Goal: Task Accomplishment & Management: Manage account settings

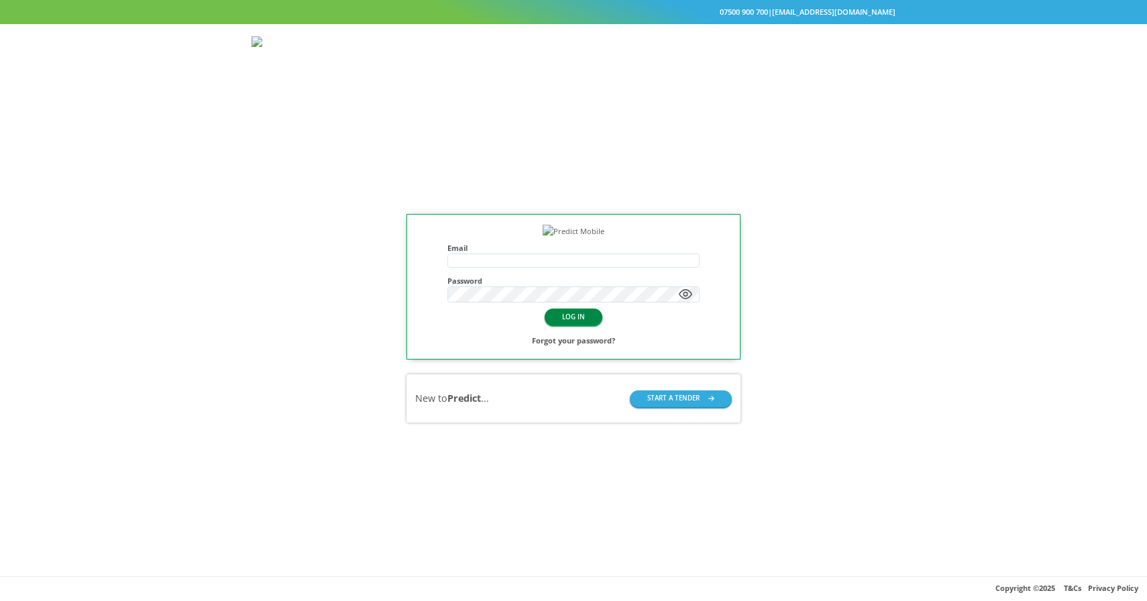
type input "**********"
click at [560, 325] on button "LOG IN" at bounding box center [574, 317] width 58 height 17
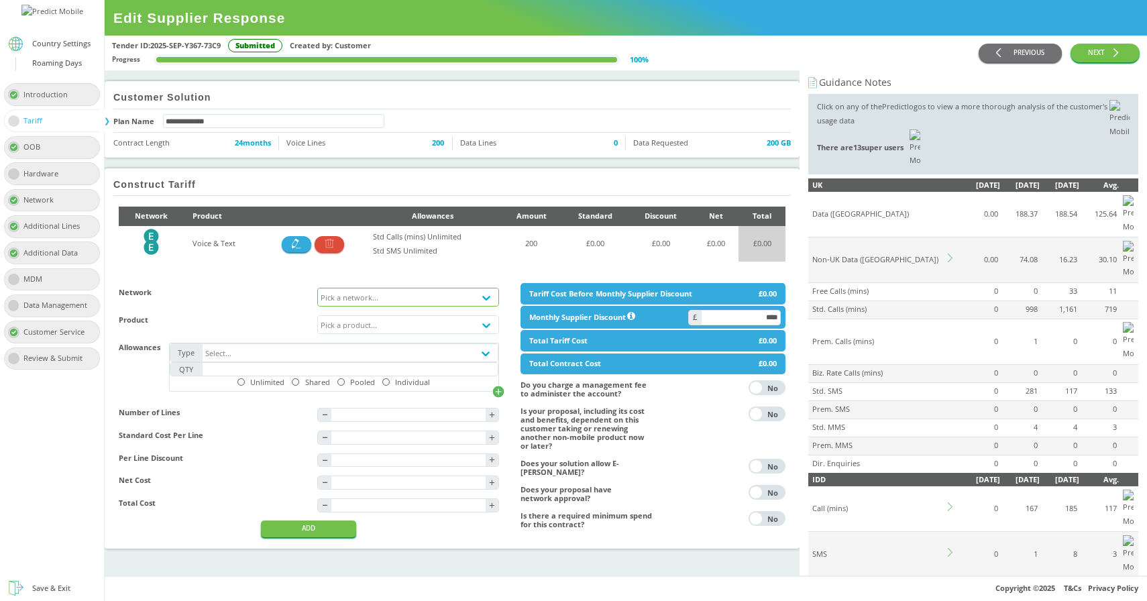
click at [357, 301] on div "Pick a network..." at bounding box center [350, 297] width 58 height 9
click at [382, 357] on div "EE - [DOMAIN_NAME]" at bounding box center [408, 362] width 180 height 19
click at [336, 537] on button "ADD" at bounding box center [308, 529] width 95 height 17
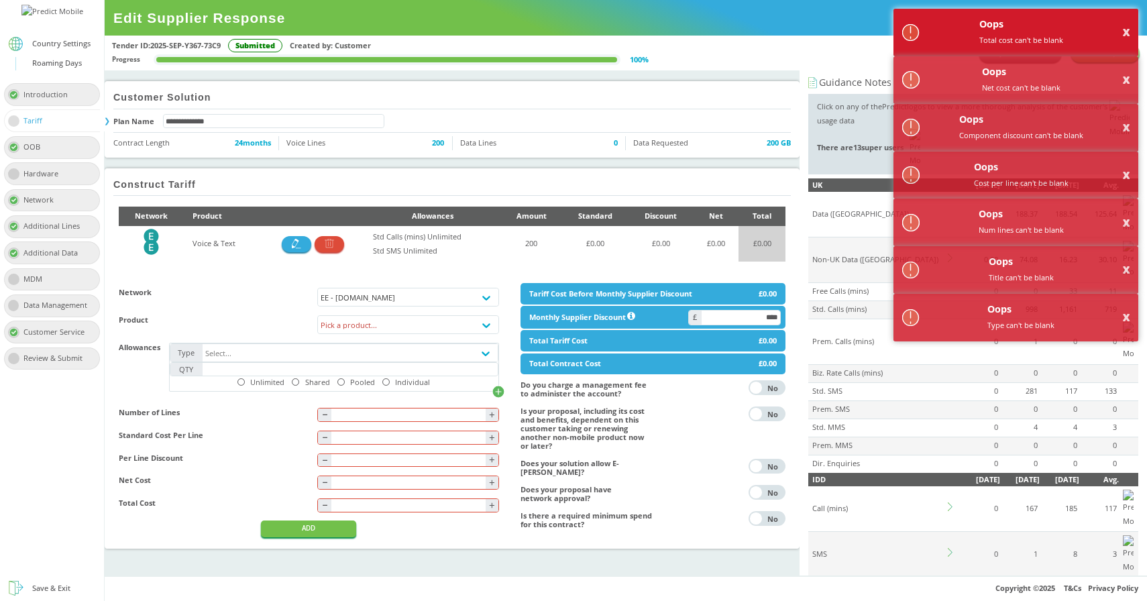
click at [1126, 36] on button "X" at bounding box center [1126, 32] width 7 height 9
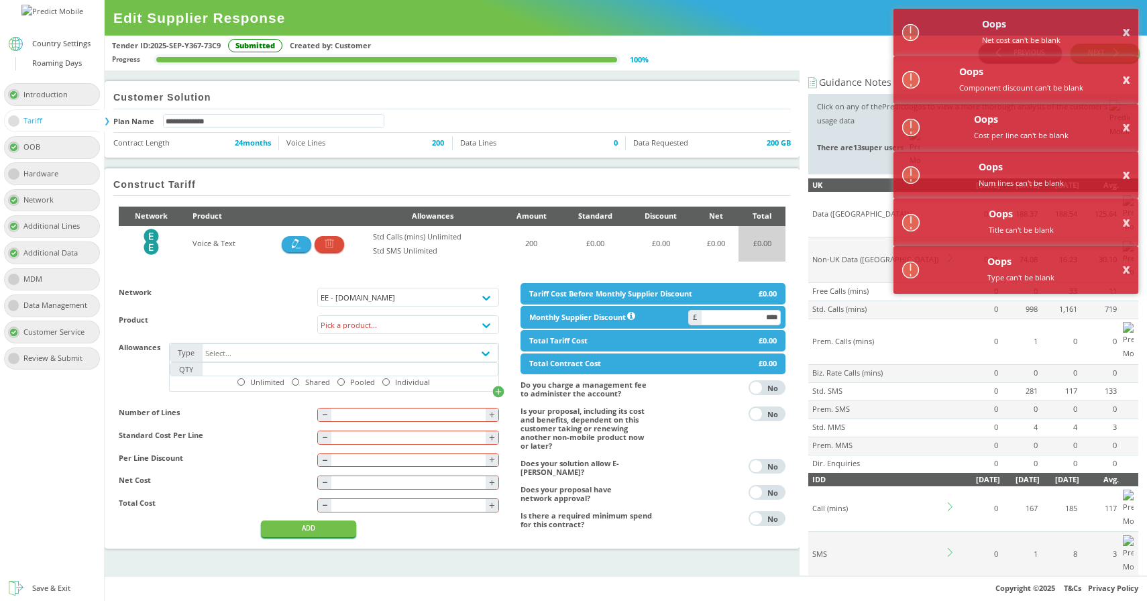
click at [723, 111] on div "**********" at bounding box center [452, 119] width 695 height 76
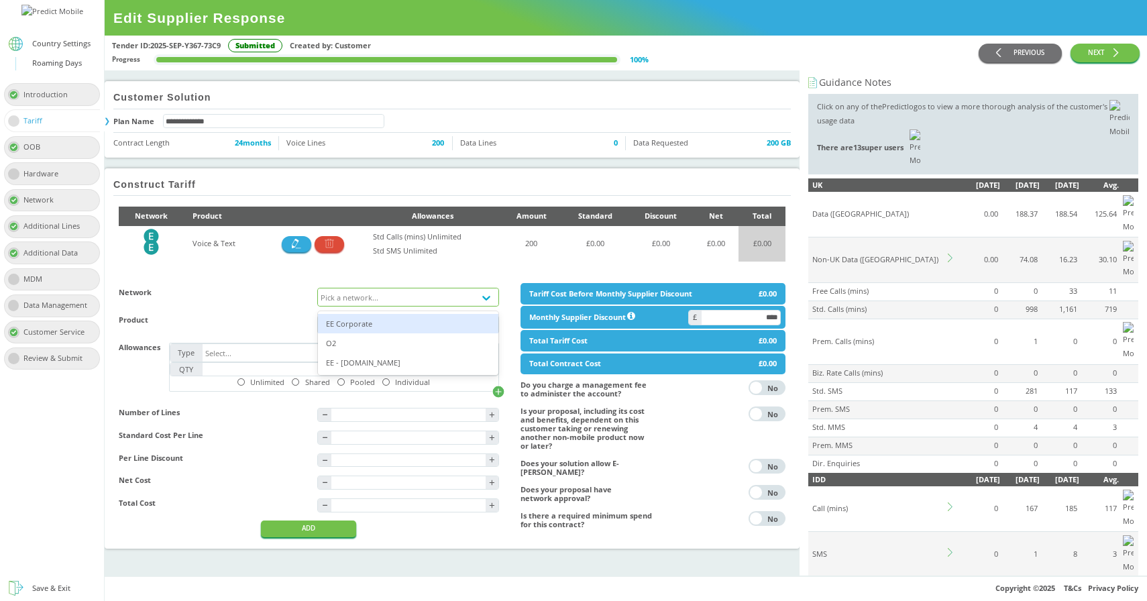
click at [368, 303] on div "Pick a network..." at bounding box center [396, 297] width 156 height 17
click at [374, 362] on div "EE - [DOMAIN_NAME]" at bounding box center [408, 362] width 180 height 19
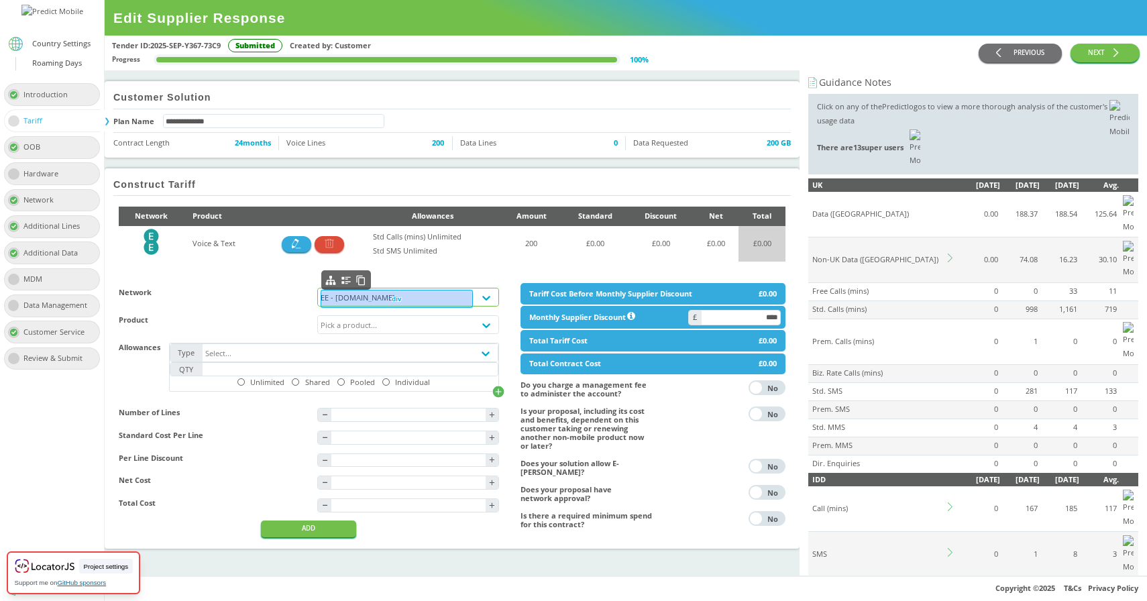
click at [394, 293] on div "EE - [DOMAIN_NAME]" at bounding box center [396, 297] width 156 height 17
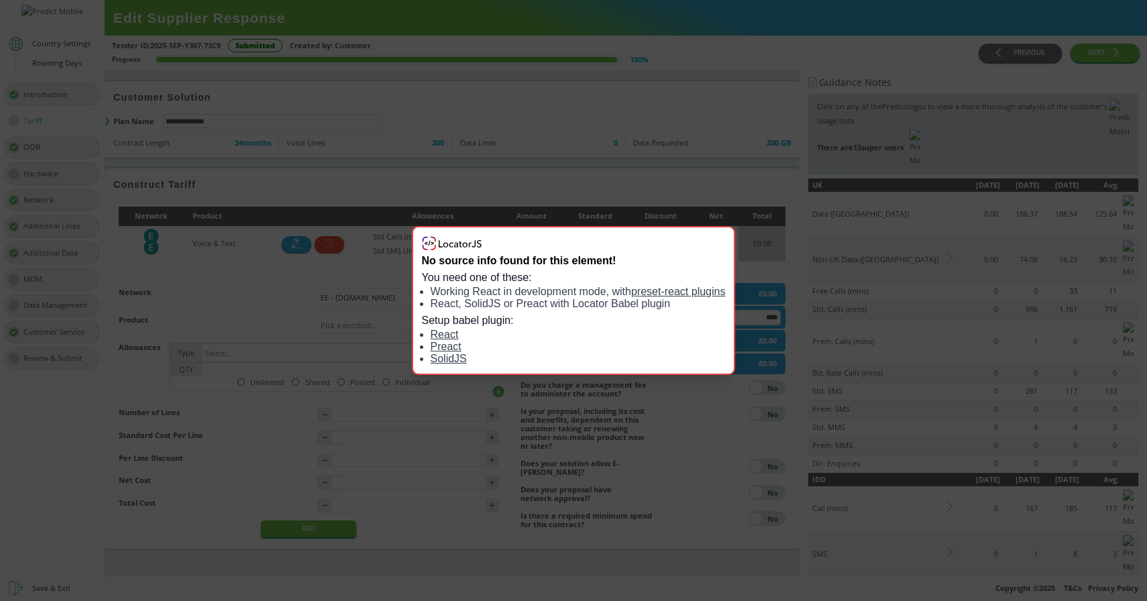
click at [320, 315] on div "No source info found for this element! You need one of these: Working React in …" at bounding box center [573, 300] width 1147 height 601
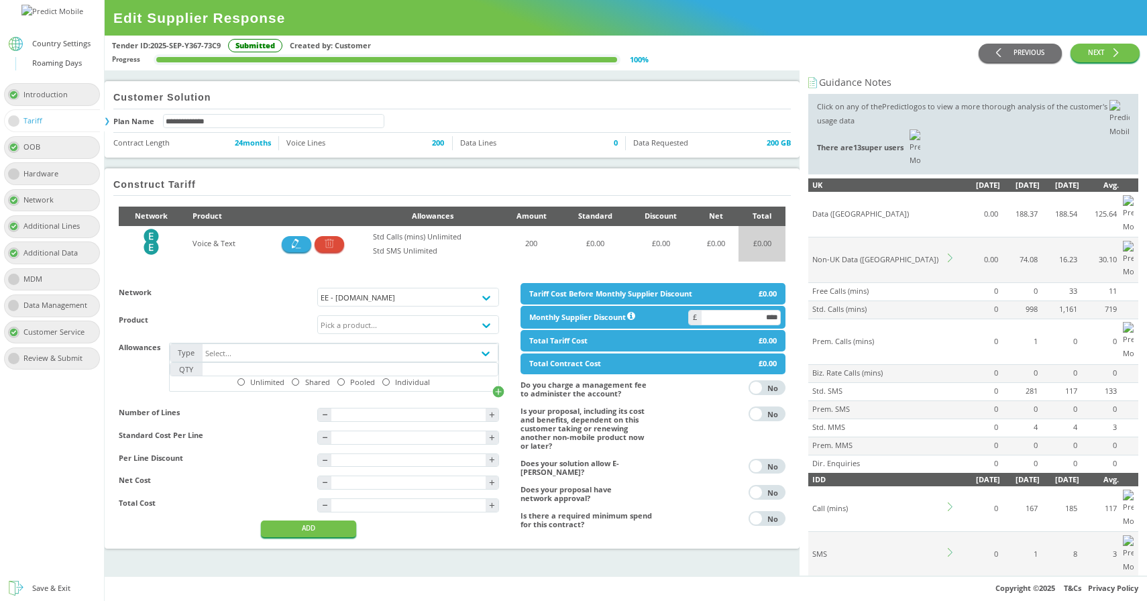
click at [141, 295] on h4 "Network" at bounding box center [214, 292] width 190 height 9
copy h4 "Network"
click at [160, 183] on h2 "Construct Tariff" at bounding box center [154, 184] width 83 height 11
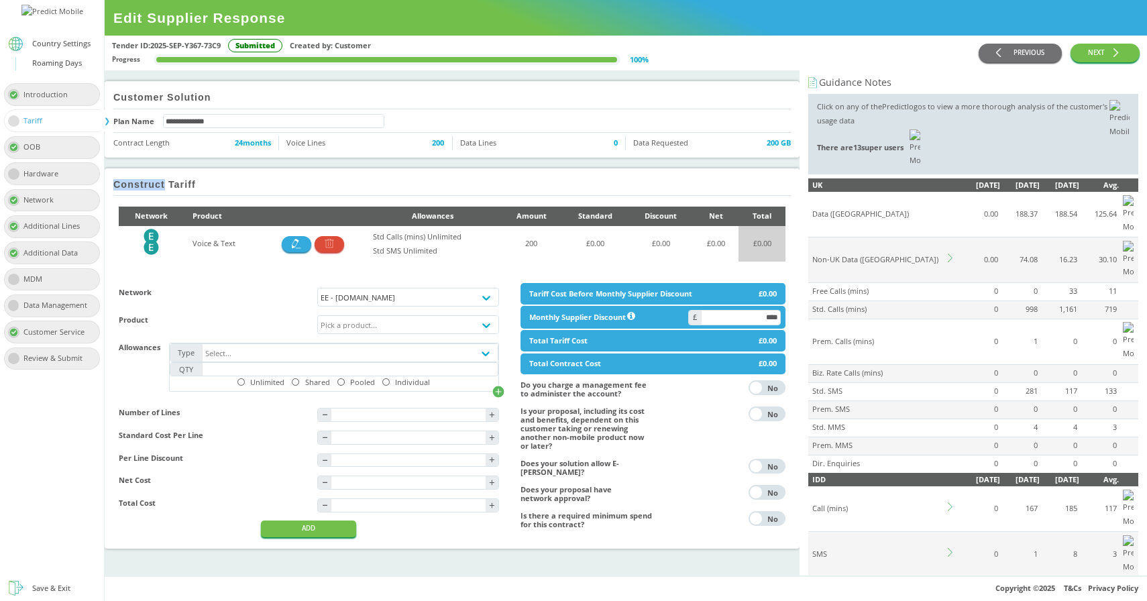
click at [160, 183] on h2 "Construct Tariff" at bounding box center [154, 184] width 83 height 11
copy div "Construct Tariff"
click at [951, 254] on icon at bounding box center [952, 258] width 9 height 9
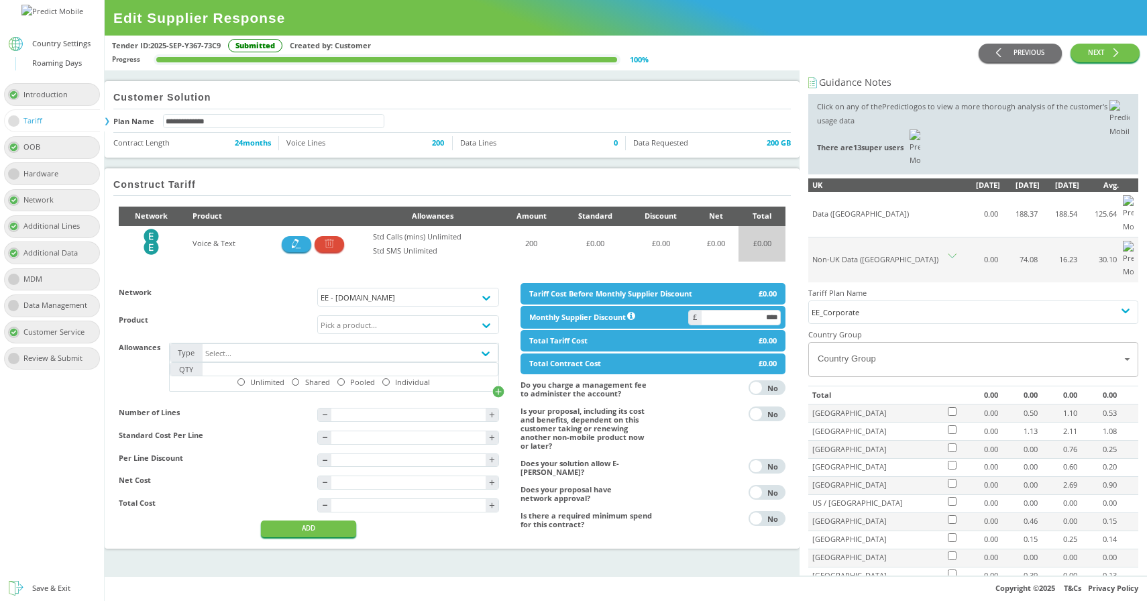
click at [869, 289] on body "**********" at bounding box center [573, 300] width 1147 height 601
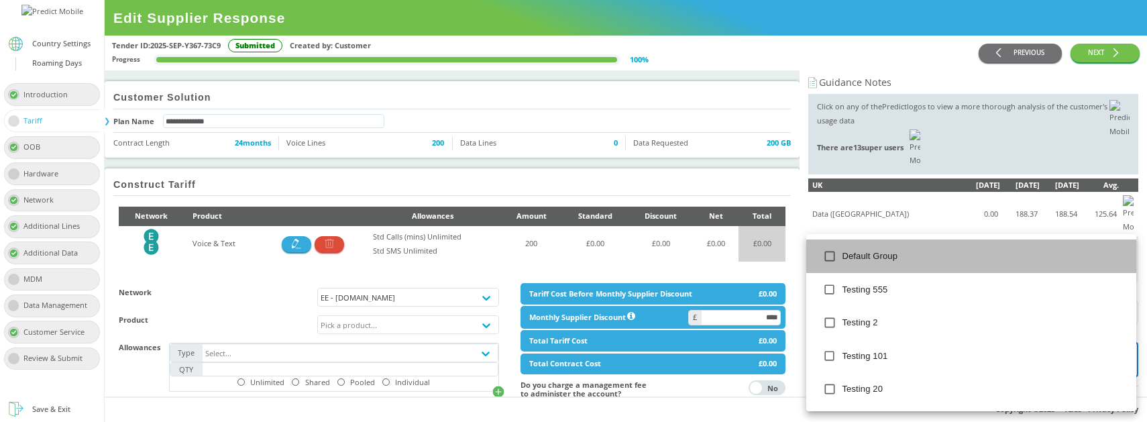
click at [843, 262] on span "Default Group" at bounding box center [985, 256] width 284 height 13
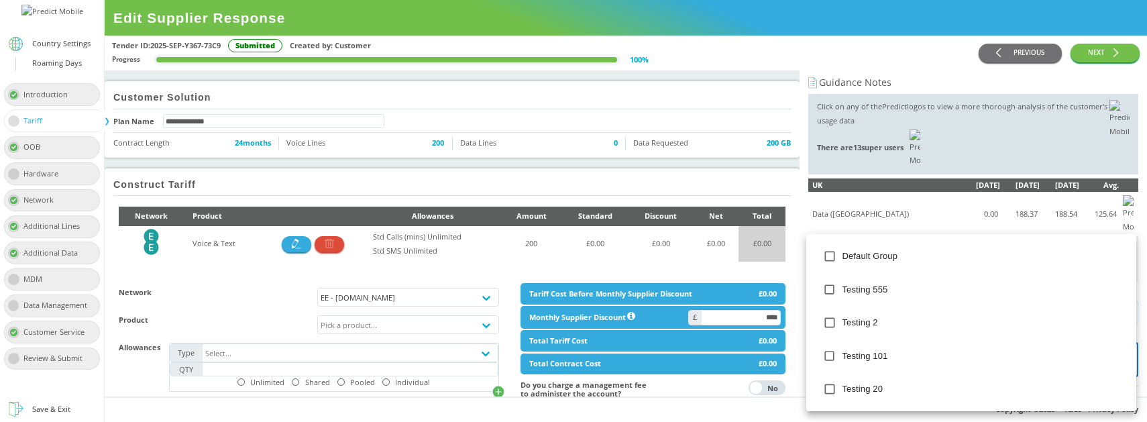
click at [863, 289] on span "Testing 555" at bounding box center [985, 289] width 284 height 13
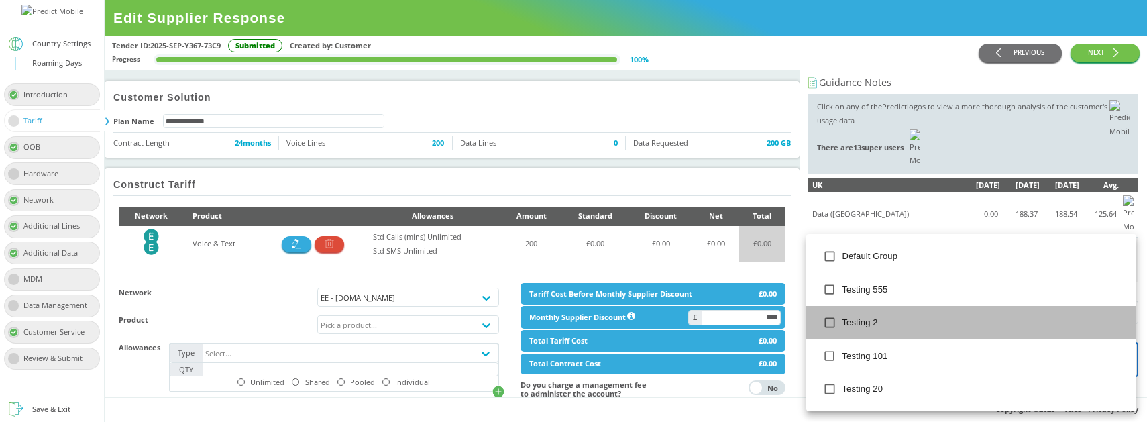
click at [858, 322] on span "Testing 2" at bounding box center [985, 322] width 284 height 13
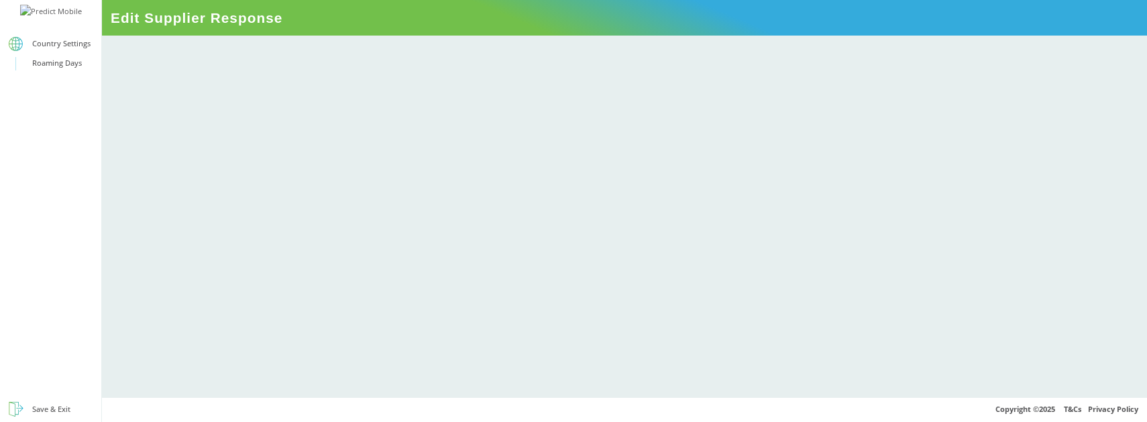
click at [674, 202] on div at bounding box center [624, 217] width 1045 height 362
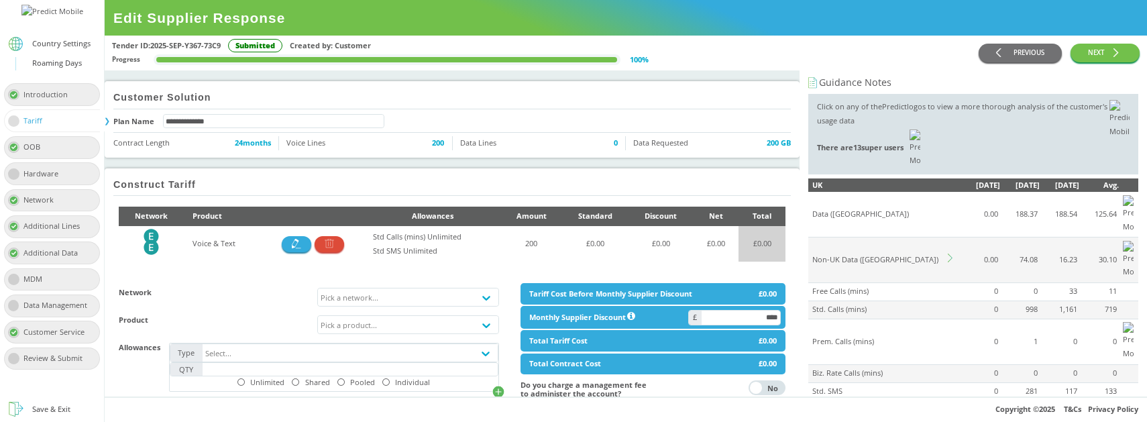
click at [951, 254] on icon at bounding box center [952, 258] width 9 height 9
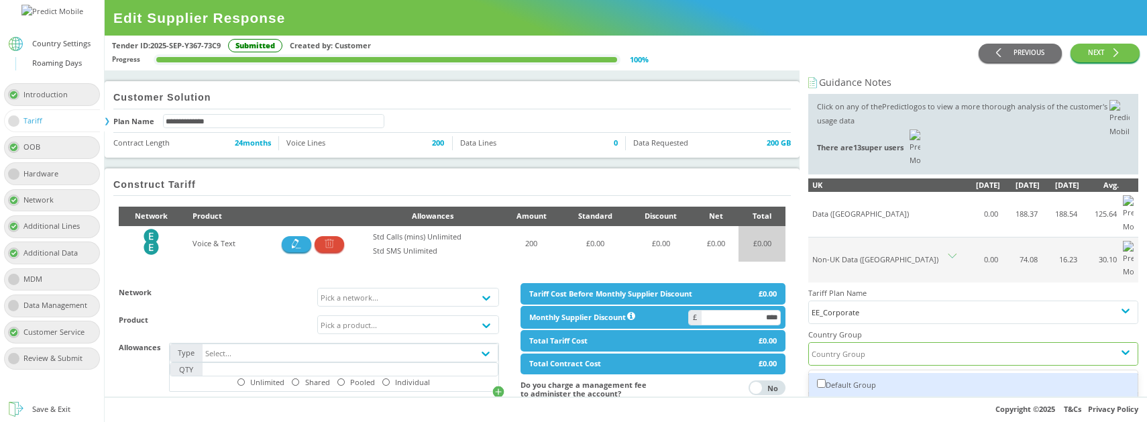
click at [896, 343] on div "Country Group" at bounding box center [961, 354] width 305 height 22
click at [868, 373] on div "Default Group" at bounding box center [973, 385] width 329 height 25
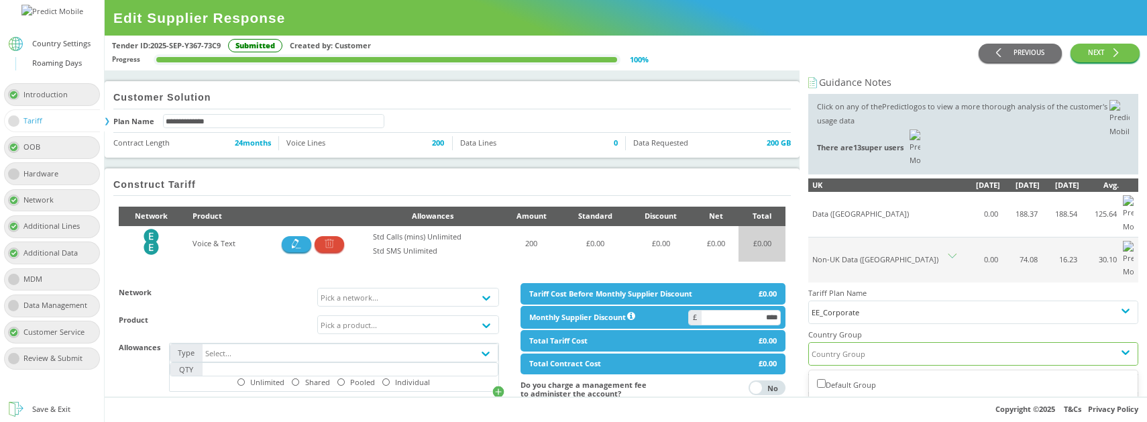
click at [848, 398] on div "Testing 555" at bounding box center [973, 410] width 329 height 25
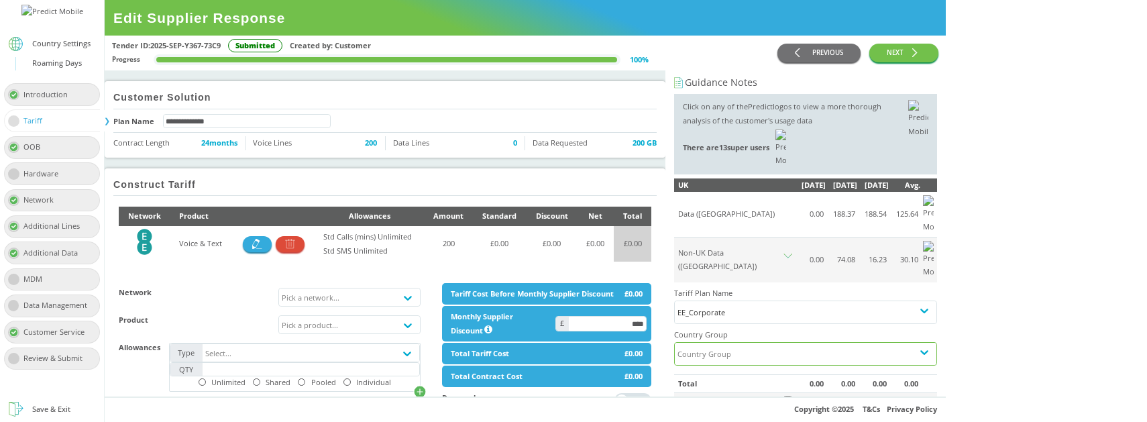
click at [874, 343] on div "Country Group" at bounding box center [794, 354] width 238 height 22
type input "*"
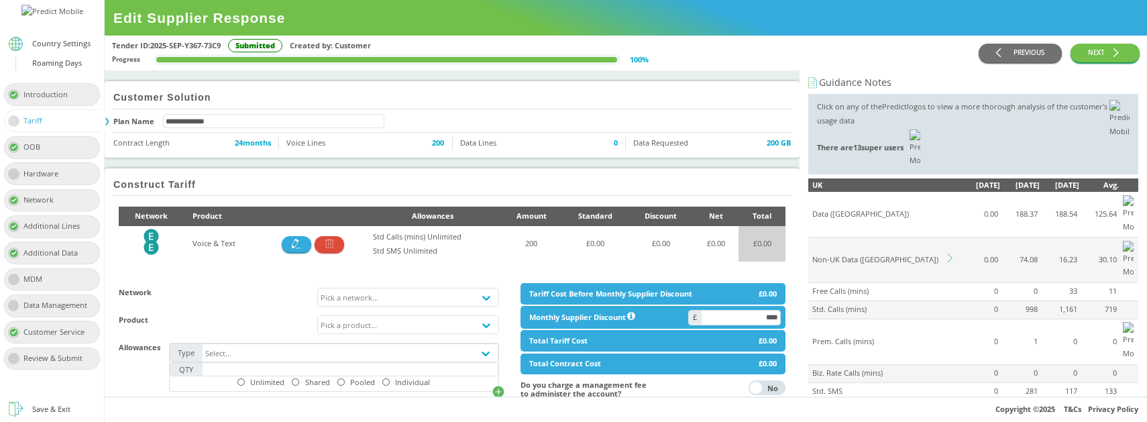
click at [952, 254] on icon at bounding box center [950, 258] width 5 height 9
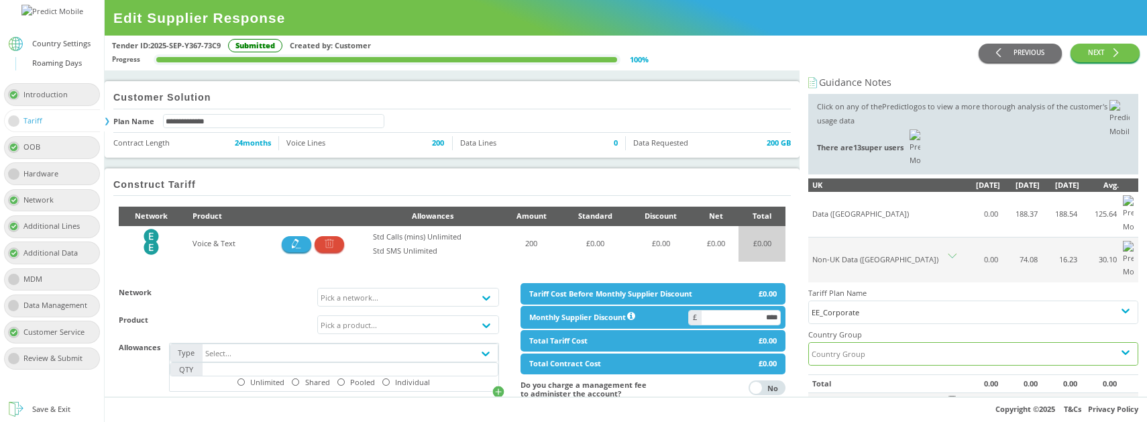
click at [865, 343] on div "Country Group" at bounding box center [961, 354] width 305 height 22
click at [874, 343] on div "Country Group" at bounding box center [961, 354] width 305 height 22
click at [862, 403] on div "Testing 555" at bounding box center [973, 410] width 313 height 14
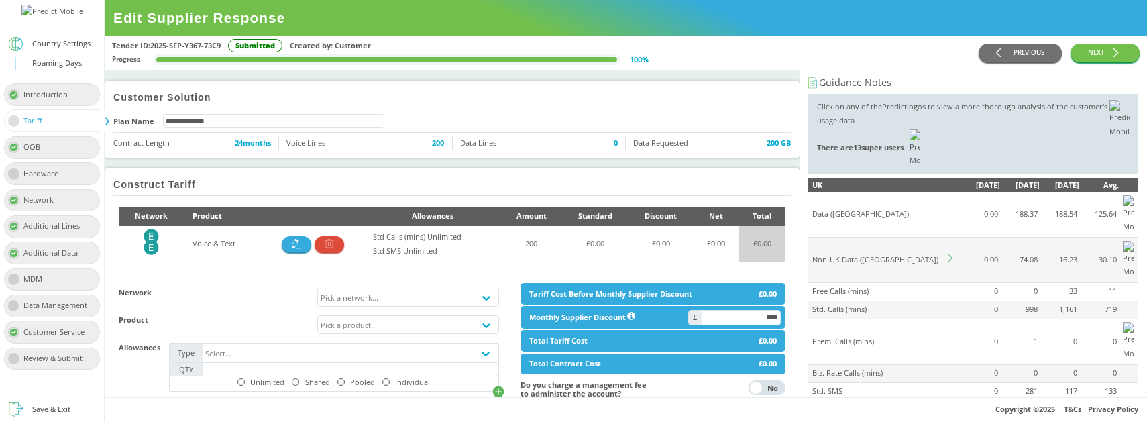
click at [949, 254] on icon at bounding box center [952, 258] width 9 height 9
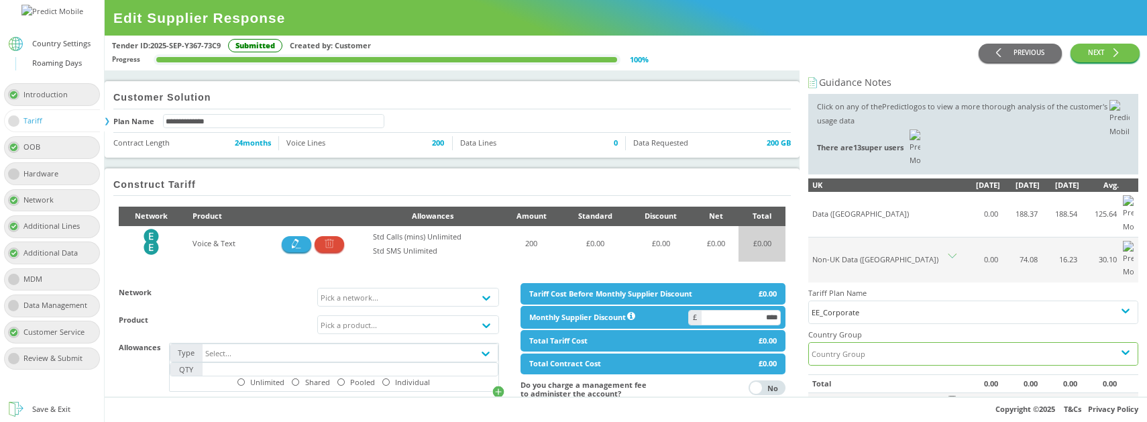
click at [872, 343] on div "Country Group" at bounding box center [961, 354] width 305 height 22
click at [859, 343] on div "Country Group" at bounding box center [961, 354] width 305 height 22
click at [855, 347] on div "Country Group" at bounding box center [839, 354] width 54 height 14
click at [921, 343] on div "Country Group" at bounding box center [961, 354] width 305 height 22
click at [861, 347] on div "Country Group" at bounding box center [839, 354] width 54 height 14
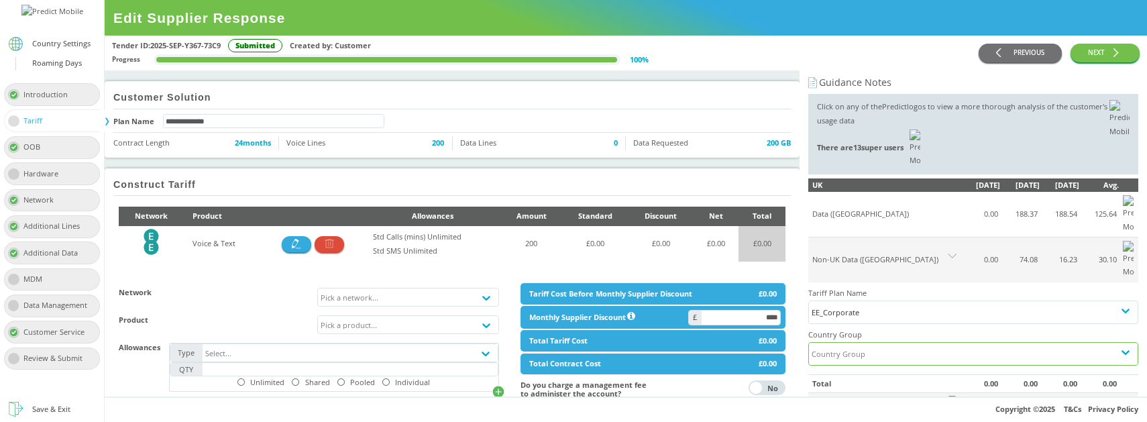
click at [846, 347] on div "Country Group" at bounding box center [839, 354] width 54 height 14
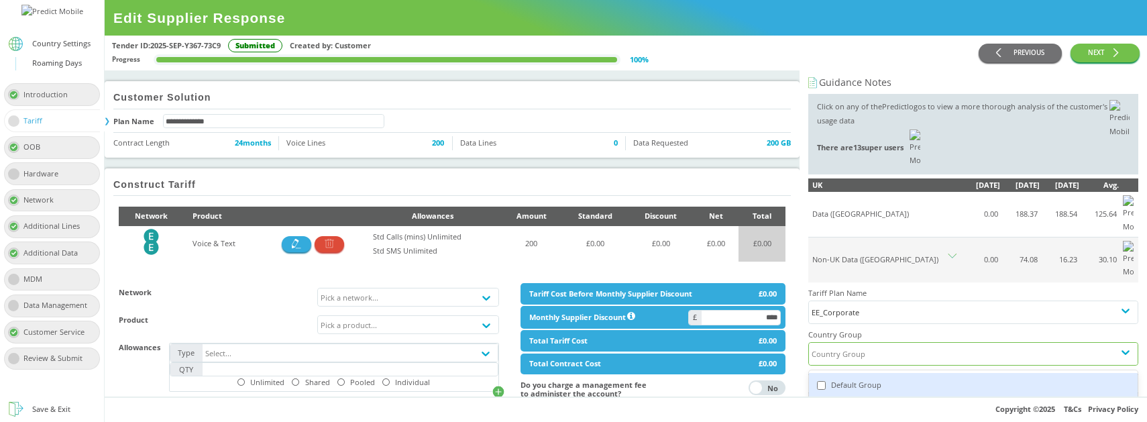
click at [858, 378] on div "Default Group" at bounding box center [973, 385] width 313 height 14
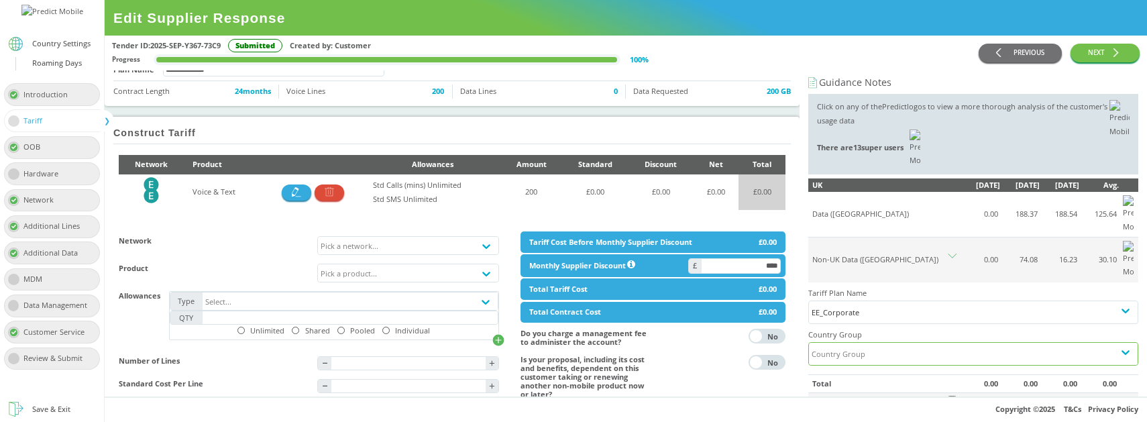
scroll to position [52, 0]
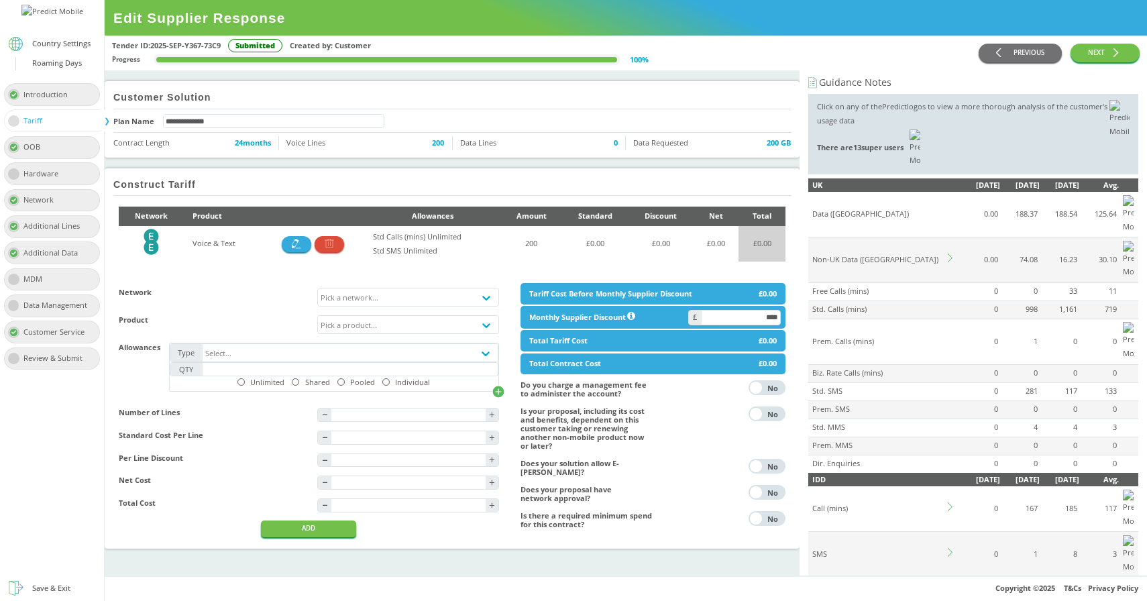
click at [51, 57] on link "Country Settings" at bounding box center [52, 44] width 104 height 25
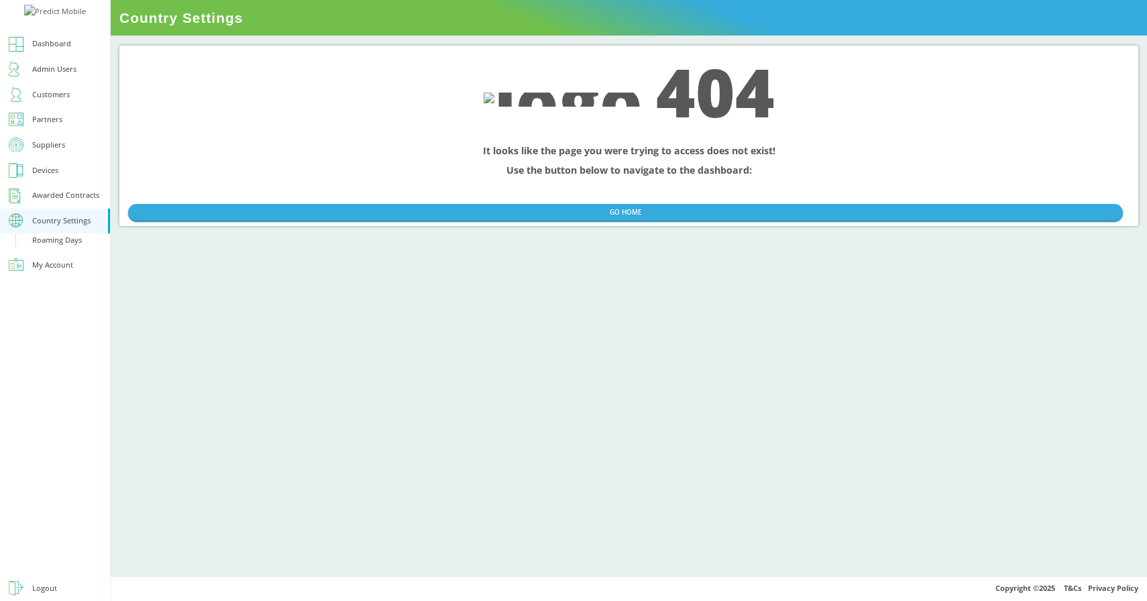
click at [50, 248] on div "Roaming Days" at bounding box center [57, 240] width 50 height 14
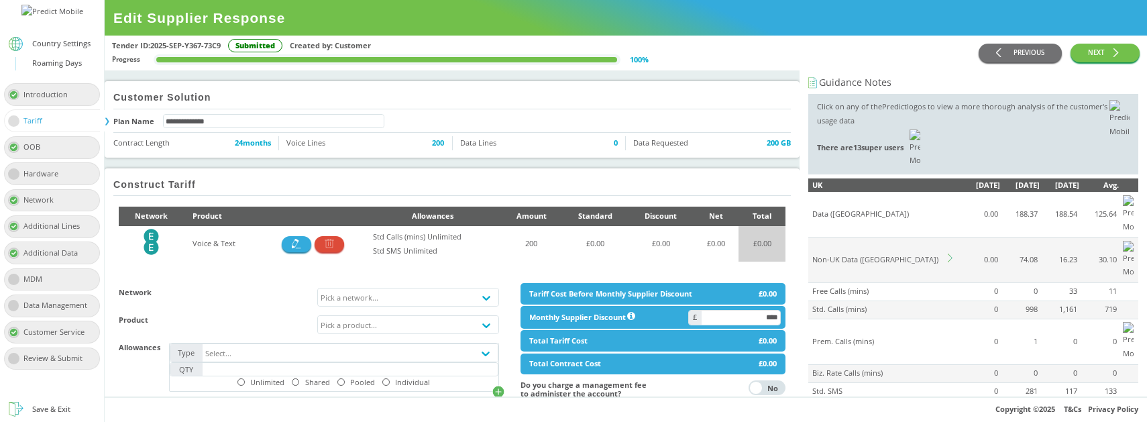
click at [950, 254] on icon at bounding box center [952, 258] width 9 height 9
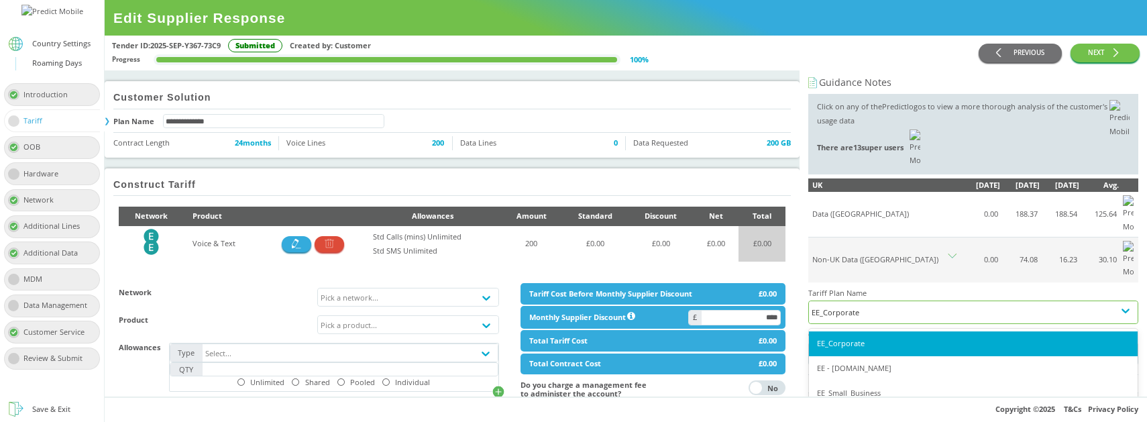
click at [890, 305] on div "EE_Corporate" at bounding box center [973, 312] width 323 height 14
click at [887, 305] on div "EE_Corporate" at bounding box center [973, 312] width 323 height 14
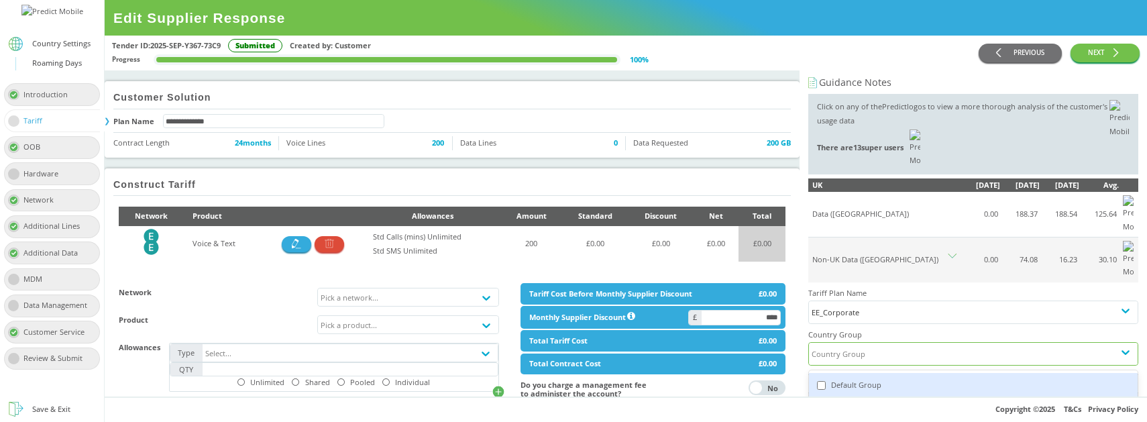
click at [857, 347] on div "Country Group" at bounding box center [839, 354] width 54 height 14
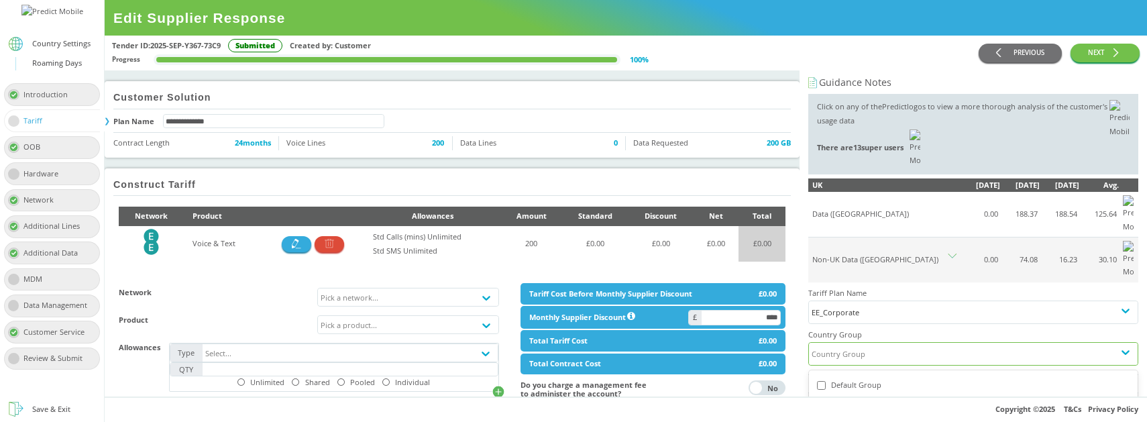
click at [857, 403] on div "Testing 555" at bounding box center [973, 410] width 313 height 14
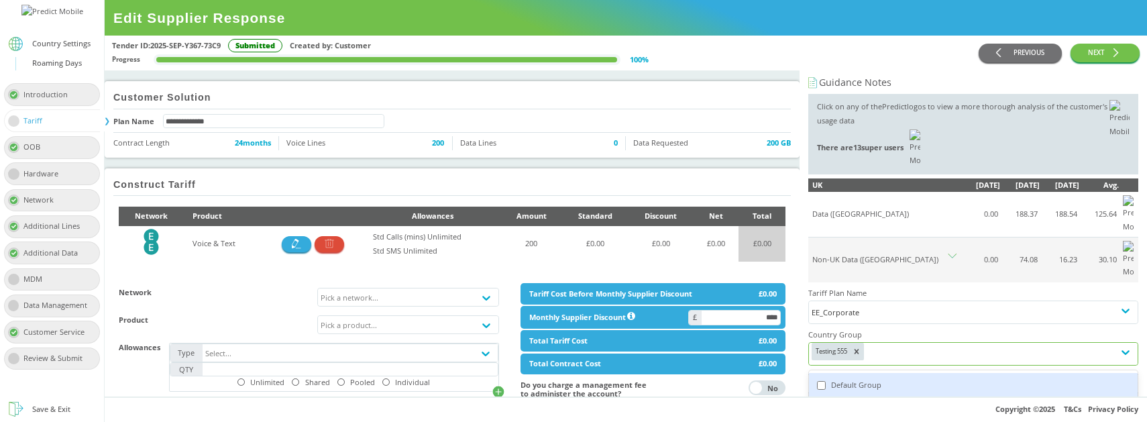
click at [887, 378] on div "Default Group" at bounding box center [973, 385] width 313 height 14
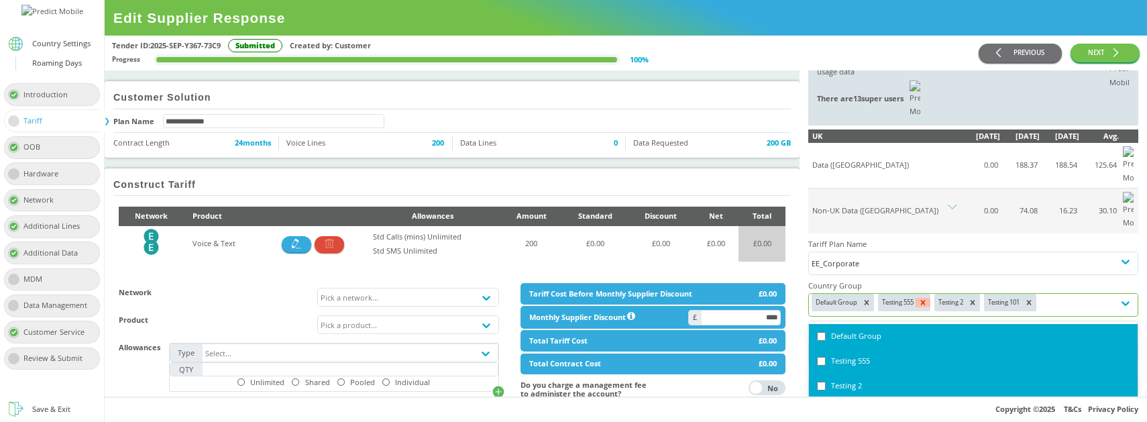
scroll to position [55, 0]
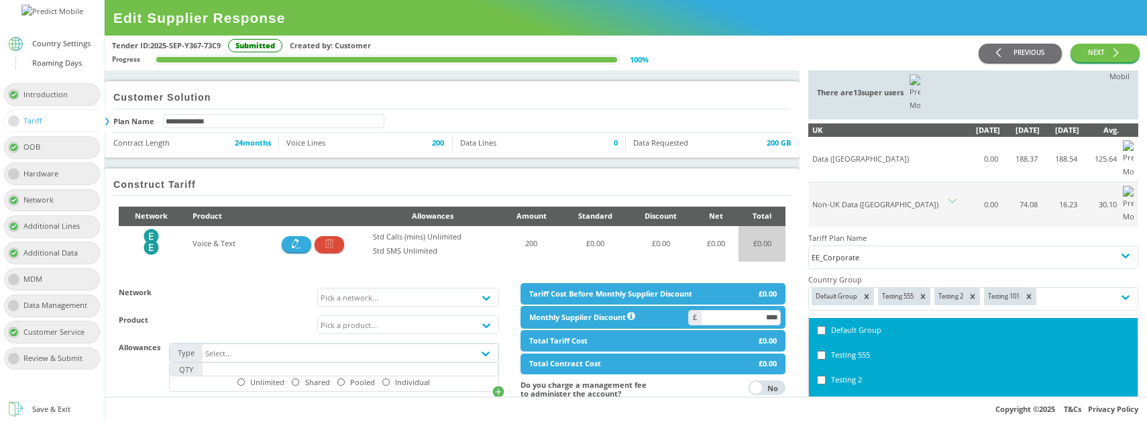
click at [925, 273] on h4 "Country Group" at bounding box center [974, 280] width 330 height 14
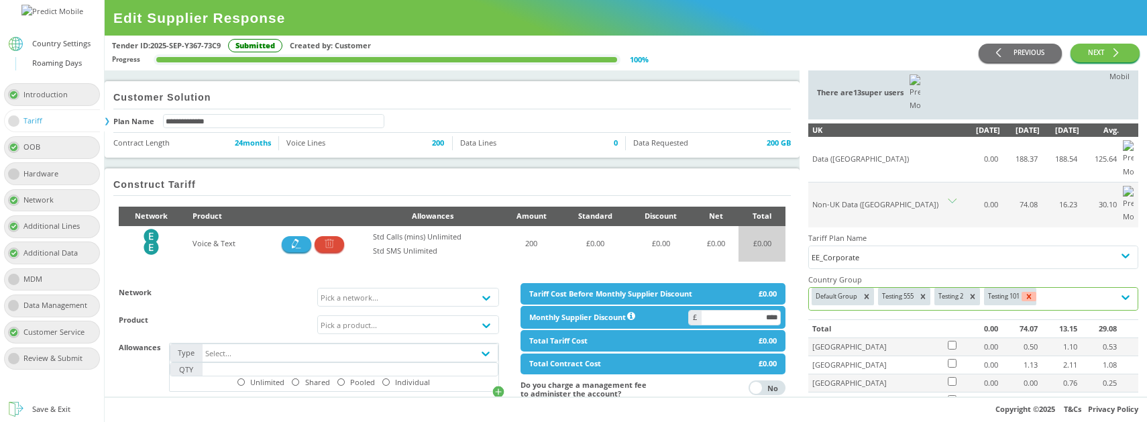
click at [1033, 292] on icon at bounding box center [1029, 296] width 9 height 9
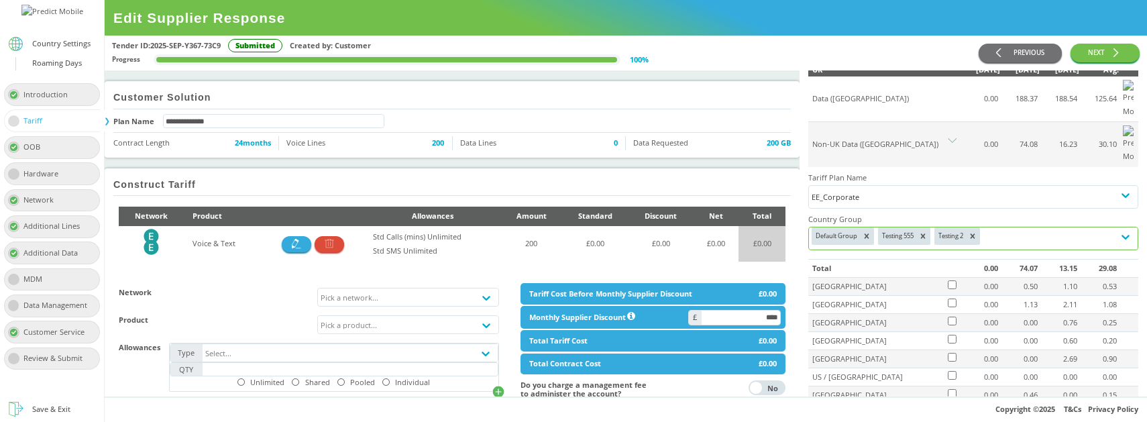
scroll to position [123, 0]
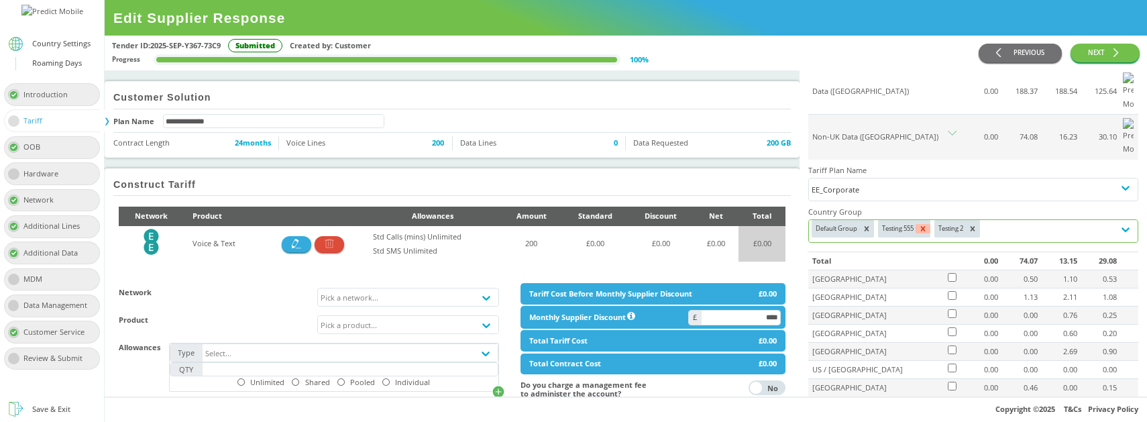
click at [928, 224] on icon at bounding box center [923, 228] width 9 height 9
click at [919, 224] on icon at bounding box center [916, 228] width 9 height 9
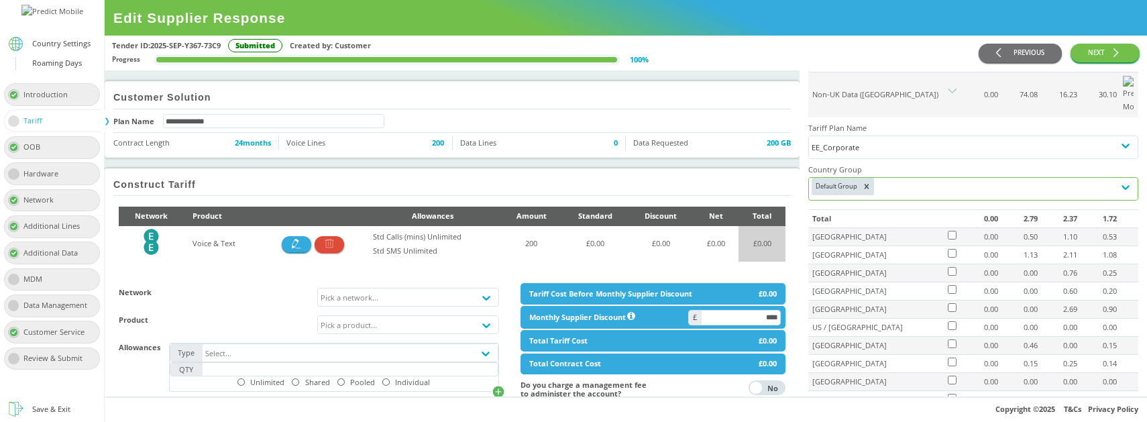
scroll to position [120, 0]
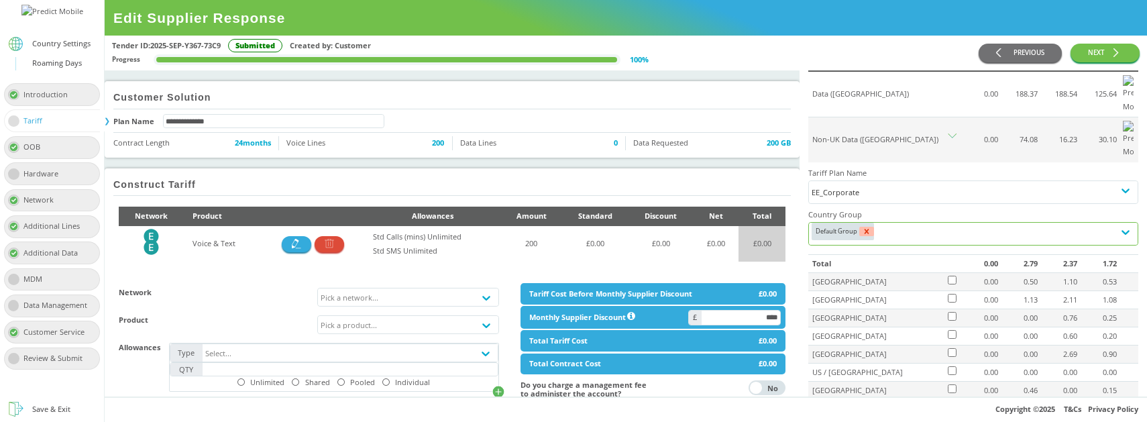
click at [870, 227] on icon at bounding box center [866, 231] width 9 height 9
click at [880, 223] on div "Country Group" at bounding box center [961, 234] width 305 height 22
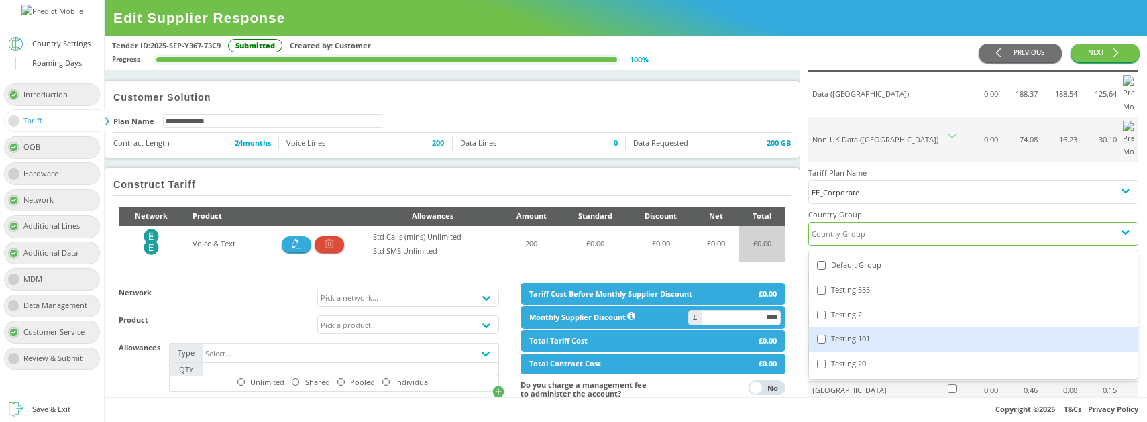
click at [855, 332] on div "Testing 101" at bounding box center [973, 339] width 313 height 14
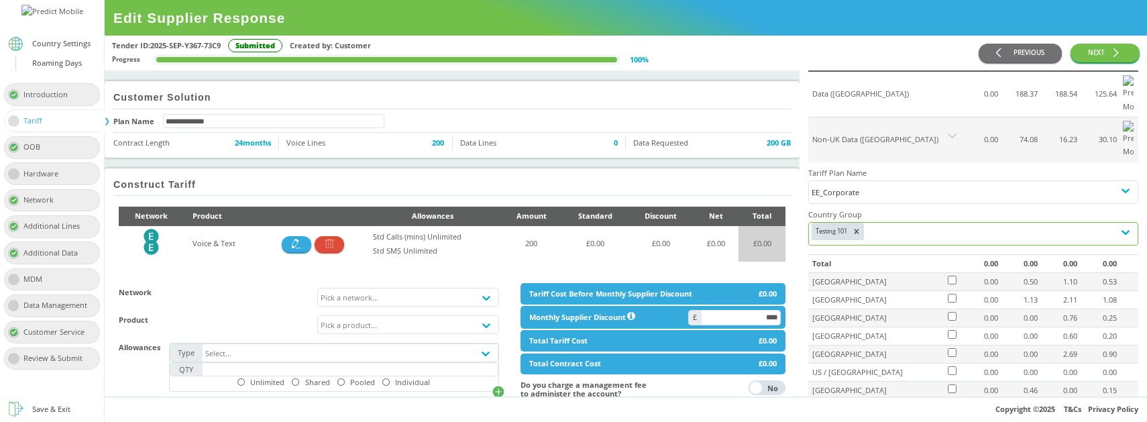
click at [913, 223] on div "Testing 101" at bounding box center [961, 234] width 305 height 22
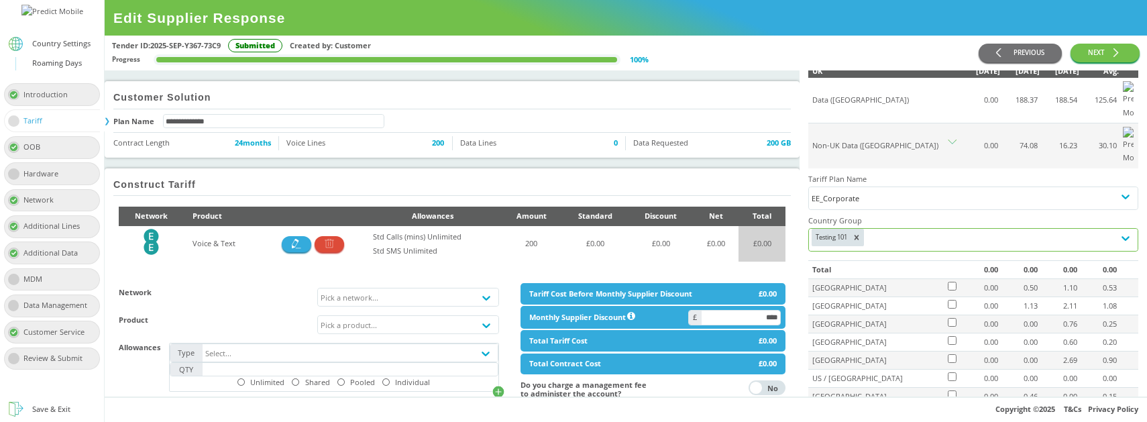
click at [906, 229] on div "Testing 101" at bounding box center [961, 240] width 305 height 22
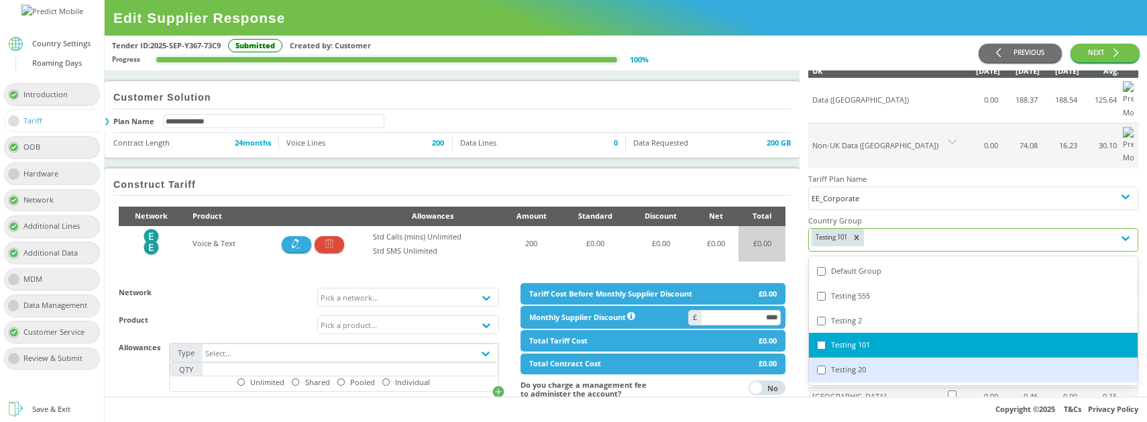
click at [877, 363] on div "Testing 20" at bounding box center [973, 370] width 313 height 14
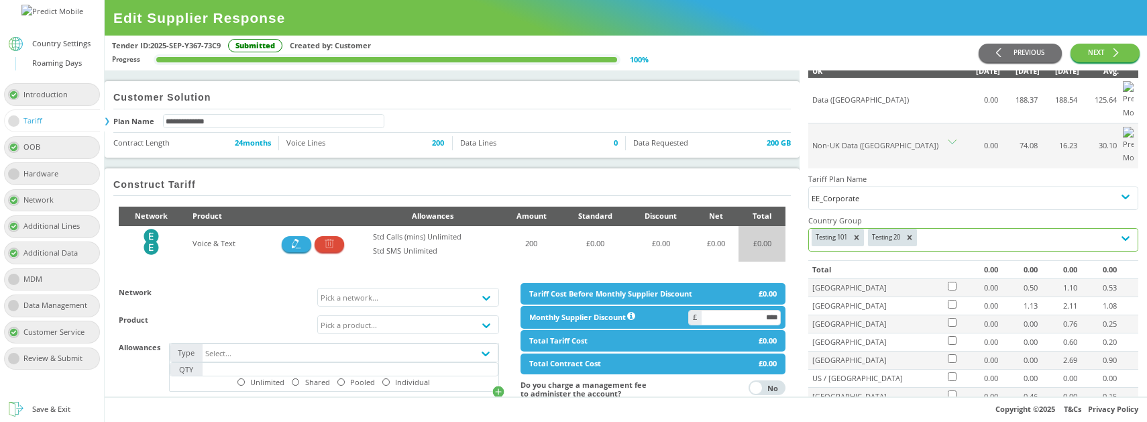
click at [951, 229] on div "Testing 101 Testing 20" at bounding box center [961, 240] width 305 height 22
click at [858, 233] on icon at bounding box center [856, 237] width 9 height 9
click at [858, 233] on icon at bounding box center [853, 237] width 9 height 9
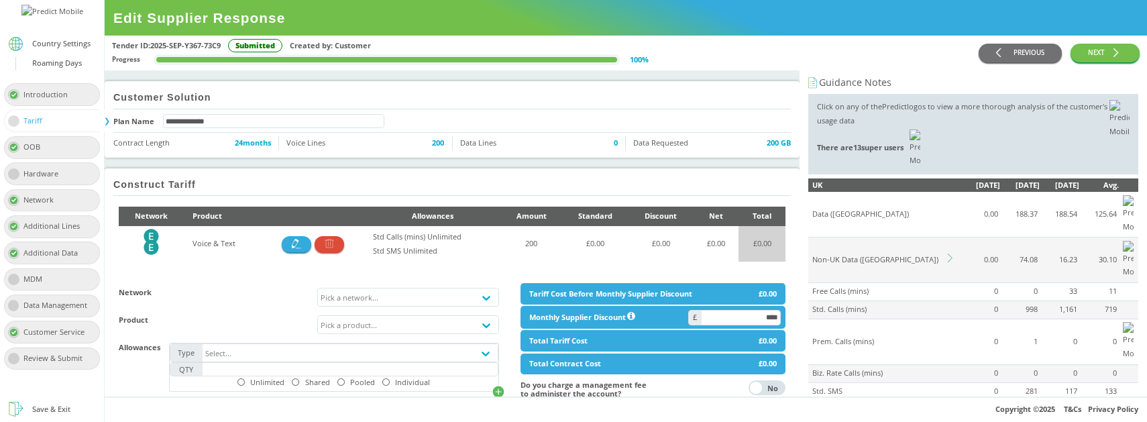
click at [951, 238] on td at bounding box center [953, 261] width 14 height 46
click at [949, 254] on icon at bounding box center [952, 258] width 9 height 9
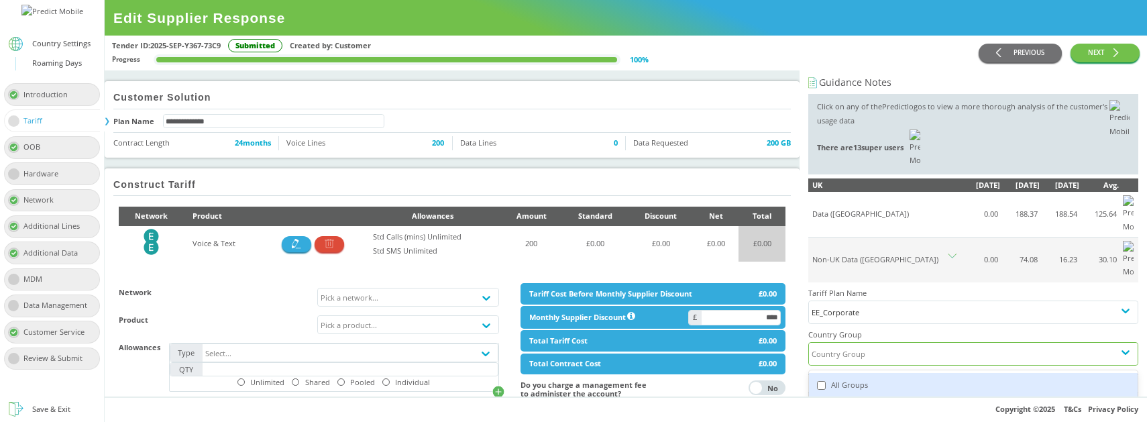
click at [868, 343] on div "Country Group" at bounding box center [961, 354] width 305 height 22
click at [856, 378] on div "All Groups" at bounding box center [973, 385] width 313 height 14
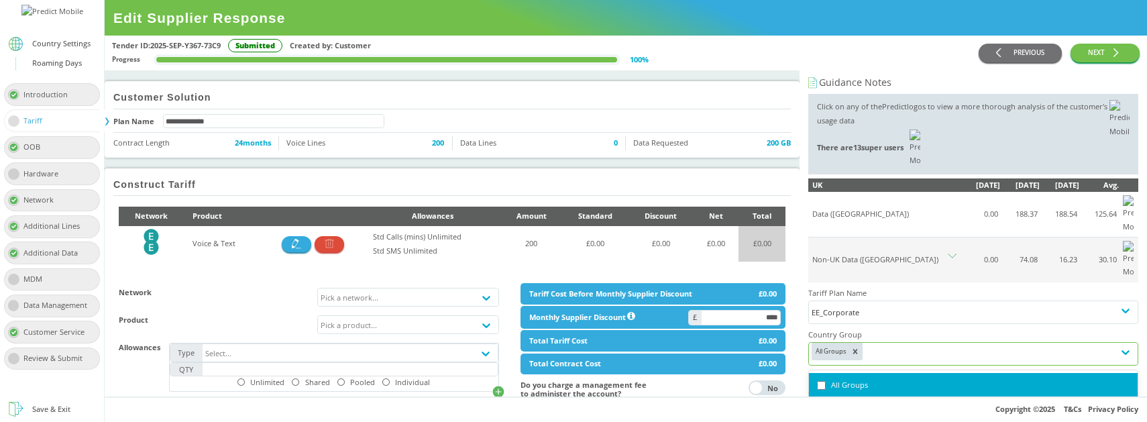
click at [854, 403] on div "Default Group" at bounding box center [973, 410] width 313 height 14
click at [865, 403] on div "Default Group" at bounding box center [973, 410] width 313 height 14
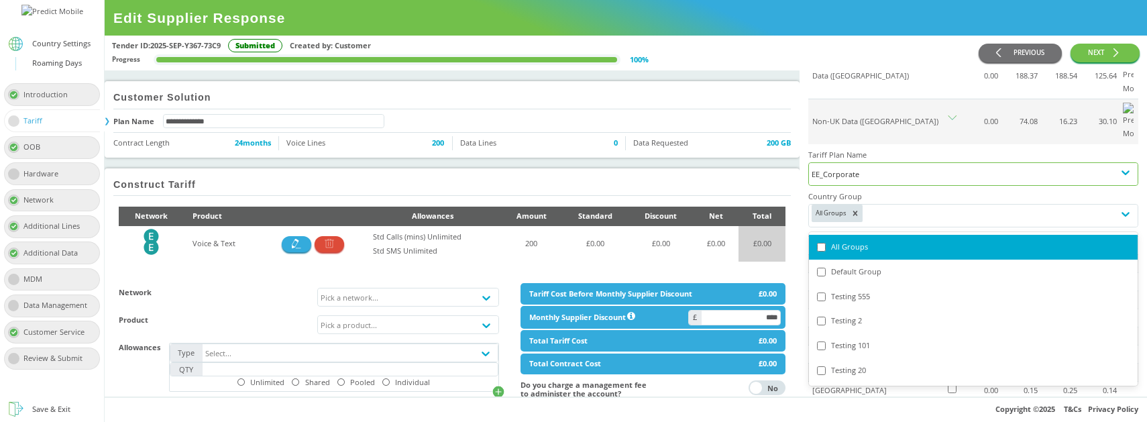
scroll to position [142, 0]
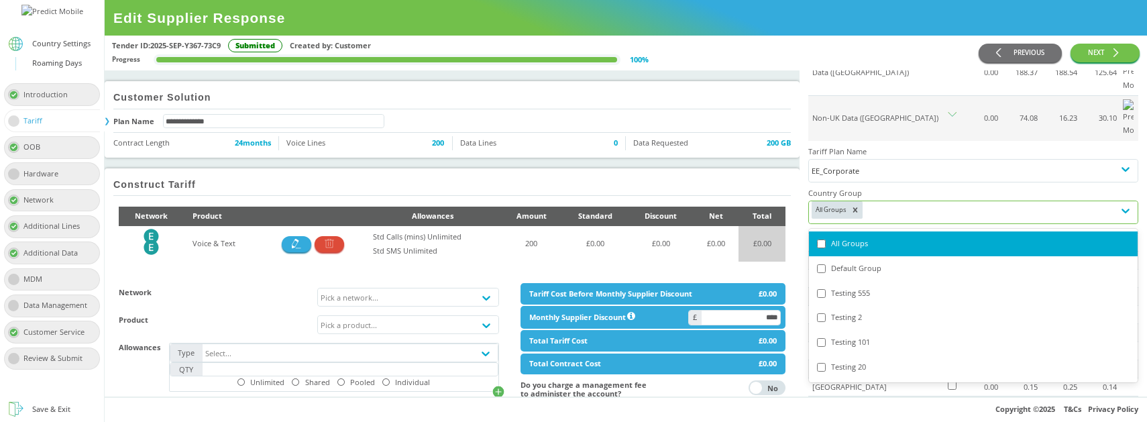
click at [870, 237] on div "All Groups" at bounding box center [973, 244] width 313 height 14
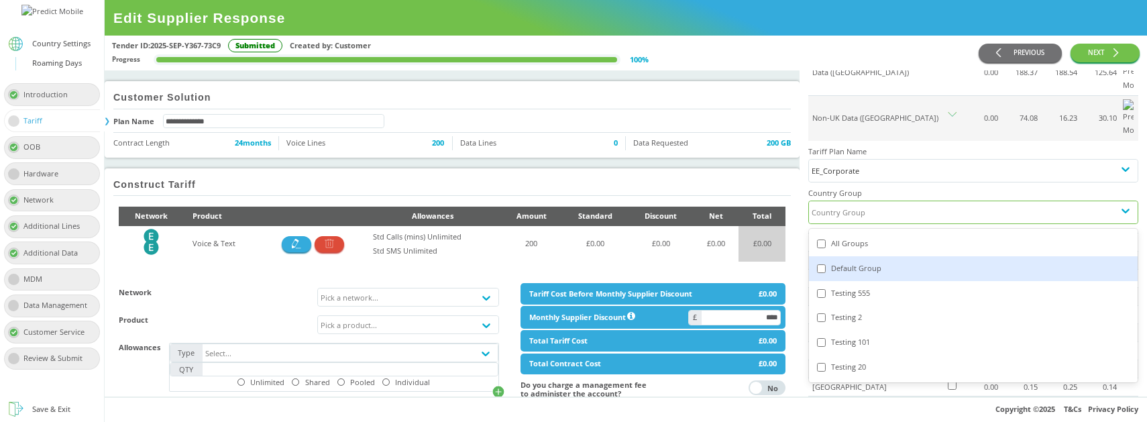
click at [862, 262] on div "Default Group" at bounding box center [973, 269] width 313 height 14
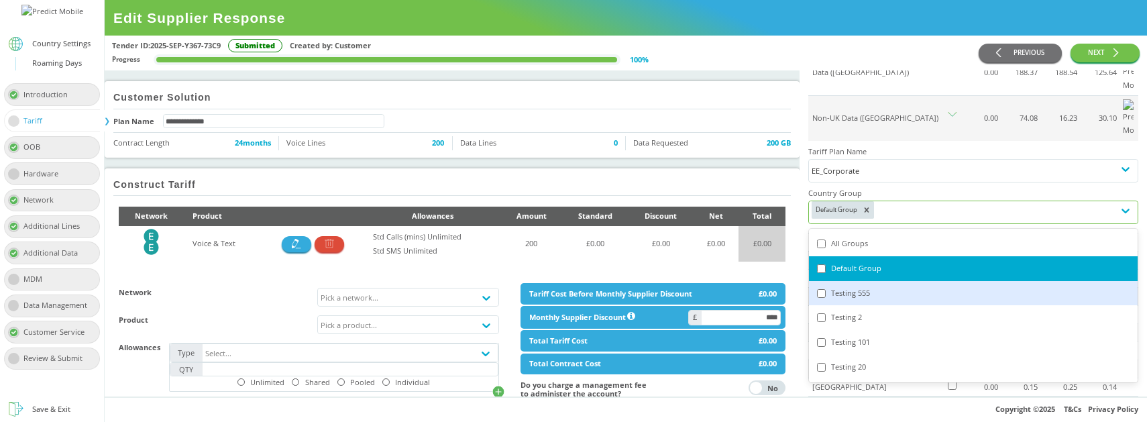
click at [861, 287] on div "Testing 555" at bounding box center [973, 294] width 313 height 14
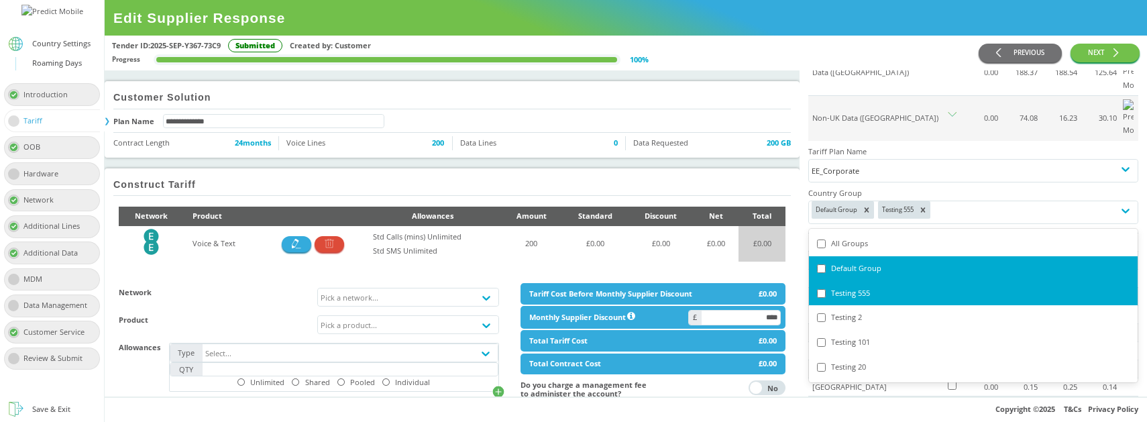
click at [778, 169] on div "Construct Tariff Network Product Allowances Amount Standard Discount Net Total …" at bounding box center [452, 358] width 706 height 391
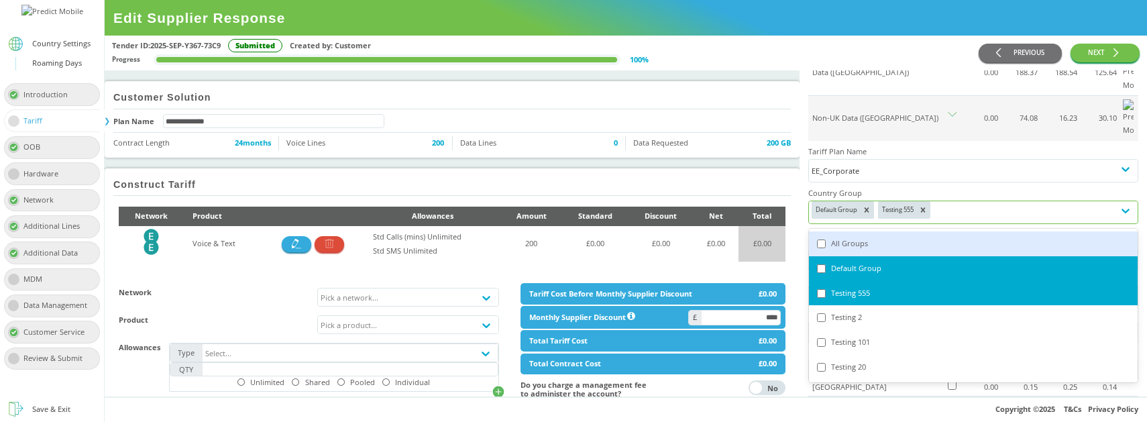
click at [947, 201] on div "Default Group Testing 555" at bounding box center [961, 212] width 305 height 22
click at [866, 237] on div "All Groups" at bounding box center [973, 244] width 313 height 14
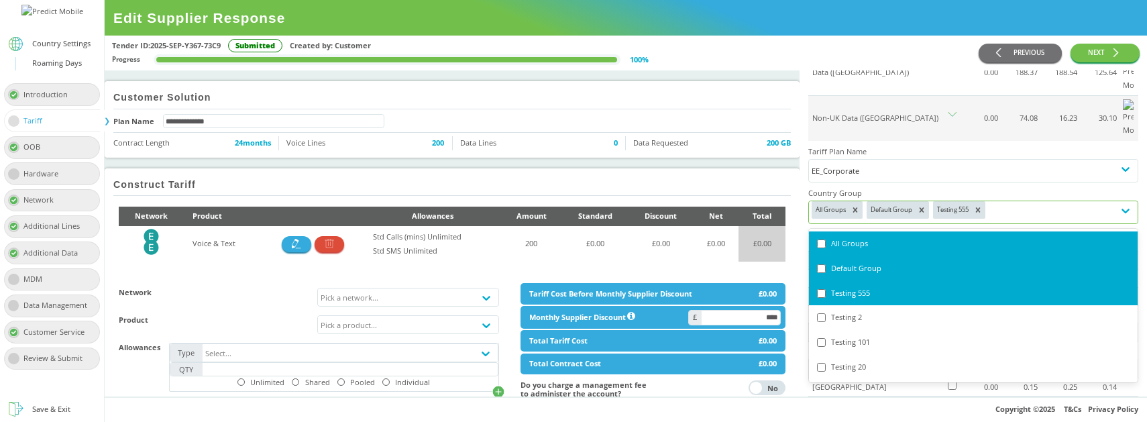
click at [866, 237] on div "All Groups" at bounding box center [973, 244] width 313 height 14
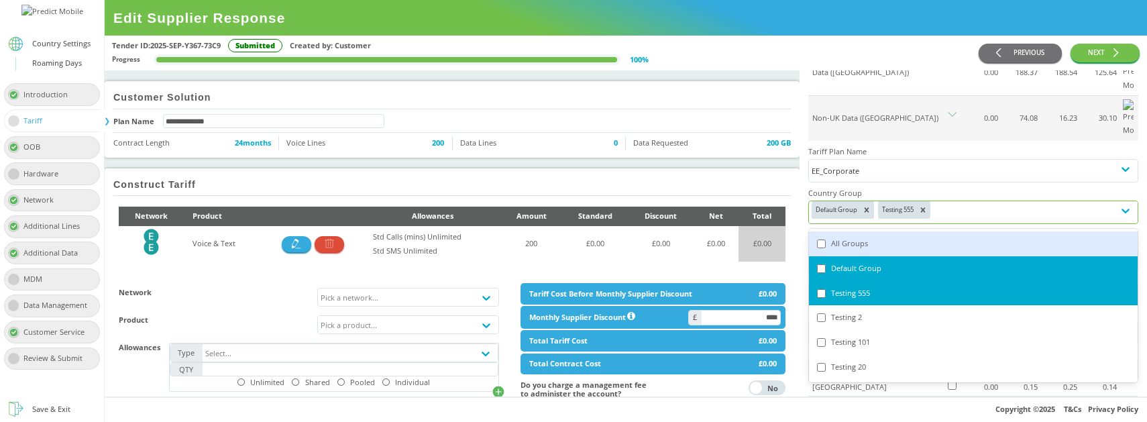
click at [959, 201] on div "Default Group Testing 555" at bounding box center [961, 212] width 305 height 22
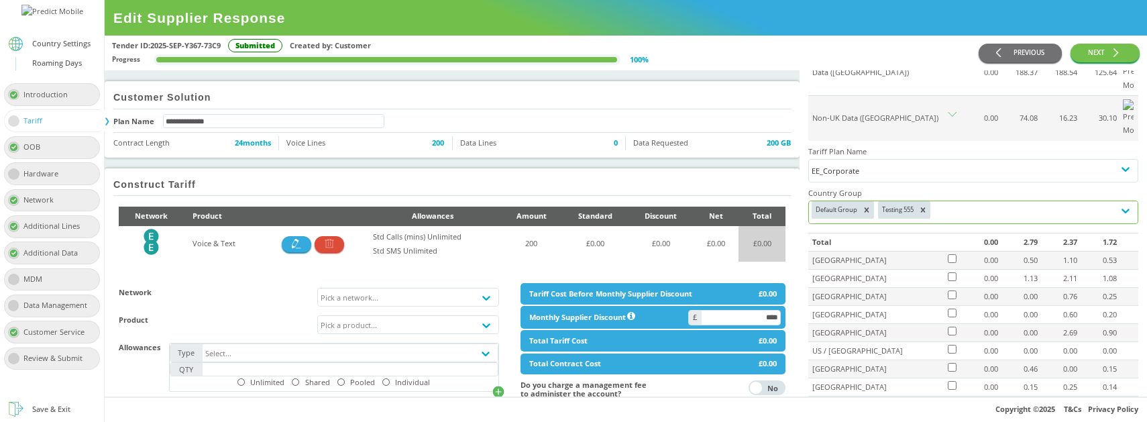
click at [984, 201] on div "Default Group Testing 555" at bounding box center [961, 212] width 305 height 22
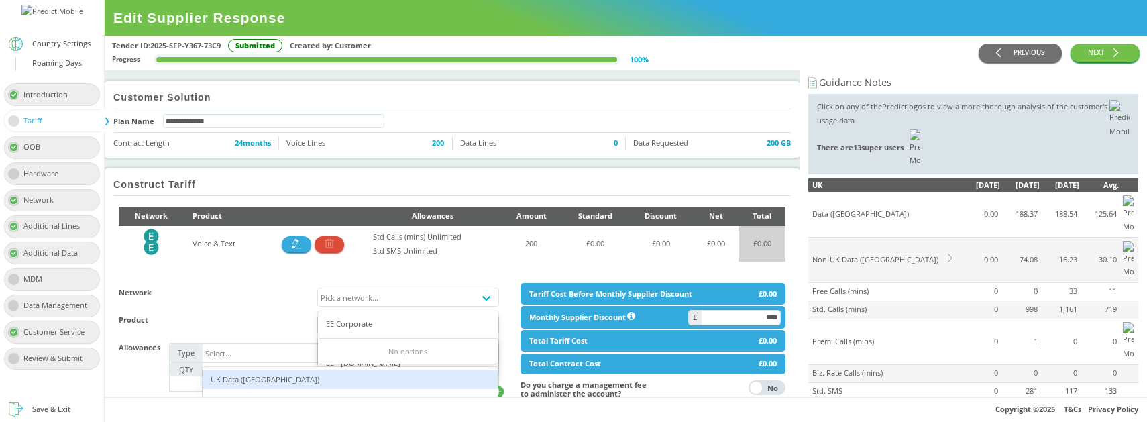
click at [947, 238] on td at bounding box center [953, 261] width 14 height 46
click at [950, 254] on icon at bounding box center [952, 258] width 9 height 9
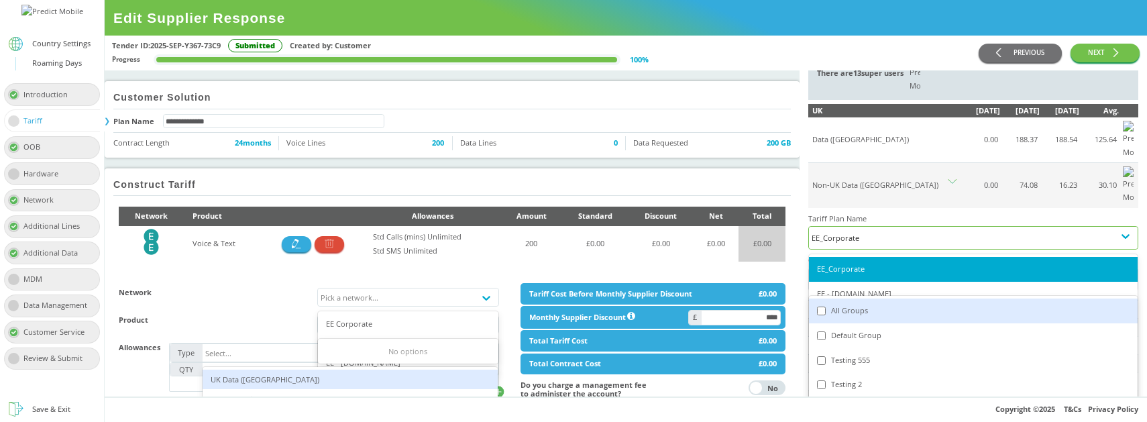
scroll to position [81, 0]
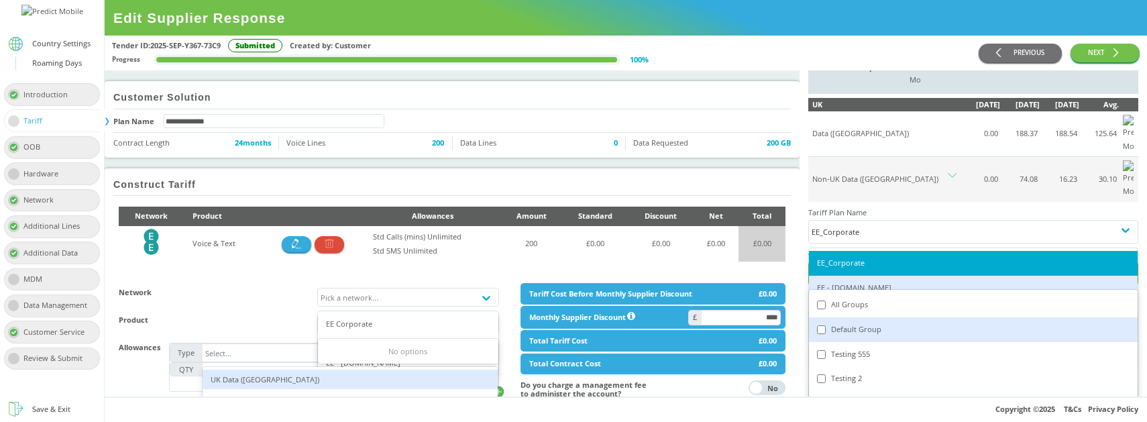
click at [862, 323] on div "Default Group" at bounding box center [973, 330] width 313 height 14
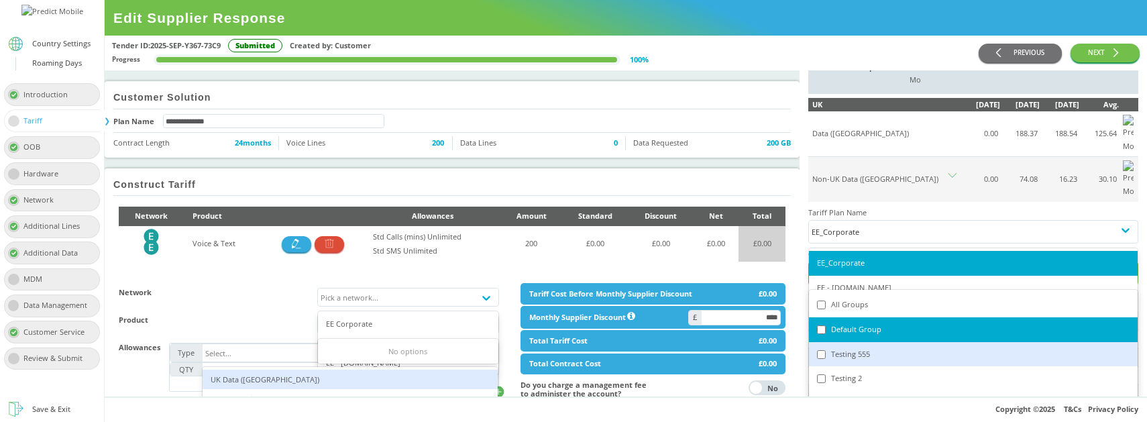
click at [854, 348] on div "Testing 555" at bounding box center [973, 355] width 313 height 14
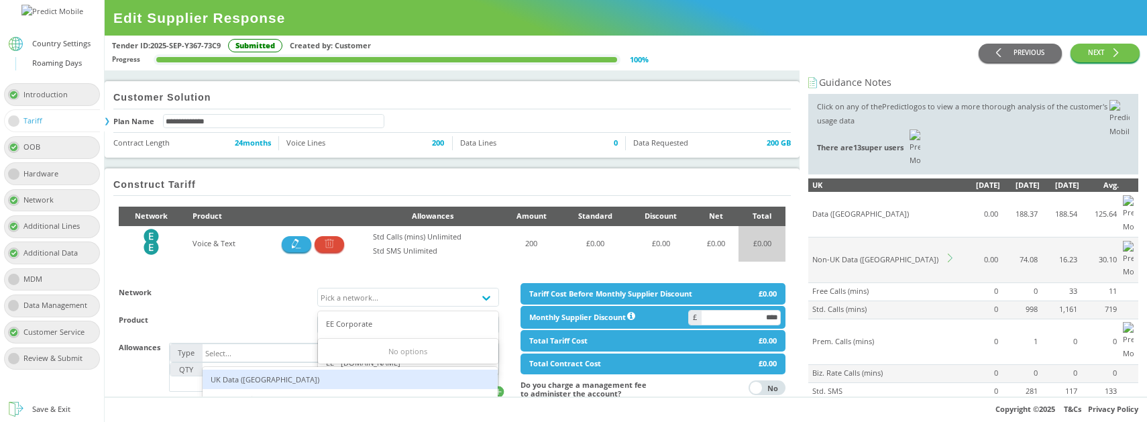
click at [956, 254] on icon at bounding box center [952, 258] width 9 height 9
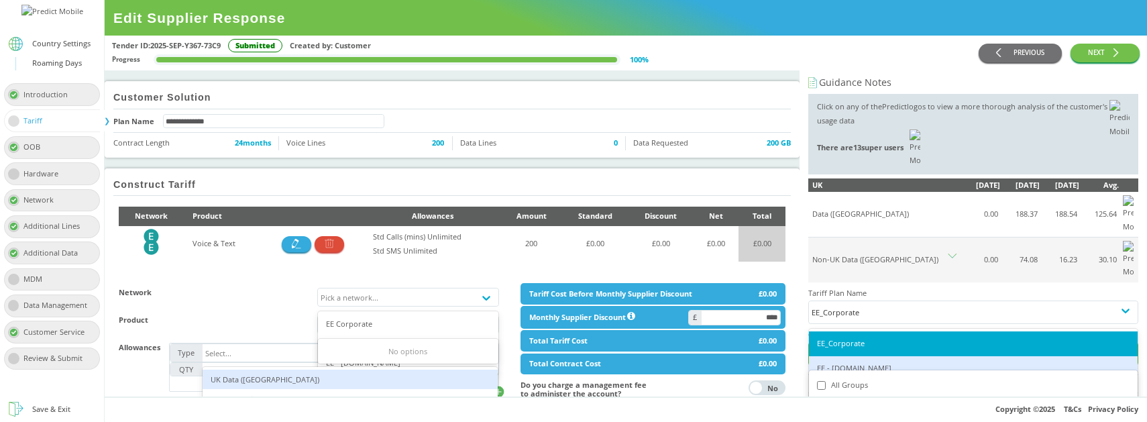
click at [883, 398] on div "Default Group" at bounding box center [973, 410] width 329 height 25
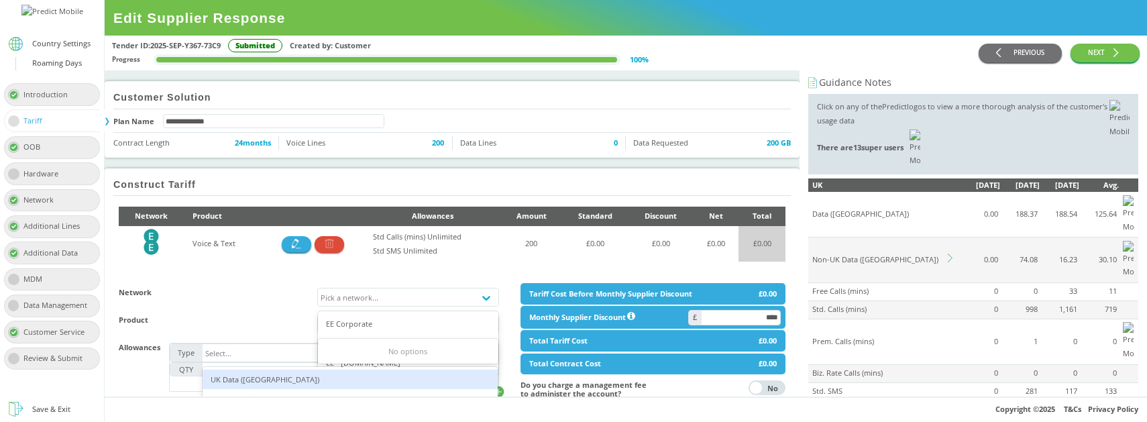
click at [954, 254] on icon at bounding box center [952, 258] width 9 height 9
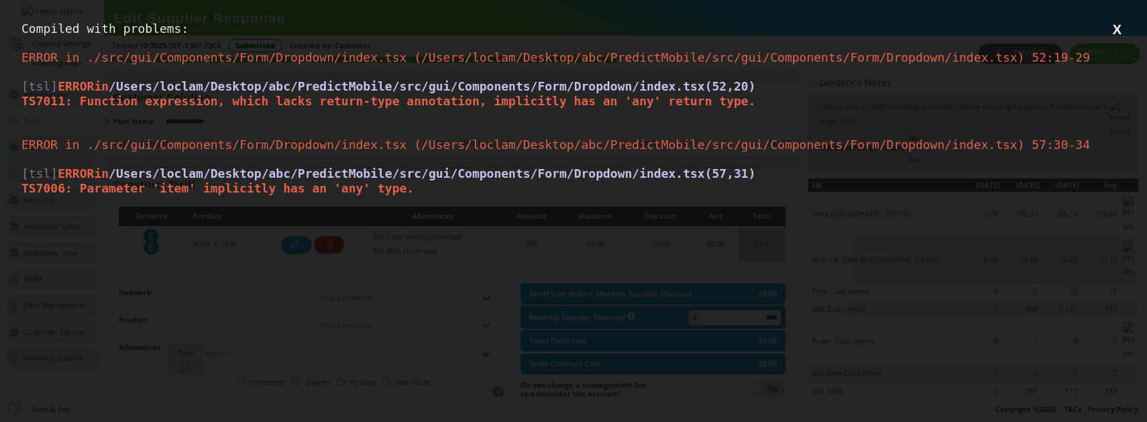
click at [754, 206] on div "ERROR in ./src/gui/Components/Form/Dropdown/index.tsx (/Users/loclam/Desktop/ab…" at bounding box center [573, 181] width 1104 height 87
drag, startPoint x: 599, startPoint y: 90, endPoint x: 728, endPoint y: 85, distance: 128.9
click at [728, 85] on span "/Users/loclam/Desktop/abc/PredictMobile/src/gui/Components/Form/Dropdown/index.…" at bounding box center [432, 86] width 647 height 14
copy span "Dropdown/index.tsx"
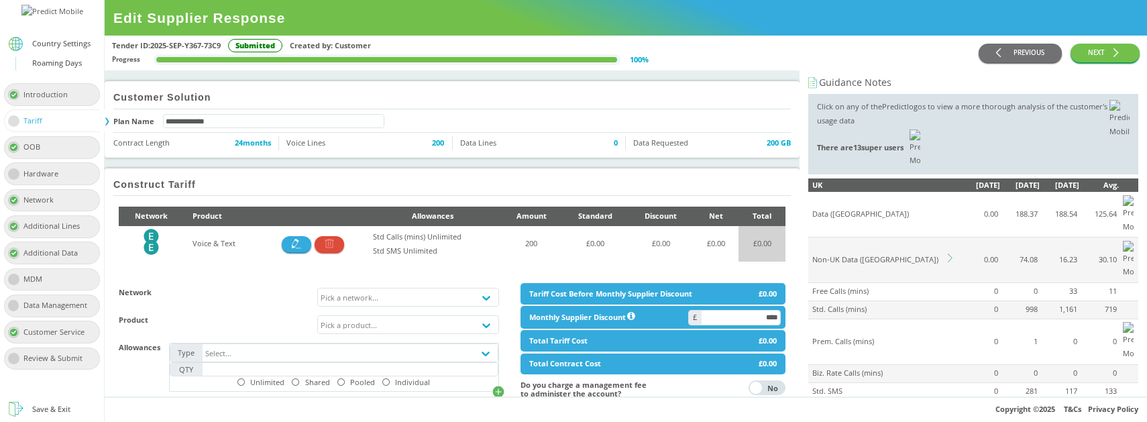
click at [949, 254] on icon at bounding box center [952, 258] width 9 height 9
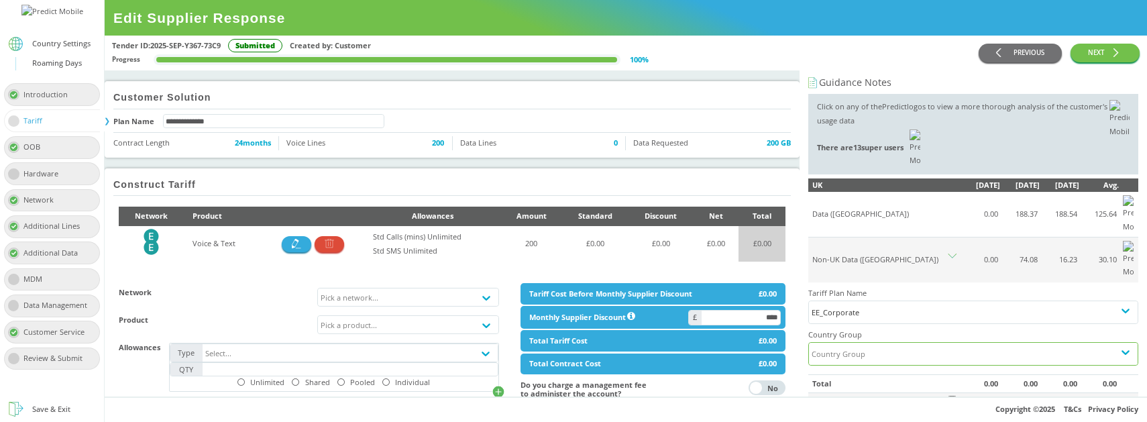
click at [880, 343] on div "Country Group" at bounding box center [961, 354] width 305 height 22
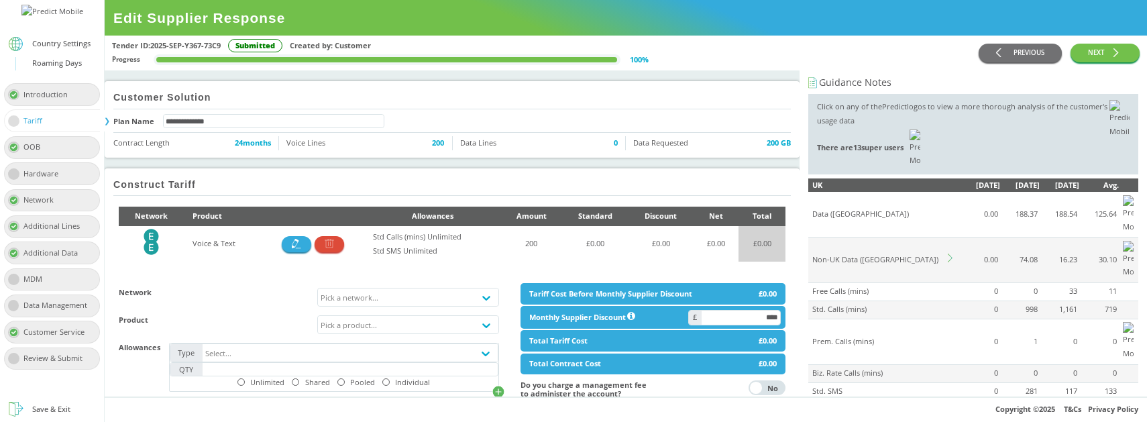
click at [949, 254] on icon at bounding box center [950, 258] width 5 height 9
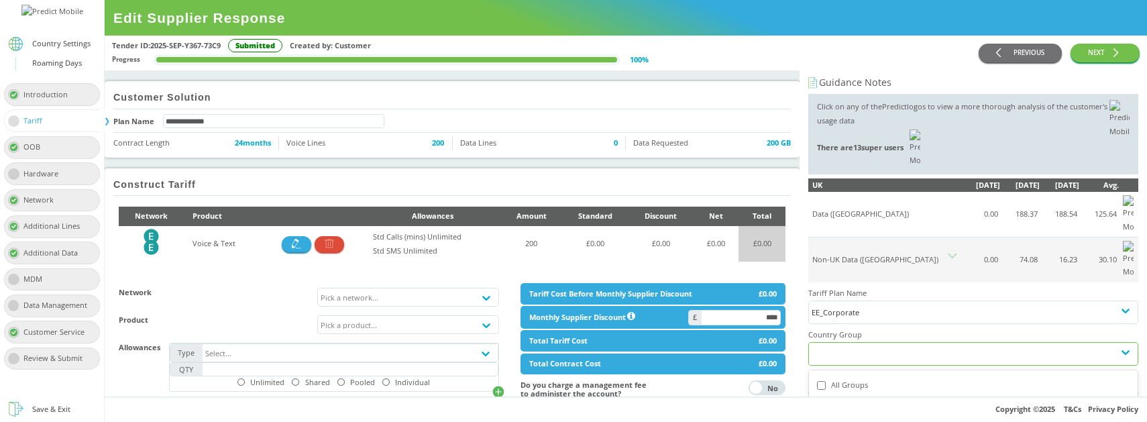
click at [910, 343] on div at bounding box center [961, 354] width 305 height 22
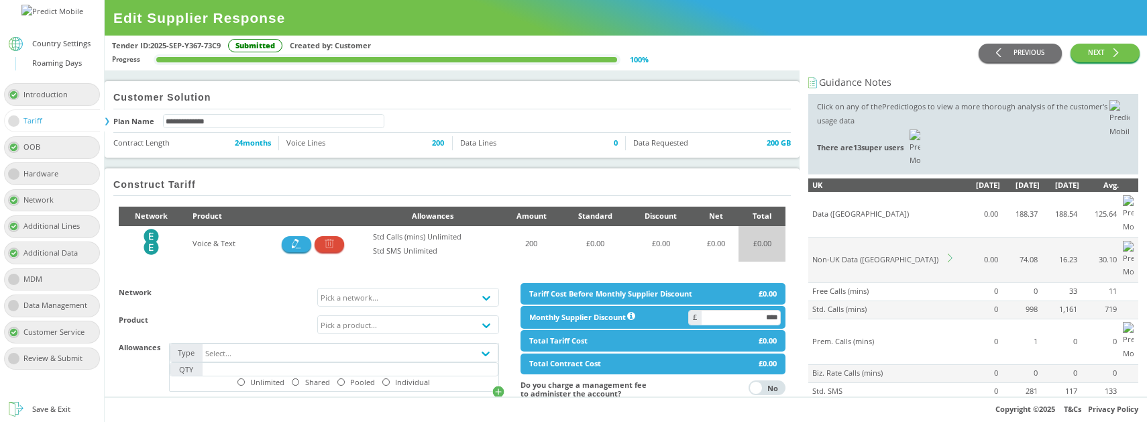
click at [950, 254] on icon at bounding box center [952, 258] width 9 height 9
click at [890, 343] on div at bounding box center [961, 354] width 305 height 22
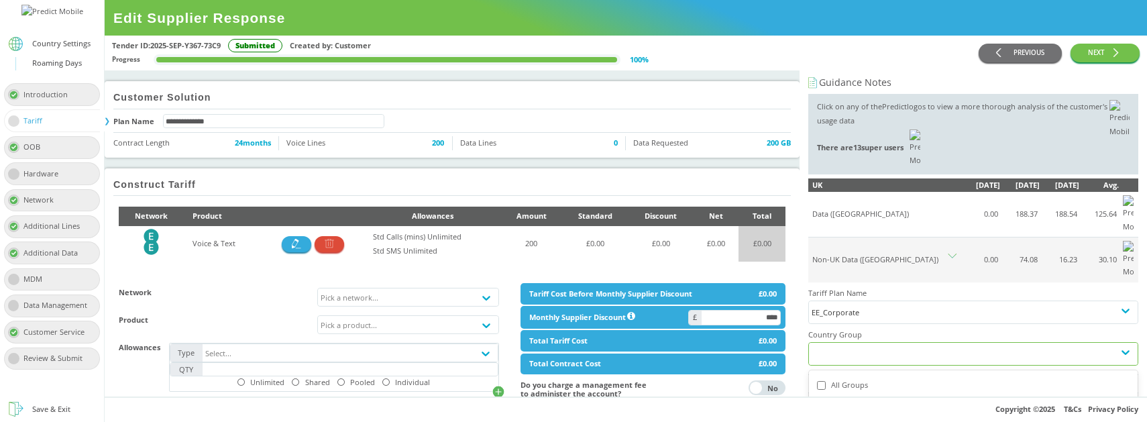
click at [850, 403] on div "Default Group" at bounding box center [973, 410] width 313 height 14
click at [976, 343] on div "Default Group, Testing 555, Testing 2" at bounding box center [961, 354] width 305 height 22
click at [866, 343] on div "Default Group, Testing 555, Testing 2" at bounding box center [961, 354] width 305 height 22
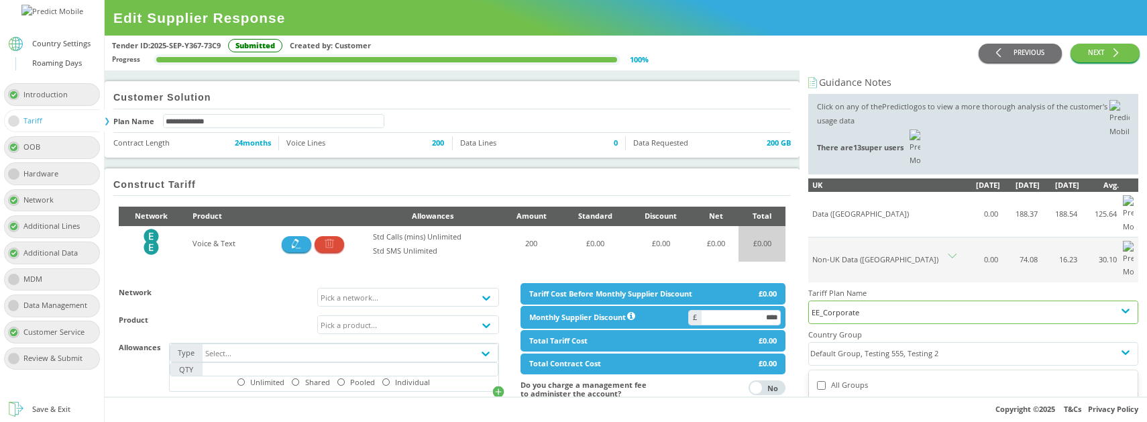
click at [841, 305] on div "EE_Corporate" at bounding box center [973, 312] width 323 height 14
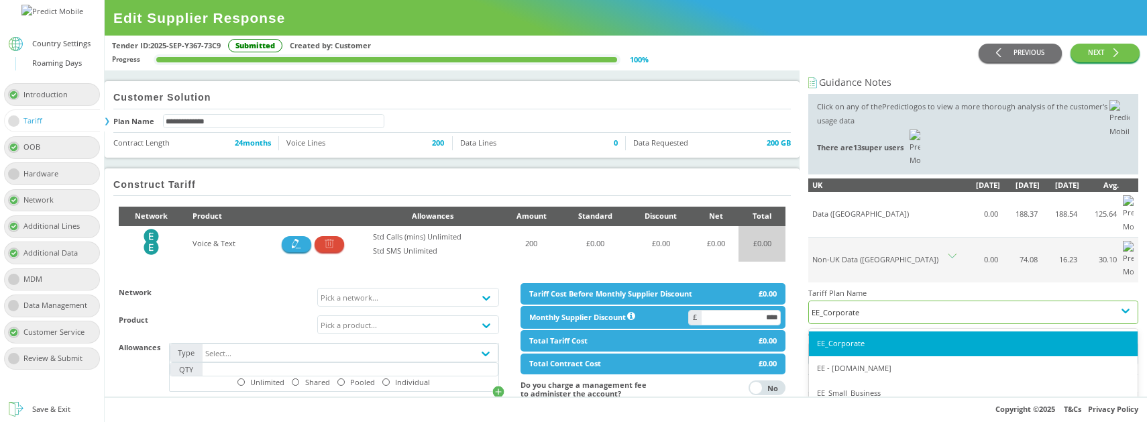
click at [841, 305] on div "EE_Corporate" at bounding box center [973, 312] width 323 height 14
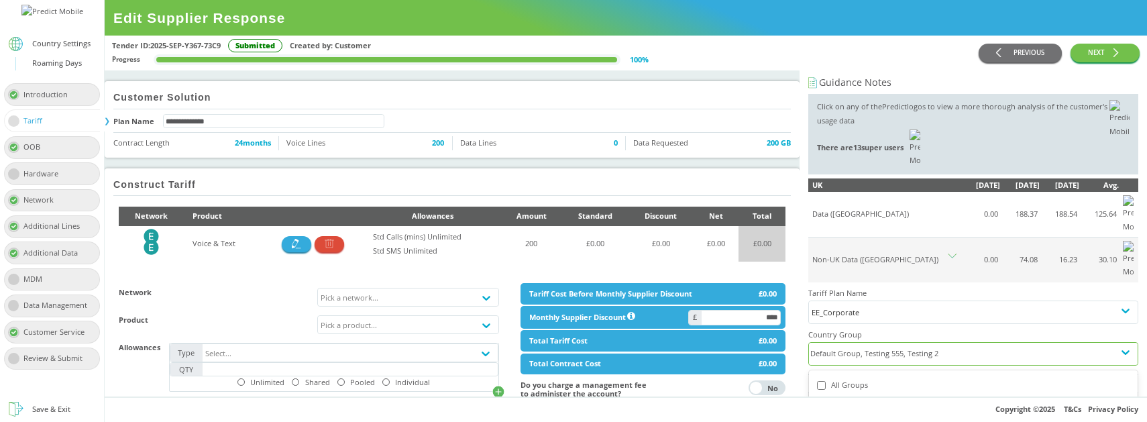
click at [848, 343] on div "Default Group, Testing 555, Testing 2" at bounding box center [961, 354] width 305 height 22
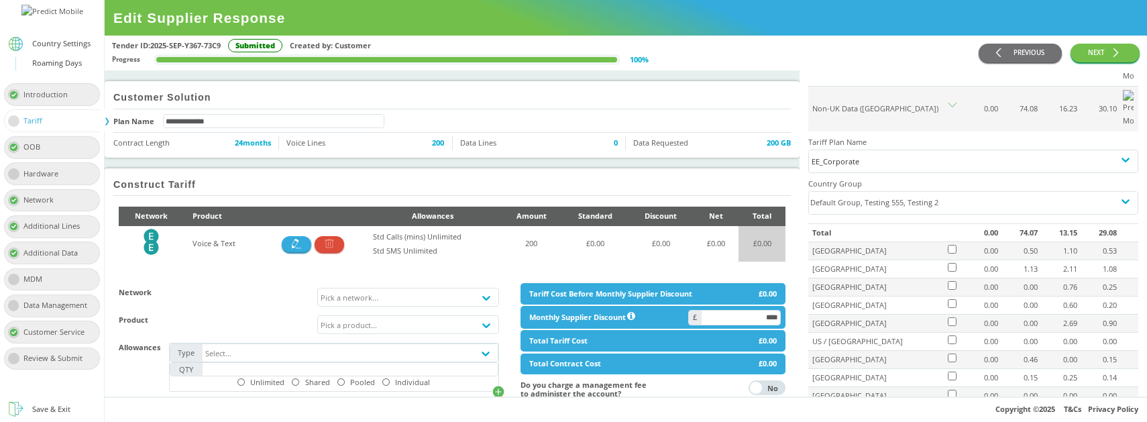
scroll to position [152, 0]
click at [929, 191] on div "Default Group, Testing 555, Testing 2" at bounding box center [961, 202] width 305 height 22
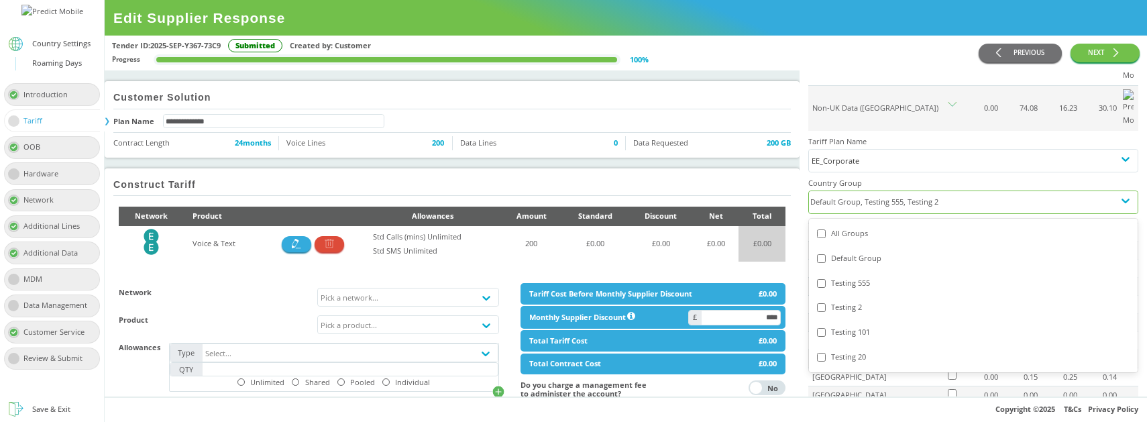
click at [853, 325] on div "Testing 101" at bounding box center [973, 332] width 313 height 14
click at [846, 350] on div "Testing 20" at bounding box center [973, 357] width 313 height 14
click at [860, 276] on div "Testing 555" at bounding box center [973, 283] width 313 height 14
click at [851, 301] on div "Testing 2" at bounding box center [973, 308] width 313 height 14
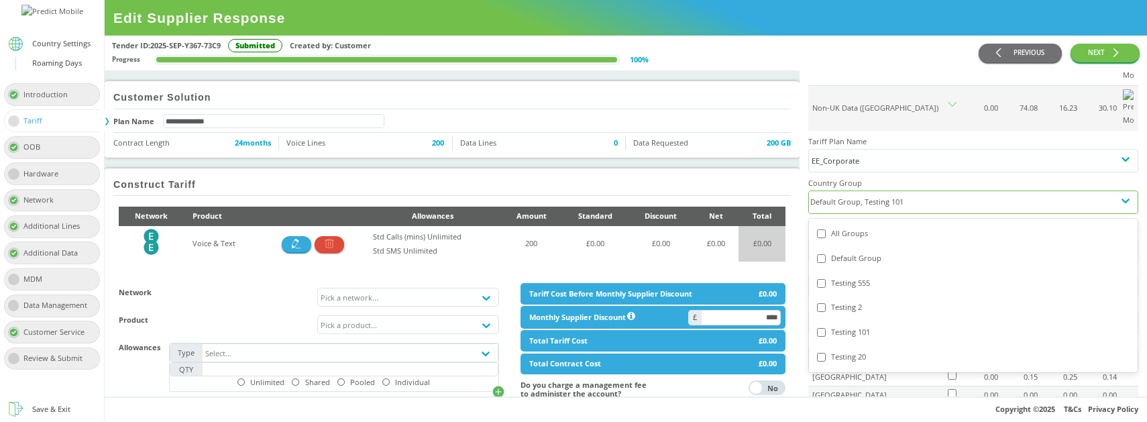
click at [850, 325] on div "Testing 101" at bounding box center [973, 332] width 313 height 14
click at [844, 252] on div "Default Group" at bounding box center [973, 259] width 313 height 14
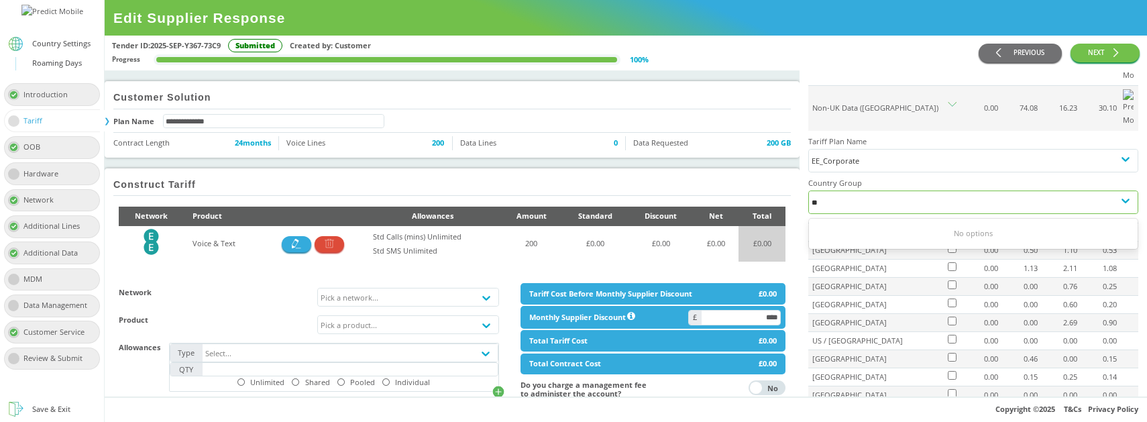
type input "*"
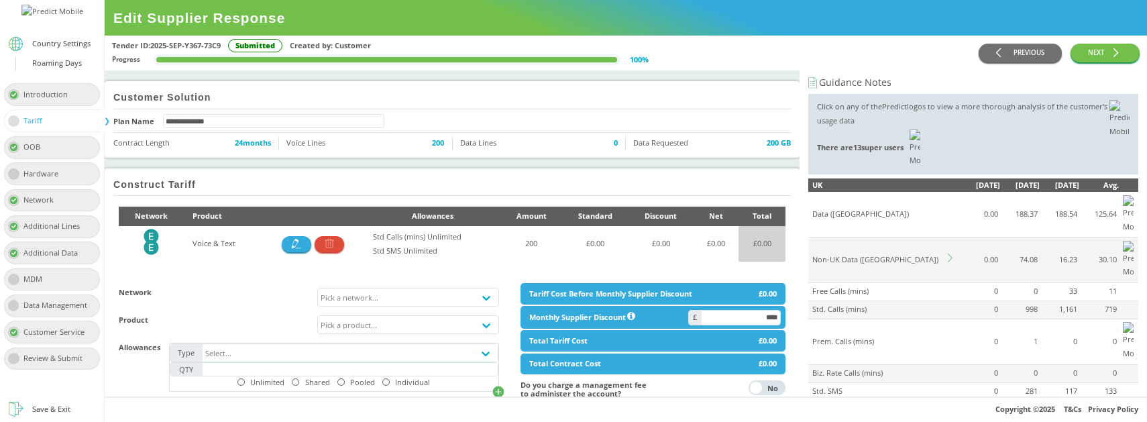
click at [946, 238] on td at bounding box center [953, 261] width 14 height 46
click at [948, 254] on icon at bounding box center [952, 258] width 9 height 9
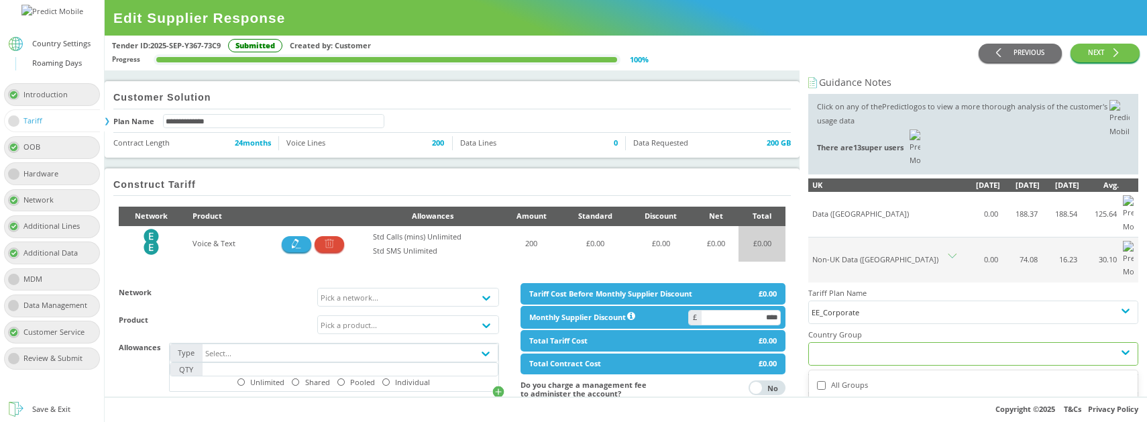
click at [856, 343] on div at bounding box center [961, 354] width 305 height 22
click at [852, 403] on div "Default Group" at bounding box center [973, 410] width 313 height 14
click at [864, 373] on div "All Groups" at bounding box center [973, 385] width 329 height 25
click at [852, 373] on div "All Groups" at bounding box center [973, 385] width 329 height 25
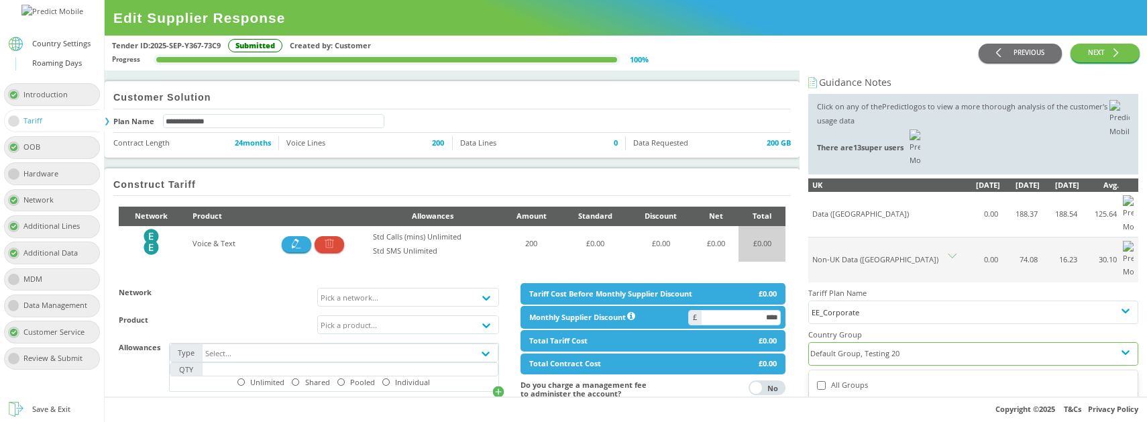
click at [852, 378] on div "All Groups" at bounding box center [973, 385] width 313 height 14
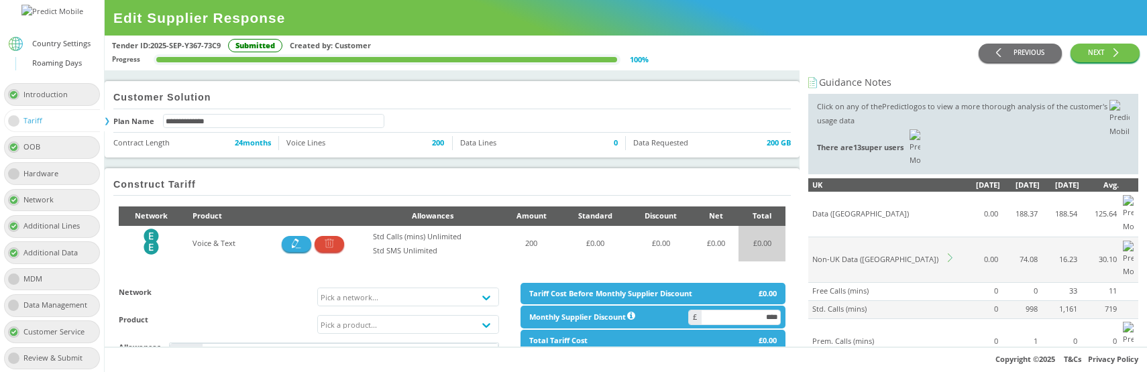
click at [949, 254] on icon at bounding box center [952, 258] width 9 height 9
click at [853, 343] on div at bounding box center [961, 354] width 305 height 22
click at [889, 343] on div "All Groups" at bounding box center [961, 354] width 305 height 22
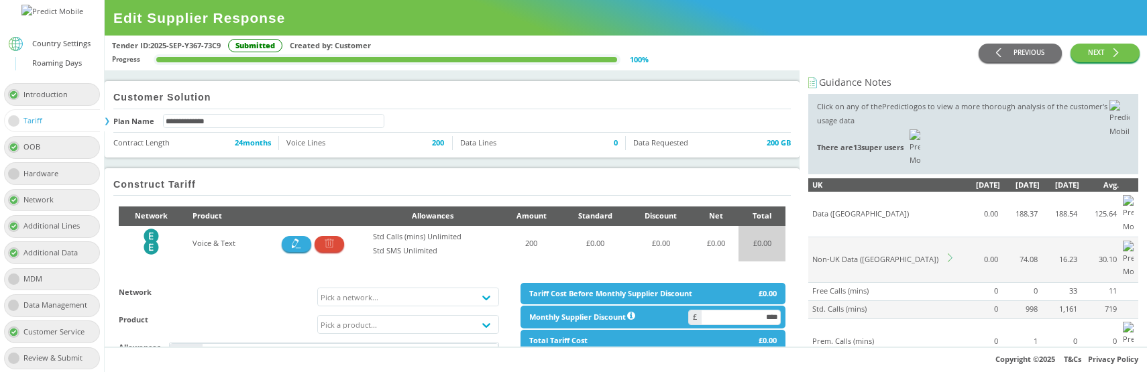
click at [952, 254] on icon at bounding box center [952, 258] width 9 height 9
click at [889, 343] on div at bounding box center [961, 354] width 305 height 22
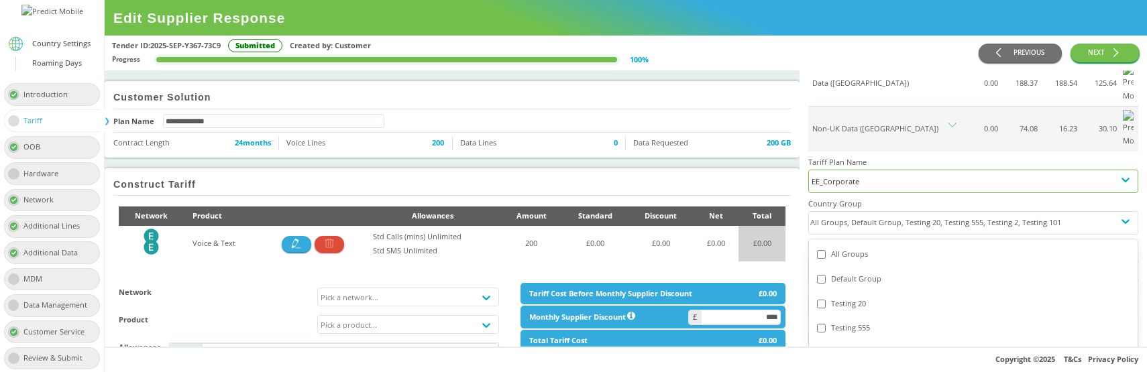
scroll to position [133, 0]
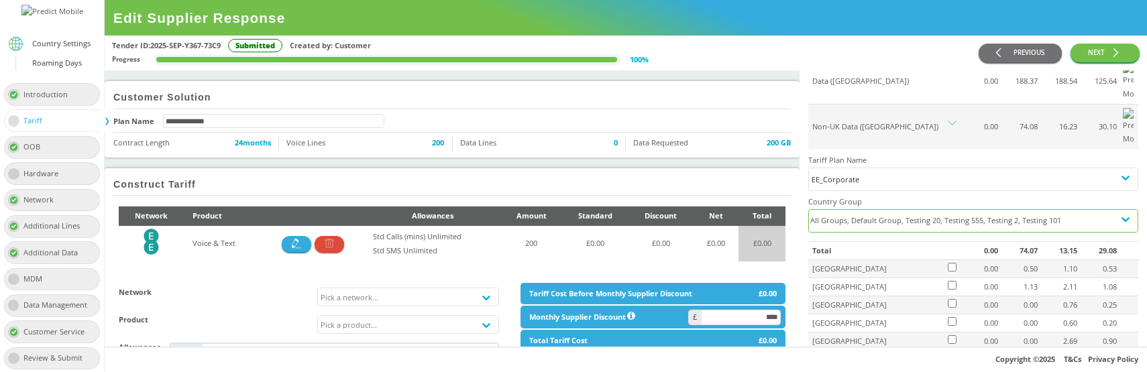
click at [892, 210] on div "All Groups, Default Group, Testing 20, Testing 555, Testing 2, Testing 101" at bounding box center [961, 221] width 305 height 22
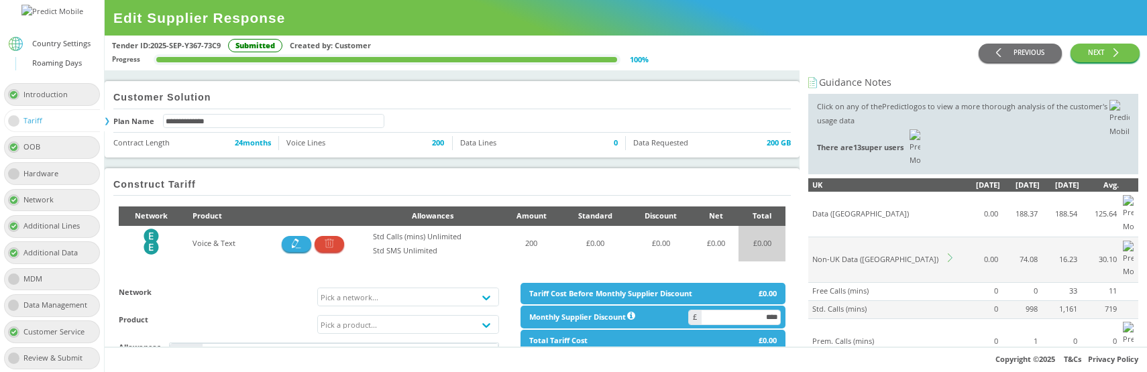
click at [949, 254] on icon at bounding box center [952, 258] width 9 height 9
click at [856, 343] on div at bounding box center [961, 354] width 305 height 22
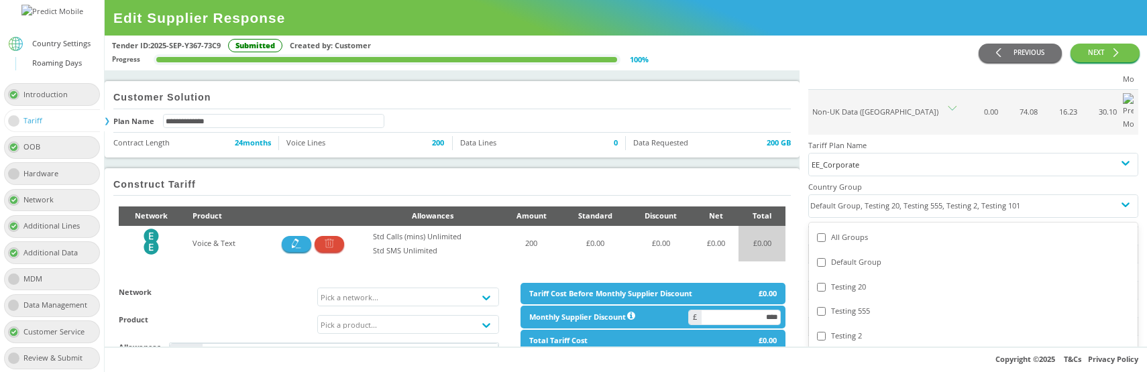
scroll to position [149, 0]
click at [847, 229] on div "All Groups" at bounding box center [973, 236] width 313 height 14
click at [842, 254] on div "Default Group" at bounding box center [973, 261] width 313 height 14
click at [839, 279] on div "Testing 20" at bounding box center [973, 286] width 313 height 14
click at [853, 303] on div "Testing 555" at bounding box center [973, 310] width 313 height 14
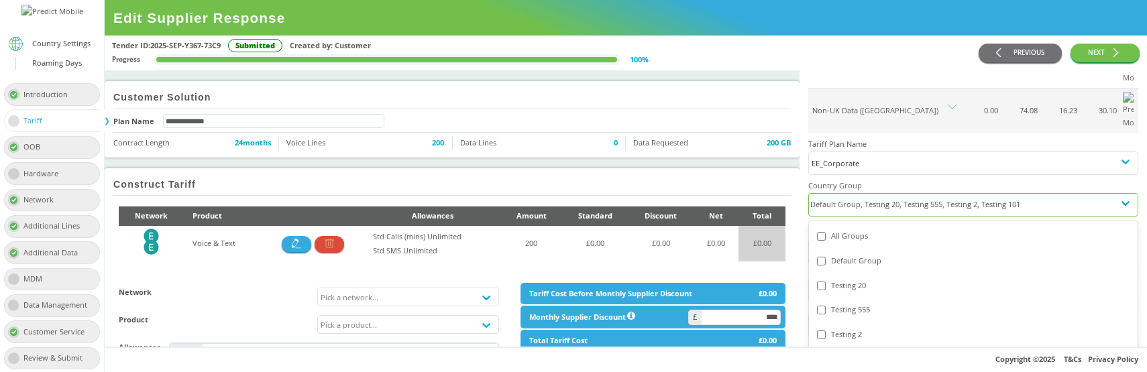
click at [850, 323] on div "Testing 2" at bounding box center [973, 335] width 329 height 25
click at [843, 353] on div "Testing 101" at bounding box center [973, 360] width 313 height 14
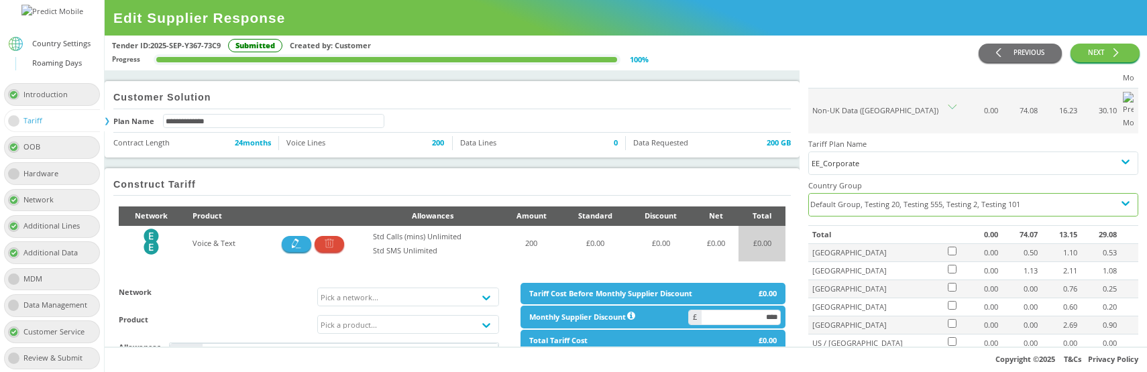
click at [898, 194] on div "Default Group, Testing 20, Testing 555, Testing 2, Testing 101" at bounding box center [961, 205] width 305 height 22
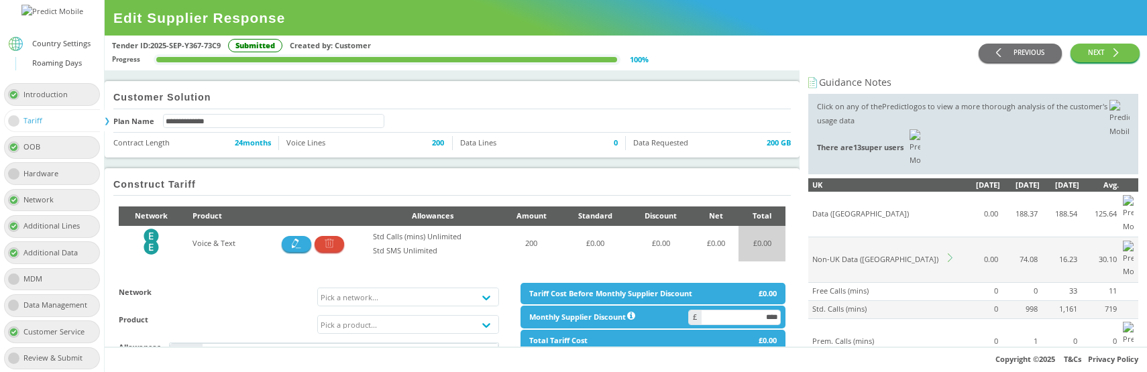
click at [951, 238] on td at bounding box center [953, 261] width 14 height 46
click at [950, 254] on icon at bounding box center [952, 258] width 9 height 9
click at [878, 343] on div at bounding box center [961, 354] width 305 height 22
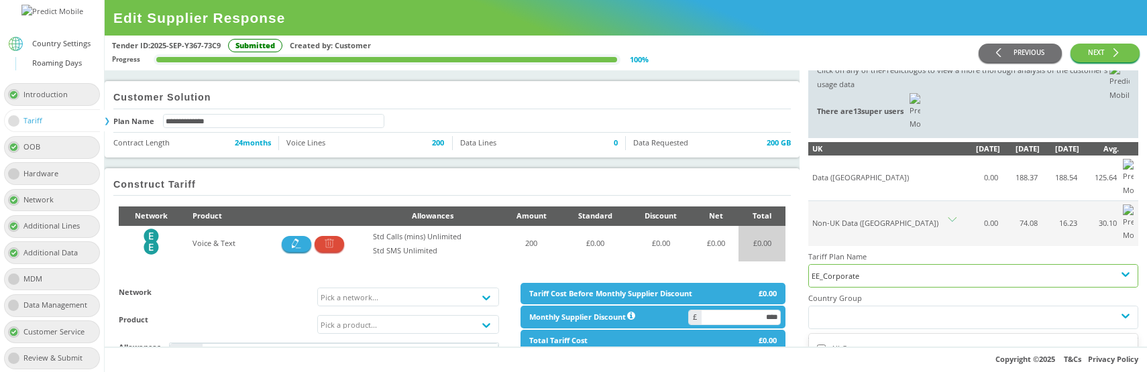
scroll to position [48, 0]
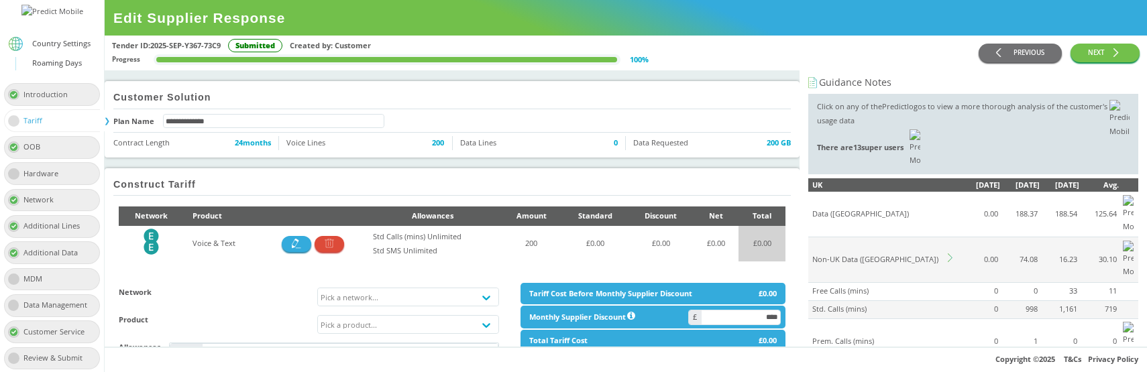
click at [948, 254] on icon at bounding box center [952, 258] width 9 height 9
click at [870, 343] on div at bounding box center [961, 354] width 305 height 22
click at [951, 254] on icon at bounding box center [950, 258] width 5 height 9
click at [953, 254] on icon at bounding box center [952, 258] width 9 height 9
click at [885, 343] on div "Select country groups" at bounding box center [961, 354] width 305 height 22
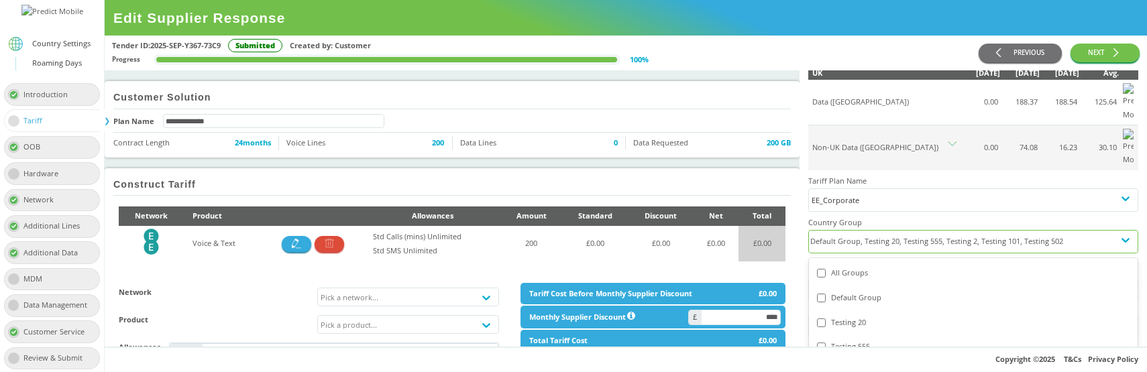
scroll to position [123, 0]
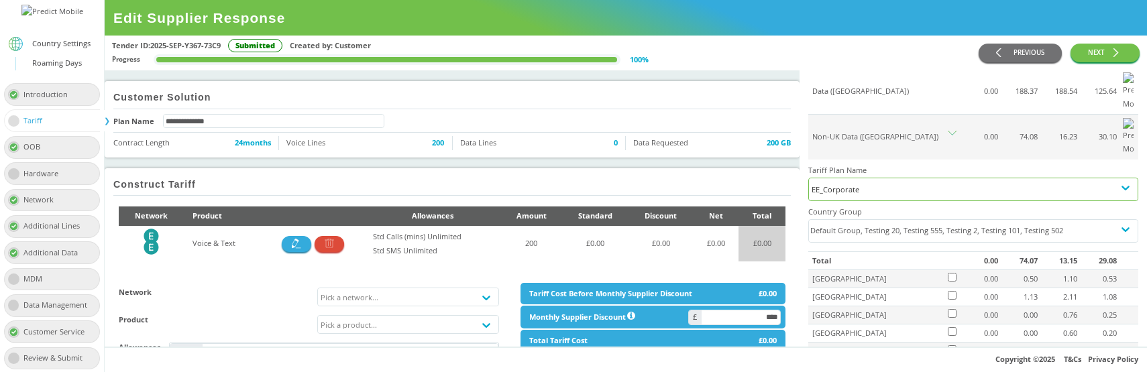
click at [868, 183] on div "EE_Corporate" at bounding box center [973, 190] width 323 height 14
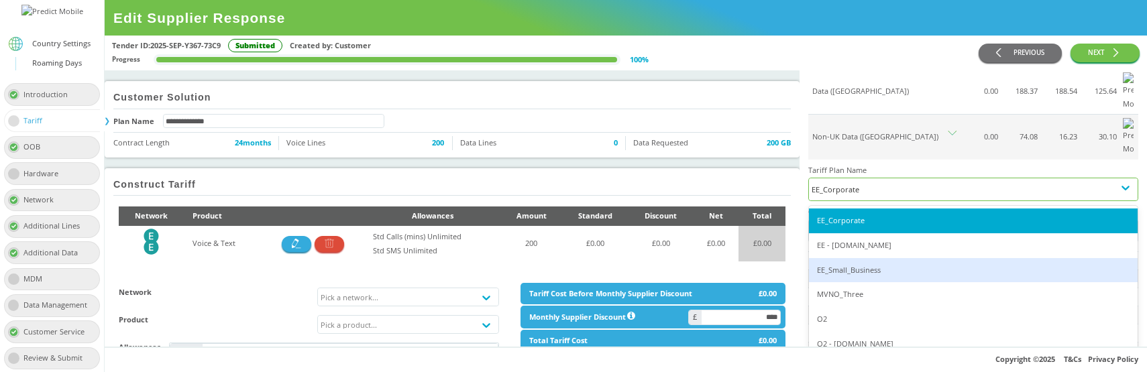
click at [849, 258] on div "EE_Small_Business" at bounding box center [973, 270] width 329 height 25
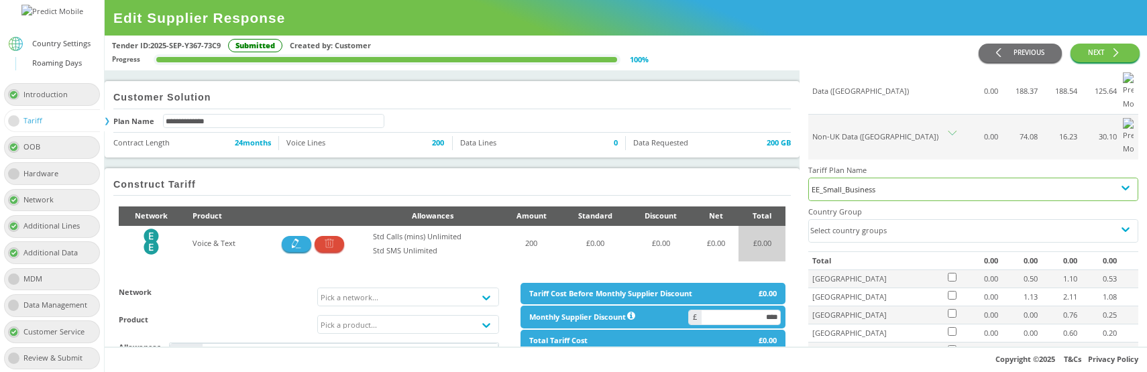
click at [873, 183] on div "EE_Small_Business" at bounding box center [973, 190] width 323 height 14
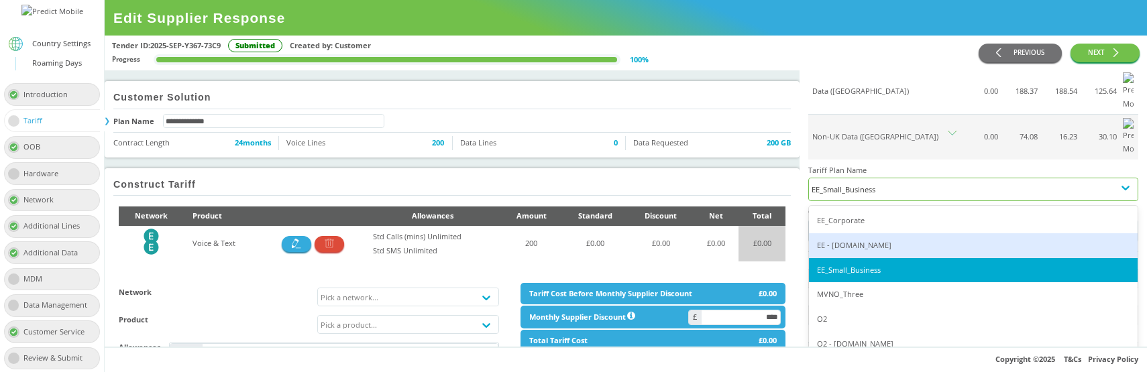
click at [853, 233] on div "EE - Plan.com" at bounding box center [973, 245] width 329 height 25
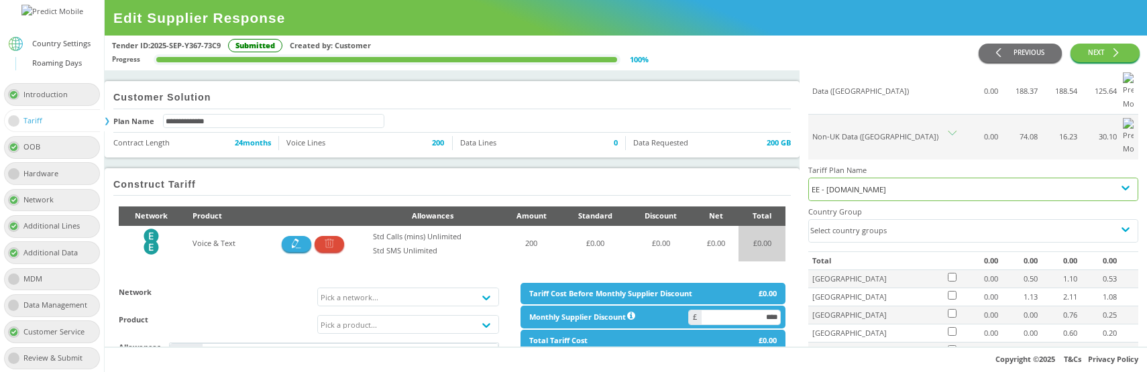
click at [902, 183] on div "EE - Plan.com" at bounding box center [973, 190] width 323 height 14
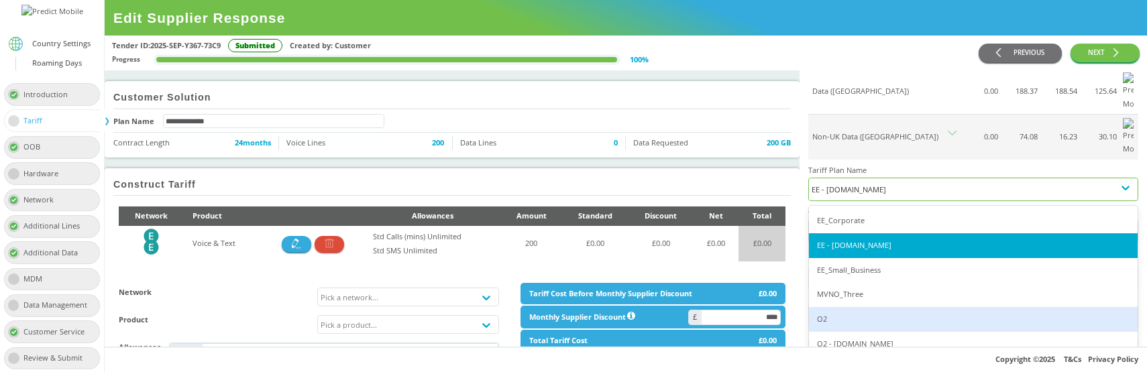
click at [854, 307] on div "O2" at bounding box center [973, 319] width 329 height 25
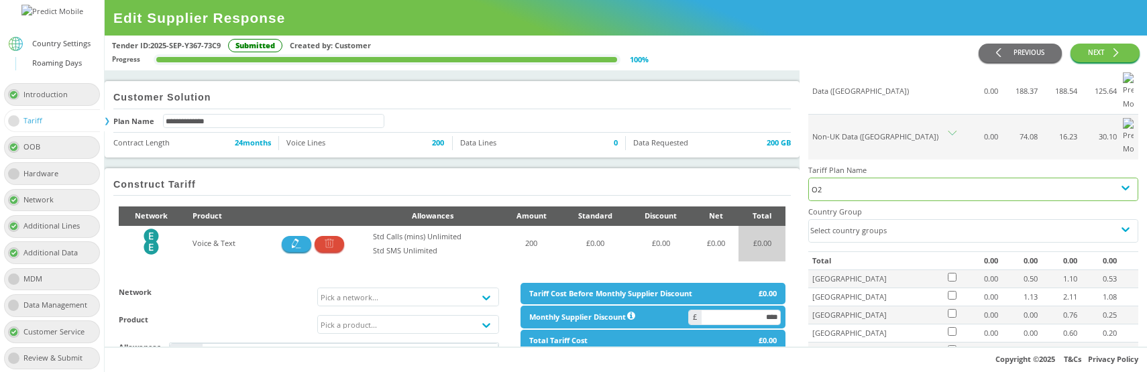
click at [906, 183] on div "O2" at bounding box center [973, 190] width 323 height 14
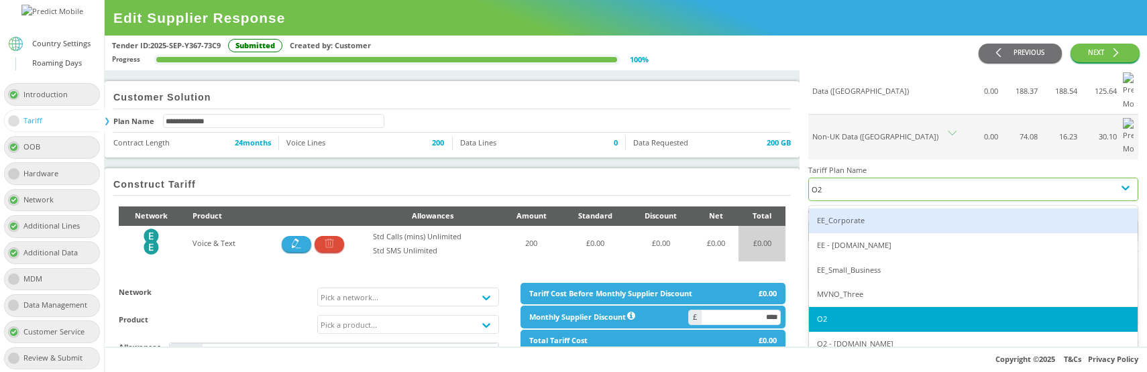
click at [866, 209] on div "EE_Corporate" at bounding box center [973, 221] width 329 height 25
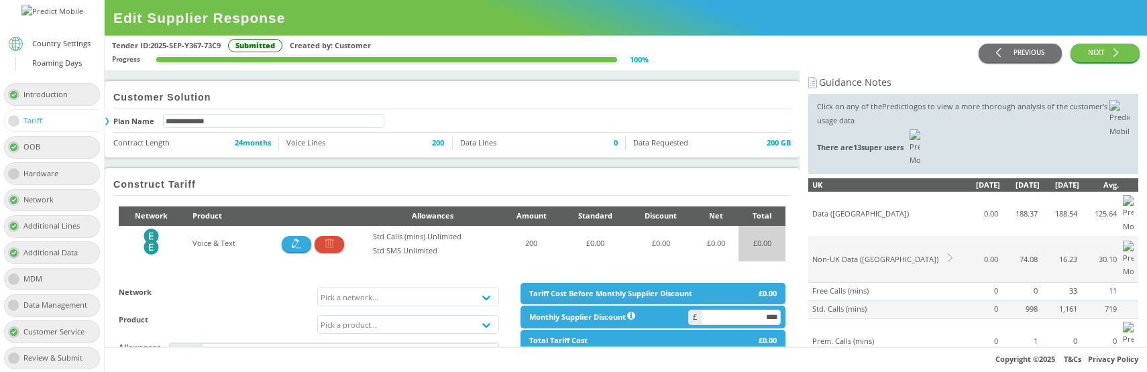
click at [951, 254] on icon at bounding box center [950, 258] width 5 height 9
click at [889, 305] on div "EE_Corporate" at bounding box center [973, 312] width 323 height 14
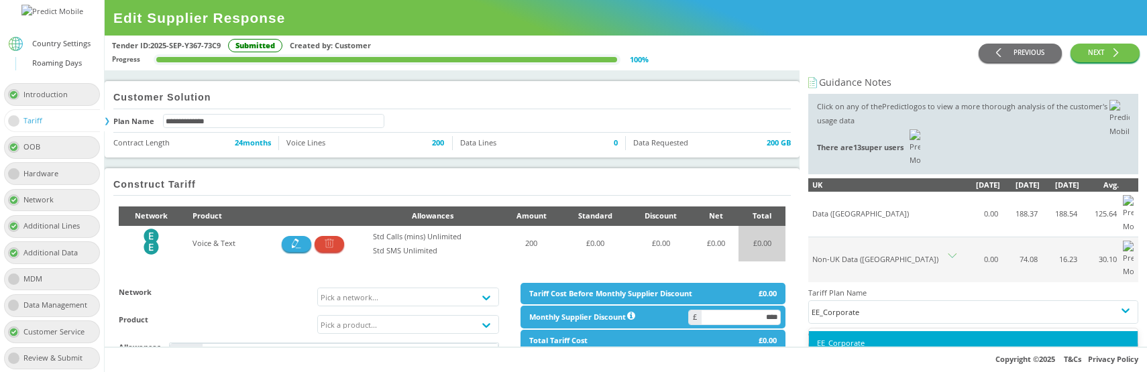
click at [957, 238] on td at bounding box center [953, 260] width 14 height 45
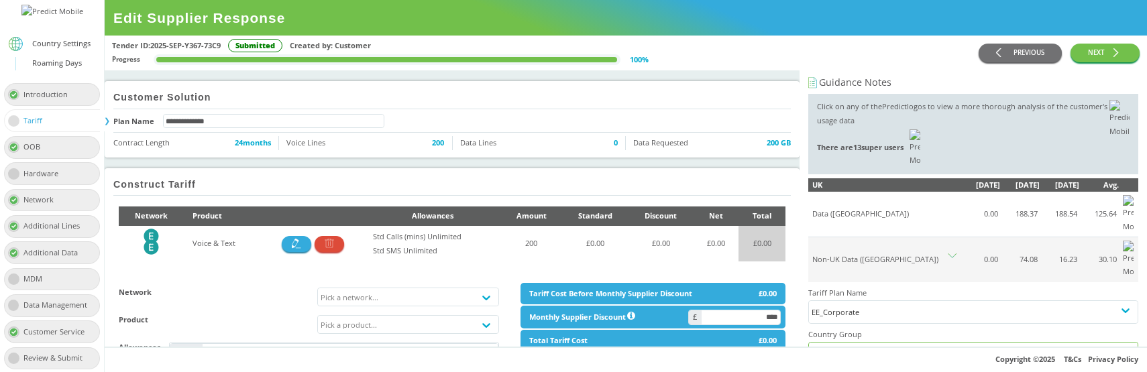
click at [880, 343] on div "Select country groups" at bounding box center [961, 354] width 305 height 22
click at [948, 254] on icon at bounding box center [952, 258] width 9 height 9
click at [879, 343] on div "Select country groups" at bounding box center [961, 354] width 305 height 22
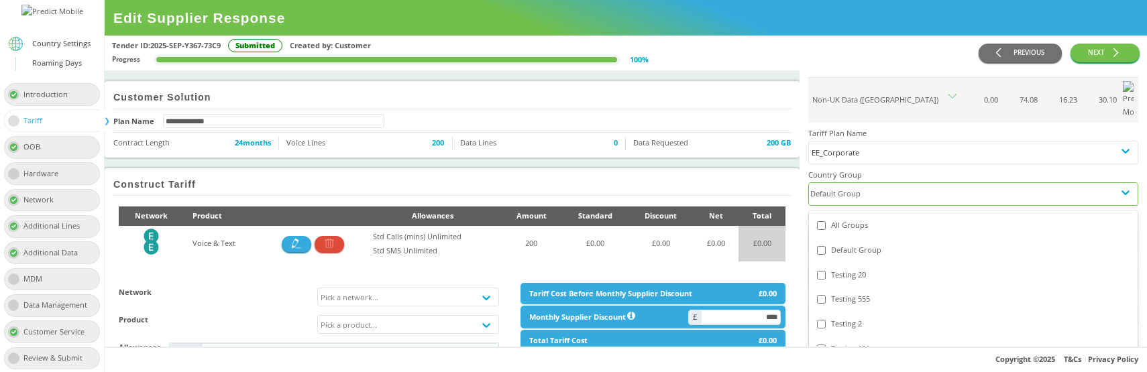
scroll to position [163, 0]
click at [863, 265] on div "Testing 20" at bounding box center [973, 272] width 313 height 14
click at [852, 289] on div "Testing 555" at bounding box center [973, 296] width 313 height 14
click at [847, 314] on div "Testing 2" at bounding box center [973, 321] width 313 height 14
click at [844, 339] on div "Testing 101" at bounding box center [973, 346] width 313 height 14
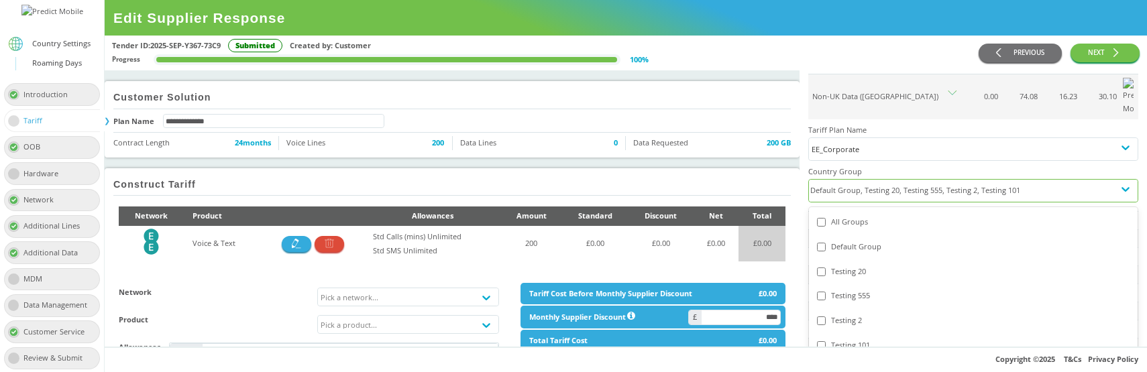
click at [843, 364] on div "Testing 502" at bounding box center [973, 371] width 313 height 14
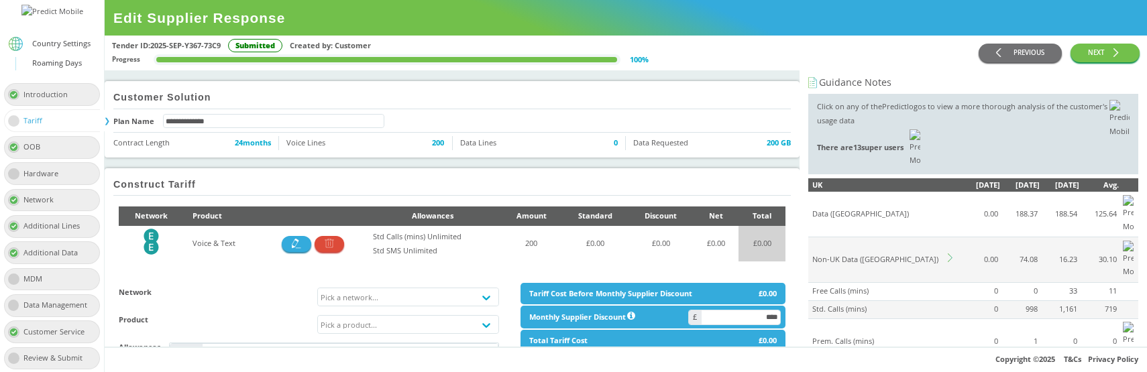
click at [951, 254] on icon at bounding box center [950, 258] width 5 height 9
click at [876, 343] on div "Select country groups" at bounding box center [961, 354] width 305 height 22
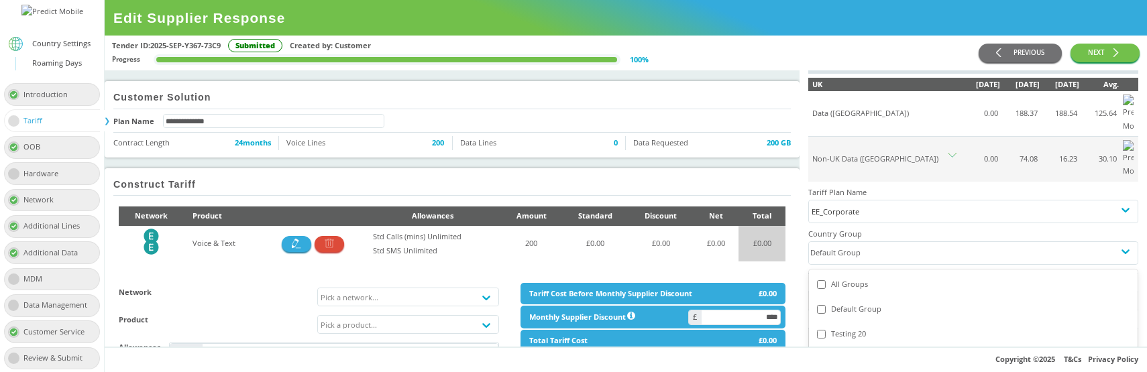
scroll to position [106, 0]
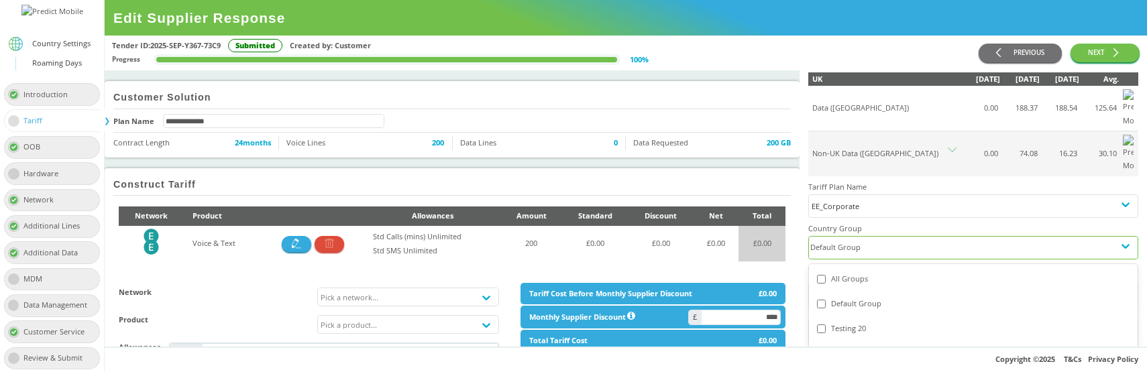
click at [879, 322] on div "Testing 20" at bounding box center [973, 329] width 313 height 14
click at [868, 341] on div "Testing 555" at bounding box center [973, 353] width 329 height 25
click at [858, 371] on div "Testing 2" at bounding box center [973, 378] width 313 height 14
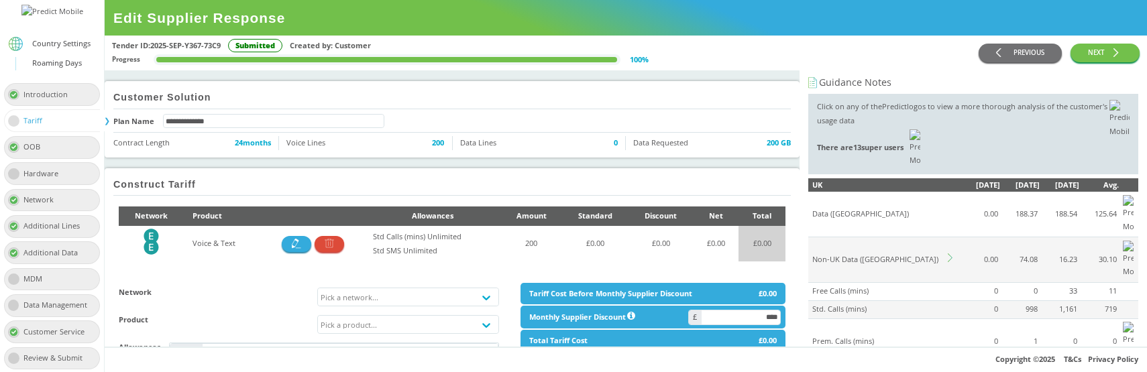
click at [951, 254] on icon at bounding box center [952, 258] width 9 height 9
click at [951, 254] on icon at bounding box center [950, 258] width 5 height 9
click at [880, 343] on div "Select country groups" at bounding box center [961, 354] width 305 height 22
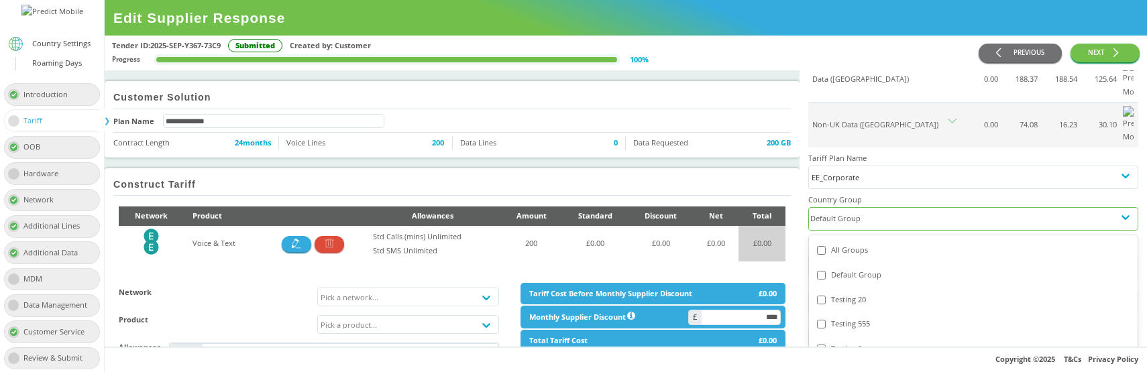
scroll to position [146, 0]
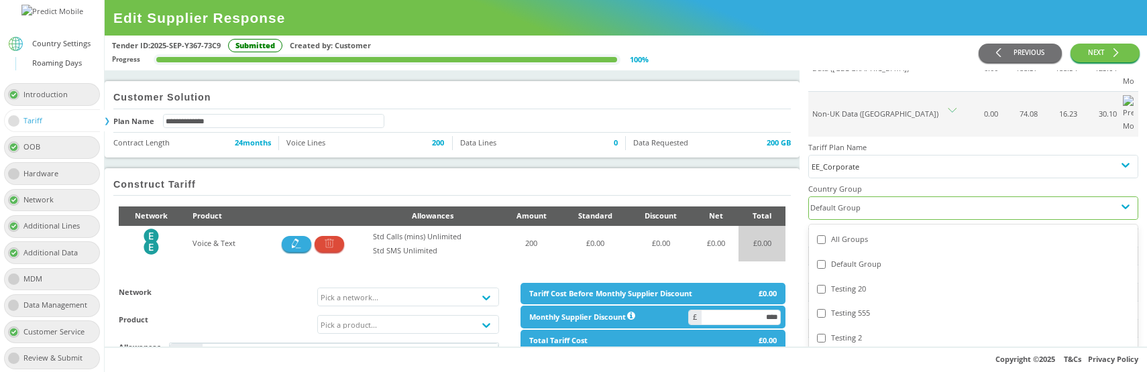
click at [868, 307] on div "Testing 555" at bounding box center [973, 314] width 313 height 14
click at [852, 351] on div "Testing 101" at bounding box center [973, 363] width 329 height 25
click at [848, 331] on div "Testing 2" at bounding box center [973, 338] width 313 height 14
click at [851, 282] on div "Testing 20" at bounding box center [973, 289] width 313 height 14
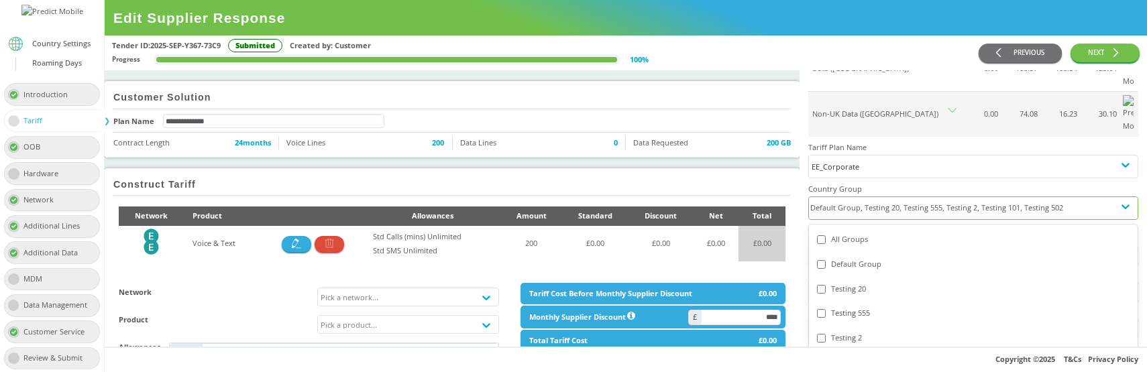
click at [851, 282] on div "Testing 20" at bounding box center [973, 289] width 313 height 14
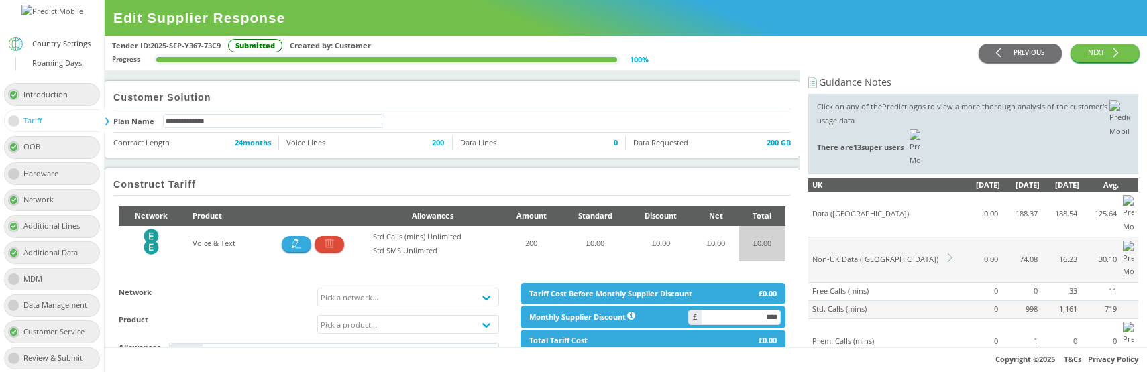
click at [951, 254] on icon at bounding box center [952, 258] width 9 height 9
click at [884, 343] on div "Select country groups" at bounding box center [961, 354] width 305 height 22
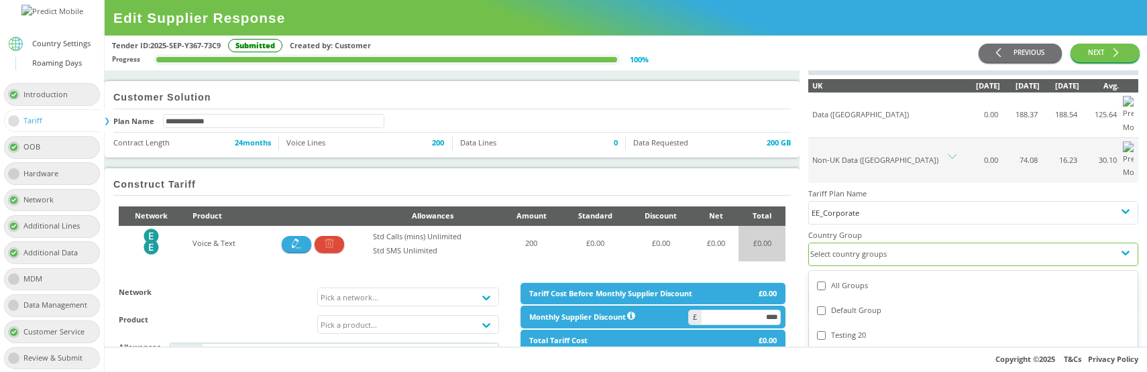
scroll to position [118, 0]
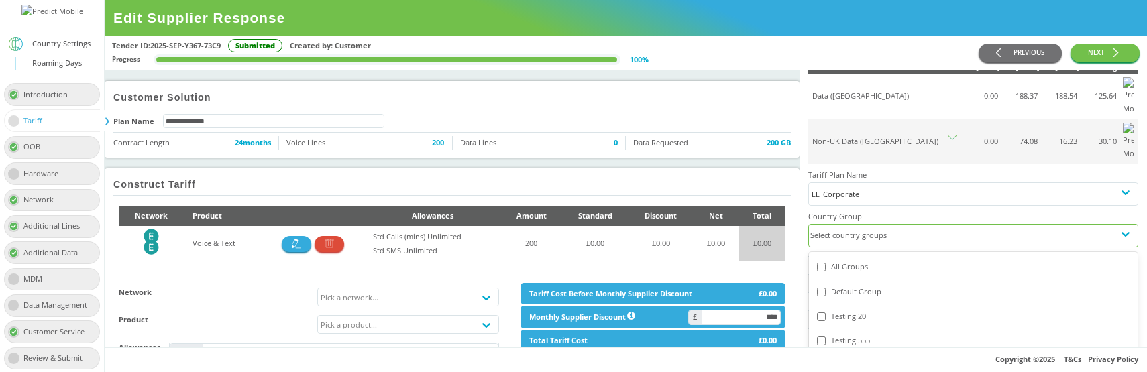
click at [876, 285] on div "Default Group" at bounding box center [973, 292] width 313 height 14
click at [857, 310] on div "Testing 20" at bounding box center [973, 317] width 313 height 14
click at [857, 334] on div "Testing 555" at bounding box center [973, 341] width 313 height 14
click at [856, 359] on div "Testing 2" at bounding box center [973, 366] width 313 height 14
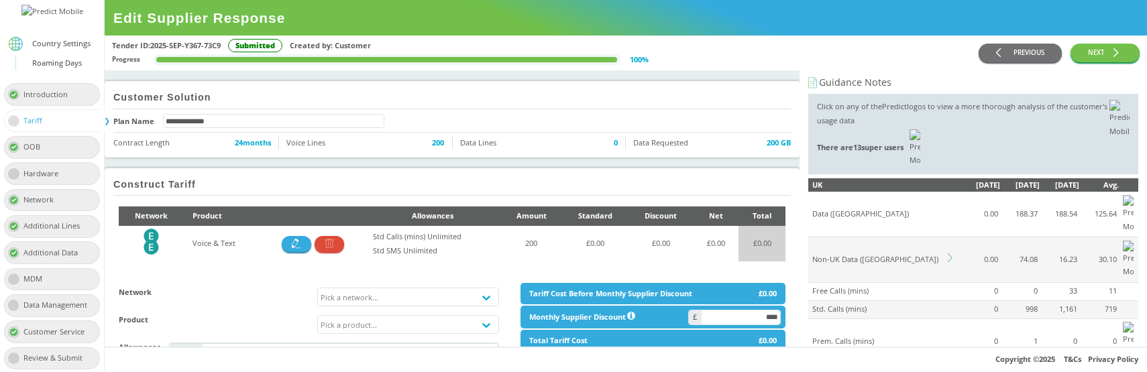
click at [950, 254] on icon at bounding box center [950, 258] width 5 height 9
click at [882, 343] on div "Select country groups" at bounding box center [961, 354] width 305 height 22
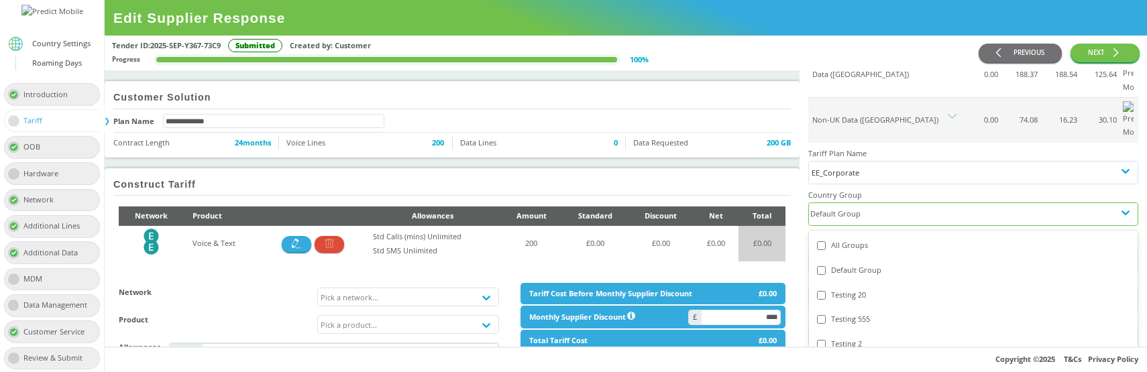
scroll to position [151, 0]
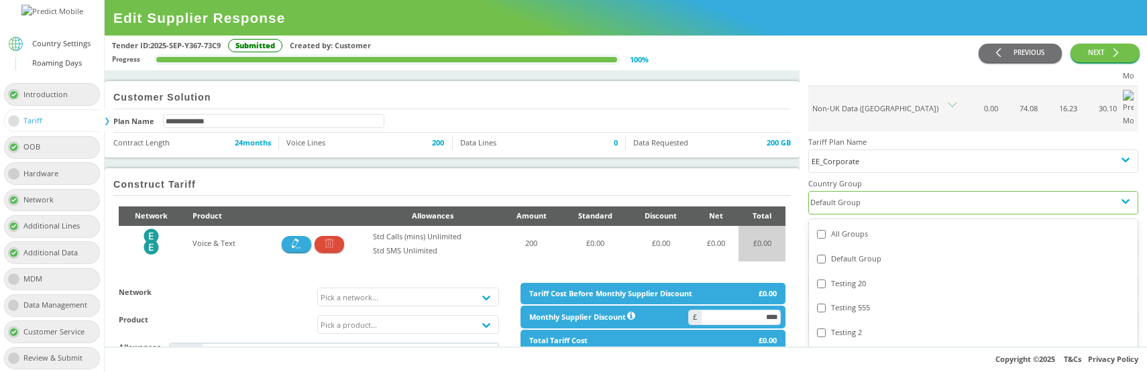
click at [872, 277] on div "Testing 20" at bounding box center [973, 284] width 313 height 14
click at [860, 301] on div "Testing 555" at bounding box center [973, 308] width 313 height 14
click at [850, 326] on div "Testing 2" at bounding box center [973, 333] width 313 height 14
click at [850, 351] on div "Testing 101" at bounding box center [973, 358] width 313 height 14
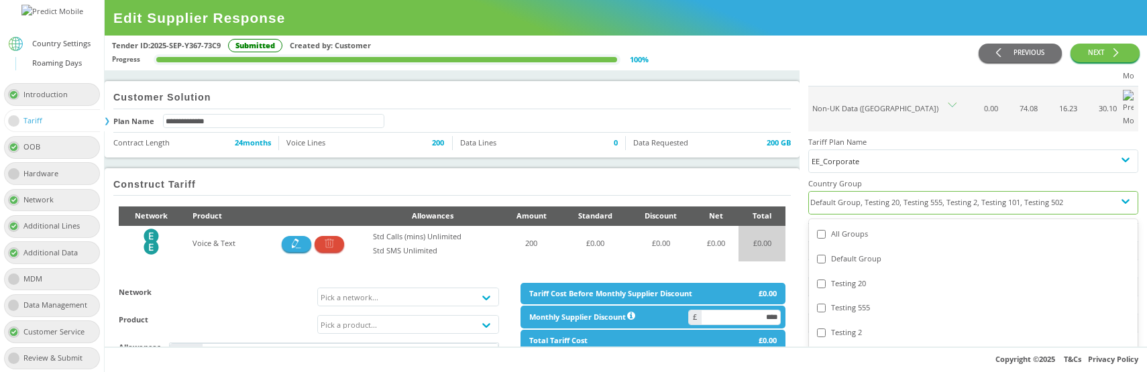
click at [849, 351] on div "Testing 101" at bounding box center [973, 358] width 313 height 14
click at [849, 326] on div "Testing 2" at bounding box center [973, 333] width 313 height 14
click at [849, 301] on div "Testing 555" at bounding box center [973, 308] width 313 height 14
click at [849, 277] on div "Testing 20" at bounding box center [973, 284] width 313 height 14
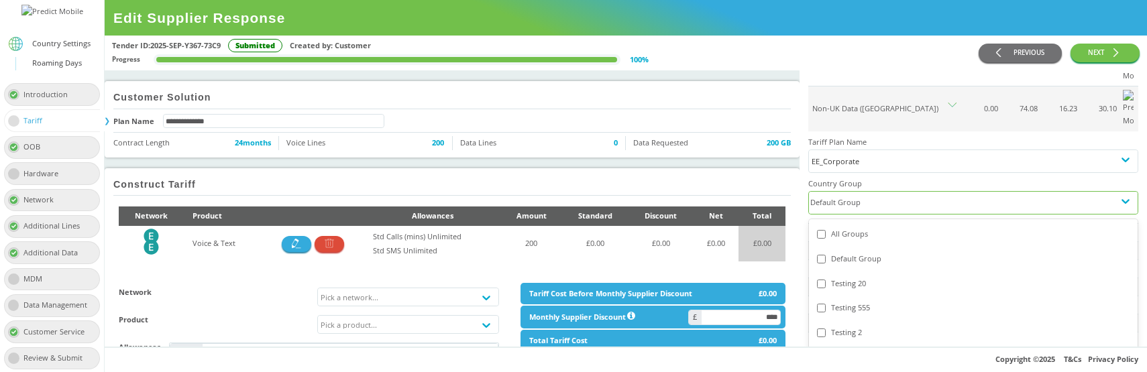
click at [849, 252] on div "Default Group" at bounding box center [973, 259] width 313 height 14
click at [849, 227] on div "All Groups" at bounding box center [973, 234] width 313 height 14
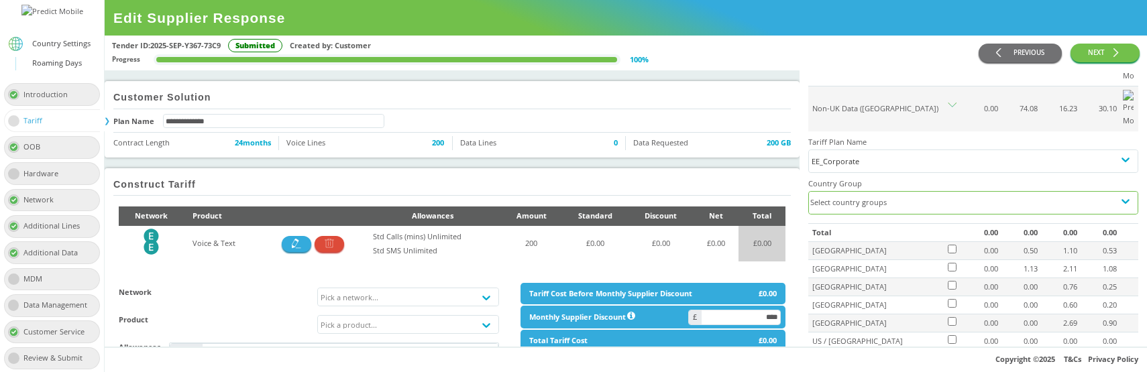
click at [884, 192] on div "Select country groups" at bounding box center [961, 203] width 305 height 22
click at [911, 192] on div "Select country groups" at bounding box center [961, 203] width 305 height 22
click at [884, 192] on div "Select country groups" at bounding box center [961, 203] width 305 height 22
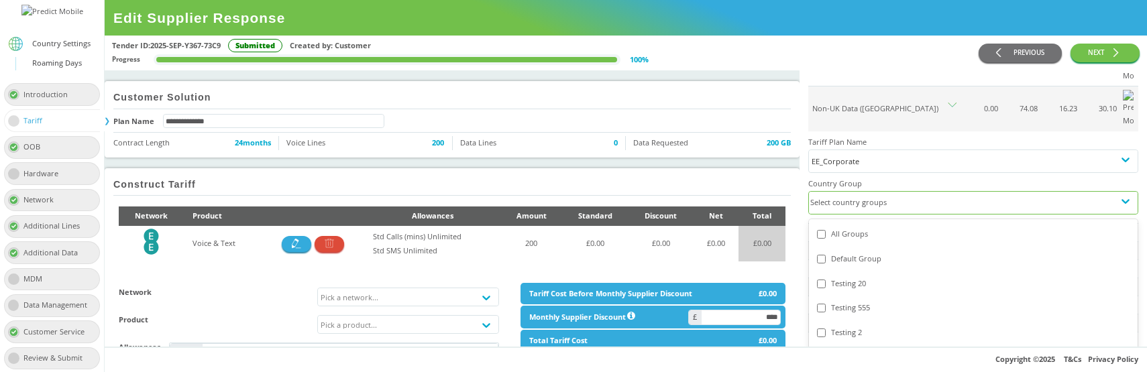
click at [841, 227] on div "All Groups" at bounding box center [973, 234] width 313 height 14
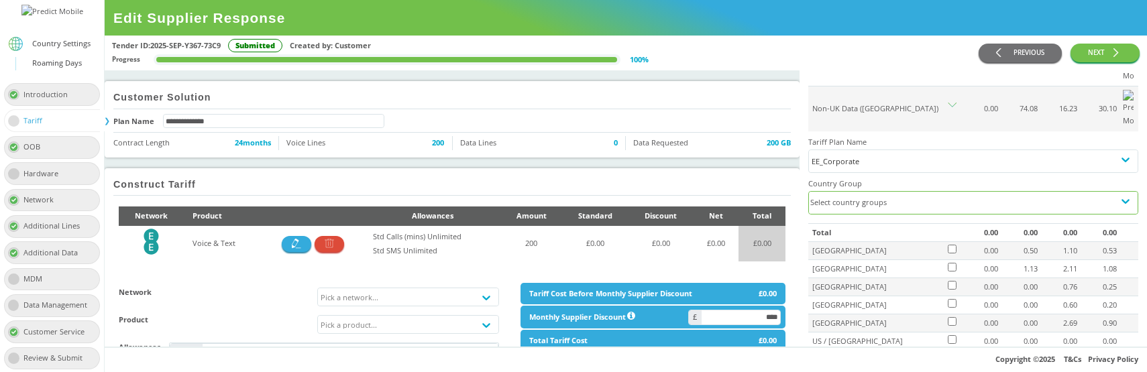
click at [895, 192] on div "Select country groups" at bounding box center [961, 203] width 305 height 22
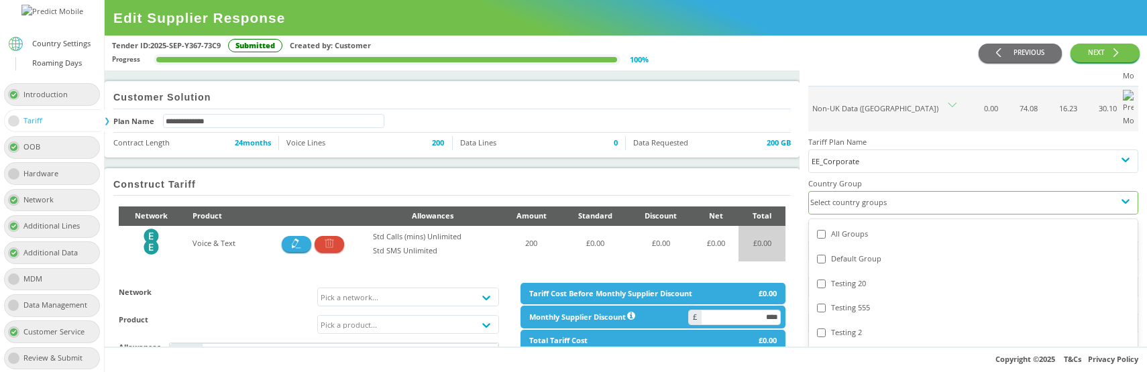
click at [854, 227] on div "All Groups" at bounding box center [973, 234] width 313 height 14
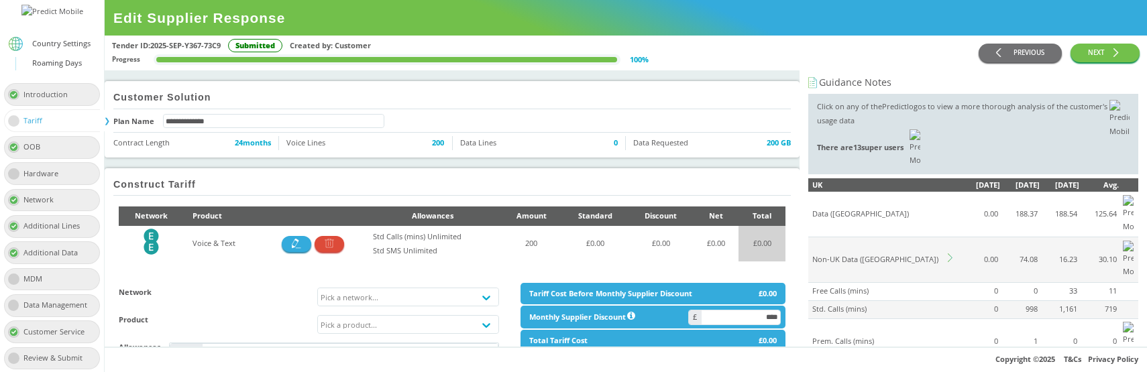
click at [949, 254] on icon at bounding box center [952, 258] width 9 height 9
click at [866, 343] on div "Select country groups" at bounding box center [961, 354] width 305 height 22
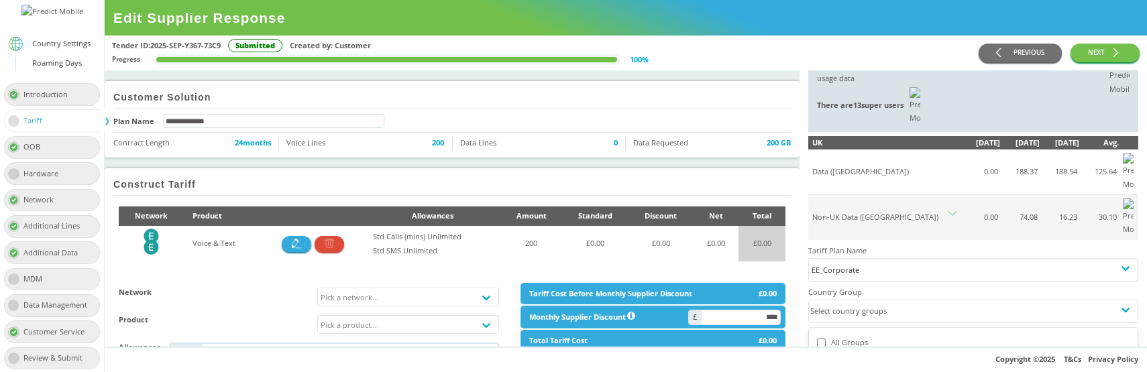
scroll to position [59, 0]
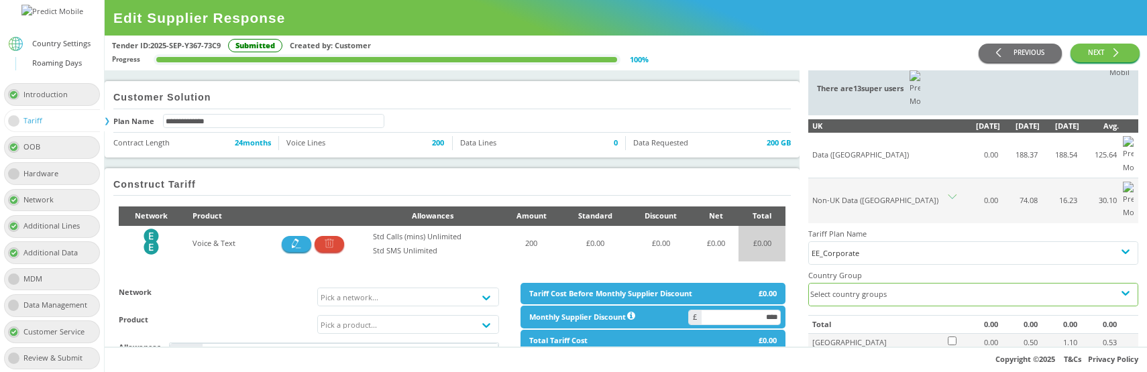
click at [906, 284] on div "Select country groups" at bounding box center [961, 295] width 305 height 22
click at [852, 344] on div "Default Group" at bounding box center [973, 351] width 313 height 14
click at [849, 369] on div "Testing 20" at bounding box center [973, 376] width 313 height 14
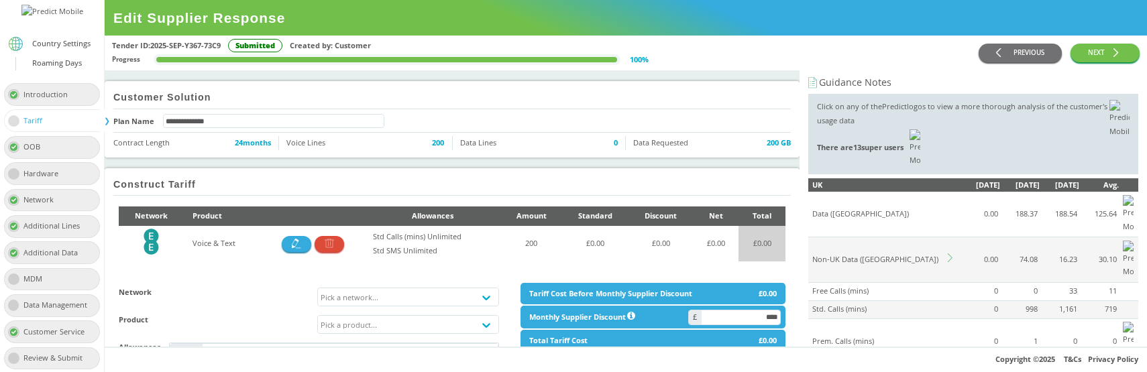
click at [954, 254] on icon at bounding box center [952, 258] width 9 height 9
click at [908, 343] on div "Select country groups" at bounding box center [961, 354] width 305 height 22
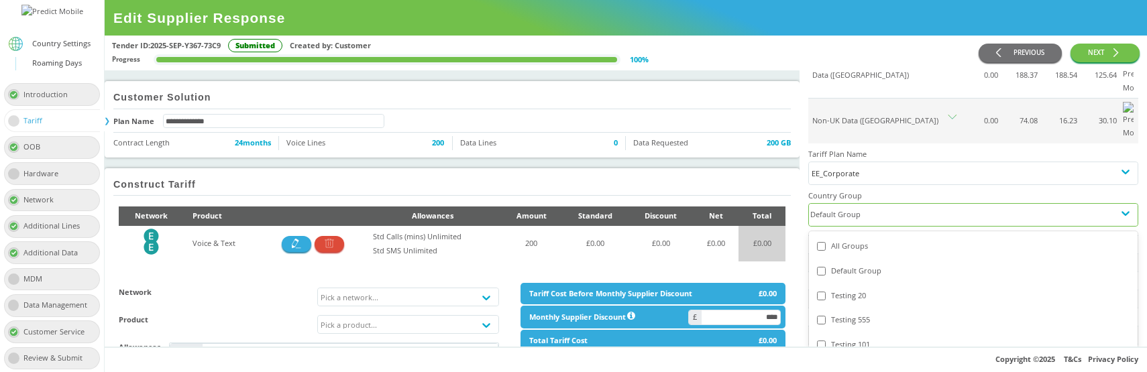
scroll to position [159, 0]
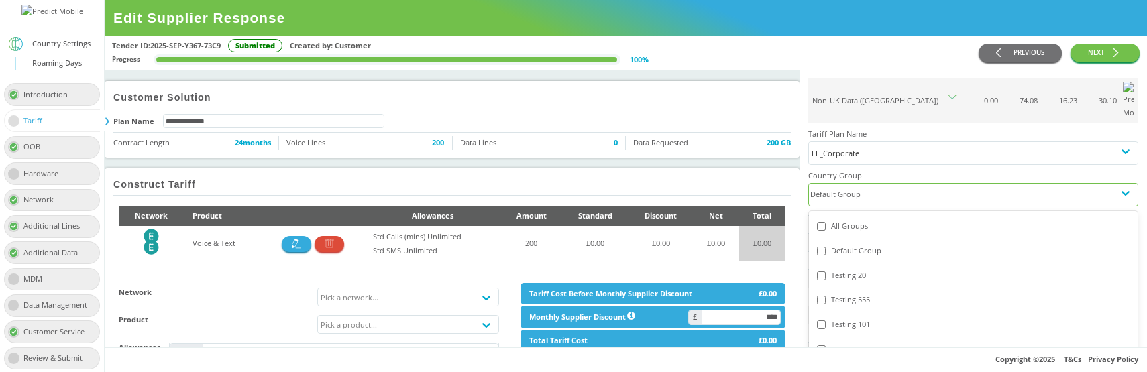
click at [857, 219] on div "All Groups" at bounding box center [973, 226] width 313 height 14
click at [849, 219] on div "All Groups" at bounding box center [973, 226] width 313 height 14
click at [851, 244] on div "Default Group" at bounding box center [973, 251] width 313 height 14
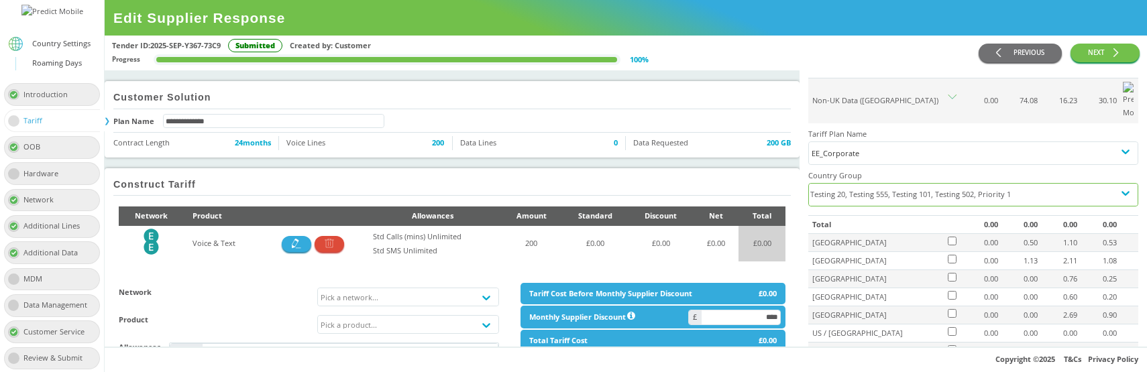
scroll to position [118, 0]
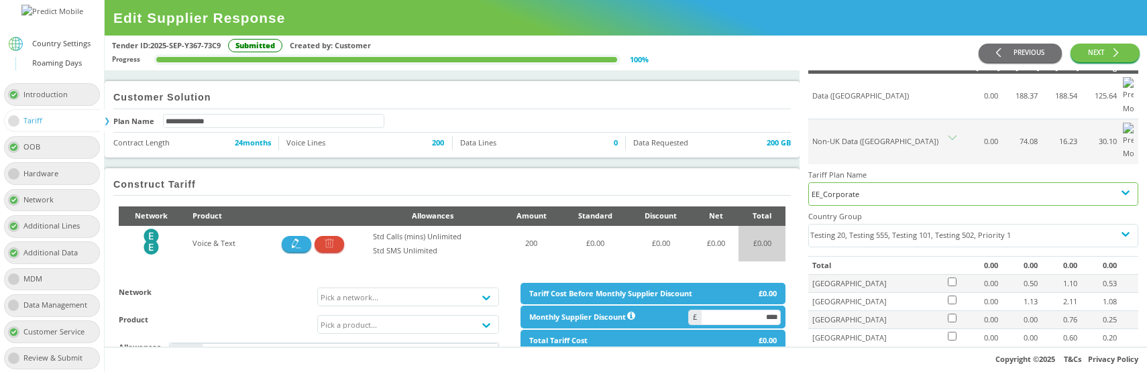
click at [881, 187] on div "EE_Corporate" at bounding box center [973, 194] width 323 height 14
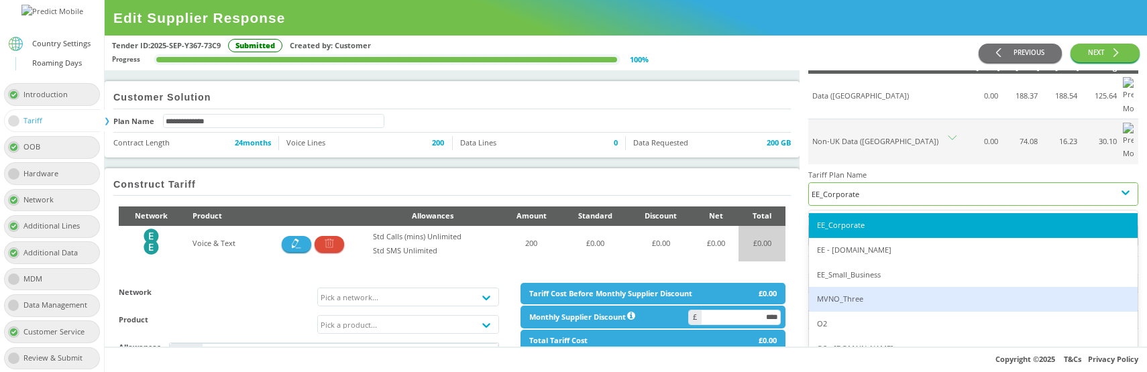
click at [878, 287] on div "MVNO_Three" at bounding box center [973, 299] width 329 height 25
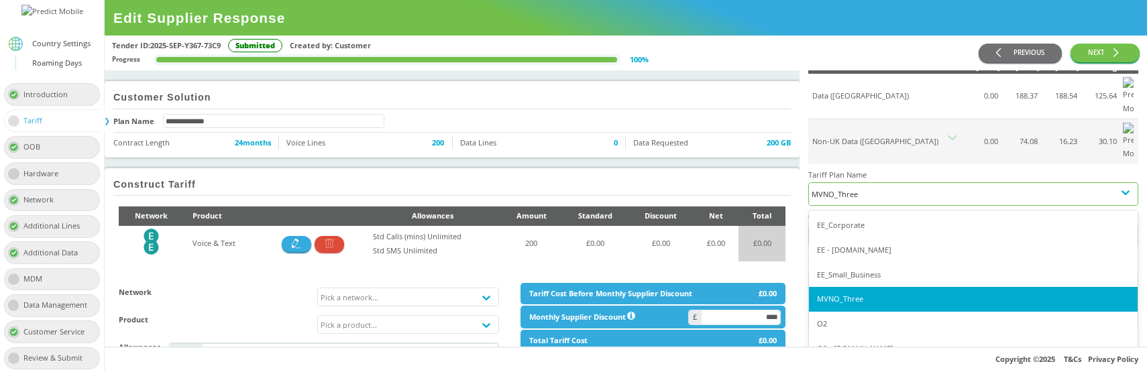
click at [892, 187] on div "MVNO_Three" at bounding box center [973, 194] width 323 height 14
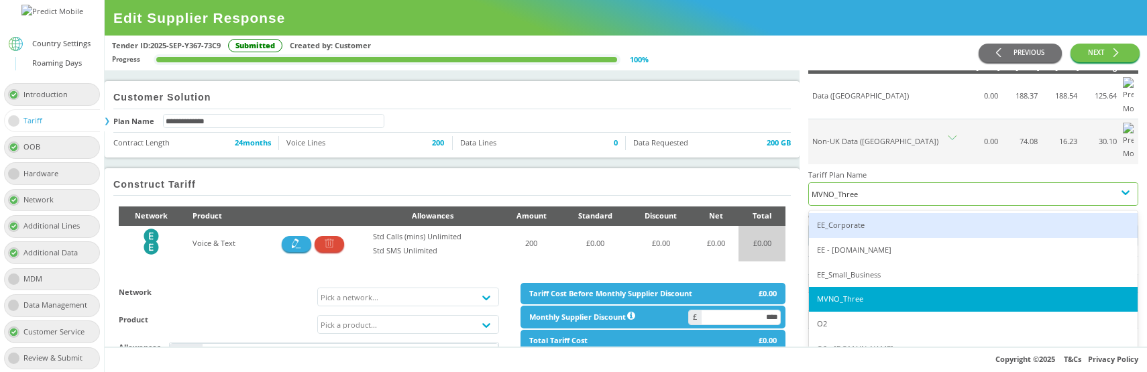
click at [880, 213] on div "EE_Corporate" at bounding box center [973, 225] width 329 height 25
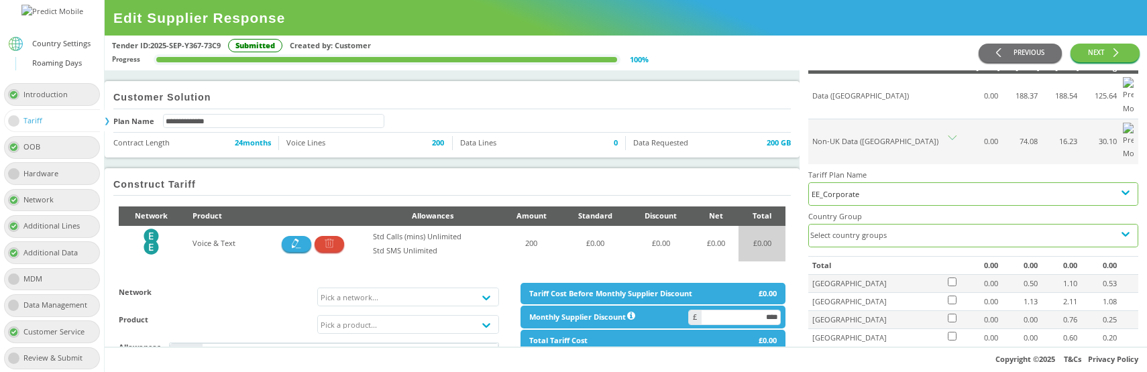
click at [937, 225] on div "Select country groups" at bounding box center [961, 236] width 305 height 22
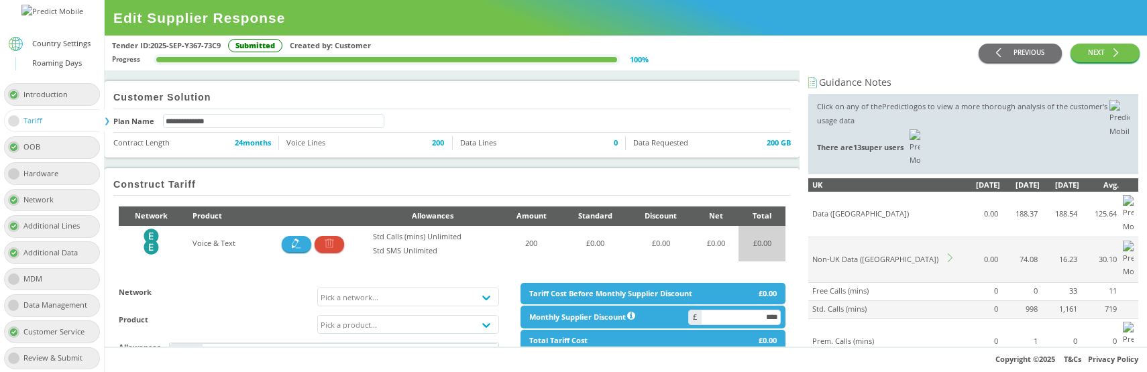
click at [951, 254] on icon at bounding box center [952, 258] width 9 height 9
click at [874, 343] on div "Select country groups" at bounding box center [961, 354] width 305 height 22
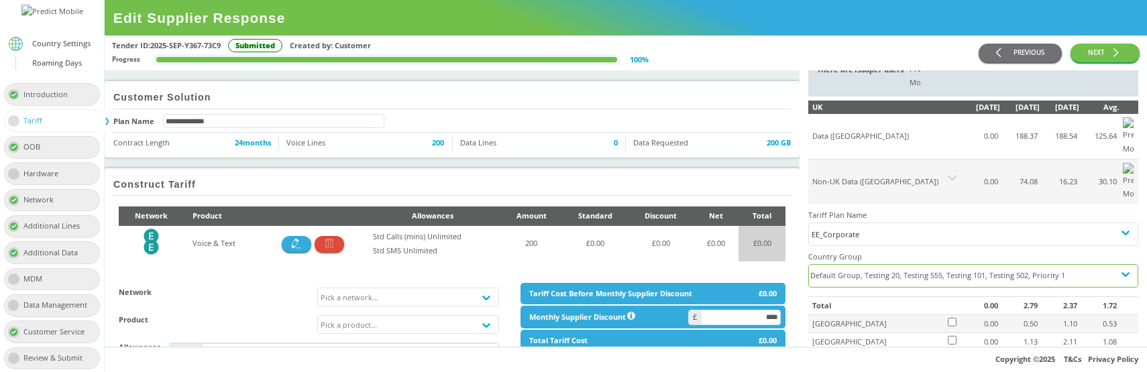
scroll to position [125, 0]
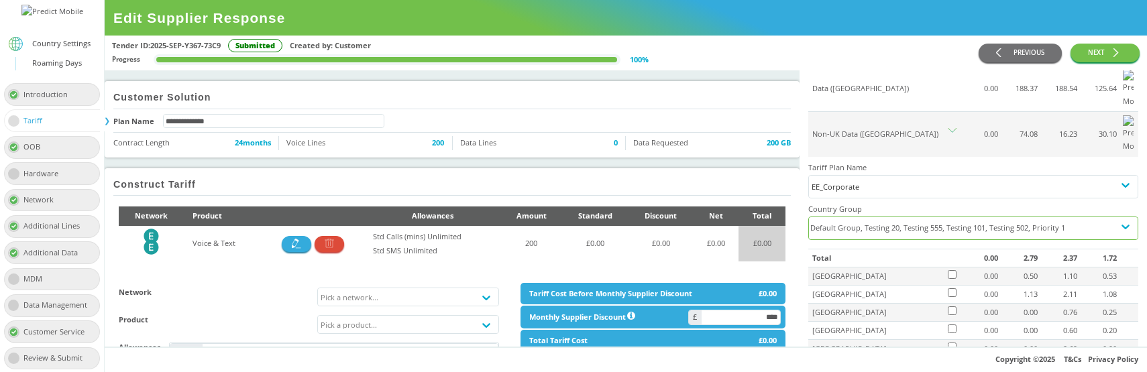
click at [901, 217] on div "Default Group, Testing 20, Testing 555, Testing 101, Testing 502, Priority 1" at bounding box center [961, 228] width 305 height 22
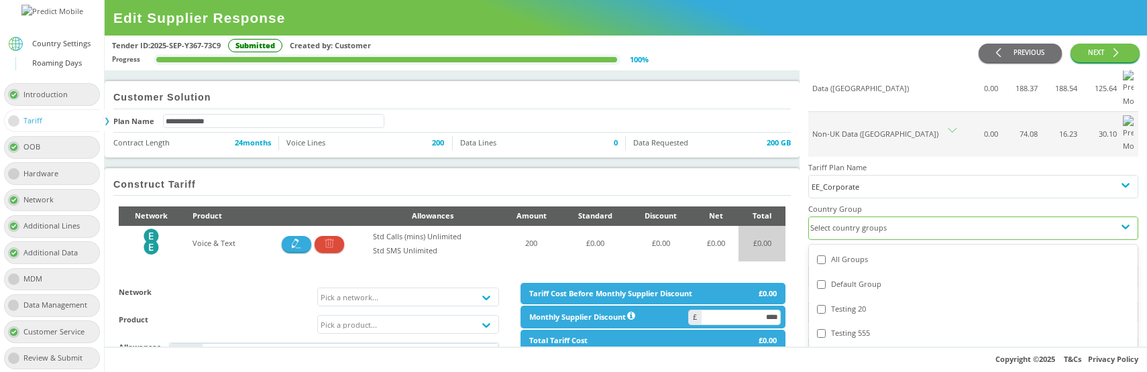
click at [857, 217] on div "Select country groups" at bounding box center [961, 228] width 305 height 22
click at [863, 217] on div "Select country groups" at bounding box center [961, 228] width 305 height 22
click at [888, 217] on div "Priority 1" at bounding box center [961, 228] width 305 height 22
click at [849, 352] on div "Testing 101" at bounding box center [973, 359] width 313 height 14
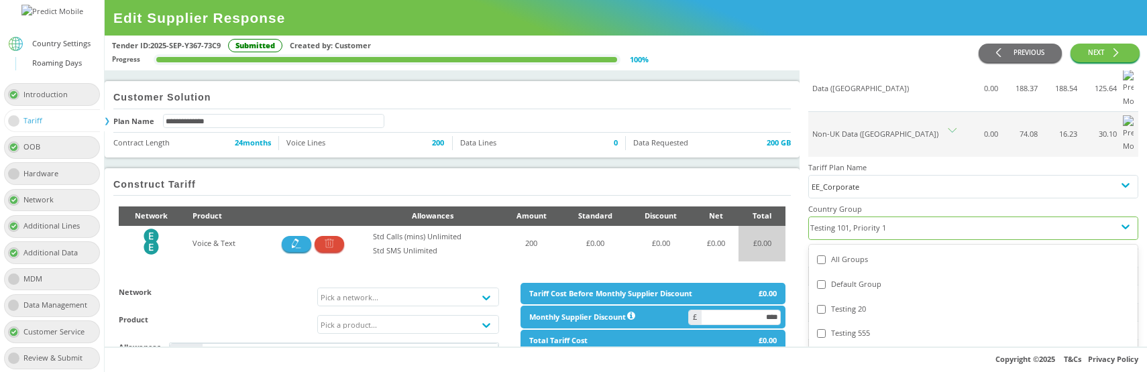
click at [909, 217] on div "Testing 101, Priority 1" at bounding box center [961, 228] width 305 height 22
click at [930, 217] on div "Testing 101, Priority 1" at bounding box center [961, 228] width 305 height 22
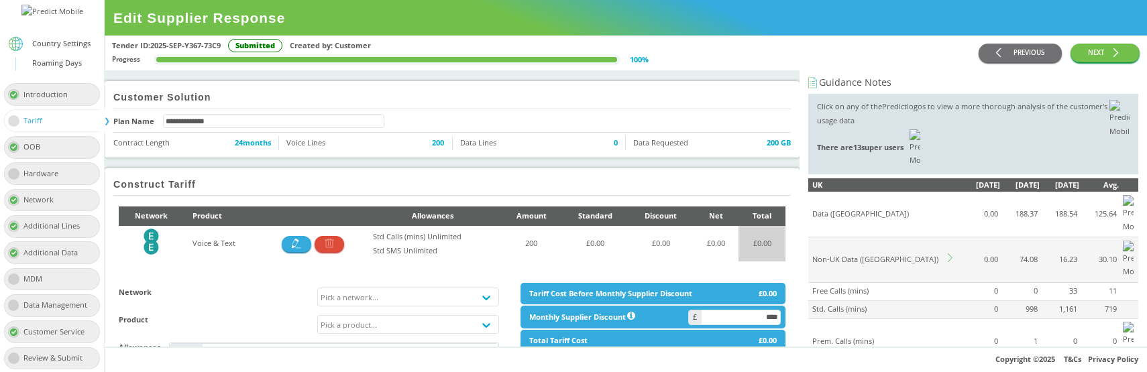
click at [953, 254] on icon at bounding box center [952, 258] width 9 height 9
click at [897, 343] on div "Select country groups" at bounding box center [961, 354] width 305 height 22
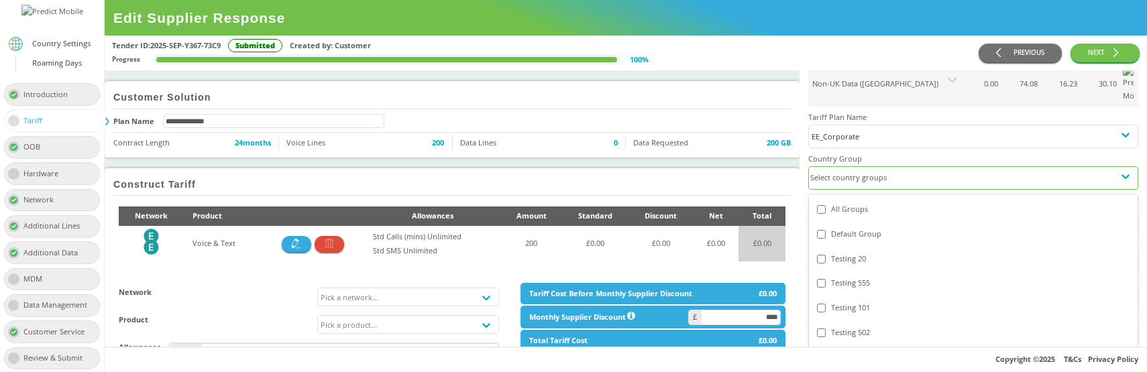
scroll to position [182, 0]
click at [863, 270] on div "Testing 555" at bounding box center [973, 277] width 313 height 14
click at [860, 295] on div "Testing 502" at bounding box center [973, 302] width 313 height 14
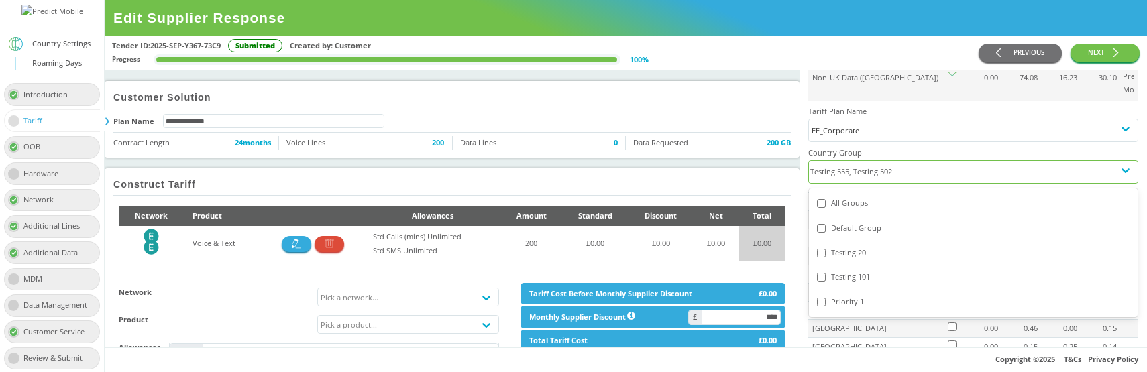
click at [865, 270] on div "Testing 101" at bounding box center [973, 277] width 313 height 14
click at [856, 270] on div "Priority 1" at bounding box center [973, 277] width 313 height 14
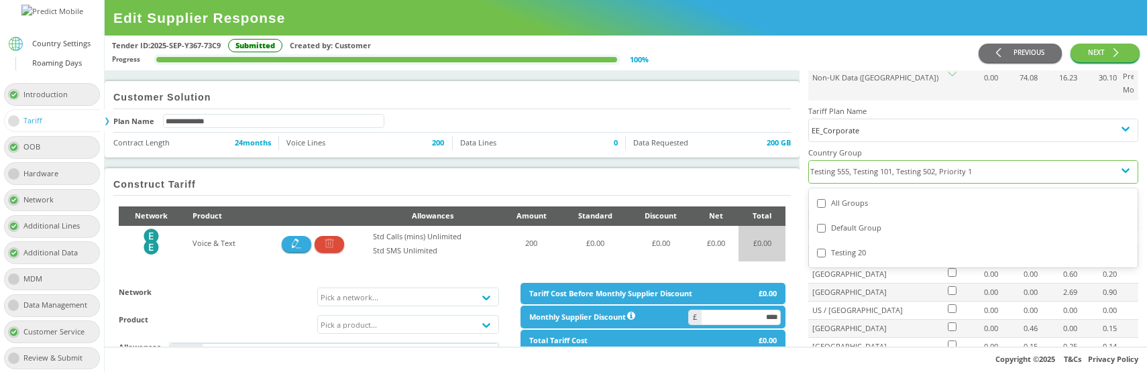
click at [861, 221] on div "Default Group" at bounding box center [973, 228] width 313 height 14
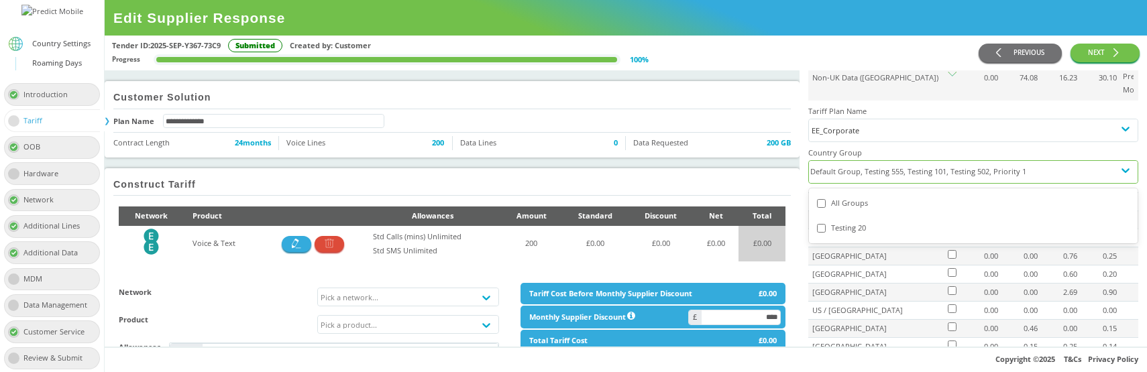
click at [862, 221] on div "Testing 20" at bounding box center [973, 228] width 313 height 14
click at [909, 191] on div "All Groups" at bounding box center [973, 203] width 329 height 25
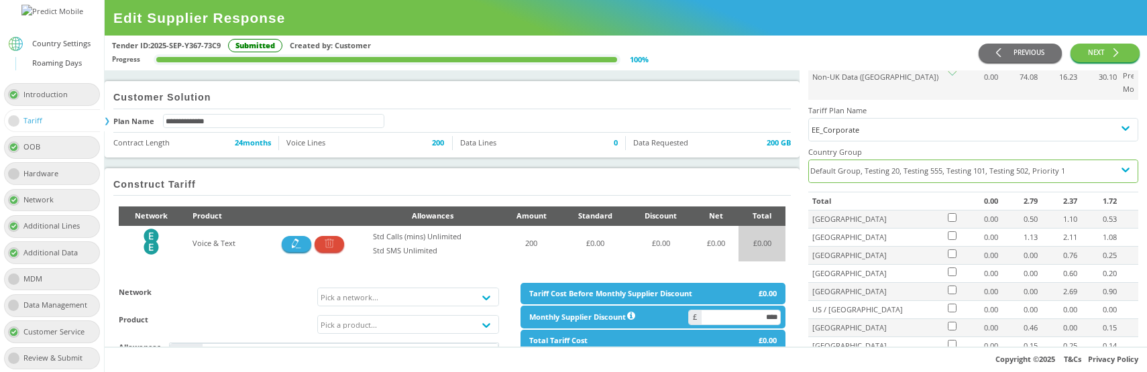
click at [864, 48] on div "Tender ID: 2025-SEP-Y367-73C9 Submitted Created by: Customer" at bounding box center [545, 46] width 867 height 14
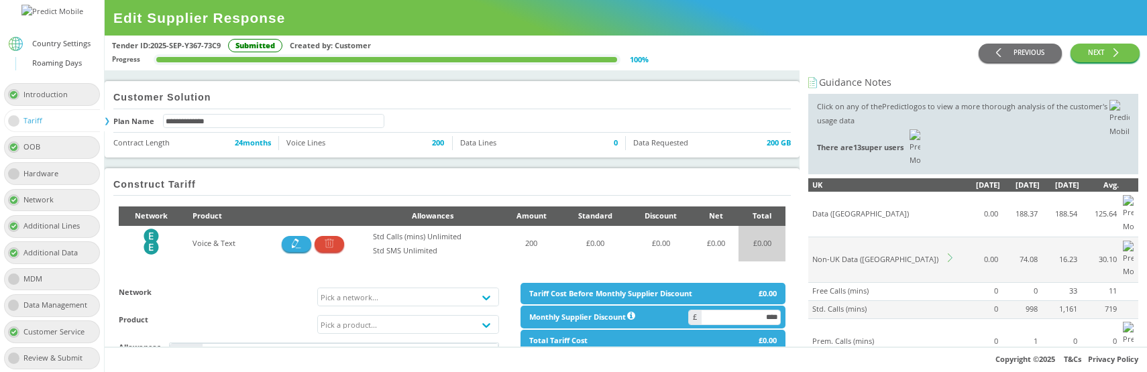
click at [952, 254] on icon at bounding box center [952, 258] width 9 height 9
click at [905, 343] on div "Select country groups" at bounding box center [961, 354] width 305 height 22
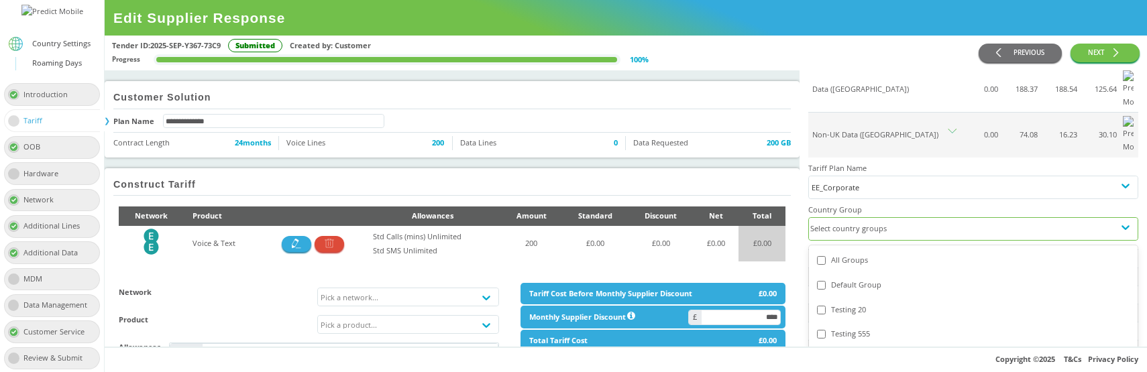
scroll to position [152, 0]
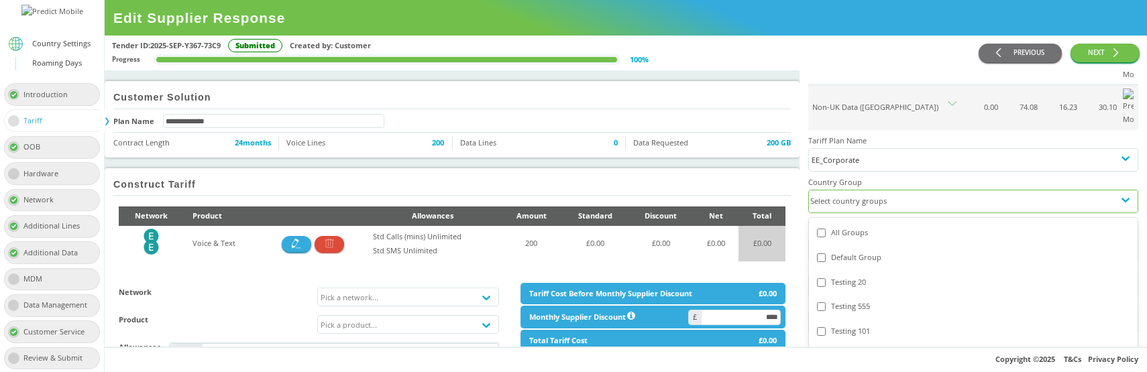
click at [879, 270] on div "Testing 20" at bounding box center [973, 282] width 329 height 25
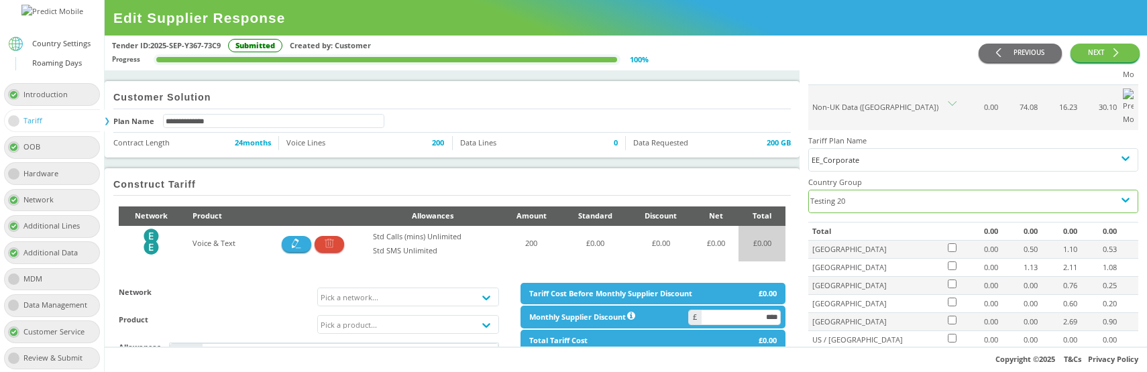
click at [898, 191] on div "Testing 20" at bounding box center [961, 202] width 305 height 22
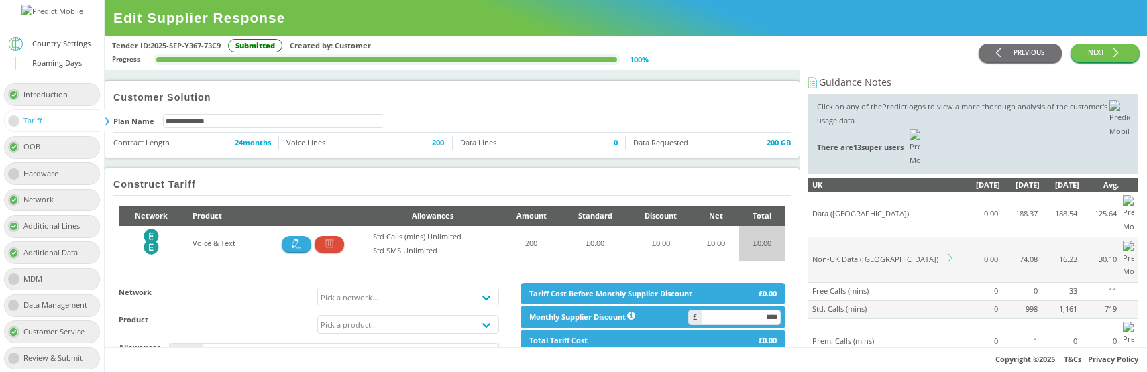
click at [950, 254] on icon at bounding box center [952, 258] width 9 height 9
click at [886, 343] on div "Select country groups" at bounding box center [961, 354] width 305 height 22
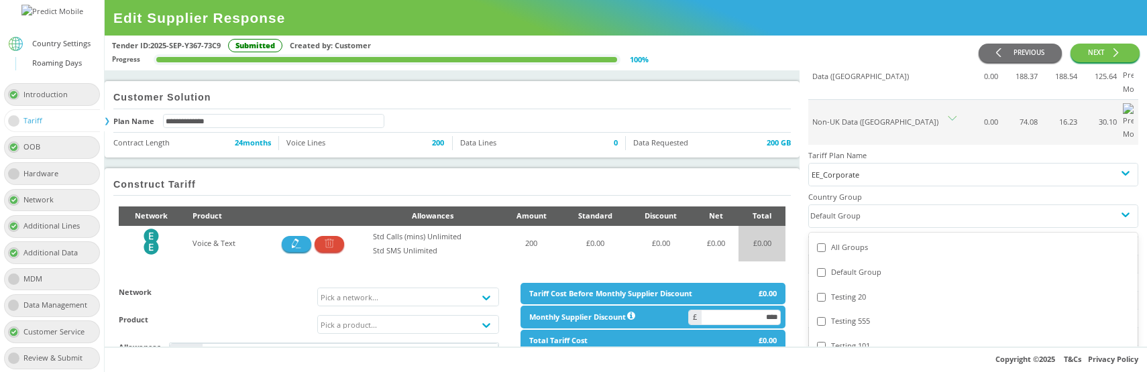
scroll to position [145, 0]
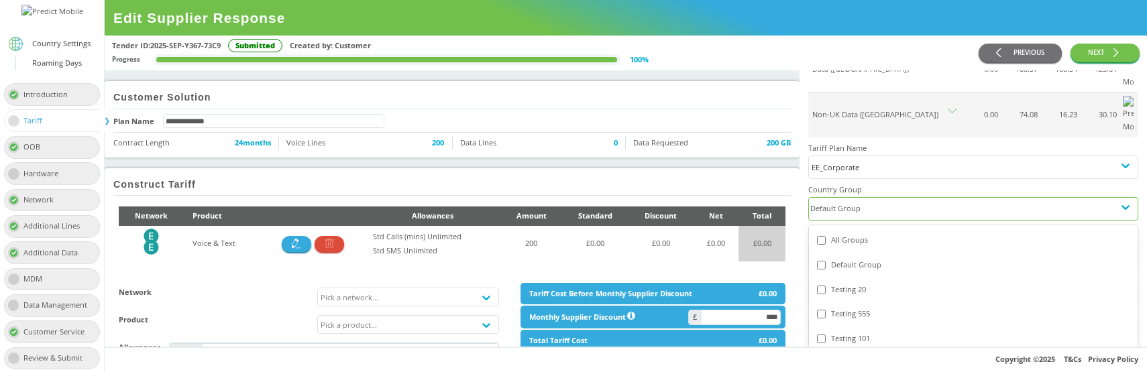
click at [859, 278] on div "Testing 20" at bounding box center [973, 290] width 329 height 25
click at [862, 258] on div "Default Group" at bounding box center [973, 265] width 313 height 14
click at [845, 283] on div "Testing 20" at bounding box center [973, 290] width 313 height 14
click at [848, 307] on div "Testing 555" at bounding box center [973, 314] width 313 height 14
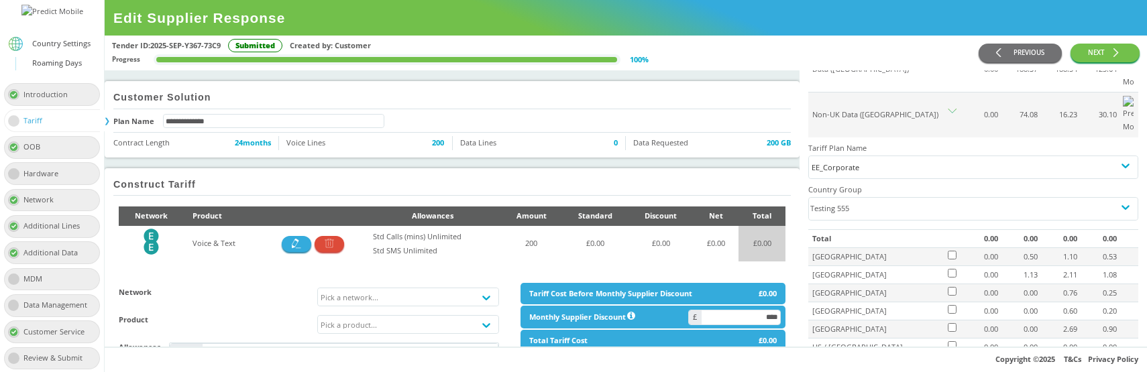
click at [788, 56] on div "Tender ID: 2025-SEP-Y367-73C9 Submitted Created by: Customer Progress 100 %" at bounding box center [545, 53] width 867 height 28
click at [889, 198] on div "Testing 555" at bounding box center [961, 209] width 305 height 22
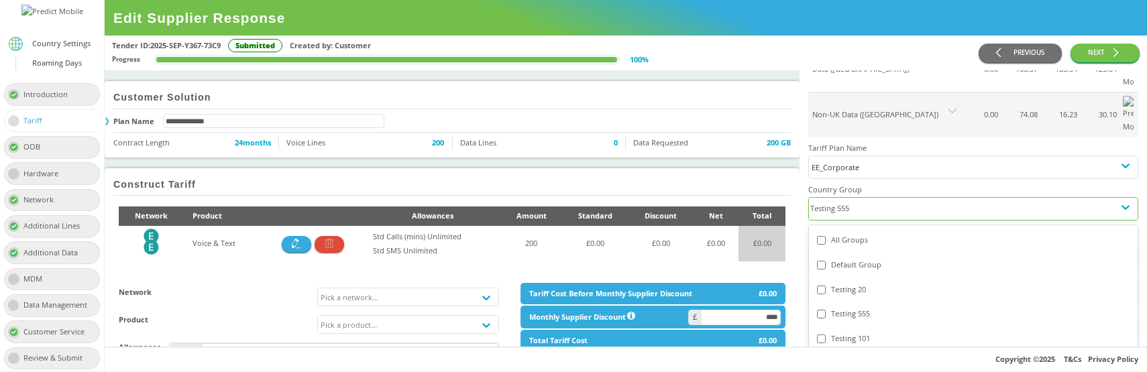
click at [847, 258] on div "Default Group" at bounding box center [973, 265] width 313 height 14
click at [846, 283] on div "Testing 20" at bounding box center [973, 290] width 313 height 14
click at [856, 332] on div "Testing 101" at bounding box center [973, 339] width 313 height 14
click at [848, 352] on div "Testing 502" at bounding box center [973, 364] width 329 height 25
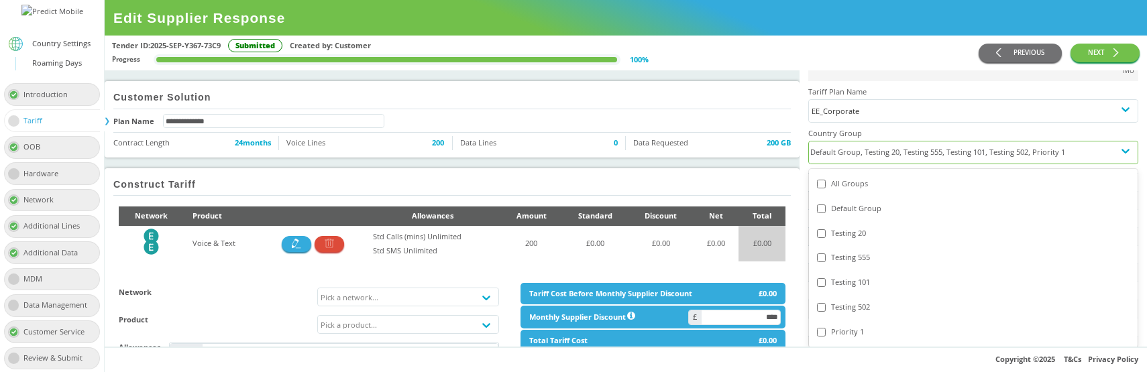
scroll to position [204, 0]
click at [849, 323] on div "Priority 1" at bounding box center [973, 330] width 313 height 14
click at [855, 323] on div "Priority 1" at bounding box center [973, 330] width 313 height 14
click at [833, 174] on div "All Groups" at bounding box center [973, 181] width 313 height 14
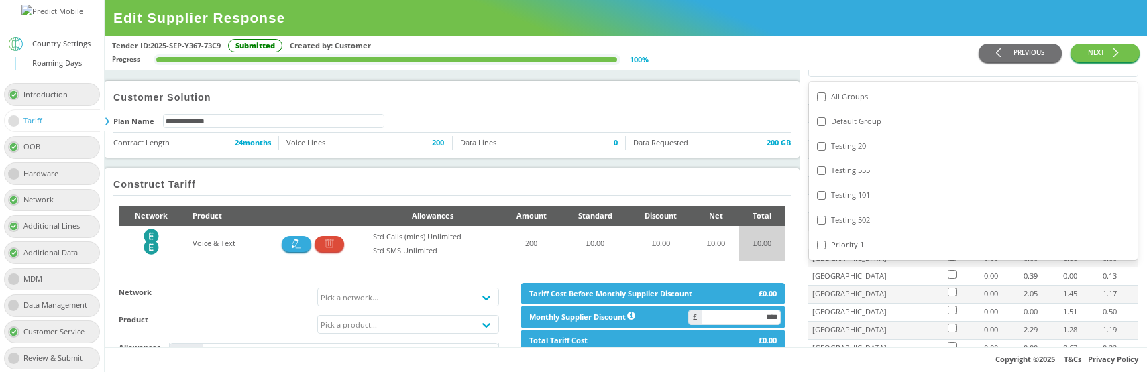
scroll to position [123, 0]
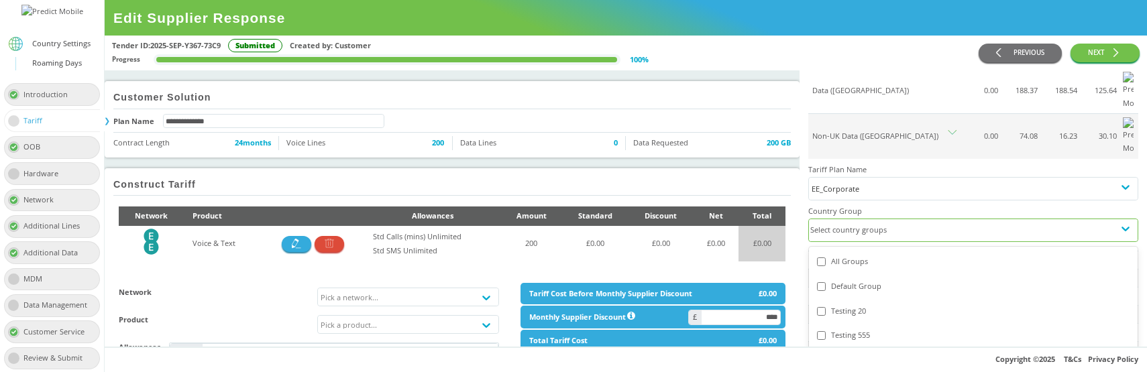
click at [844, 255] on div "All Groups" at bounding box center [973, 262] width 313 height 14
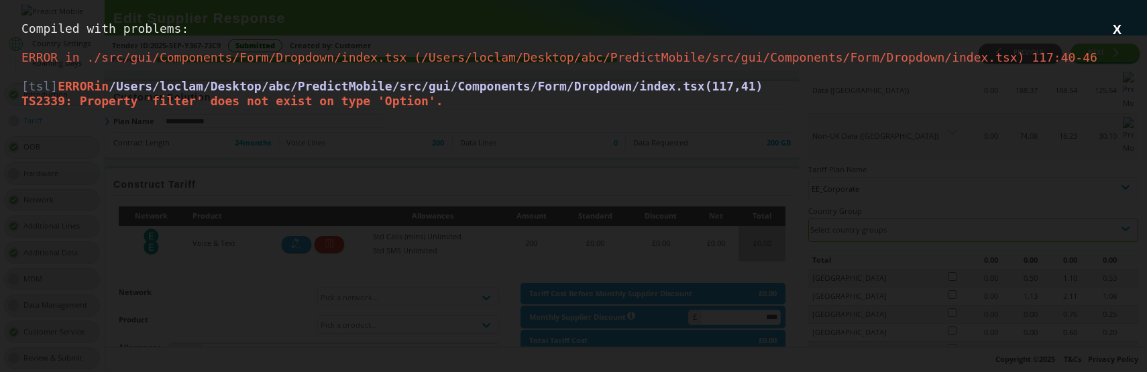
scroll to position [0, 0]
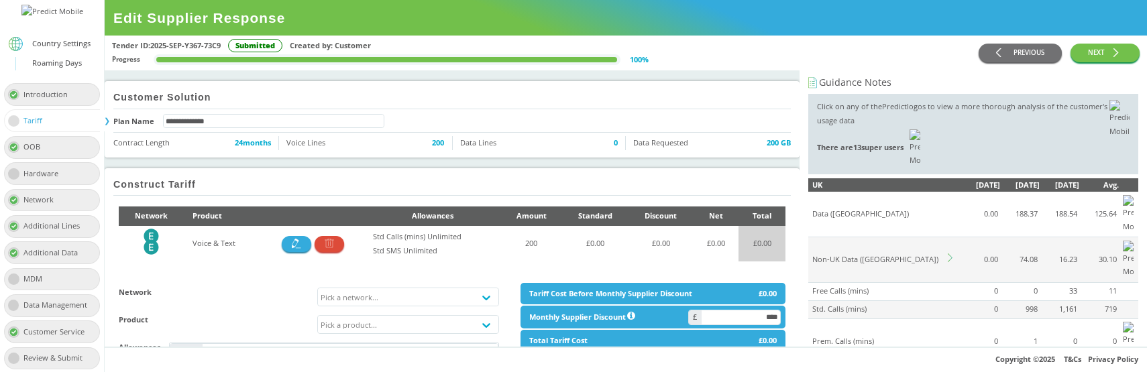
click at [951, 254] on icon at bounding box center [950, 258] width 5 height 9
click at [901, 343] on div "Select country groups" at bounding box center [961, 354] width 305 height 22
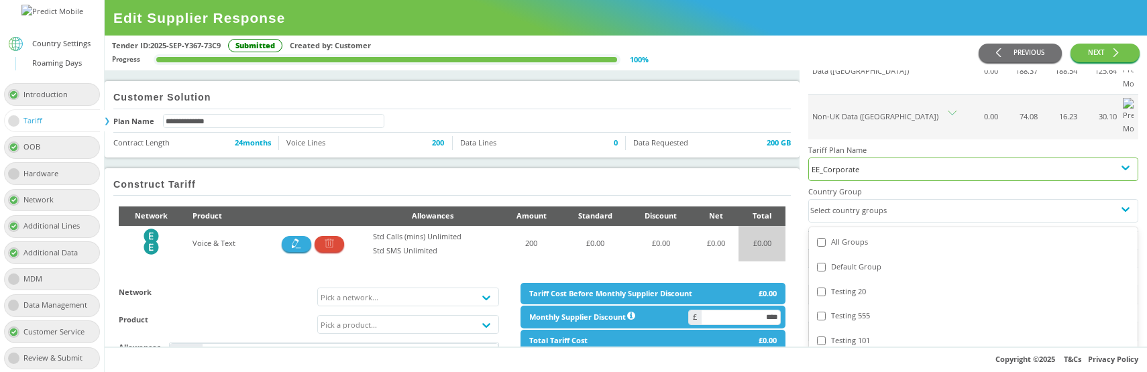
scroll to position [181, 0]
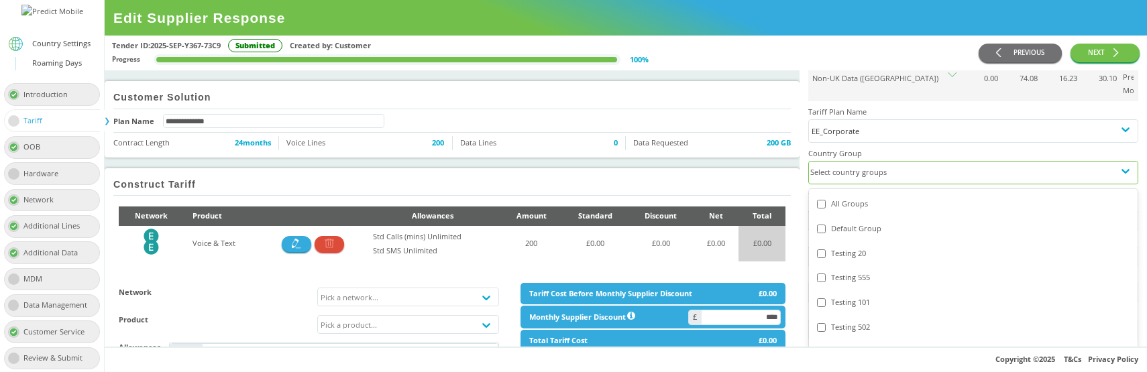
click at [845, 197] on div "All Groups" at bounding box center [973, 204] width 313 height 14
click at [852, 222] on div "Default Group" at bounding box center [973, 229] width 313 height 14
click at [855, 247] on div "Testing 20" at bounding box center [973, 254] width 313 height 14
click at [856, 222] on div "Default Group" at bounding box center [973, 229] width 313 height 14
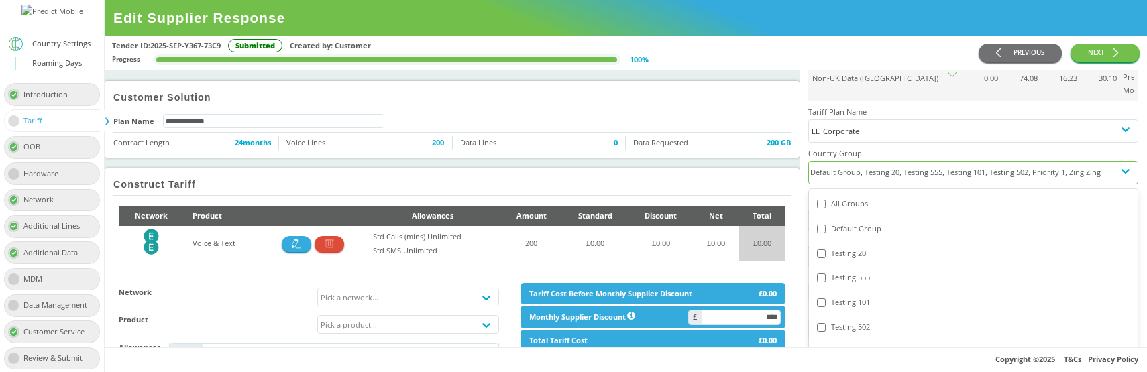
click at [856, 222] on div "Default Group" at bounding box center [973, 229] width 313 height 14
click at [851, 247] on div "Testing 20" at bounding box center [973, 254] width 313 height 14
click at [853, 271] on div "Testing 555" at bounding box center [973, 278] width 313 height 14
click at [853, 296] on div "Testing 101" at bounding box center [973, 303] width 313 height 14
click at [853, 315] on div "Testing 502" at bounding box center [973, 327] width 329 height 25
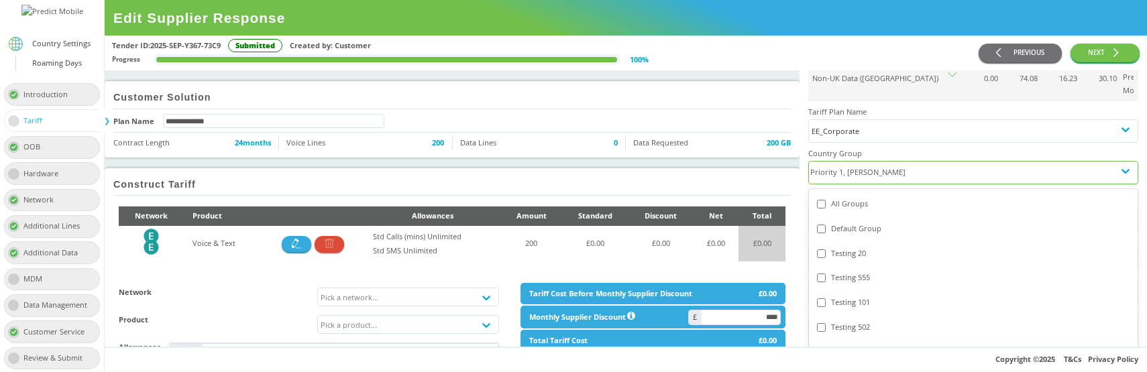
click at [863, 296] on div "Testing 101" at bounding box center [973, 303] width 313 height 14
click at [858, 271] on div "Testing 555" at bounding box center [973, 278] width 313 height 14
click at [856, 247] on div "Testing 20" at bounding box center [973, 254] width 313 height 14
click at [856, 222] on div "Default Group" at bounding box center [973, 229] width 313 height 14
click at [847, 197] on div "All Groups" at bounding box center [973, 204] width 313 height 14
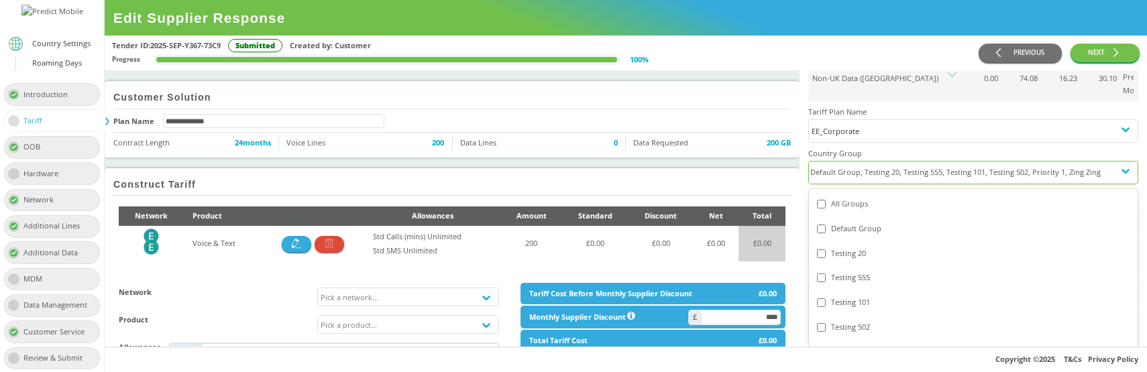
click at [847, 197] on div "All Groups" at bounding box center [973, 204] width 313 height 14
click at [862, 222] on div "Default Group" at bounding box center [973, 229] width 313 height 14
click at [851, 247] on div "Testing 20" at bounding box center [973, 254] width 313 height 14
click at [852, 271] on div "Testing 555" at bounding box center [973, 278] width 313 height 14
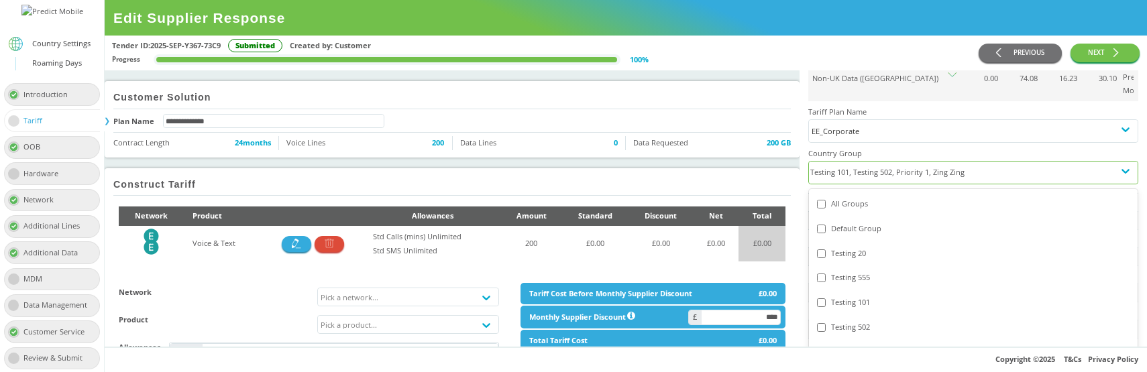
click at [849, 296] on div "Testing 101" at bounding box center [973, 303] width 313 height 14
click at [847, 321] on div "Testing 502" at bounding box center [973, 328] width 313 height 14
click at [847, 346] on div "Priority 1" at bounding box center [973, 353] width 313 height 14
click at [847, 370] on div "Zing Zing" at bounding box center [973, 377] width 313 height 14
click at [856, 370] on div "Zing Zing" at bounding box center [973, 377] width 313 height 14
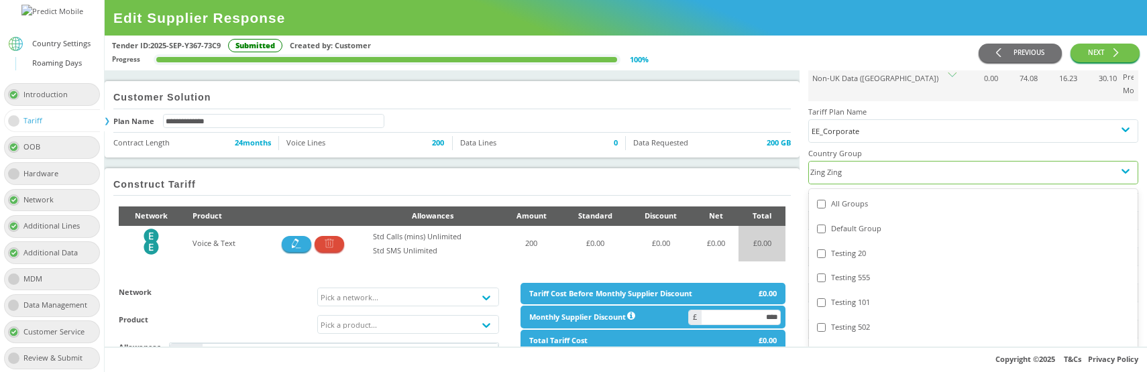
click at [853, 346] on div "Priority 1" at bounding box center [973, 353] width 313 height 14
click at [856, 321] on div "Testing 502" at bounding box center [973, 328] width 313 height 14
click at [856, 291] on div "Testing 101" at bounding box center [973, 303] width 329 height 25
click at [855, 266] on div "Testing 555" at bounding box center [973, 278] width 329 height 25
click at [852, 247] on div "Testing 20" at bounding box center [973, 254] width 313 height 14
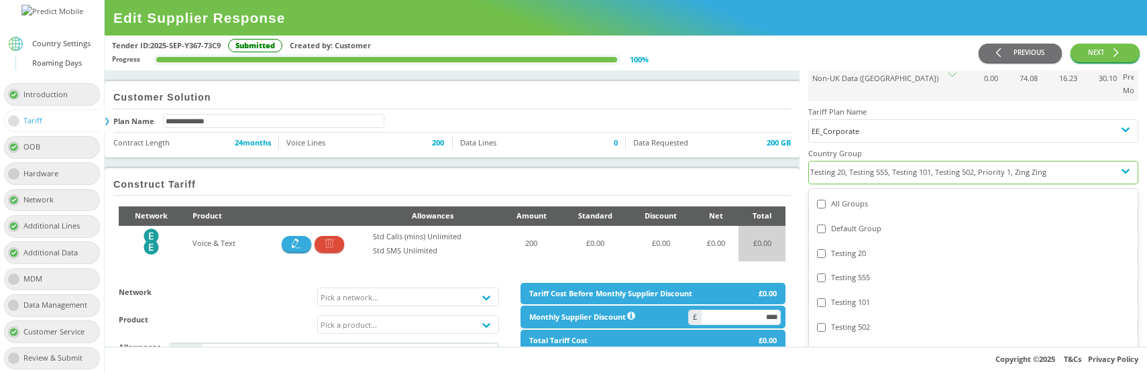
click at [851, 222] on div "Default Group" at bounding box center [973, 229] width 313 height 14
click at [847, 192] on div "All Groups" at bounding box center [973, 204] width 329 height 25
click at [847, 197] on div "All Groups" at bounding box center [973, 204] width 313 height 14
click at [908, 25] on span "Edit Supplier Response" at bounding box center [626, 18] width 1043 height 36
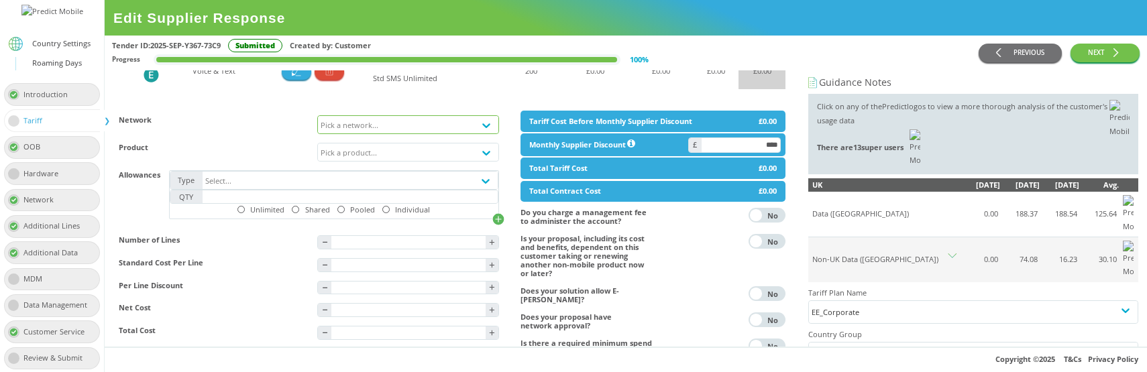
scroll to position [197, 0]
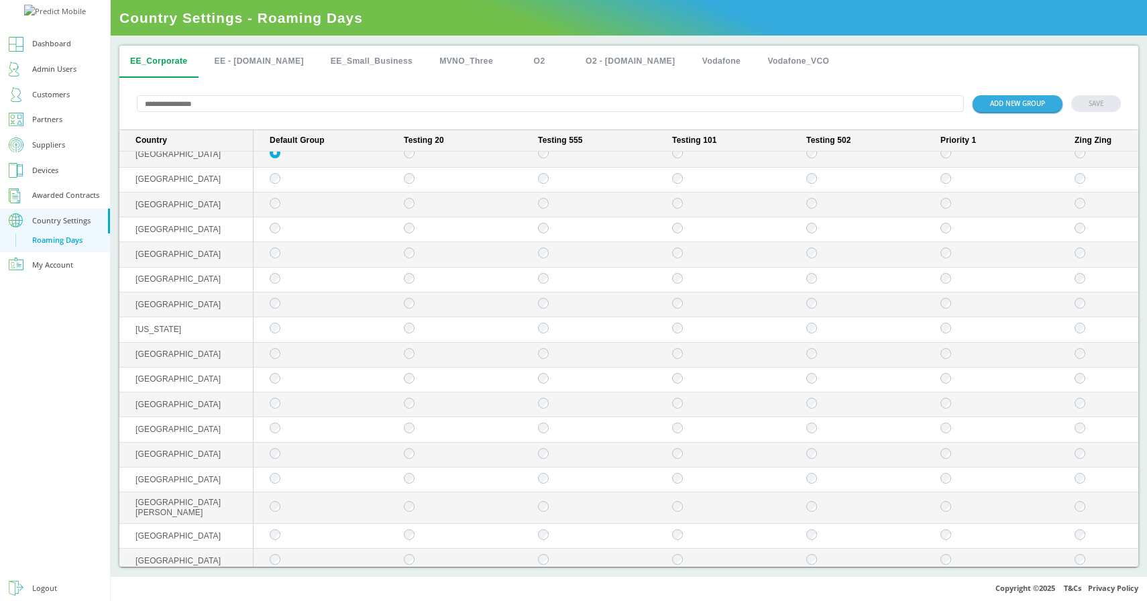
scroll to position [1838, 0]
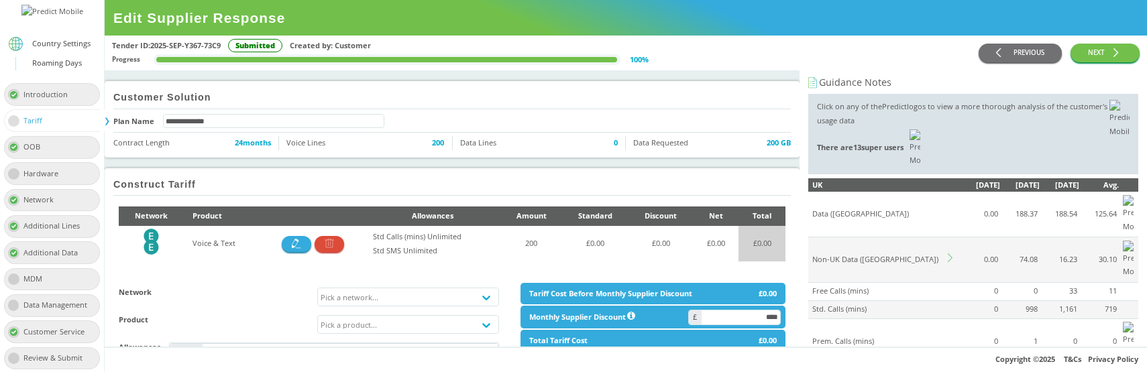
click at [949, 254] on icon at bounding box center [952, 258] width 9 height 9
click at [890, 343] on div "Select country groups" at bounding box center [961, 354] width 305 height 22
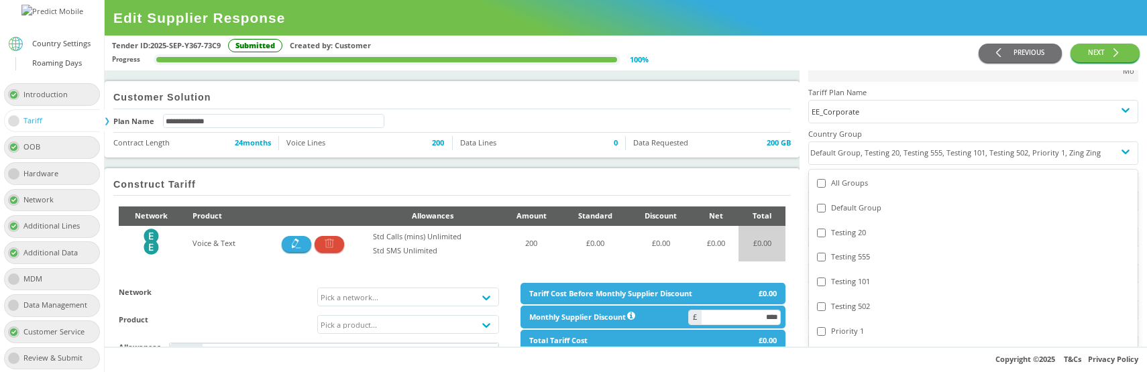
scroll to position [218, 0]
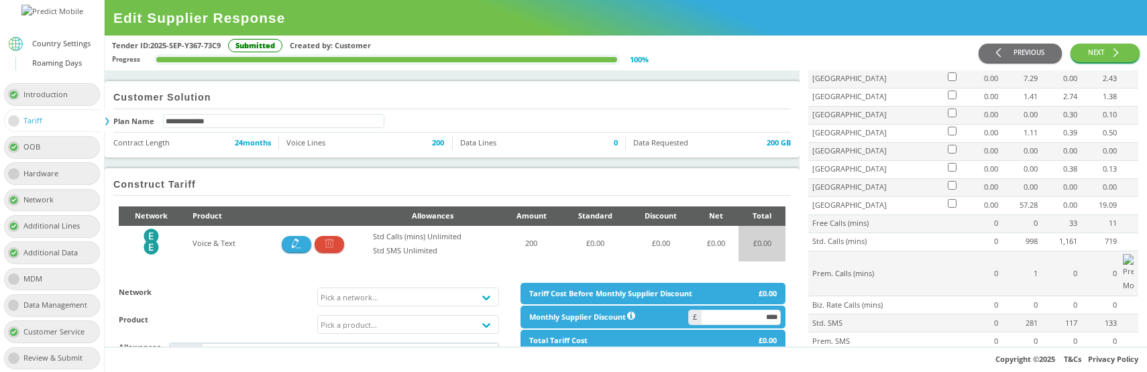
scroll to position [0, 0]
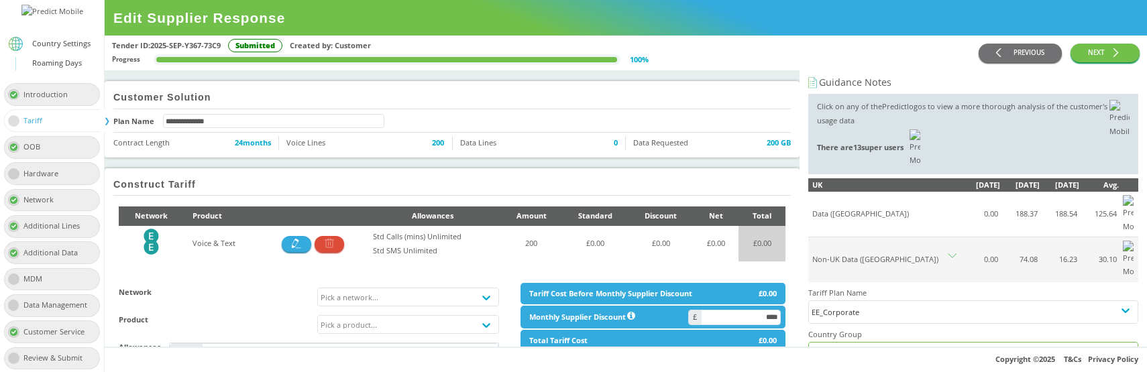
click at [897, 343] on div "Default Group, Testing 20, Testing 555, Testing 101, Testing 502, Priority 1, Z…" at bounding box center [961, 354] width 305 height 22
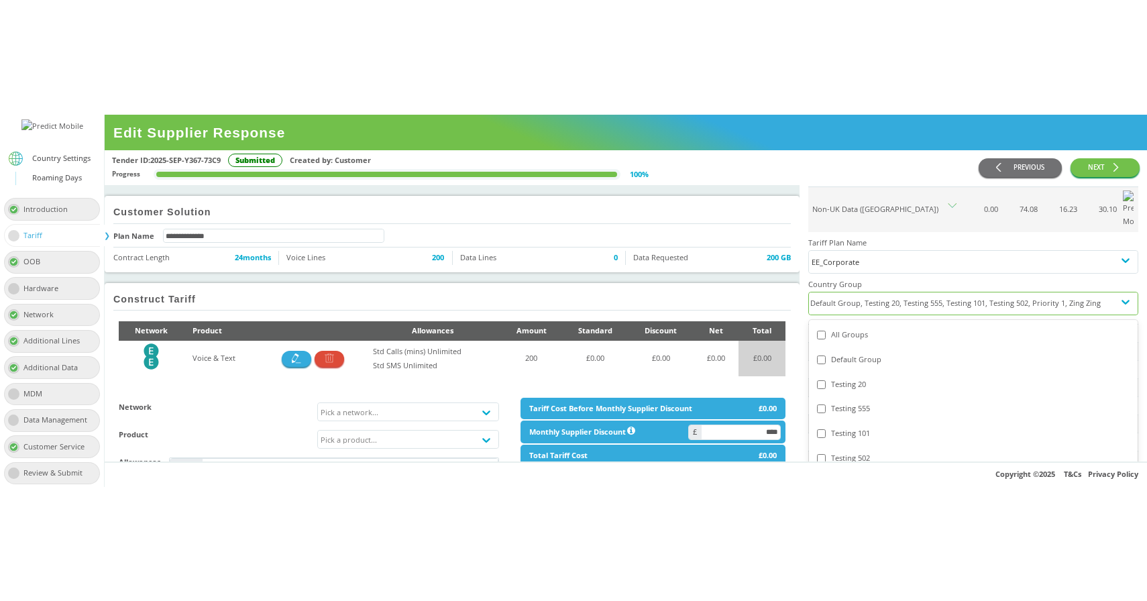
scroll to position [176, 0]
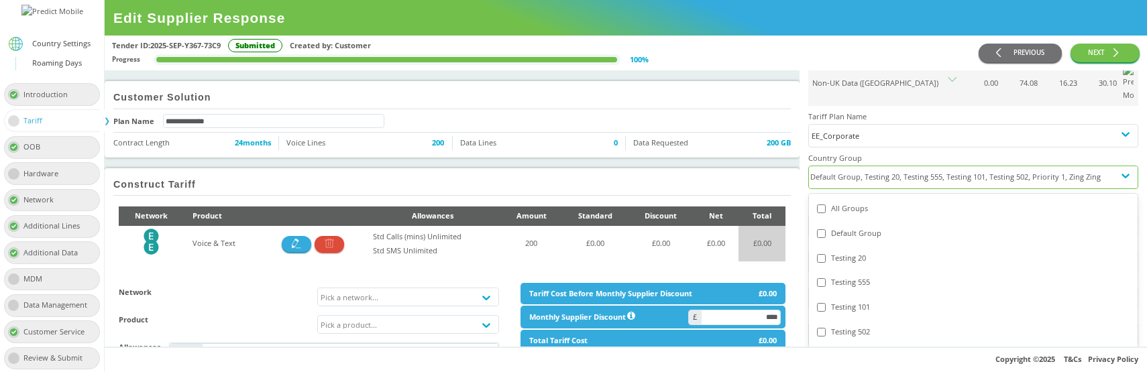
click at [843, 202] on div "All Groups" at bounding box center [973, 209] width 313 height 14
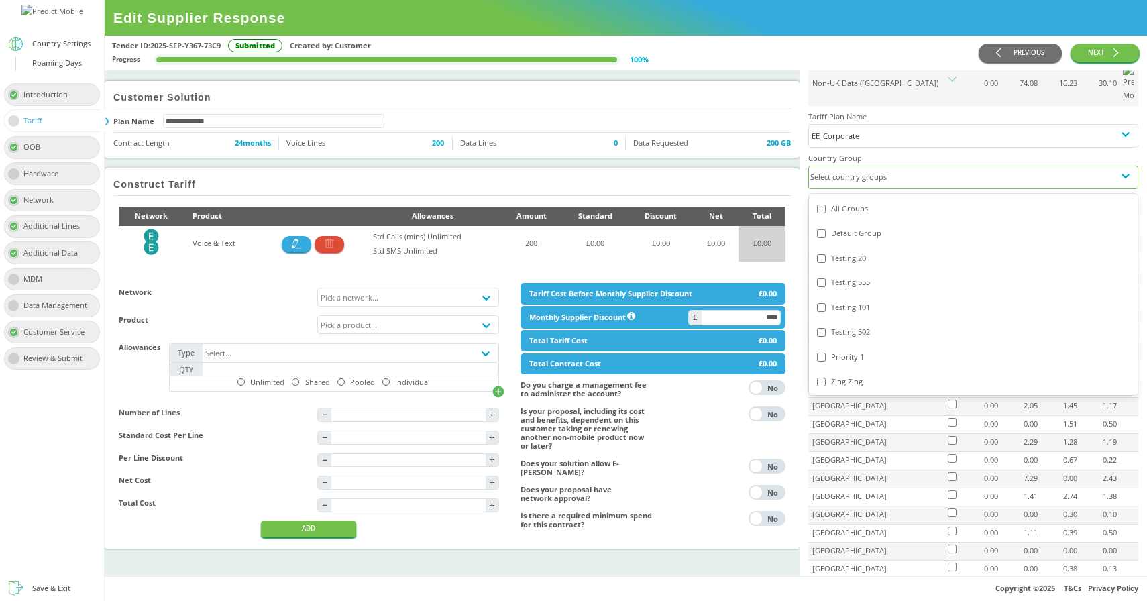
click at [906, 166] on div "Select country groups" at bounding box center [961, 177] width 305 height 22
click at [858, 227] on div "Default Group" at bounding box center [973, 234] width 313 height 14
click at [862, 372] on td "[GEOGRAPHIC_DATA]" at bounding box center [878, 497] width 138 height 18
click at [886, 166] on div "Default Group" at bounding box center [961, 177] width 305 height 22
click at [870, 227] on div "Default Group" at bounding box center [973, 234] width 313 height 14
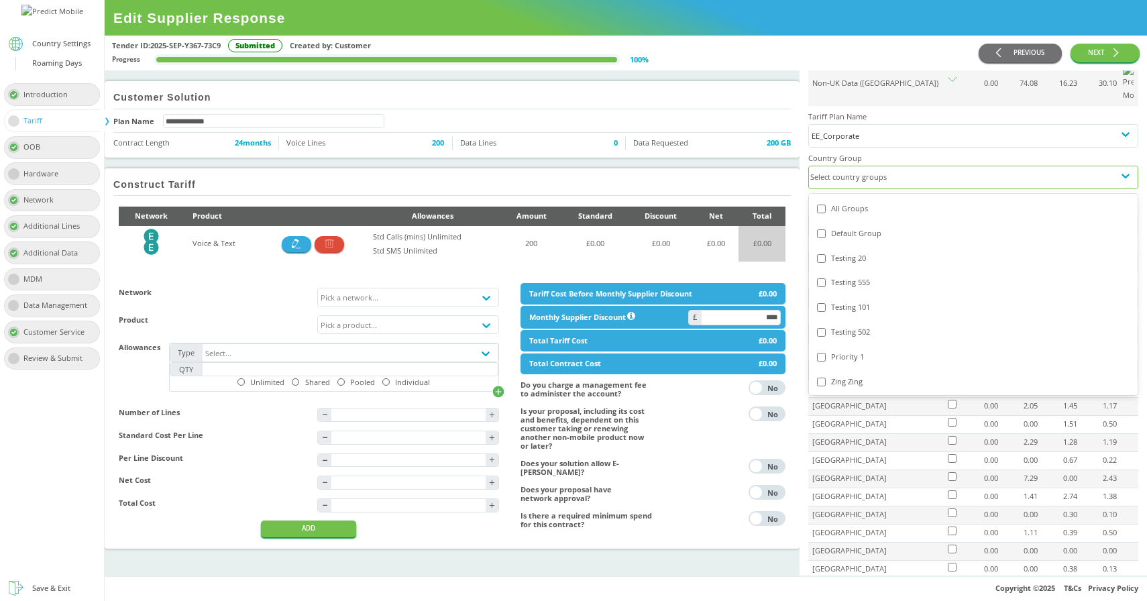
click at [863, 295] on div "Testing 101" at bounding box center [973, 307] width 329 height 25
click at [881, 372] on td "[GEOGRAPHIC_DATA]" at bounding box center [878, 442] width 138 height 18
click at [880, 166] on div "Testing 101" at bounding box center [961, 177] width 305 height 22
click at [855, 372] on div "Zing Zing" at bounding box center [973, 382] width 313 height 14
click at [842, 345] on div "Priority 1" at bounding box center [973, 357] width 329 height 25
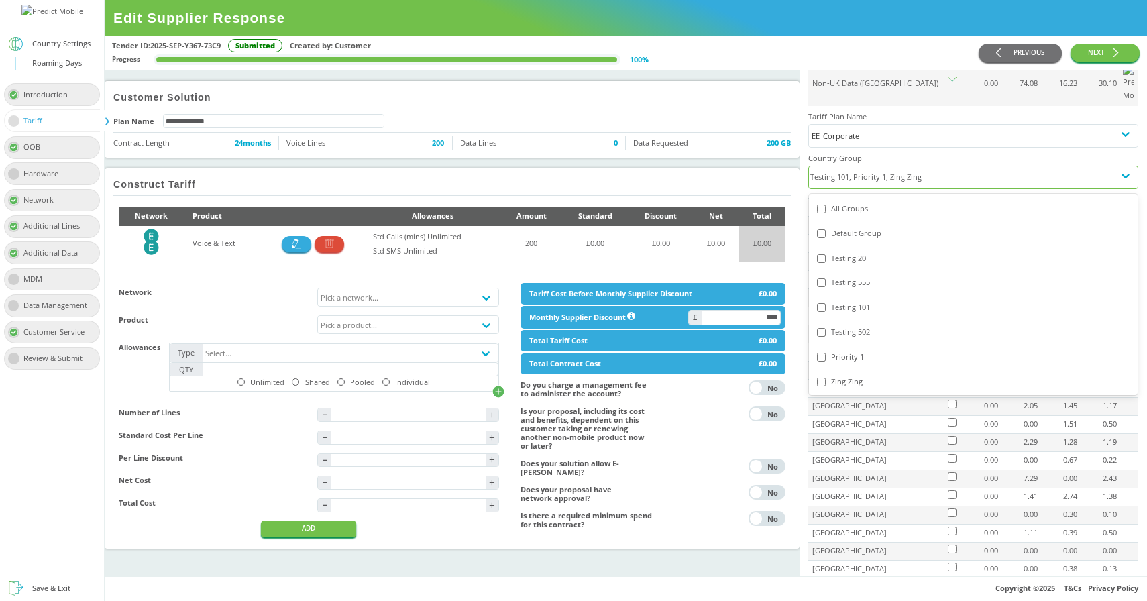
click at [855, 325] on div "Testing 502" at bounding box center [973, 332] width 313 height 14
click at [849, 295] on div "Testing 101" at bounding box center [973, 307] width 329 height 25
click at [849, 276] on div "Testing 555" at bounding box center [973, 283] width 313 height 14
click at [847, 301] on div "Testing 101" at bounding box center [973, 308] width 313 height 14
click at [851, 252] on div "Testing 20" at bounding box center [973, 259] width 313 height 14
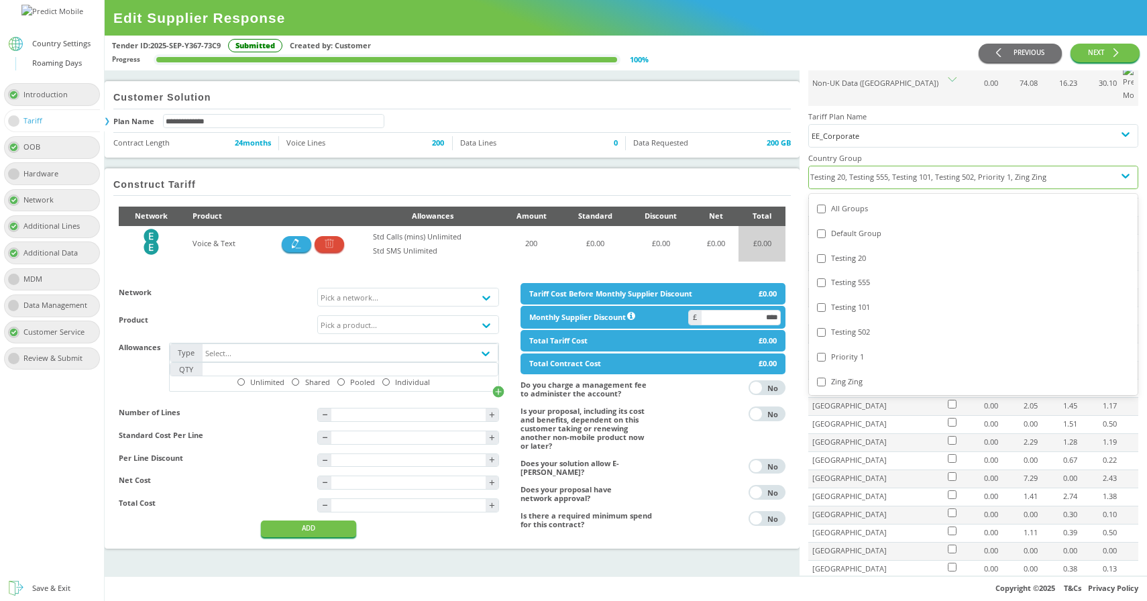
click at [852, 227] on div "Default Group" at bounding box center [973, 234] width 313 height 14
click at [767, 145] on span "200 GB" at bounding box center [779, 143] width 24 height 14
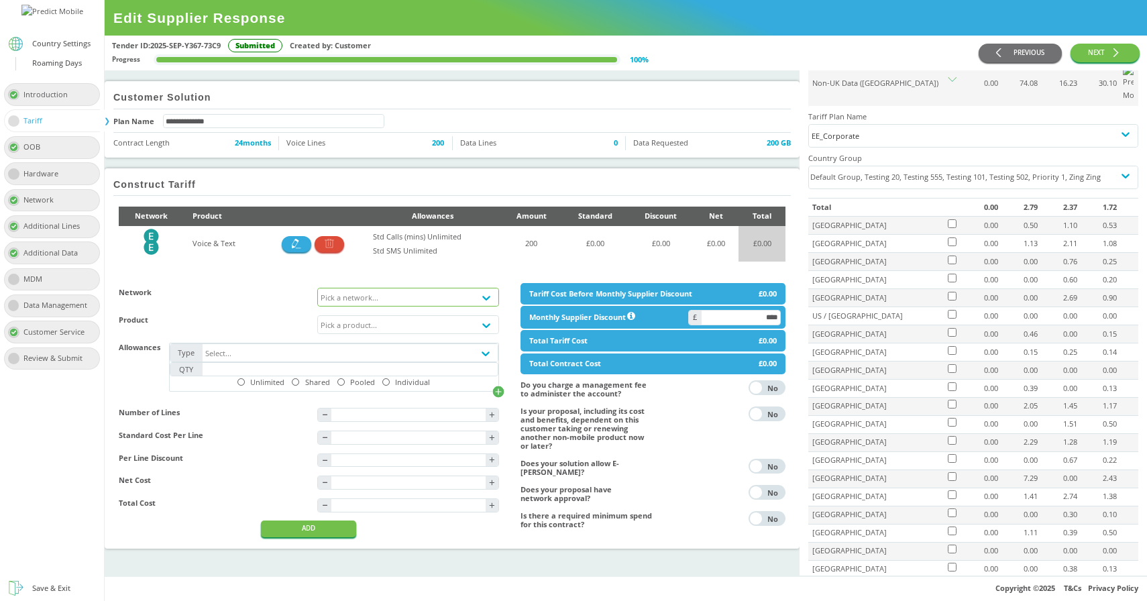
click at [415, 303] on div "Pick a network..." at bounding box center [396, 297] width 156 height 17
click at [378, 360] on div "EE - [DOMAIN_NAME]" at bounding box center [408, 362] width 180 height 19
click at [313, 372] on button "ADD" at bounding box center [308, 529] width 95 height 17
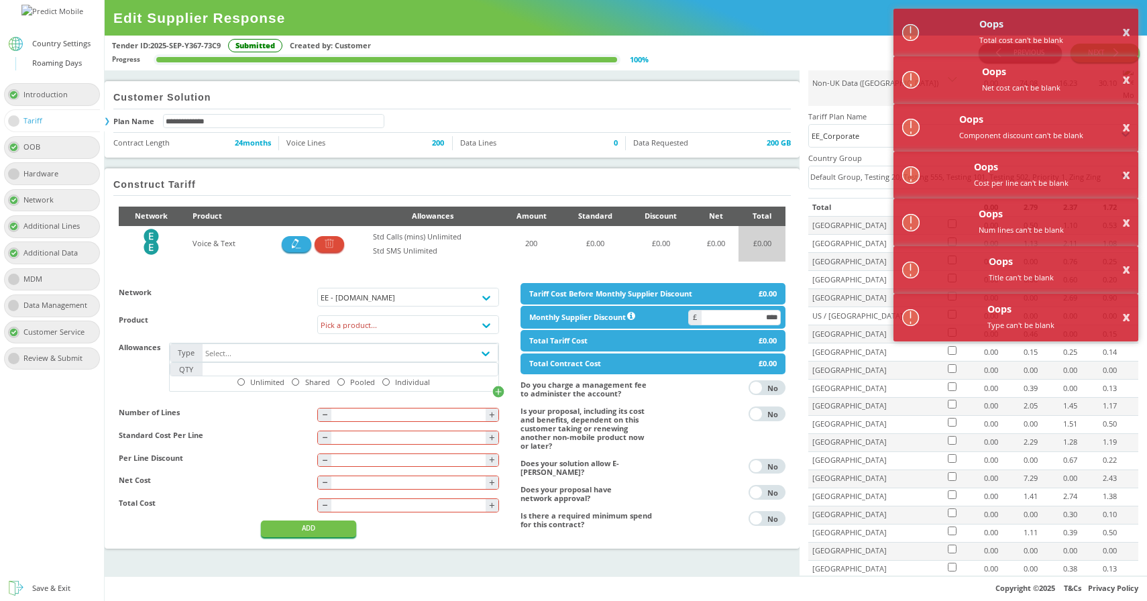
click at [399, 372] on input "text" at bounding box center [408, 415] width 154 height 13
type input "*"
type input "****"
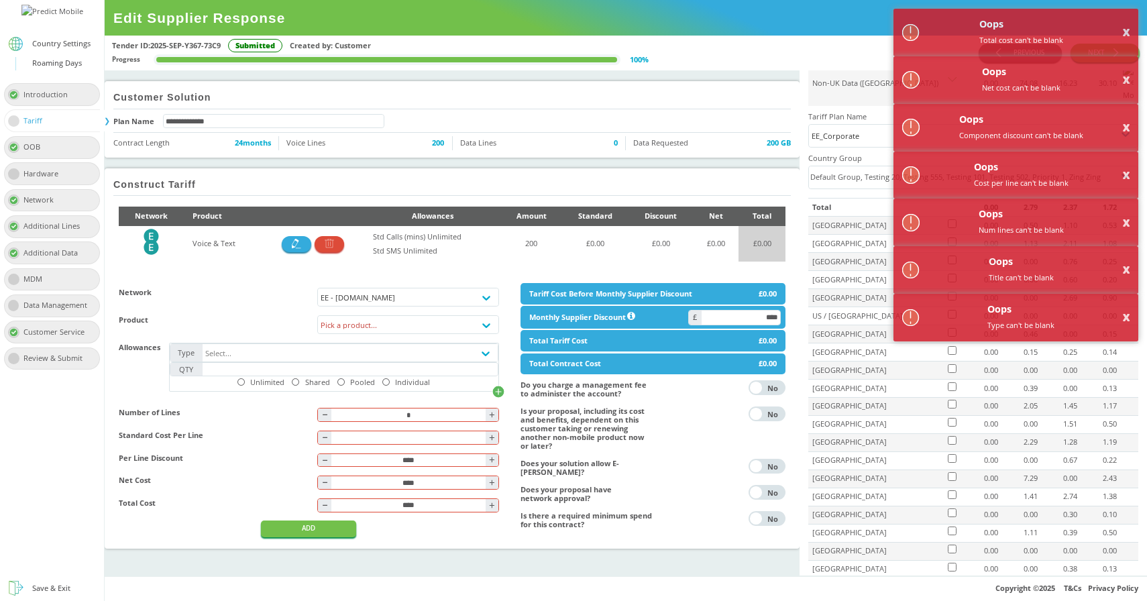
click at [377, 372] on input "text" at bounding box center [408, 437] width 154 height 13
type input "****"
click at [234, 372] on div "Network EE - Plan.com Product Pick a product... Allowances Type Select... QTY U…" at bounding box center [309, 401] width 380 height 237
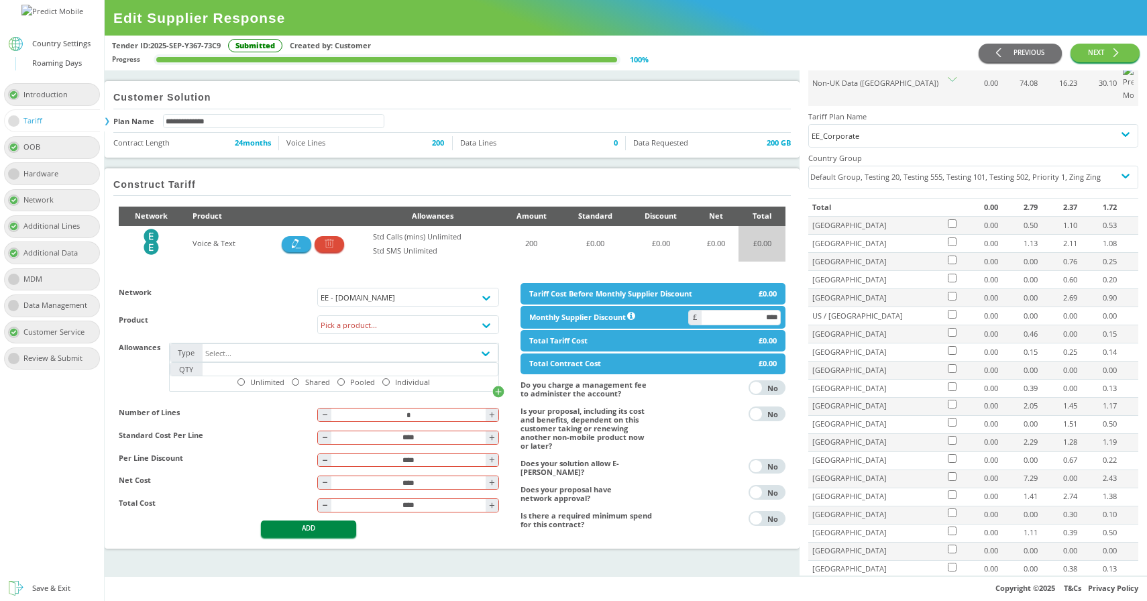
click at [319, 372] on button "ADD" at bounding box center [308, 529] width 95 height 17
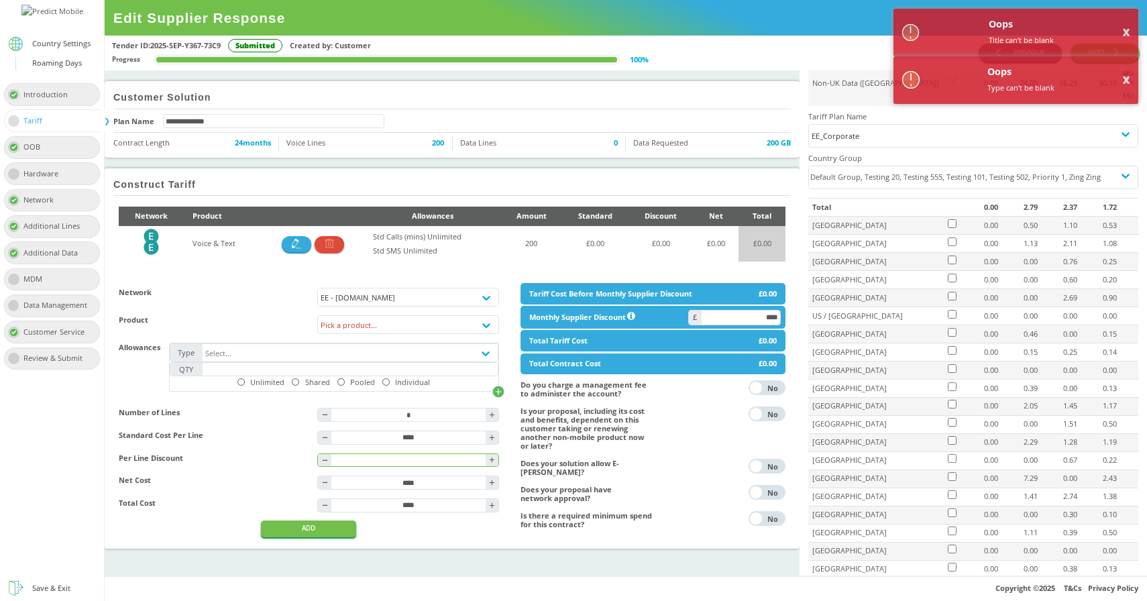
click at [423, 372] on input "text" at bounding box center [408, 460] width 154 height 13
type input "*"
type input "****"
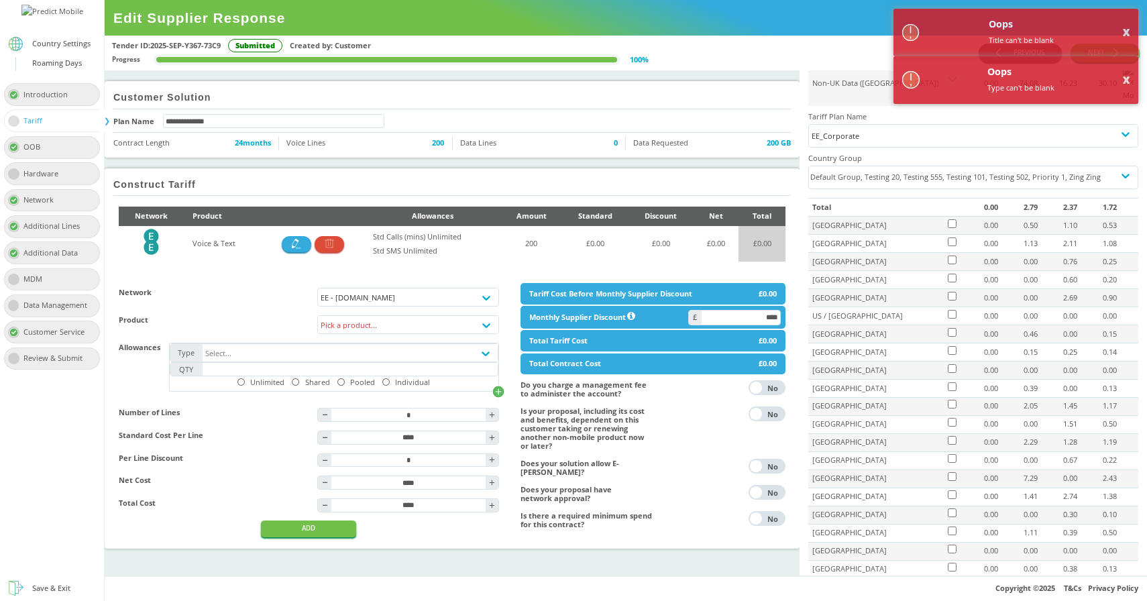
type input "****"
click at [313, 372] on div "Network EE - Plan.com Product Pick a product... Allowances Type Select... QTY U…" at bounding box center [309, 401] width 380 height 237
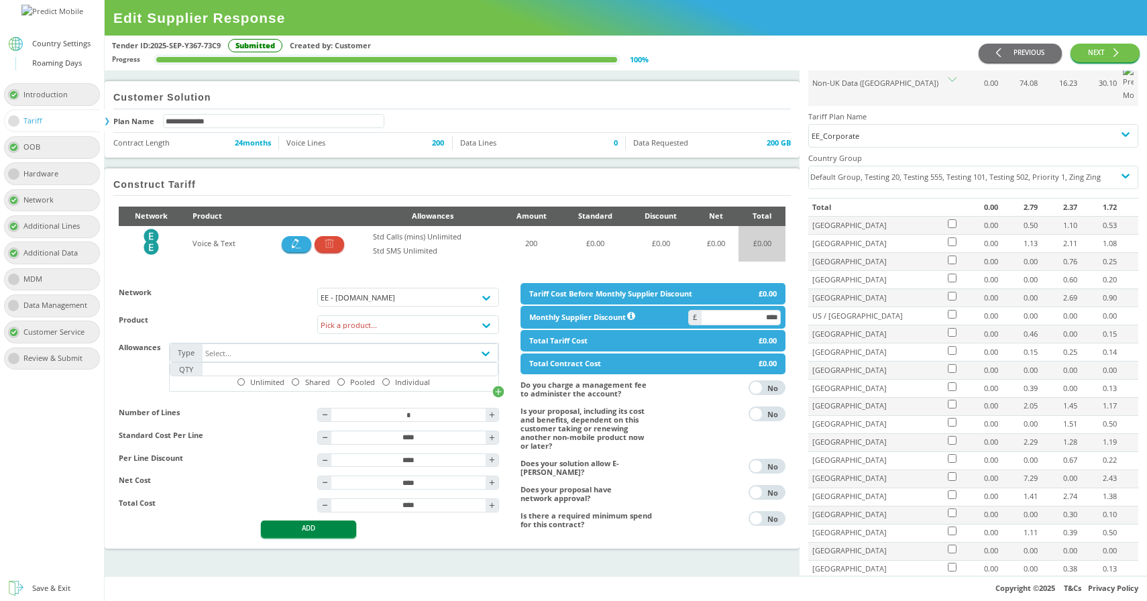
click at [323, 372] on button "ADD" at bounding box center [308, 529] width 95 height 17
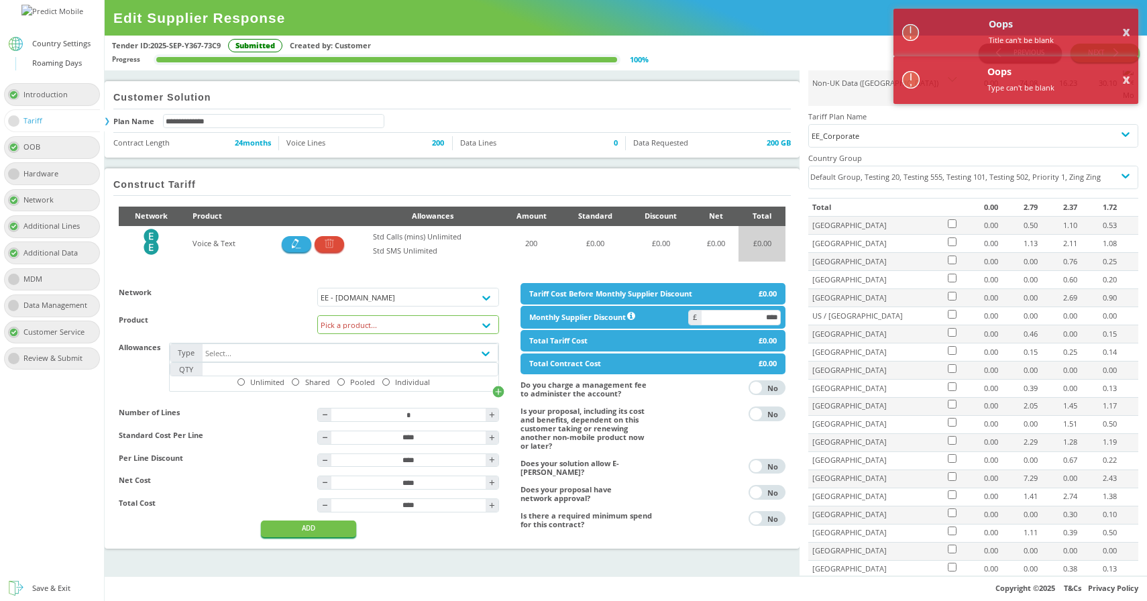
click at [387, 316] on div "Pick a product..." at bounding box center [396, 324] width 156 height 17
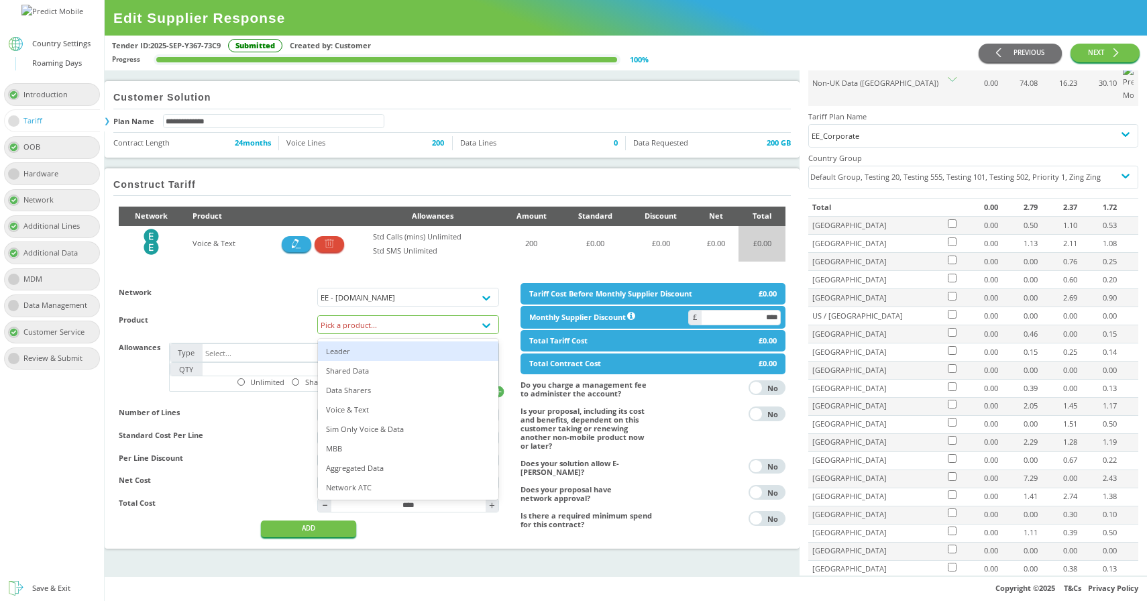
click at [393, 342] on div "Leader" at bounding box center [408, 351] width 180 height 19
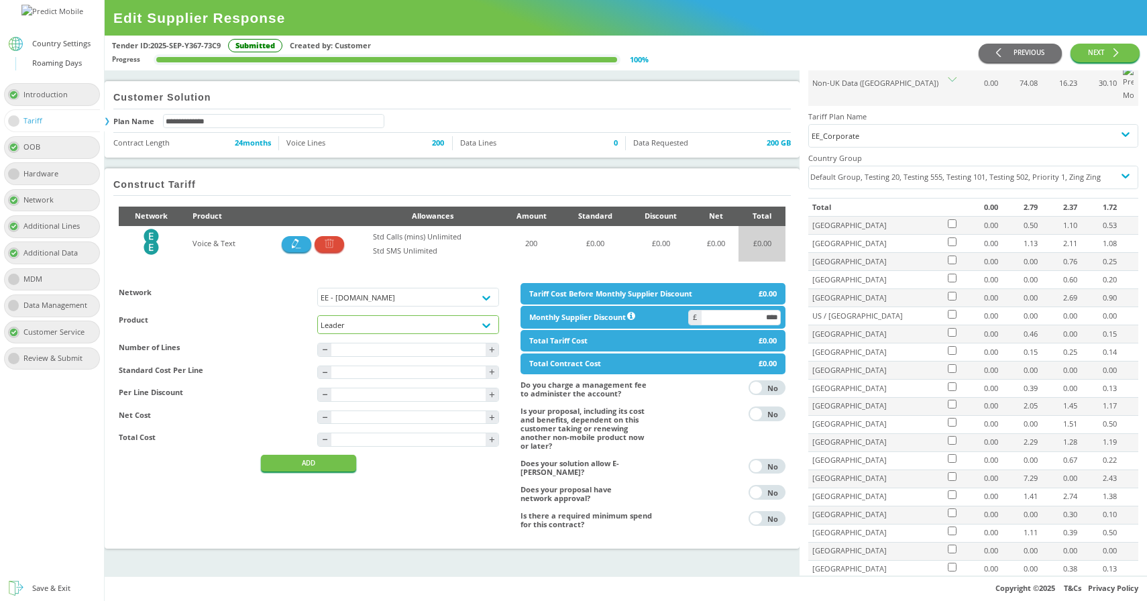
click at [386, 327] on div "Leader" at bounding box center [408, 324] width 174 height 9
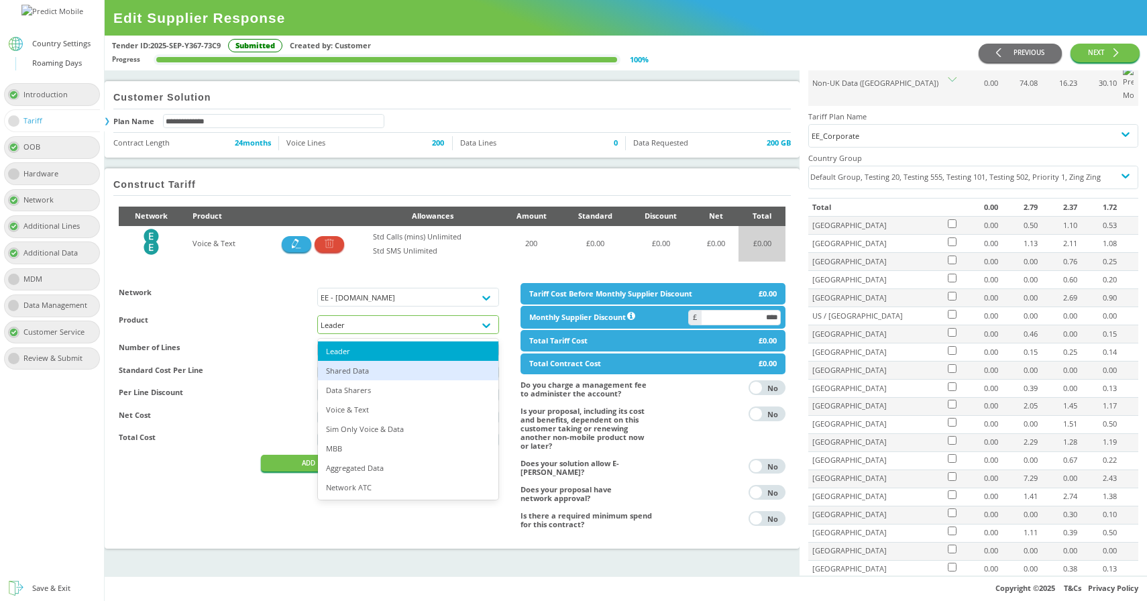
click at [367, 372] on div "Shared Data" at bounding box center [408, 370] width 180 height 19
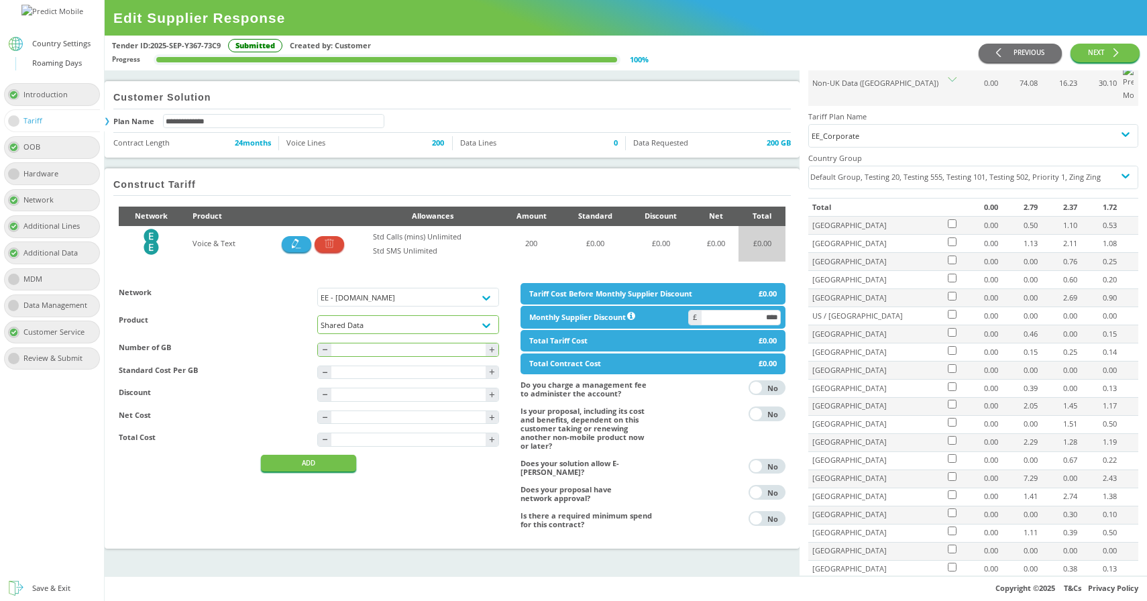
click at [373, 356] on input "text" at bounding box center [408, 350] width 154 height 13
type input "*"
type input "****"
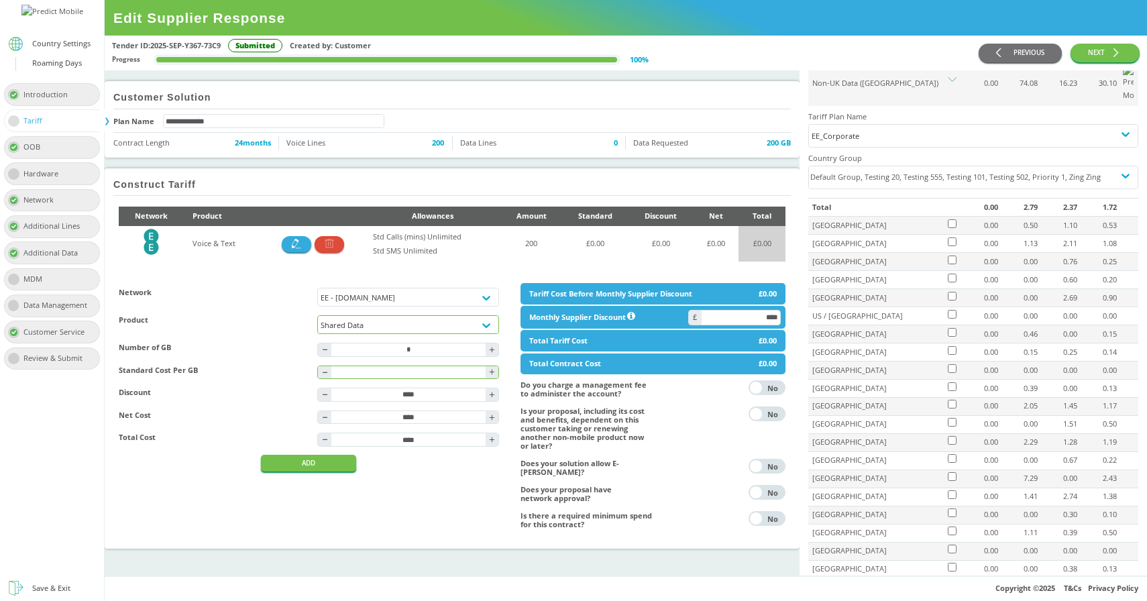
click at [372, 372] on input "text" at bounding box center [408, 372] width 154 height 13
type input "****"
click at [366, 372] on input "text" at bounding box center [408, 394] width 154 height 13
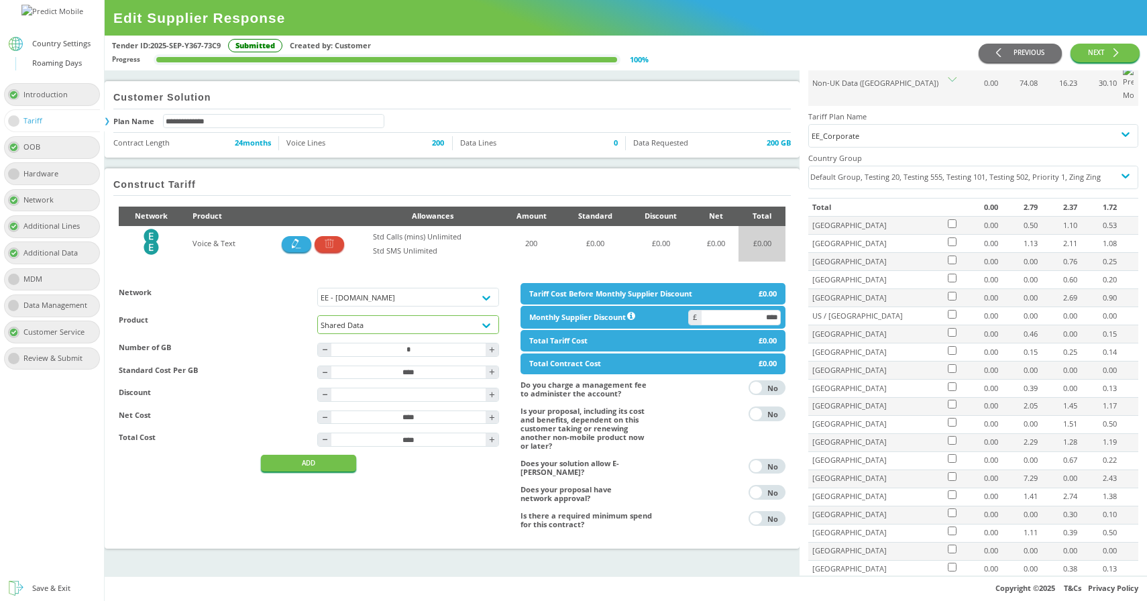
click at [380, 372] on div "Network EE - Plan.com Product Shared Data Number of GB - * + Standard Cost Per …" at bounding box center [309, 410] width 402 height 276
click at [383, 372] on div "- +" at bounding box center [407, 395] width 181 height 14
click at [380, 372] on input "text" at bounding box center [408, 394] width 154 height 13
type input "****"
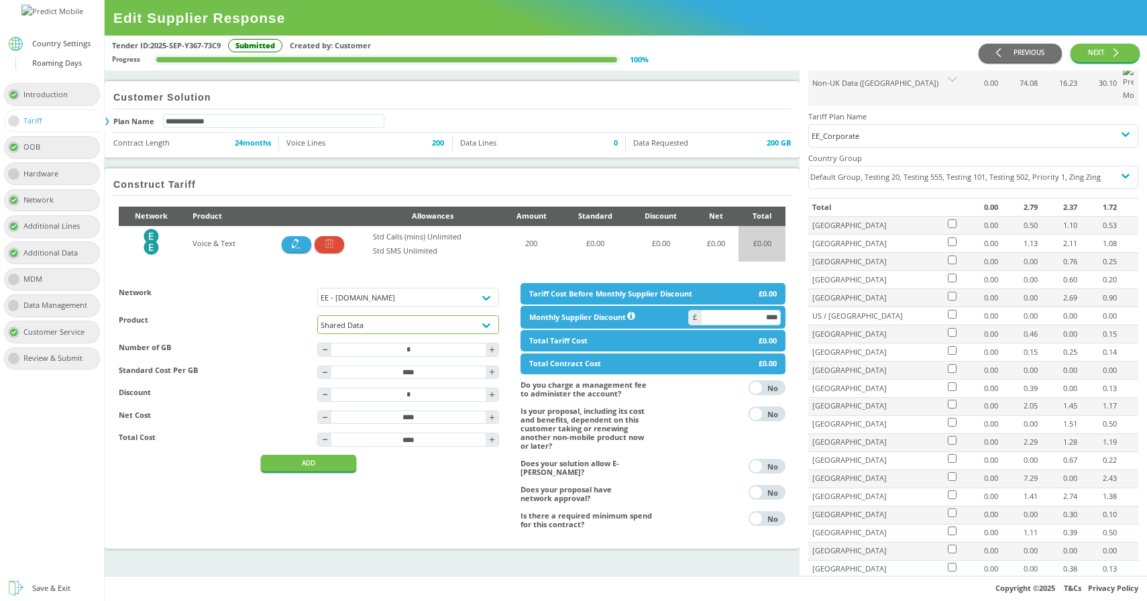
type input "****"
click at [384, 372] on div "Network EE - Plan.com Product Shared Data Number of GB - * + Standard Cost Per …" at bounding box center [309, 377] width 380 height 189
click at [315, 372] on button "ADD" at bounding box center [308, 463] width 95 height 17
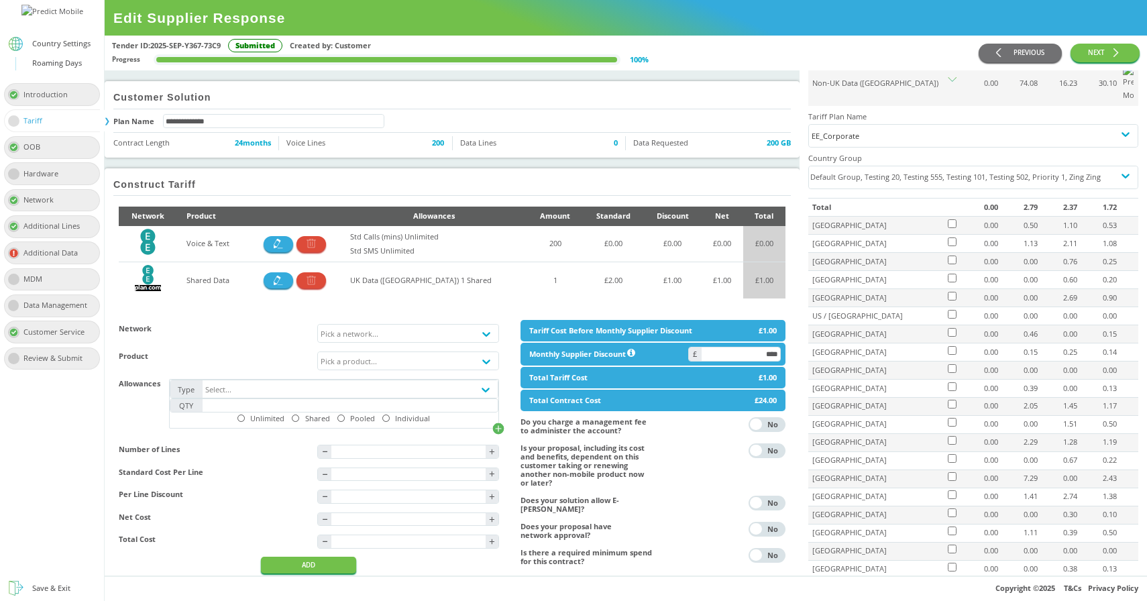
scroll to position [51, 0]
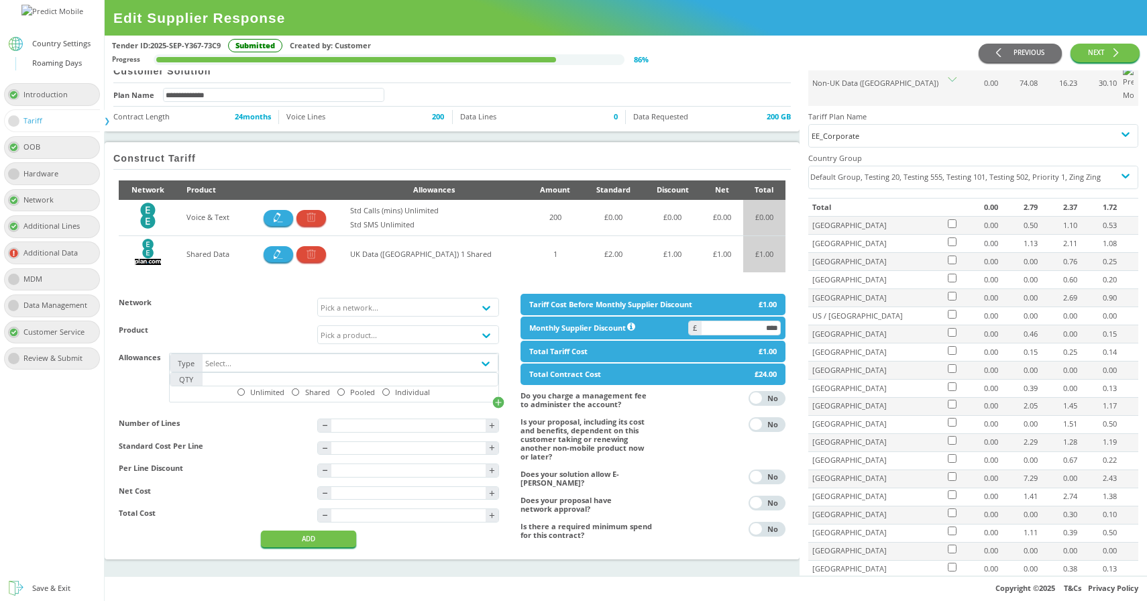
click at [161, 239] on icon "EE Plan.com Logo" at bounding box center [148, 252] width 26 height 26
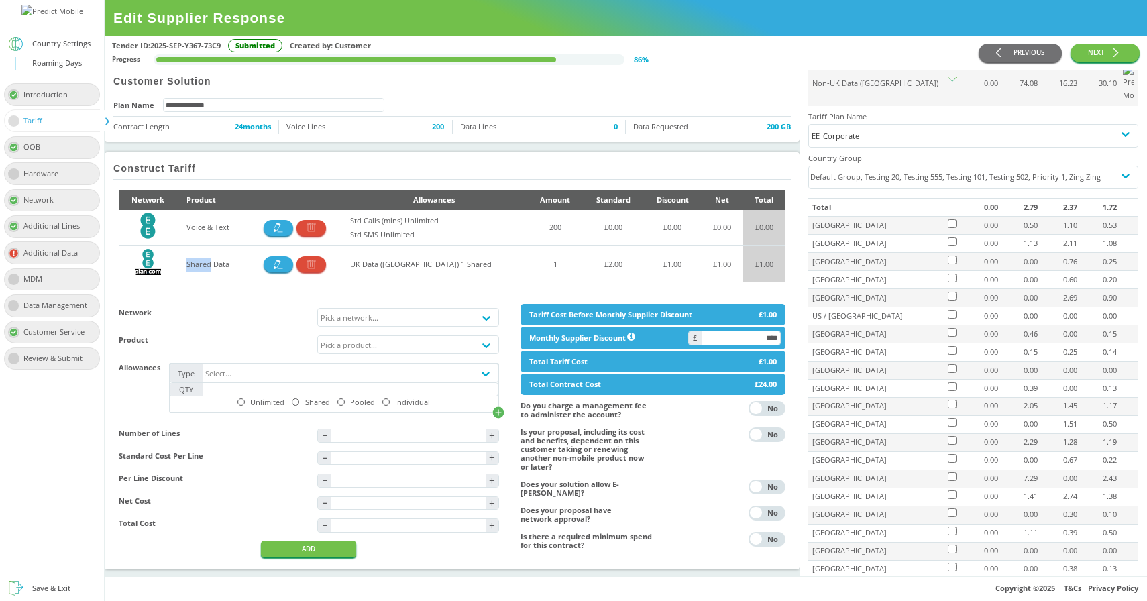
scroll to position [13, 0]
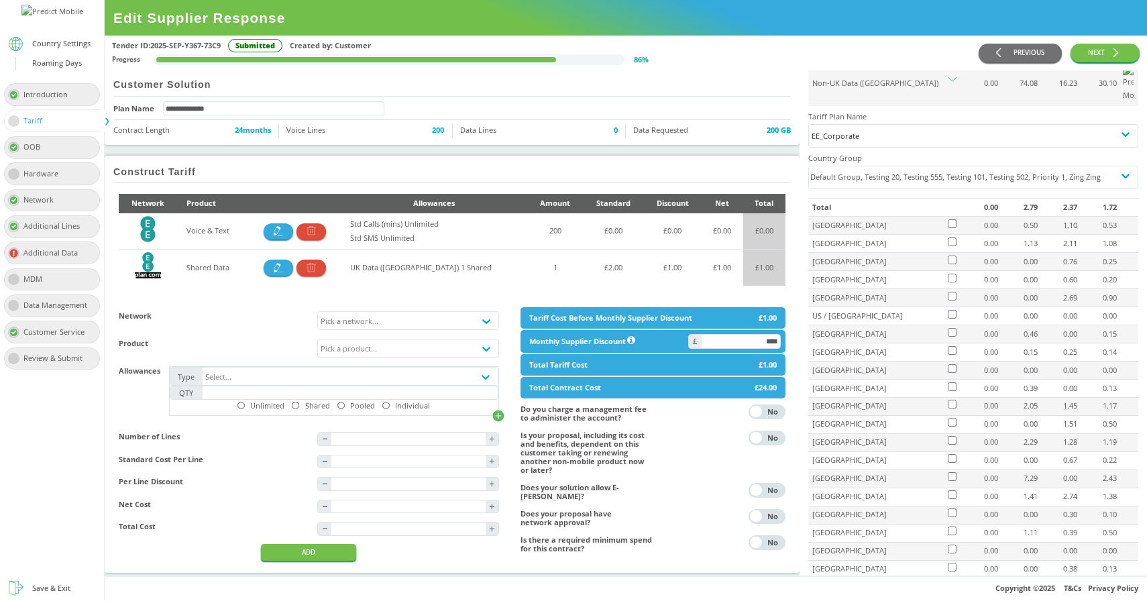
click at [743, 274] on td "£ 1.00" at bounding box center [764, 268] width 42 height 36
click at [443, 275] on div "UK Data (GB) 1 Shared" at bounding box center [434, 268] width 168 height 14
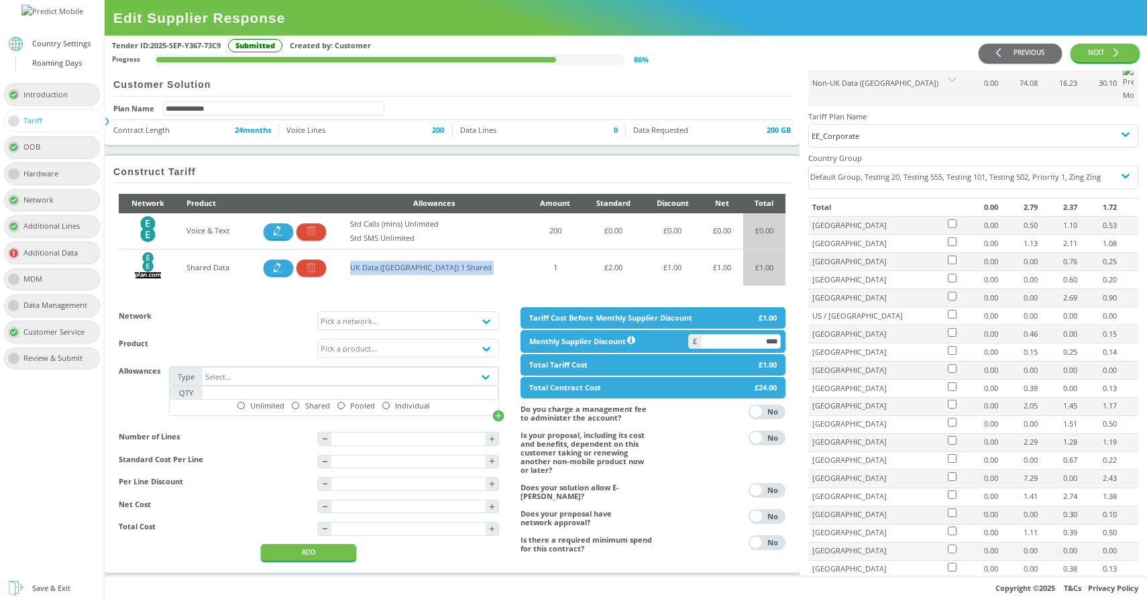
click at [443, 275] on div "UK Data (GB) 1 Shared" at bounding box center [434, 268] width 168 height 14
click at [480, 275] on div "UK Data (GB) 1 Shared" at bounding box center [434, 268] width 168 height 14
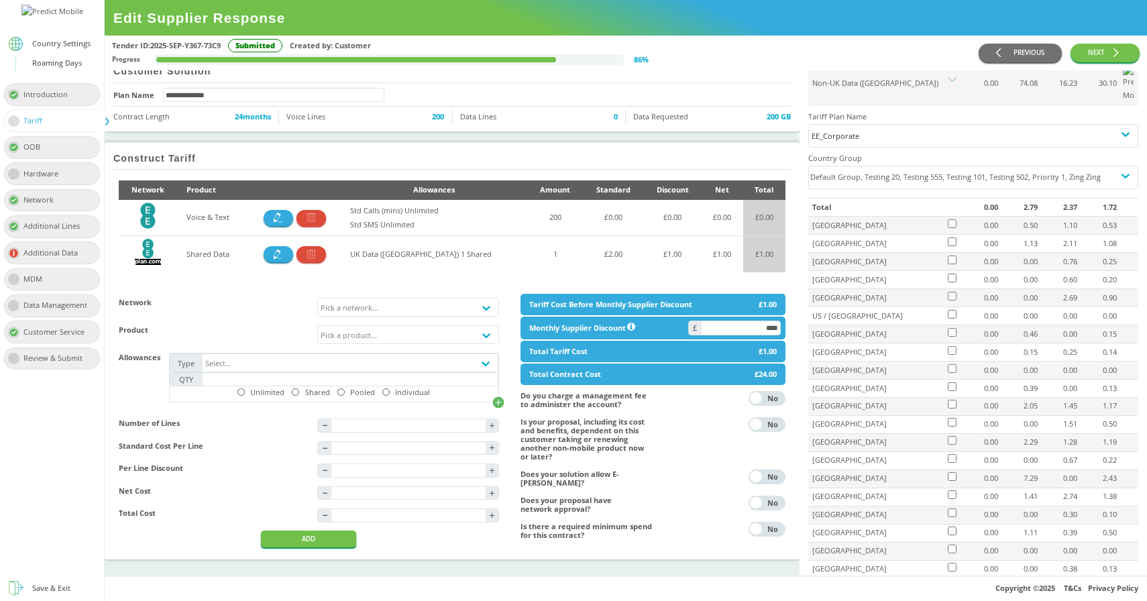
scroll to position [51, 0]
click at [316, 250] on icon "button" at bounding box center [311, 254] width 9 height 9
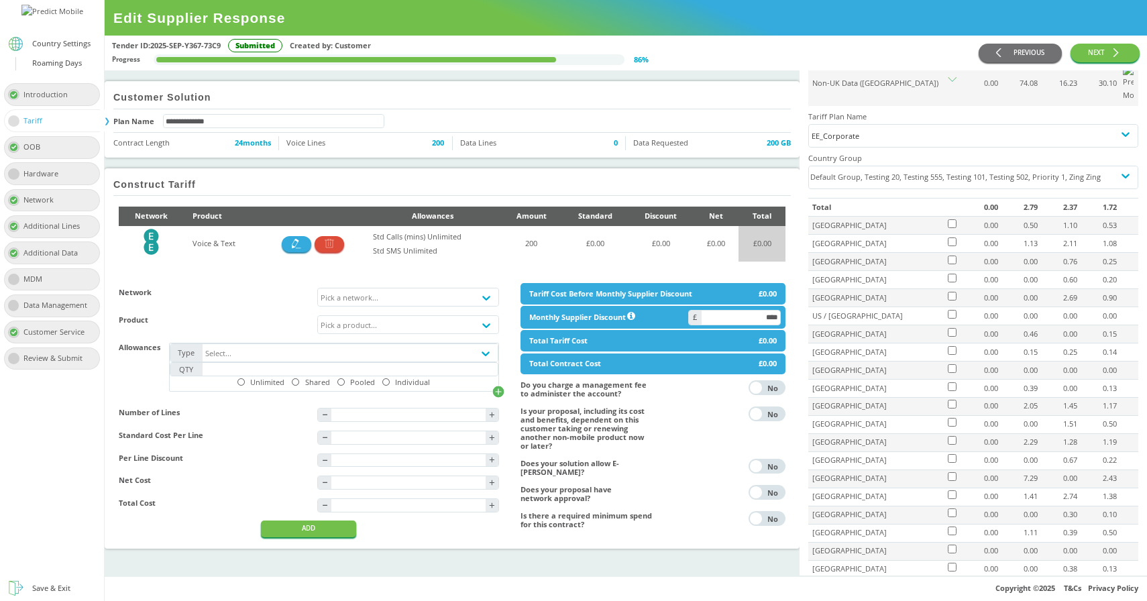
scroll to position [14, 0]
click at [218, 226] on td "Voice & Text" at bounding box center [223, 244] width 78 height 36
click at [207, 229] on td "Voice & Text" at bounding box center [223, 244] width 78 height 36
click at [152, 229] on icon at bounding box center [151, 242] width 15 height 26
click at [296, 236] on button "button" at bounding box center [297, 244] width 30 height 16
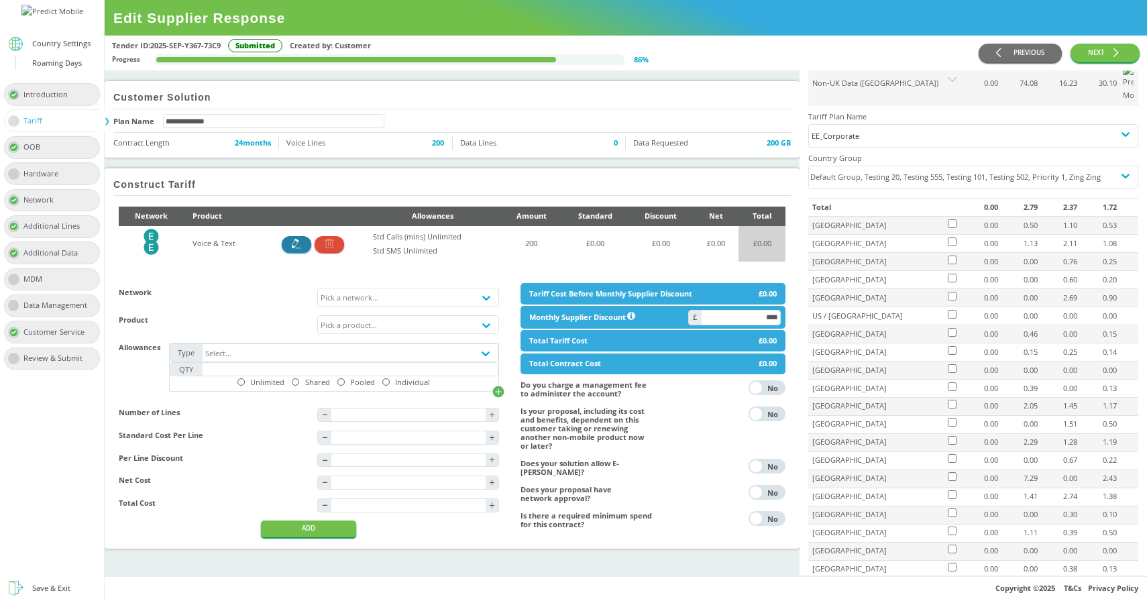
type input "***"
type input "****"
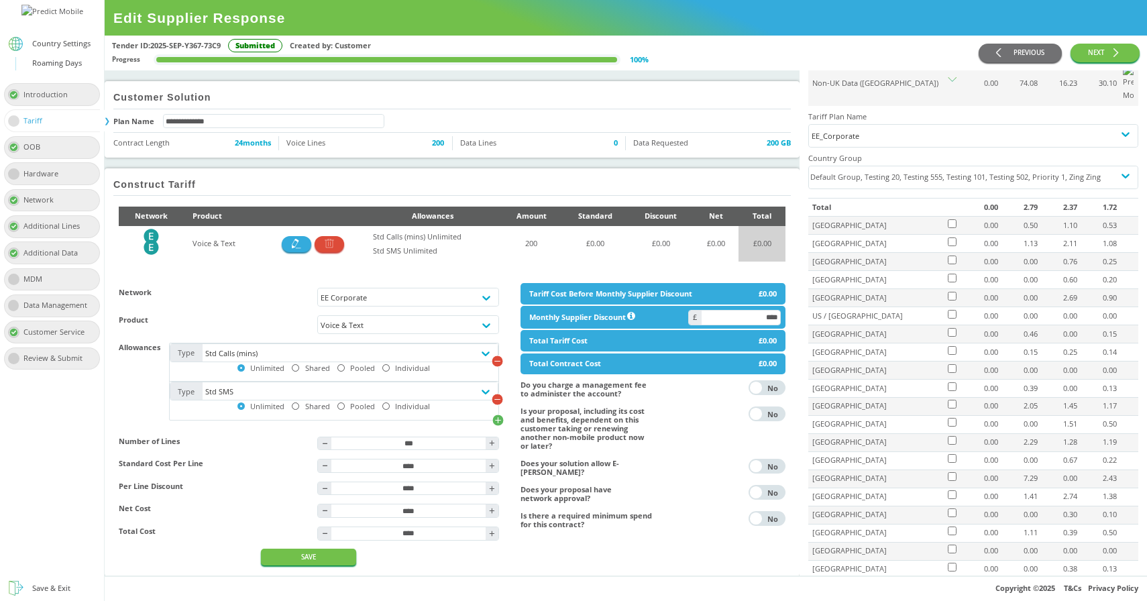
scroll to position [52, 0]
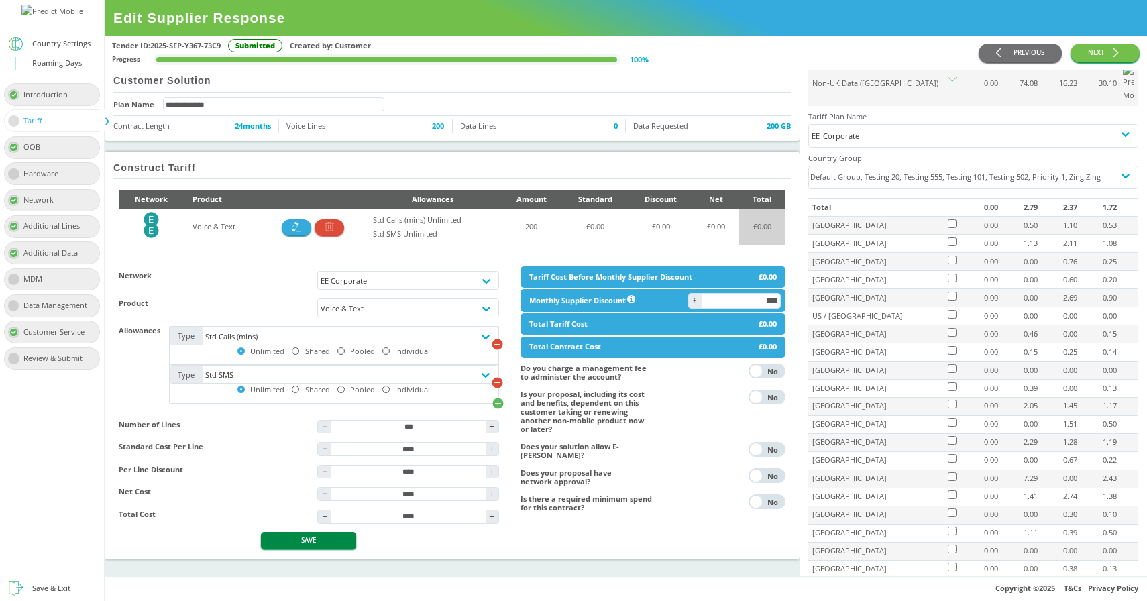
click at [311, 372] on button "SAVE" at bounding box center [308, 540] width 95 height 17
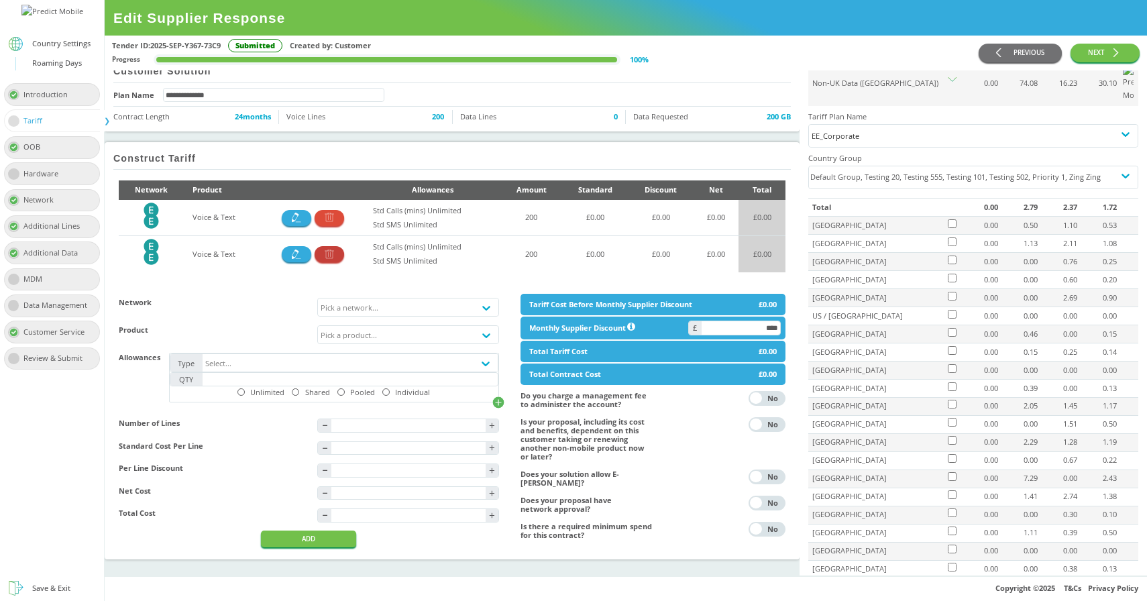
click at [336, 246] on button "button" at bounding box center [330, 254] width 30 height 16
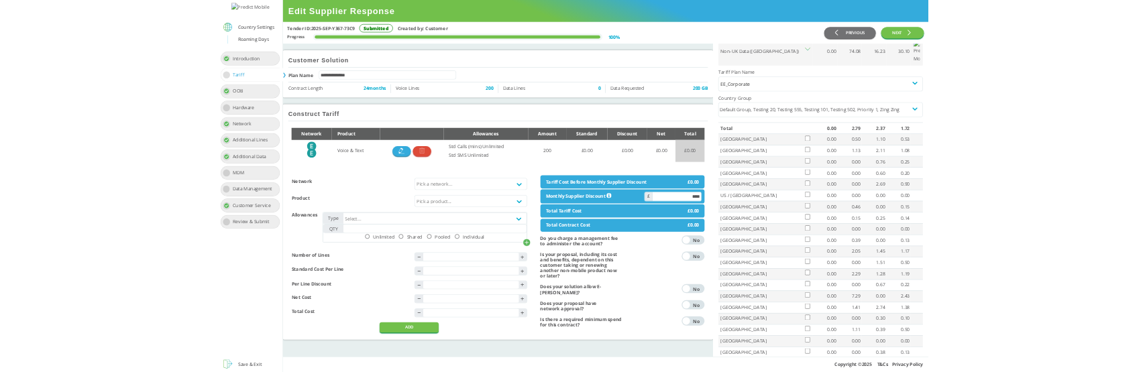
scroll to position [0, 0]
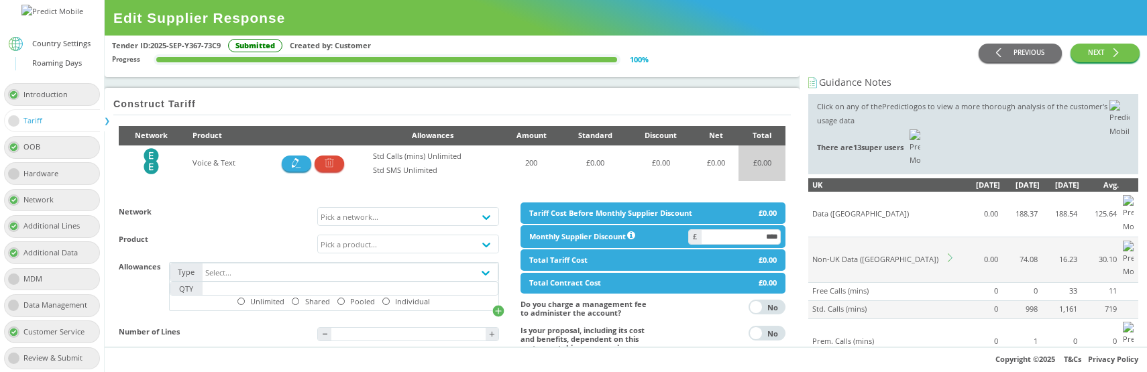
scroll to position [86, 0]
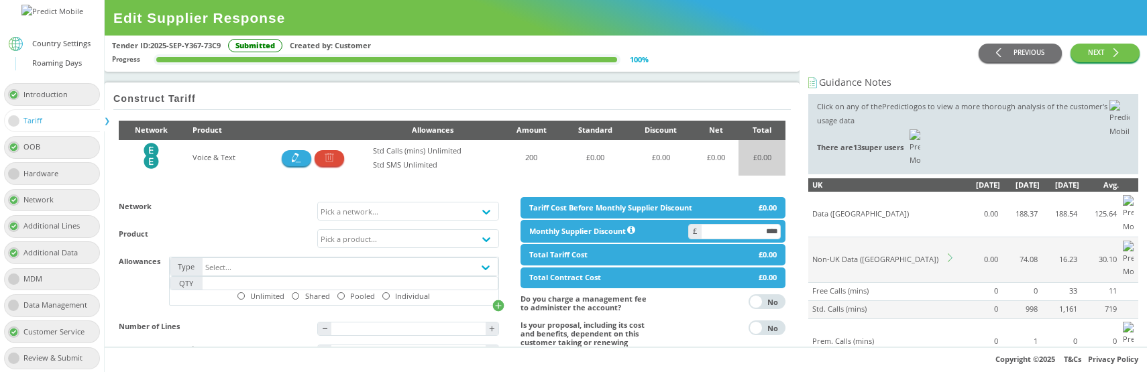
click at [952, 254] on icon at bounding box center [952, 258] width 9 height 9
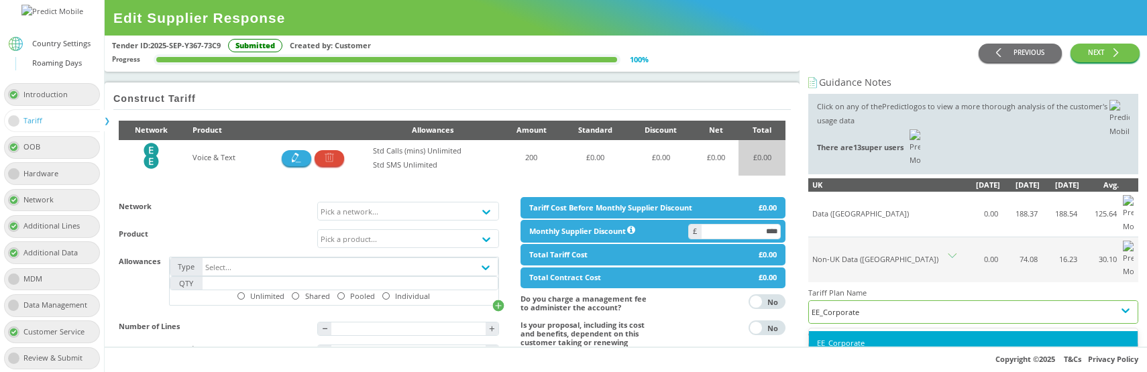
click at [885, 305] on div "EE_Corporate" at bounding box center [973, 312] width 323 height 14
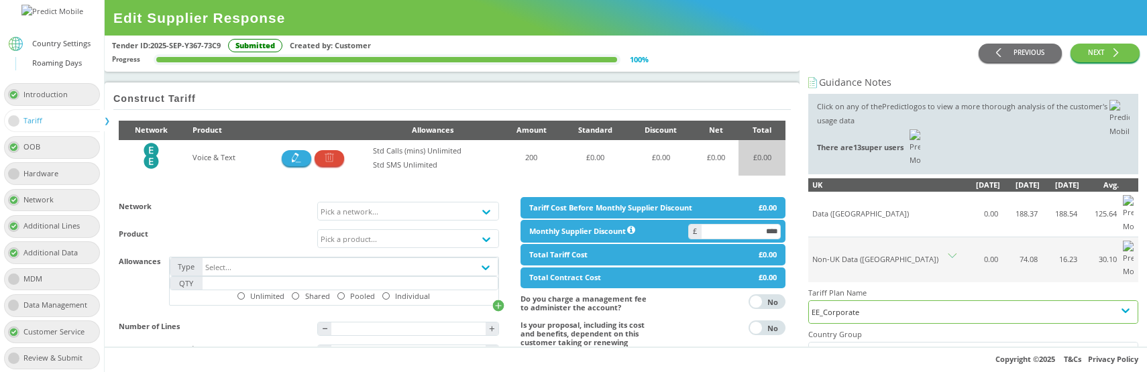
click at [955, 254] on icon at bounding box center [952, 258] width 9 height 9
click at [950, 254] on icon at bounding box center [952, 258] width 9 height 9
click at [888, 305] on div "EE_Corporate" at bounding box center [973, 312] width 323 height 14
click at [905, 305] on div "EE_Corporate" at bounding box center [973, 312] width 323 height 14
click at [148, 103] on h2 "Construct Tariff" at bounding box center [154, 98] width 83 height 11
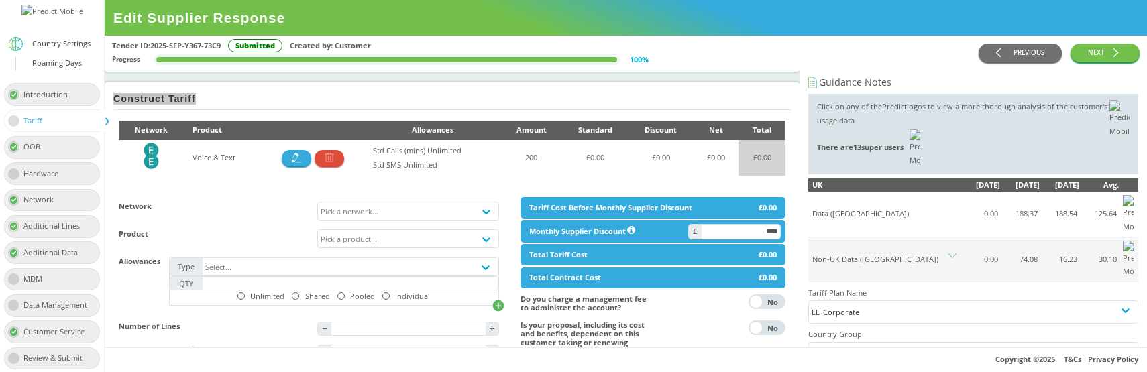
click at [148, 103] on h2 "Construct Tariff" at bounding box center [154, 98] width 83 height 11
click at [136, 93] on div "Construct Tariff" at bounding box center [452, 99] width 678 height 23
click at [132, 98] on h2 "Construct Tariff" at bounding box center [154, 98] width 83 height 11
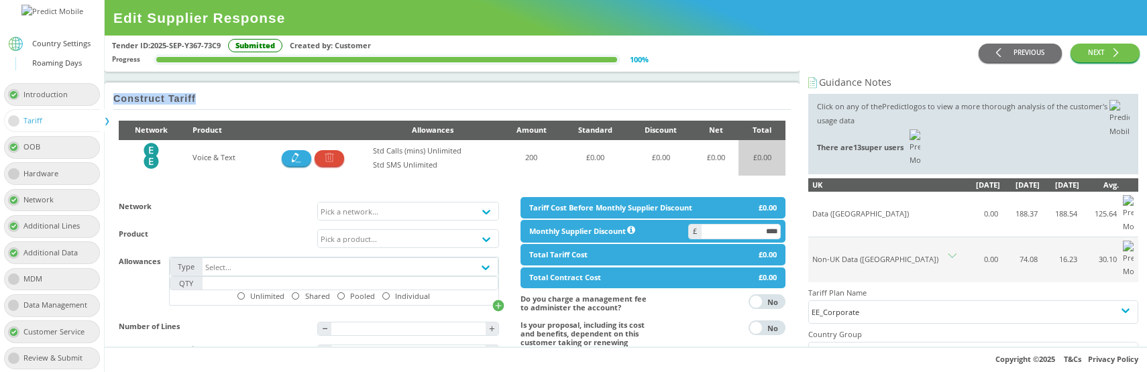
click at [132, 98] on h2 "Construct Tariff" at bounding box center [154, 98] width 83 height 11
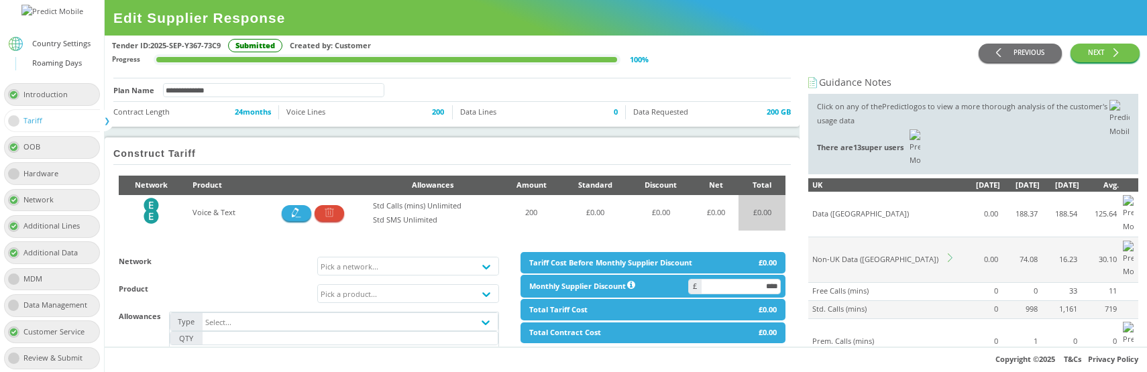
scroll to position [30, 0]
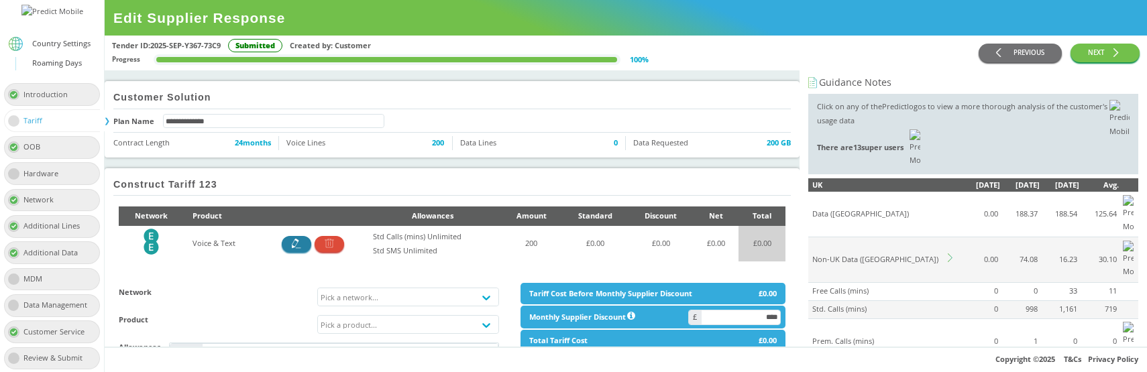
click at [295, 248] on icon "button" at bounding box center [296, 243] width 9 height 9
type input "***"
type input "****"
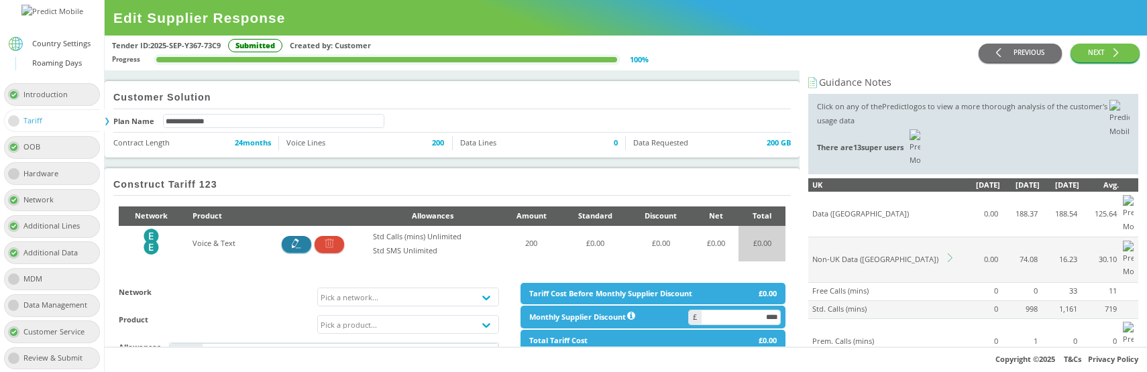
type input "****"
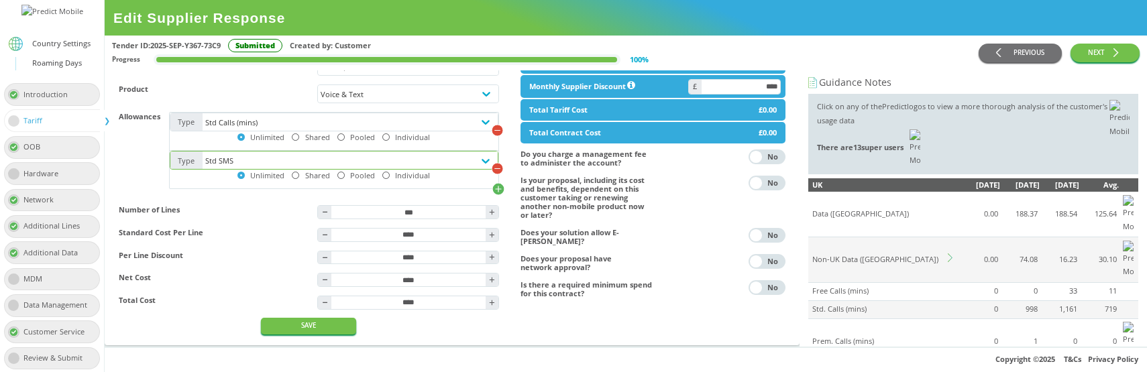
scroll to position [96, 0]
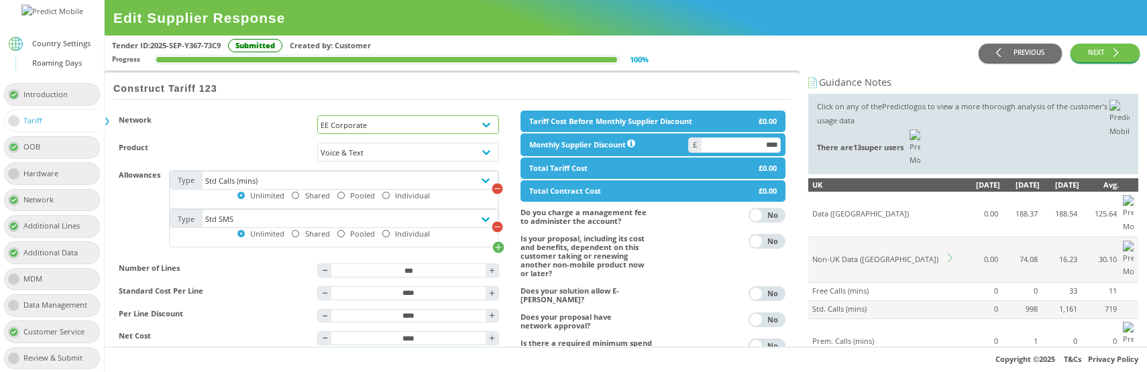
click at [397, 127] on div "EE Corporate" at bounding box center [408, 124] width 174 height 9
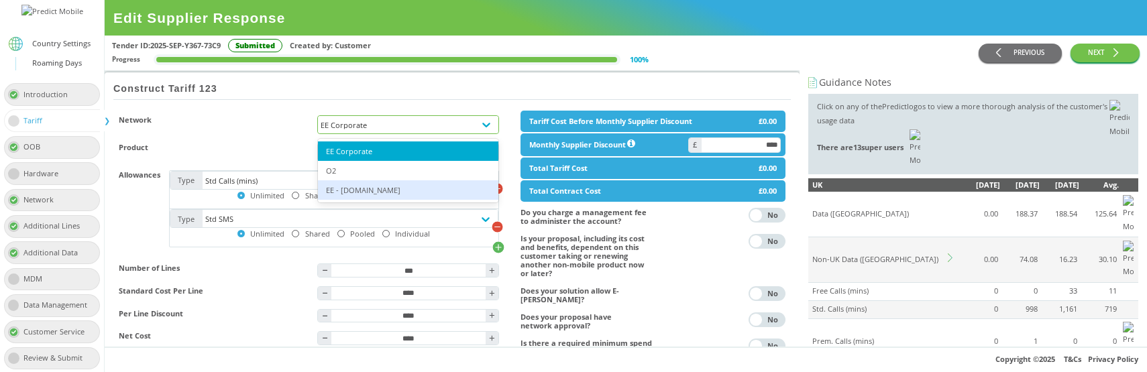
click at [374, 198] on div "EE - [DOMAIN_NAME]" at bounding box center [408, 189] width 180 height 19
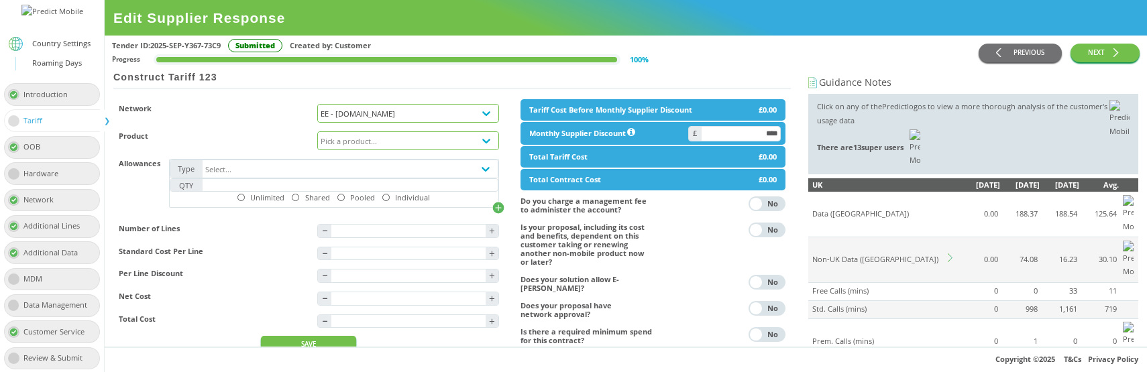
scroll to position [112, 0]
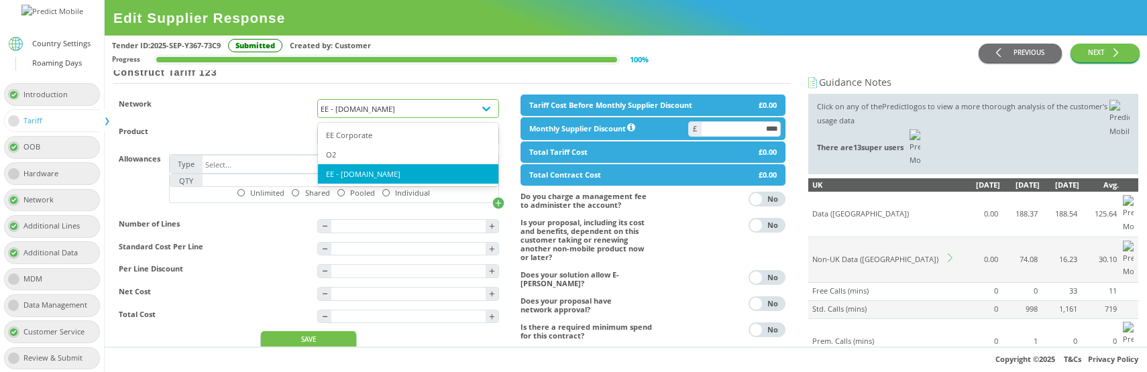
click at [417, 113] on div "EE - [DOMAIN_NAME]" at bounding box center [408, 108] width 174 height 9
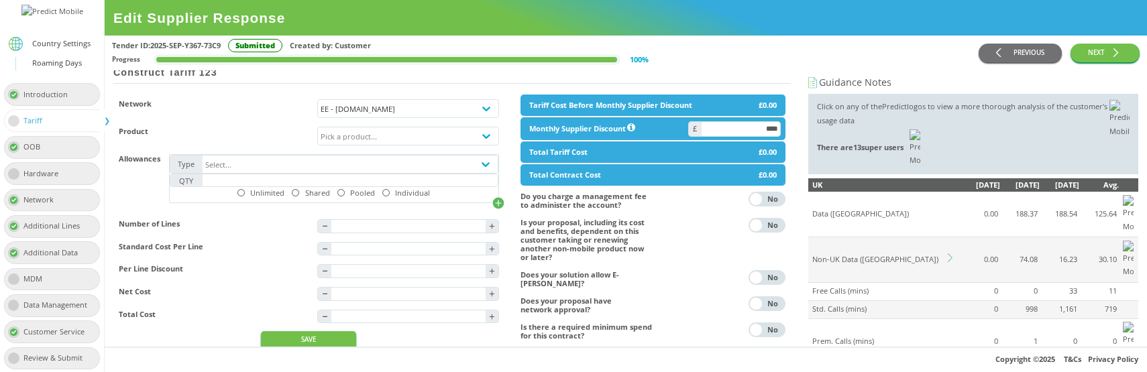
click at [399, 122] on div "Network EE - Plan.com" at bounding box center [309, 109] width 380 height 28
click at [400, 108] on div "EE - [DOMAIN_NAME]" at bounding box center [408, 108] width 174 height 9
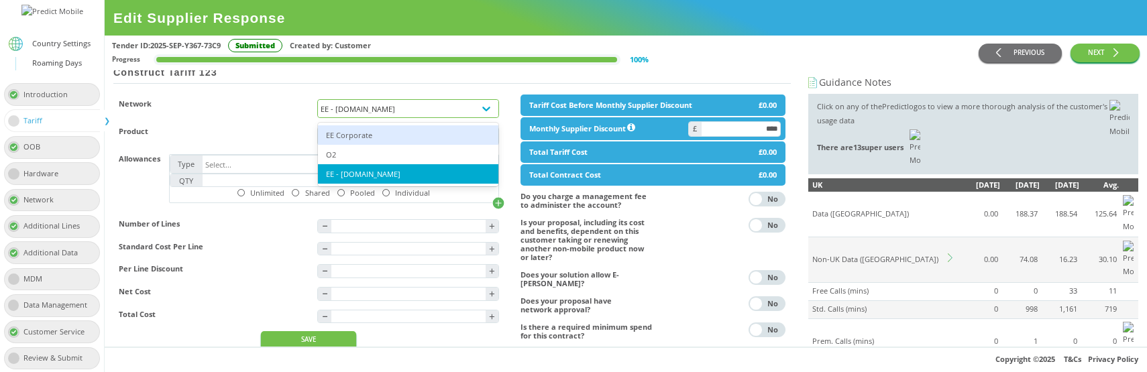
click at [391, 131] on div "EE Corporate" at bounding box center [408, 134] width 180 height 19
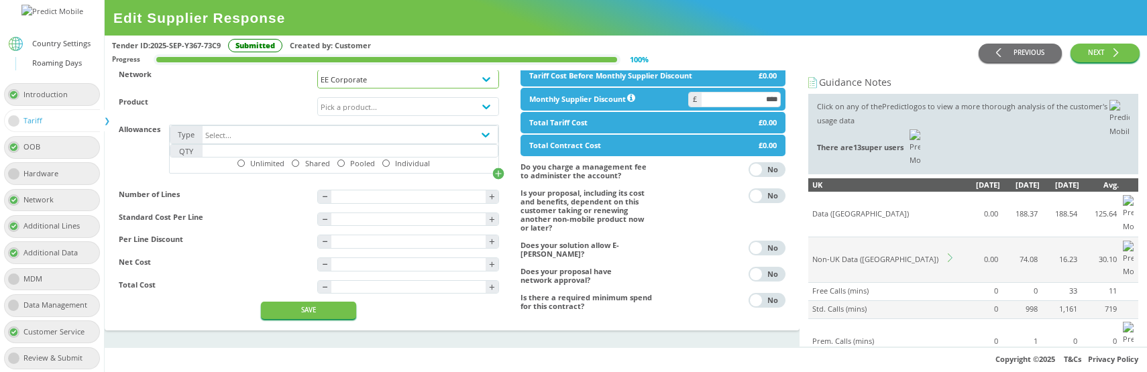
scroll to position [164, 0]
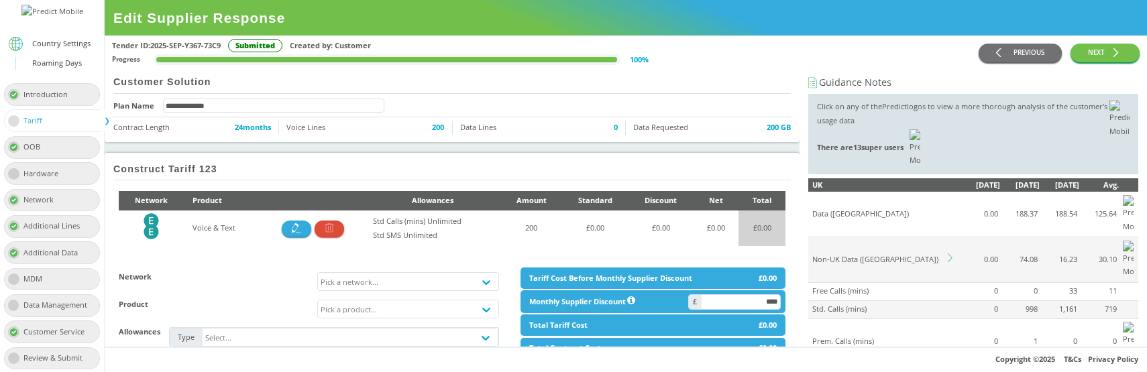
scroll to position [17, 0]
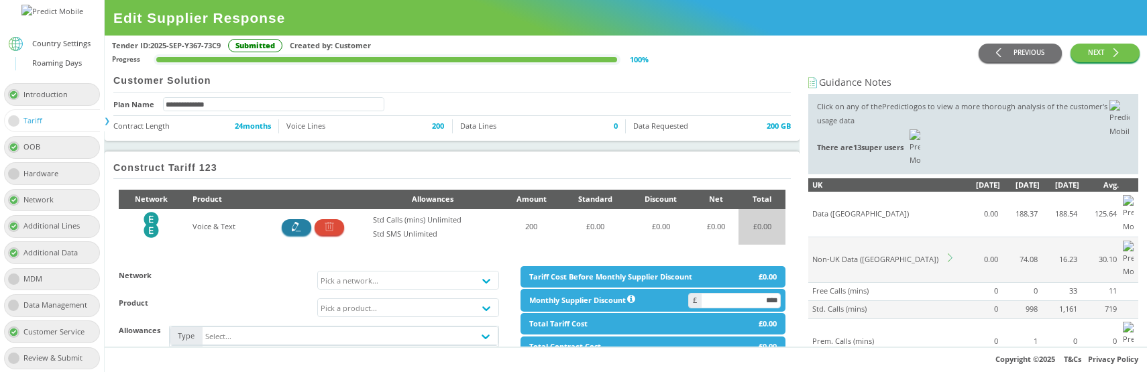
click at [300, 230] on icon "button" at bounding box center [296, 226] width 9 height 9
type input "***"
type input "****"
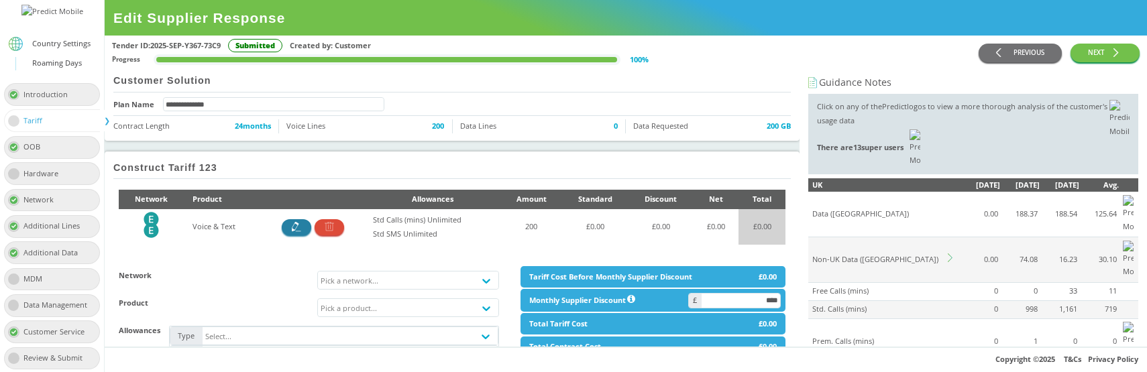
type input "****"
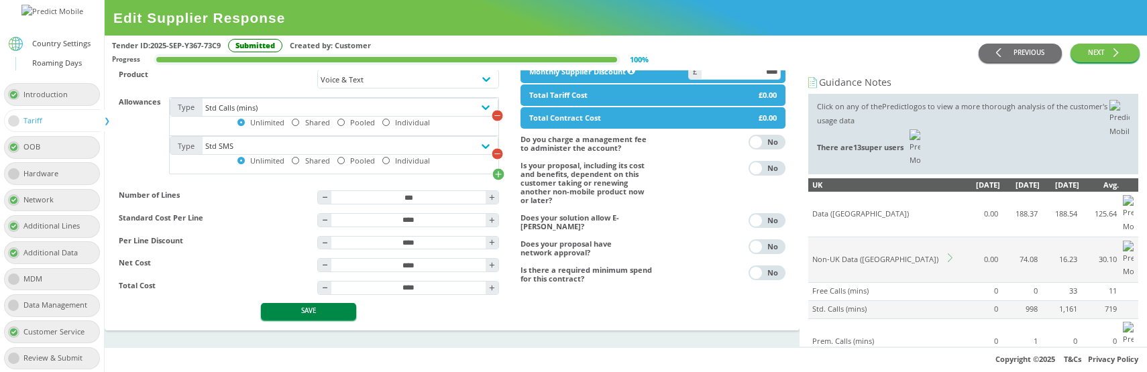
click at [316, 308] on button "SAVE" at bounding box center [308, 311] width 95 height 17
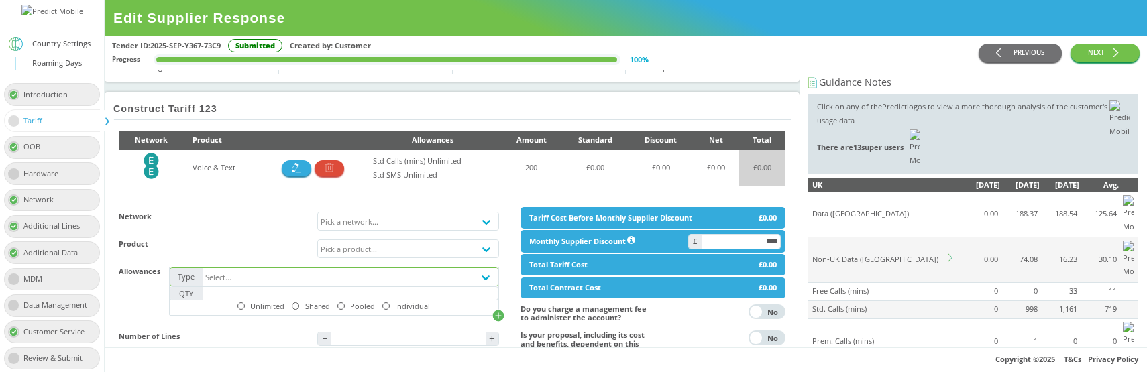
scroll to position [109, 0]
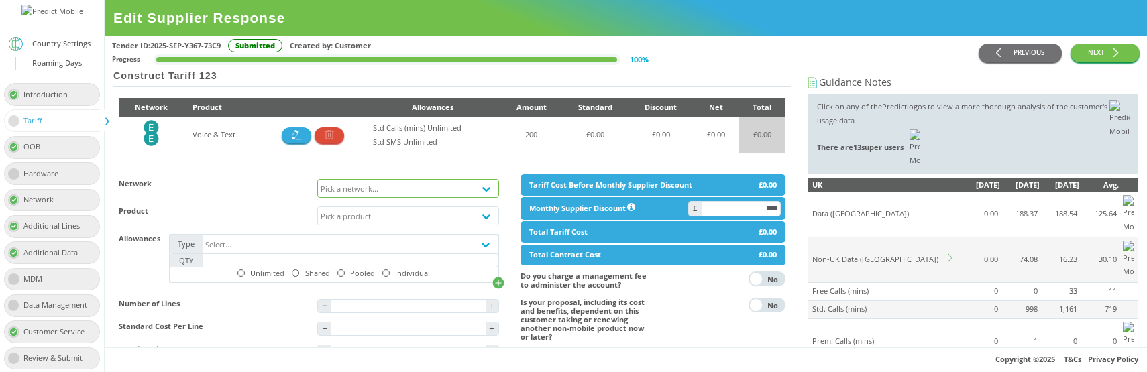
click at [374, 190] on div "Pick a network..." at bounding box center [350, 188] width 58 height 9
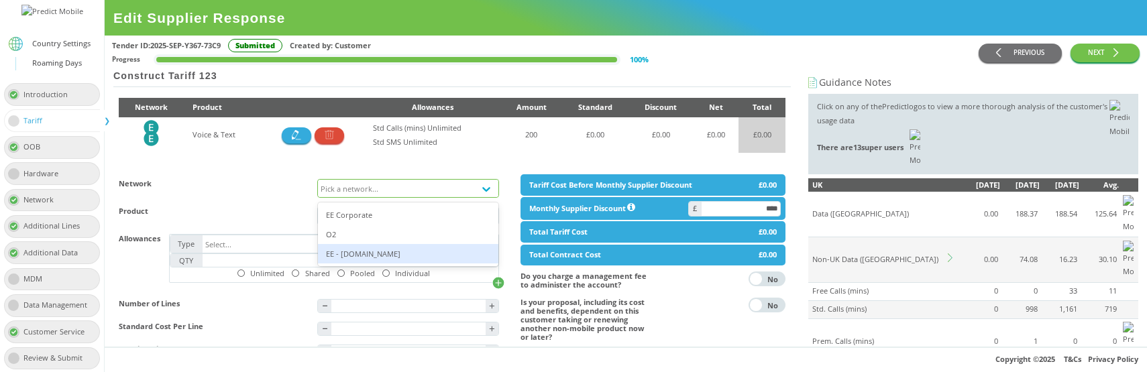
click at [371, 255] on div "EE - [DOMAIN_NAME]" at bounding box center [408, 253] width 180 height 19
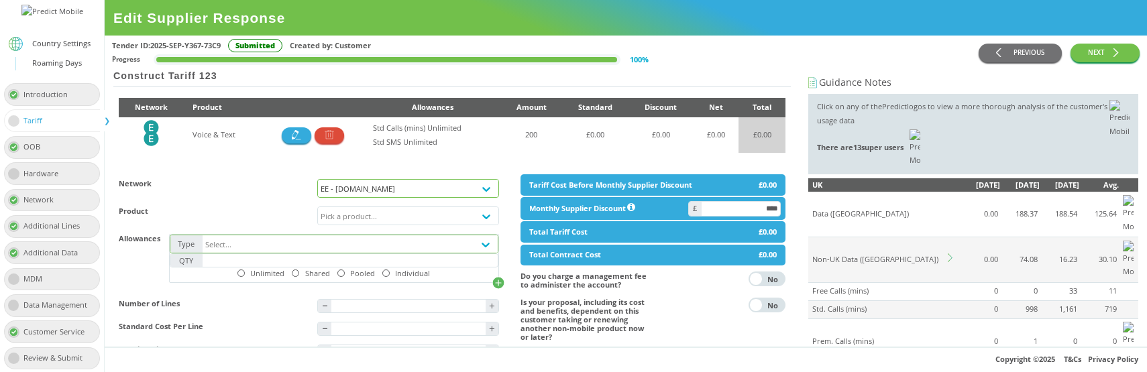
click at [291, 253] on div "Select..." at bounding box center [338, 244] width 271 height 17
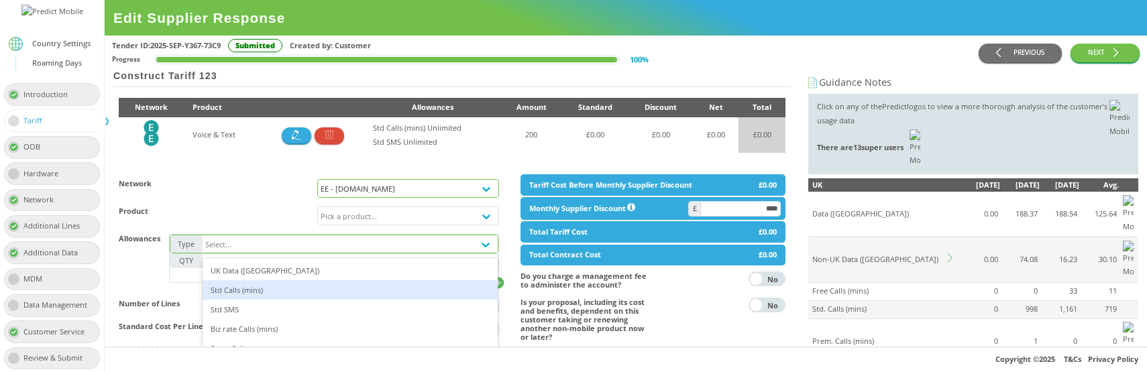
click at [277, 300] on div "Std Calls (mins)" at bounding box center [350, 289] width 295 height 19
type input "*"
type input "****"
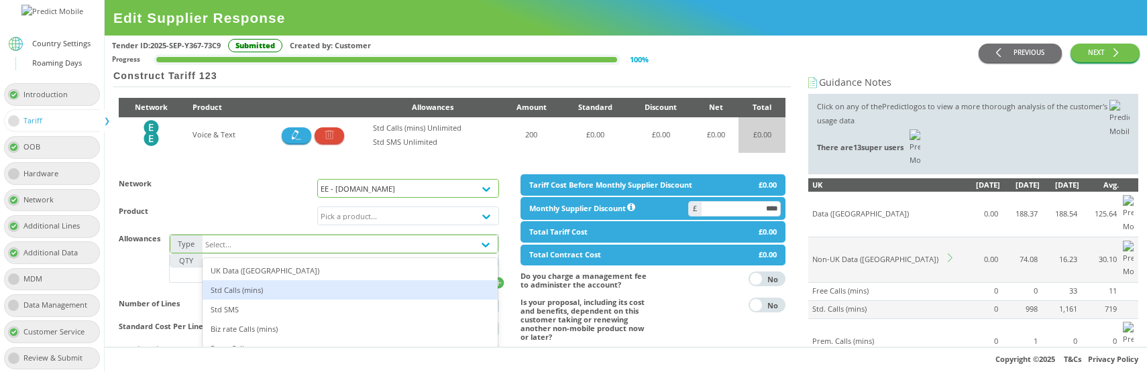
type input "****"
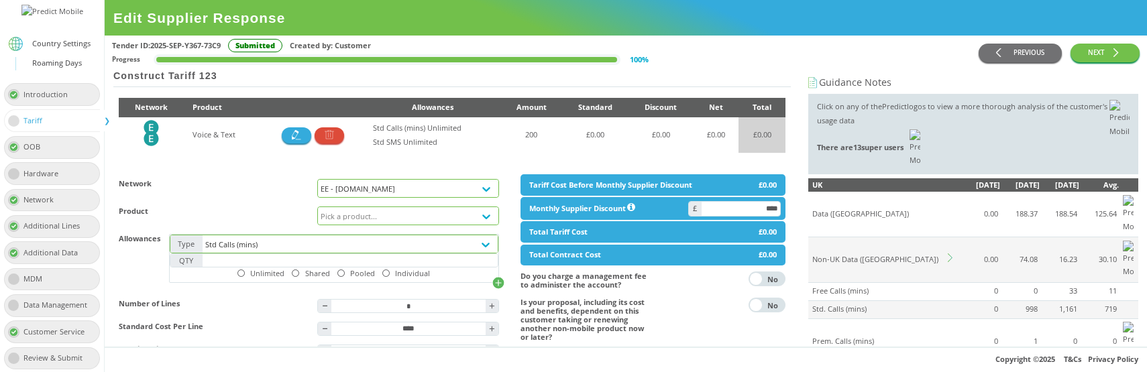
scroll to position [220, 0]
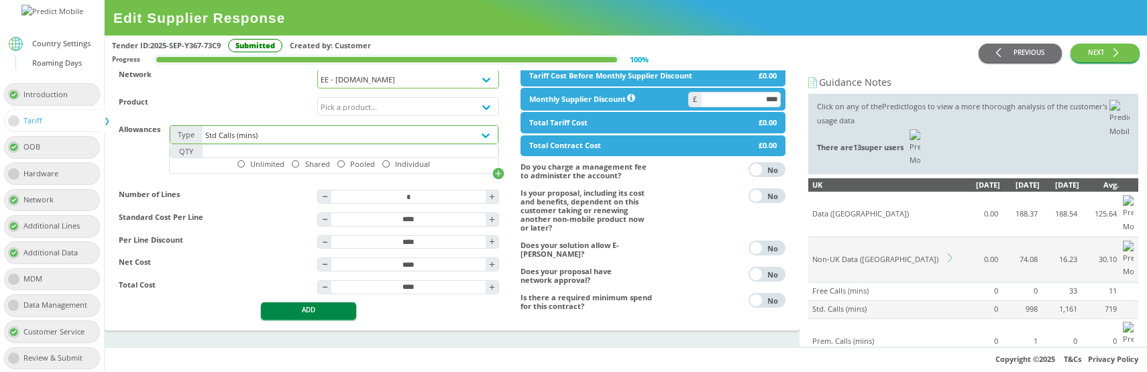
click at [320, 319] on button "ADD" at bounding box center [308, 311] width 95 height 17
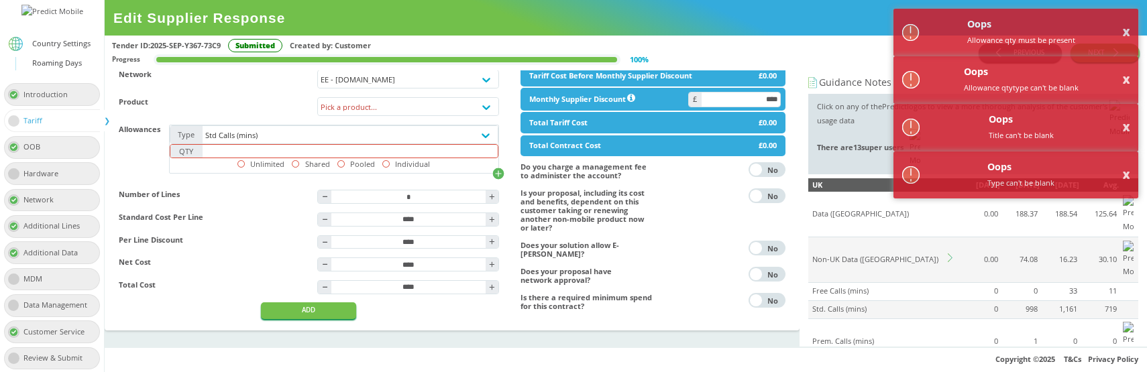
click at [348, 158] on input "text" at bounding box center [350, 151] width 295 height 13
type input "****"
click at [245, 168] on div at bounding box center [241, 163] width 7 height 7
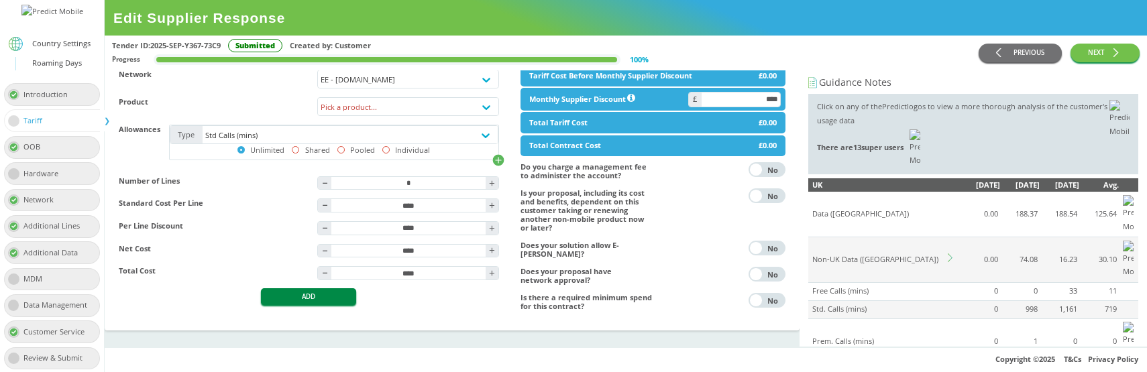
click at [309, 305] on button "ADD" at bounding box center [308, 297] width 95 height 17
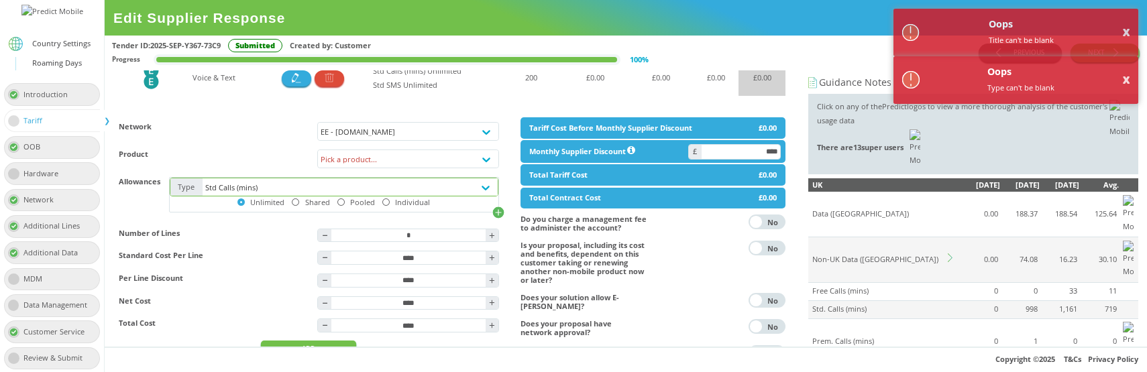
scroll to position [166, 0]
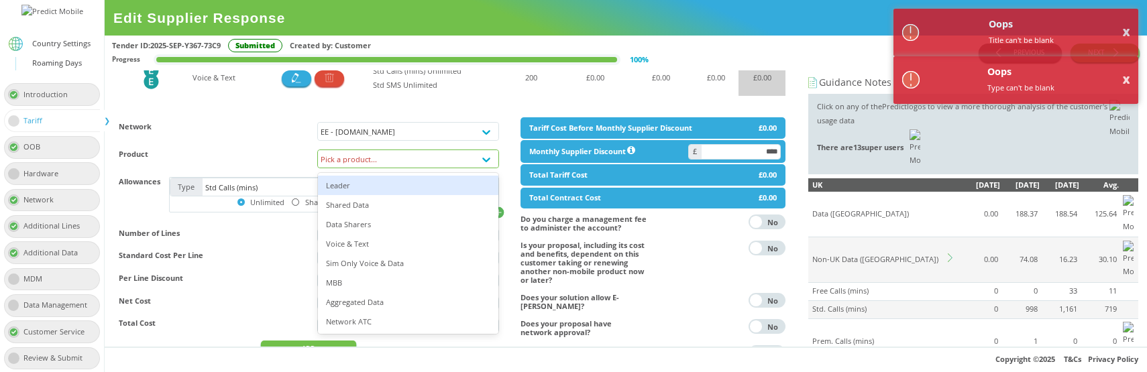
click at [394, 160] on div "Pick a product..." at bounding box center [396, 158] width 156 height 17
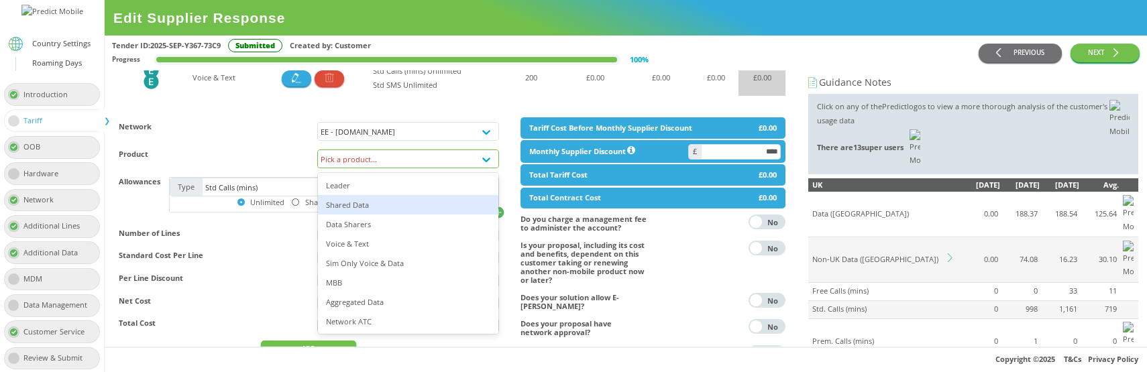
click at [380, 208] on div "Shared Data" at bounding box center [408, 204] width 180 height 19
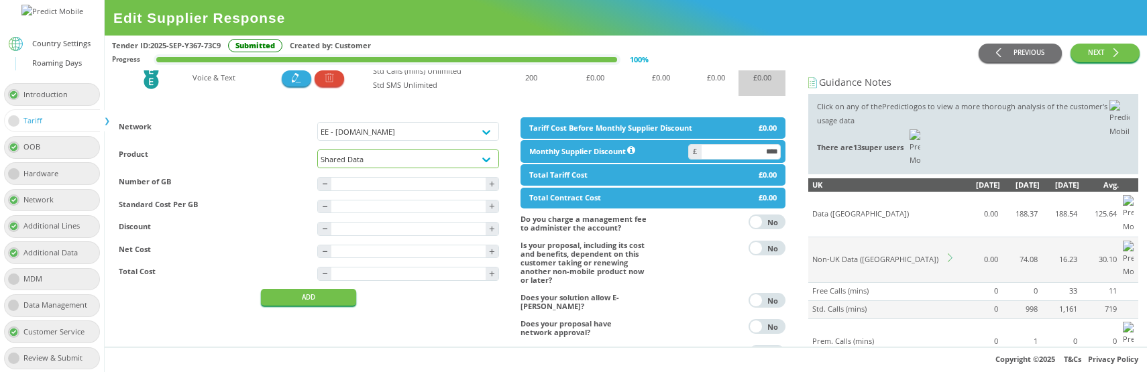
scroll to position [218, 0]
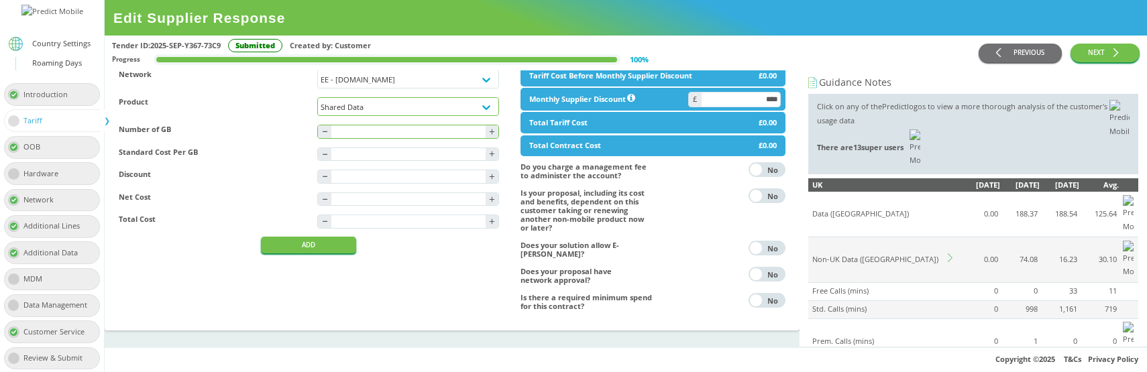
click at [365, 136] on input "text" at bounding box center [408, 131] width 154 height 13
type input "*"
type input "****"
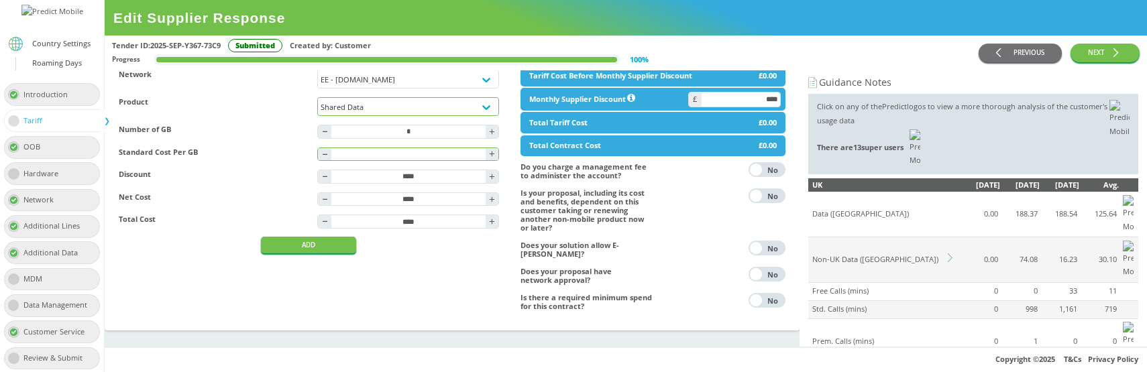
click at [369, 161] on input "text" at bounding box center [408, 154] width 154 height 13
type input "****"
click at [317, 254] on button "ADD" at bounding box center [308, 245] width 95 height 17
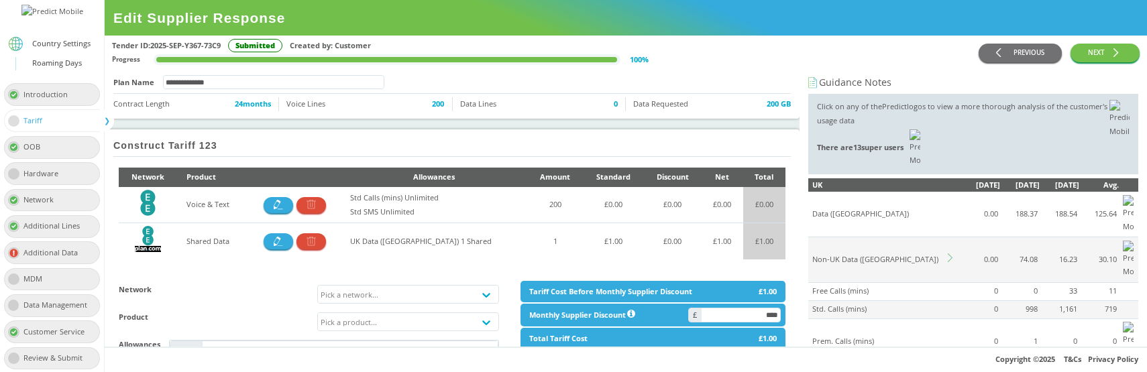
scroll to position [30, 0]
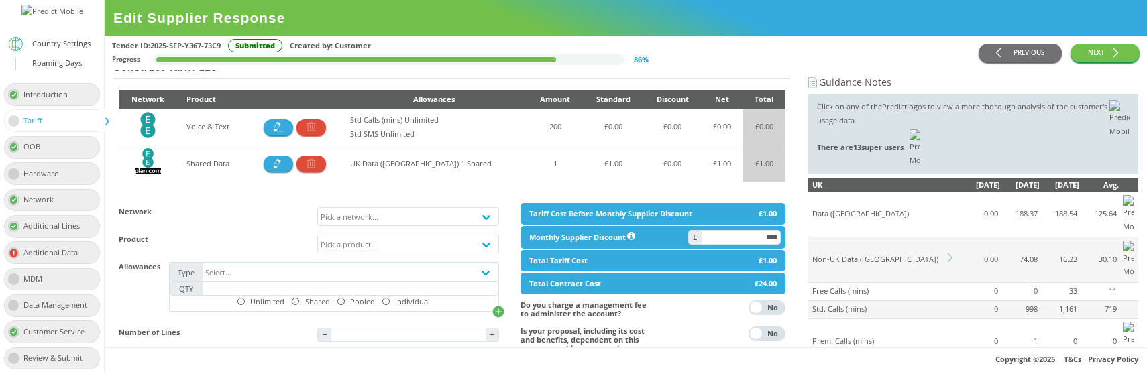
scroll to position [124, 0]
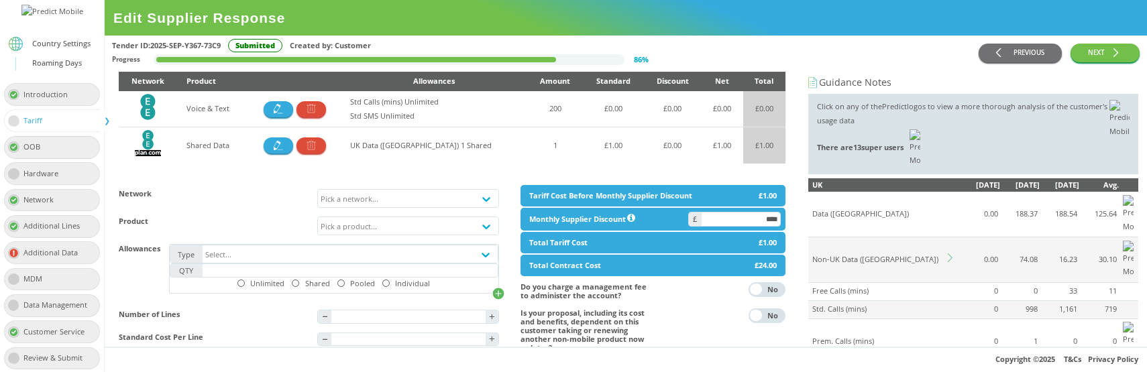
scroll to position [160, 0]
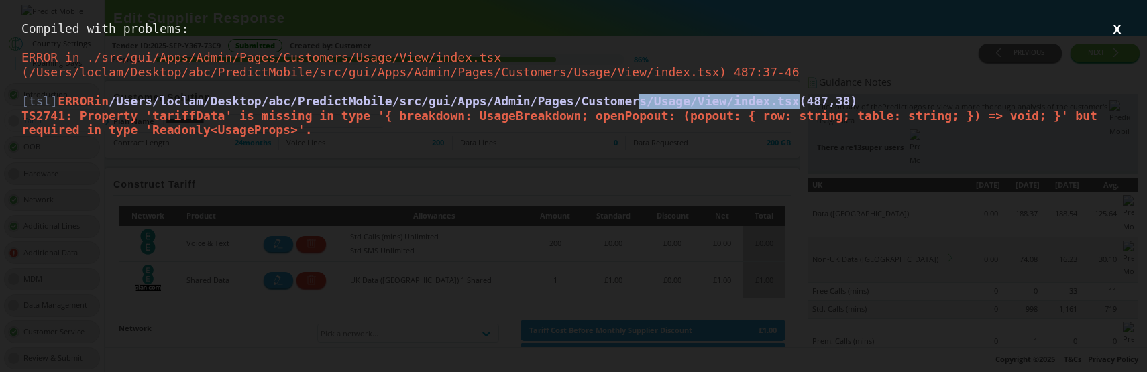
drag, startPoint x: 820, startPoint y: 97, endPoint x: 665, endPoint y: 96, distance: 155.0
click at [665, 96] on span "/Users/loclam/Desktop/abc/PredictMobile/src/gui/Apps/Admin/Pages/Customers/Usag…" at bounding box center [483, 101] width 749 height 14
click at [617, 100] on span "/Users/loclam/Desktop/abc/PredictMobile/src/gui/Apps/Admin/Pages/Customers/Usag…" at bounding box center [483, 101] width 749 height 14
copy span "stomers/Usage/View/index.tsx"
click at [516, 100] on span "/Users/loclam/Desktop/abc/PredictMobile/src/gui/Apps/Admin/Pages/Customers/Usag…" at bounding box center [483, 101] width 749 height 14
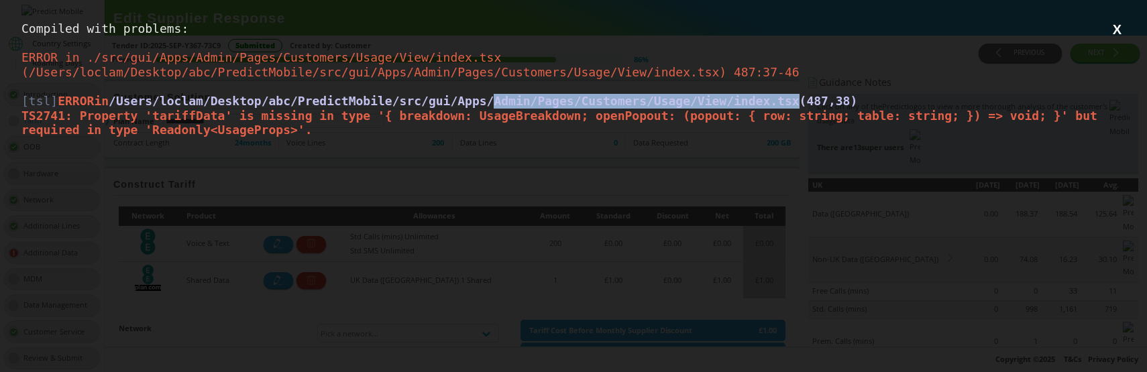
copy span "Admin/Pages/Customers/Usage/View/index.tsx"
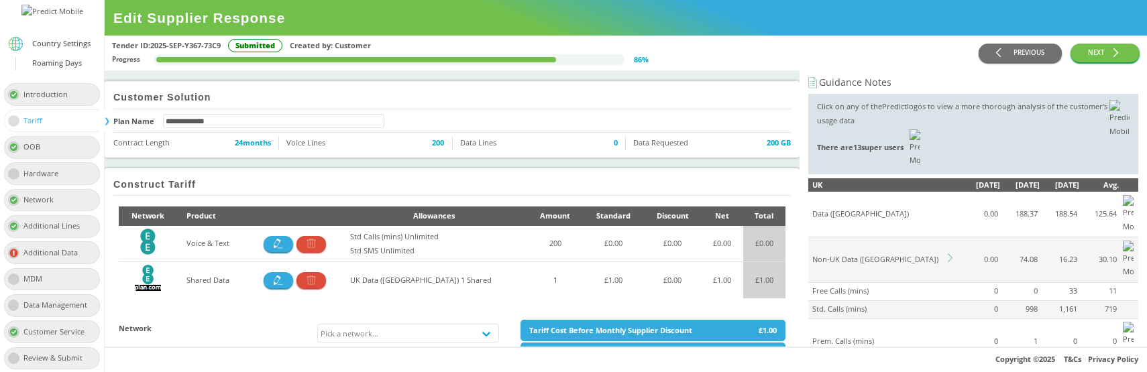
click at [953, 254] on icon at bounding box center [952, 258] width 9 height 9
click at [951, 254] on icon at bounding box center [952, 258] width 9 height 9
click at [950, 254] on icon at bounding box center [952, 258] width 9 height 9
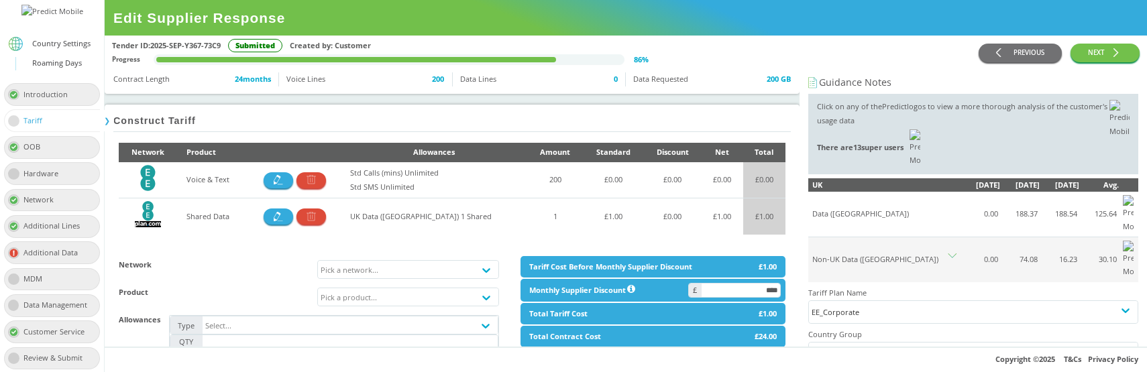
scroll to position [66, 0]
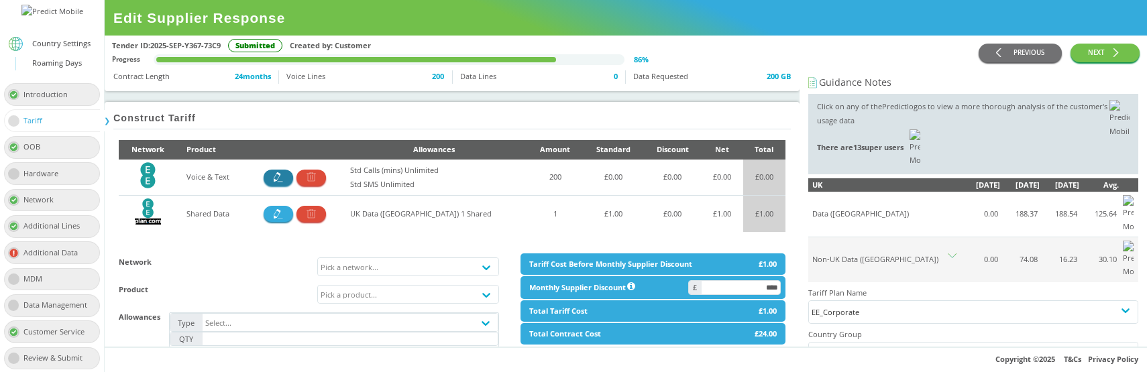
click at [283, 178] on icon "button" at bounding box center [278, 176] width 9 height 9
type input "***"
type input "****"
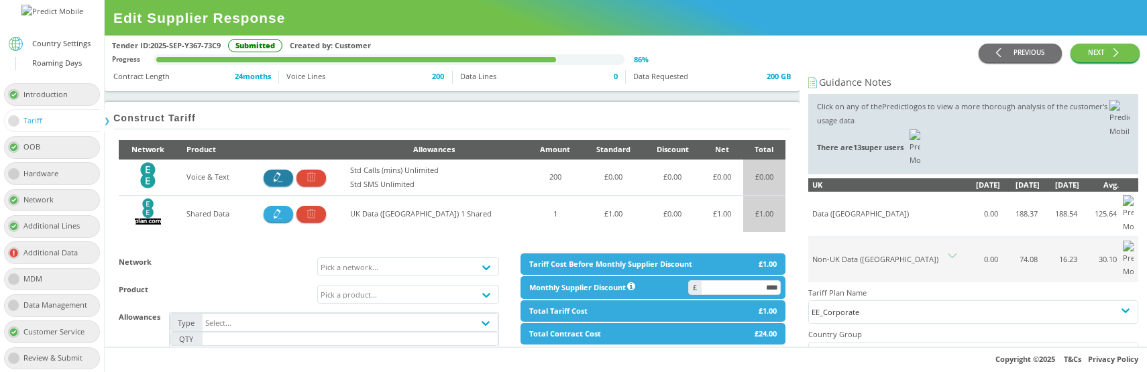
type input "****"
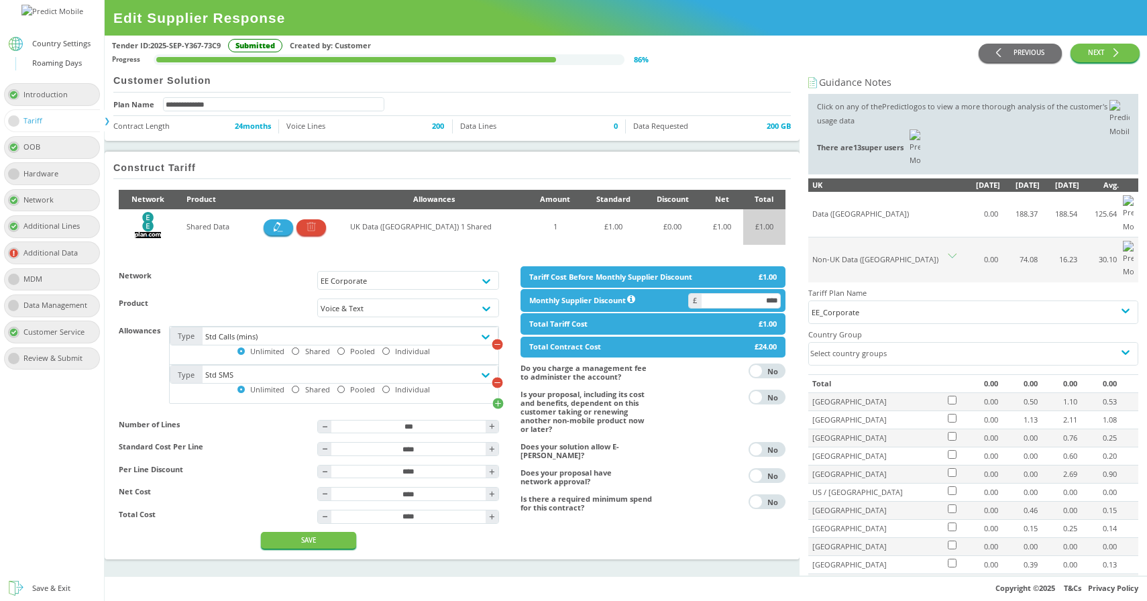
scroll to position [52, 0]
click at [282, 222] on icon "button" at bounding box center [278, 226] width 9 height 9
type input "*"
type input "****"
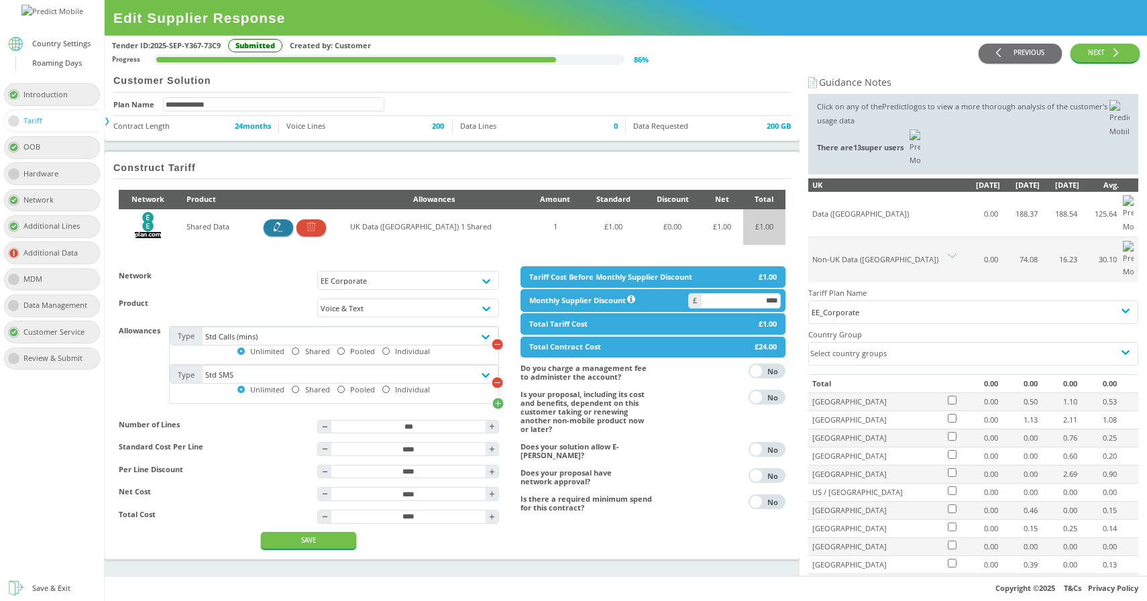
type input "****"
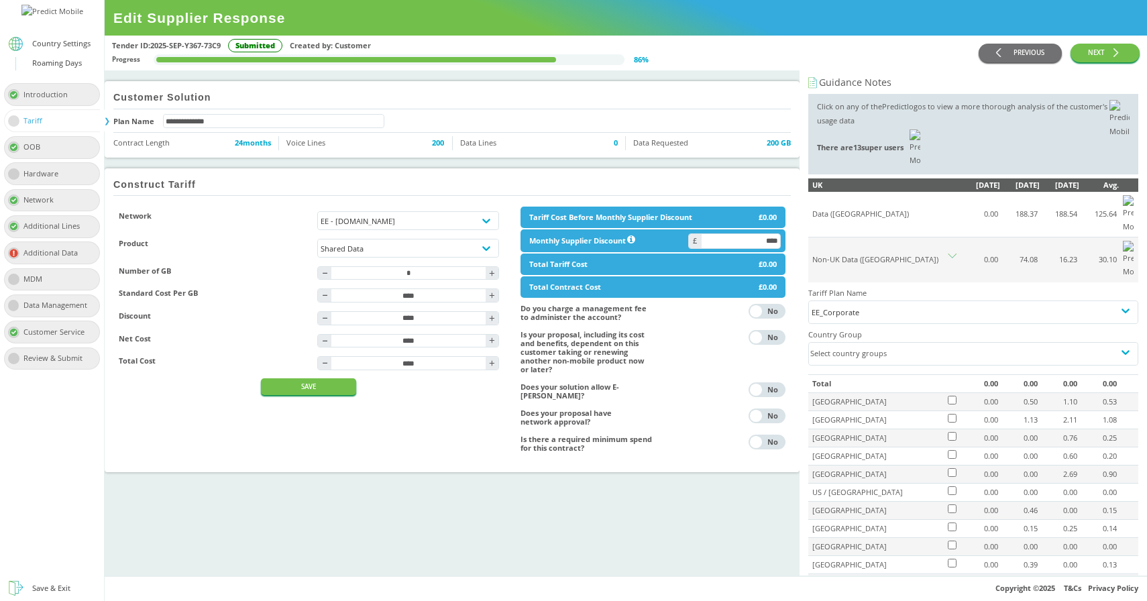
click at [222, 200] on div "Network EE - Plan.com Product Shared Data Number of GB - * + Standard Cost Per …" at bounding box center [309, 334] width 402 height 276
click at [1022, 48] on button "PREVIOUS" at bounding box center [1020, 53] width 83 height 19
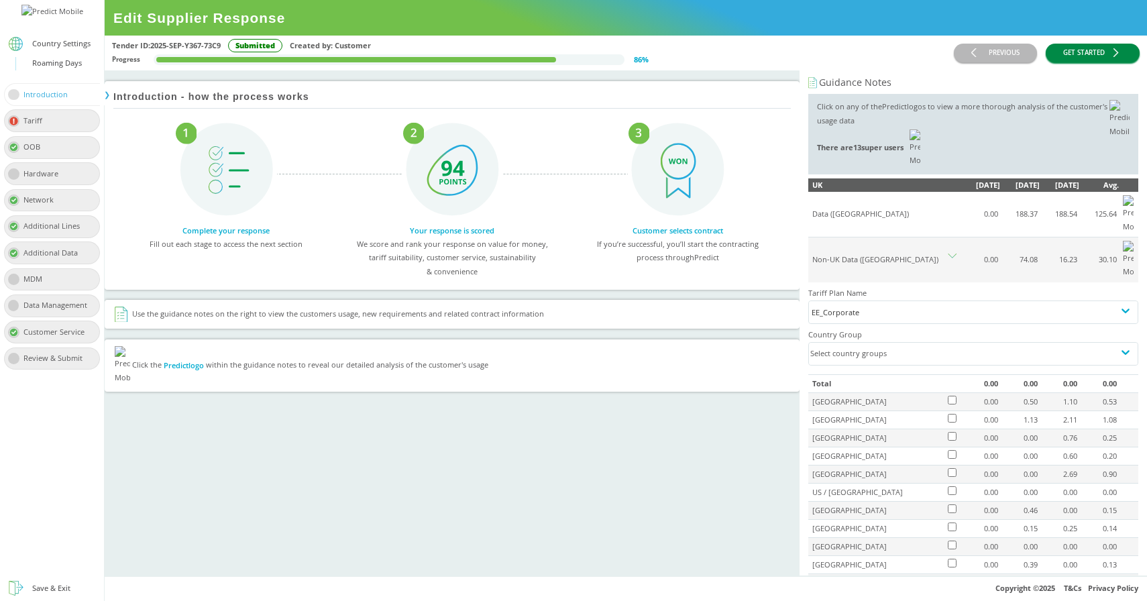
click at [1099, 50] on button "GET STARTED" at bounding box center [1093, 53] width 94 height 19
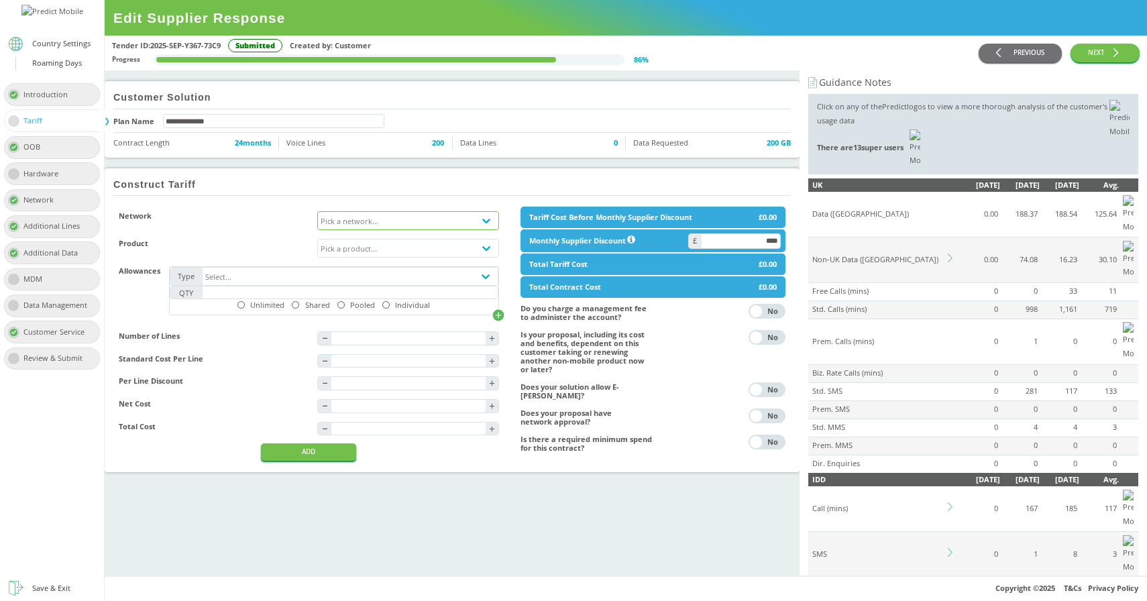
click at [368, 220] on div "Pick a network..." at bounding box center [350, 220] width 58 height 9
click at [367, 254] on div "EE Corporate" at bounding box center [408, 247] width 180 height 19
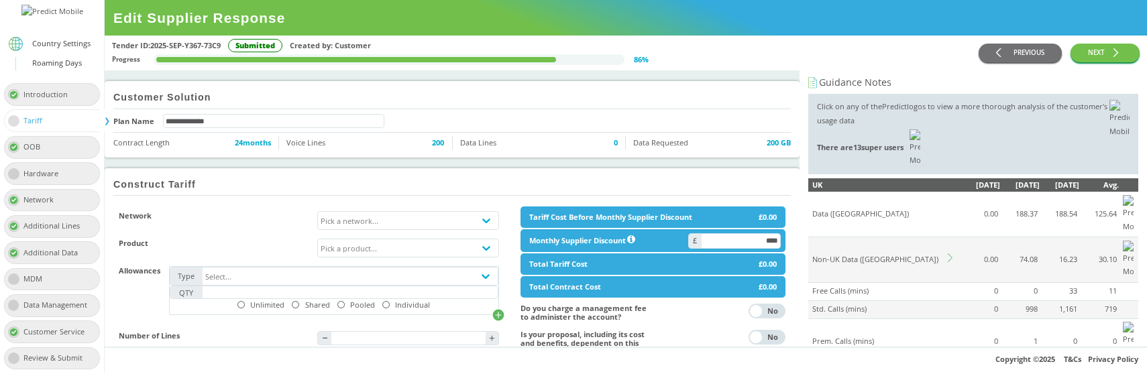
click at [951, 254] on icon at bounding box center [952, 258] width 9 height 9
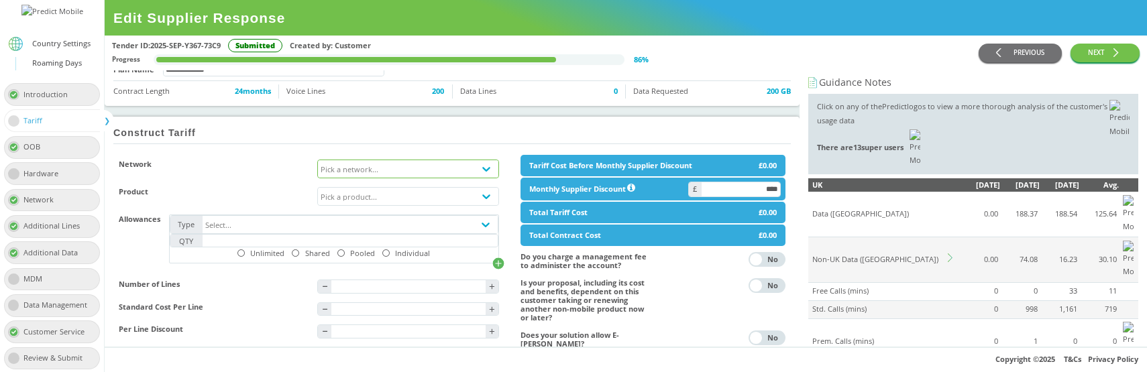
click at [378, 173] on div "Pick a network..." at bounding box center [350, 168] width 58 height 9
click at [378, 196] on div "EE Corporate" at bounding box center [408, 195] width 180 height 19
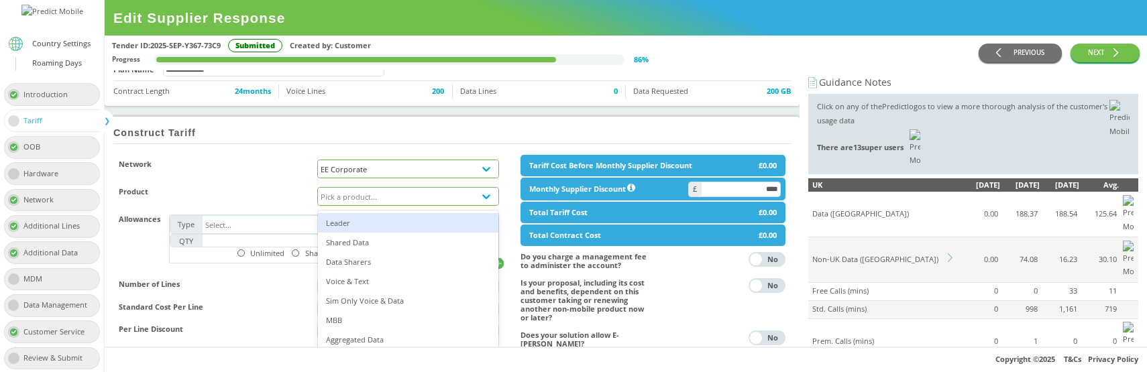
click at [376, 191] on div "Pick a product..." at bounding box center [396, 196] width 156 height 17
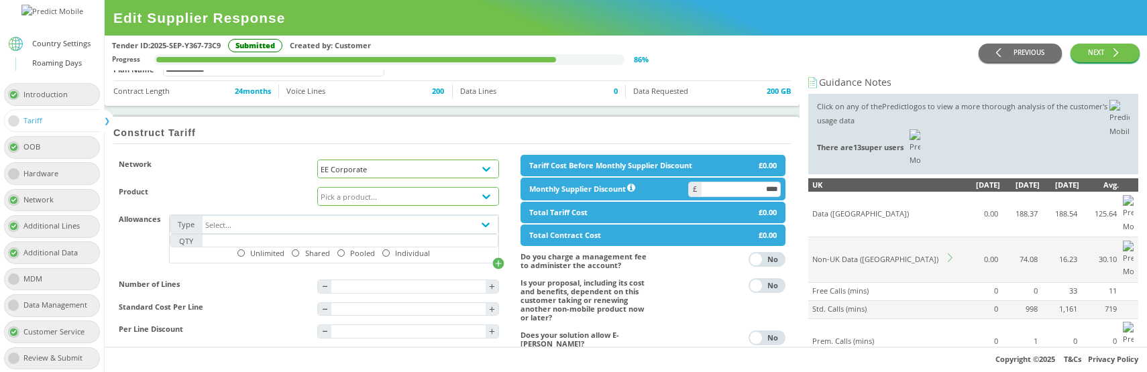
click at [389, 201] on div "Pick a product..." at bounding box center [396, 196] width 156 height 17
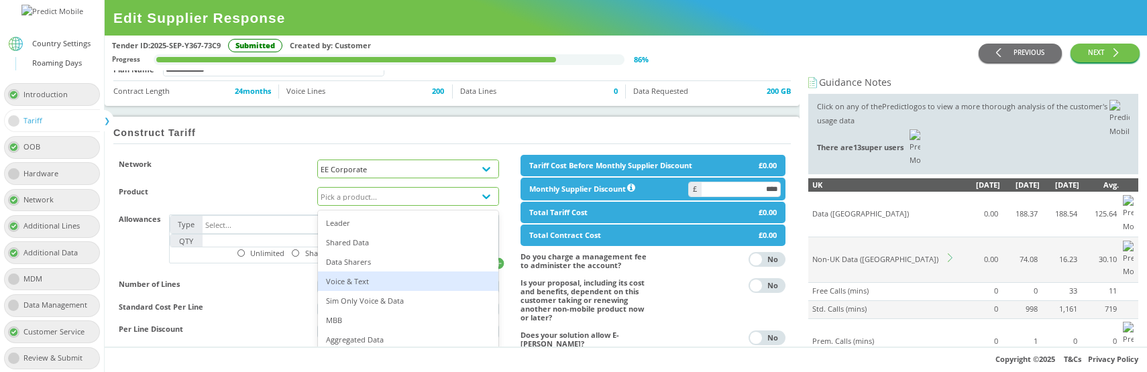
click at [381, 280] on div "Voice & Text" at bounding box center [408, 281] width 180 height 19
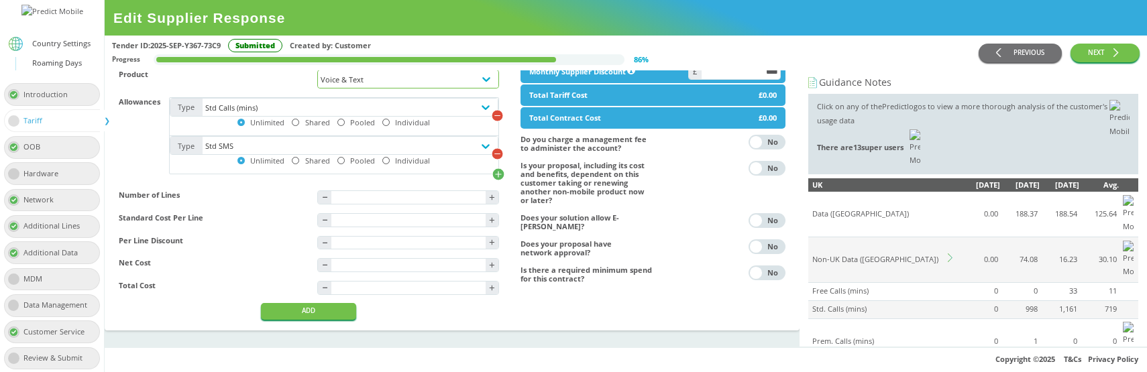
scroll to position [205, 0]
click at [452, 191] on input "text" at bounding box center [408, 197] width 154 height 13
type input "*"
type input "****"
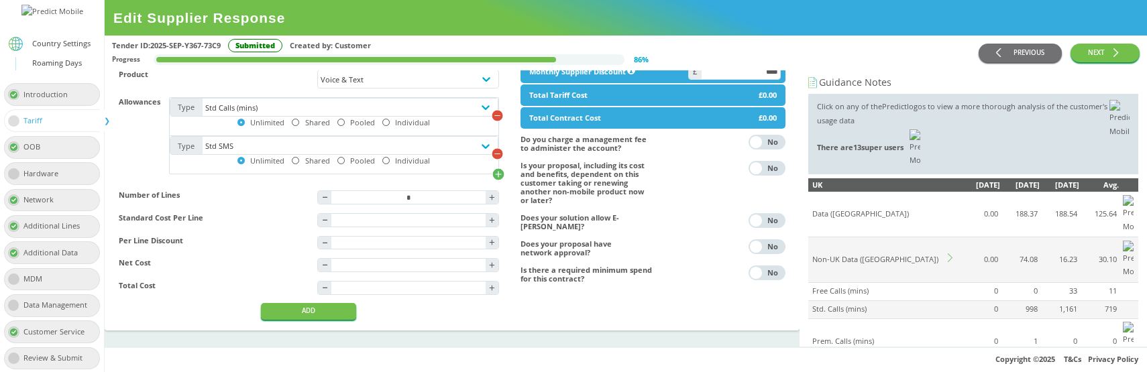
type input "****"
click at [248, 311] on div "Network EE Corporate Product Voice & Text Allowances Type Std Calls (mins) Unli…" at bounding box center [309, 179] width 380 height 282
click at [311, 314] on button "ADD" at bounding box center [308, 311] width 95 height 17
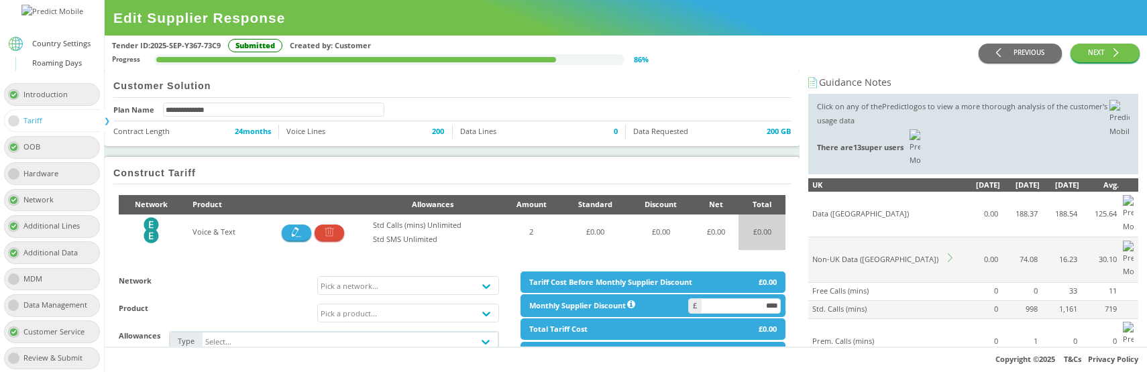
scroll to position [0, 0]
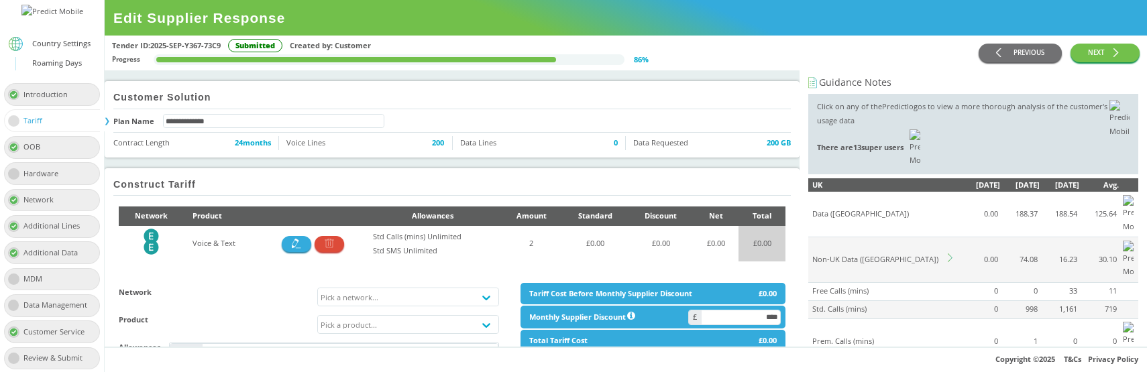
click at [952, 254] on icon at bounding box center [952, 258] width 9 height 9
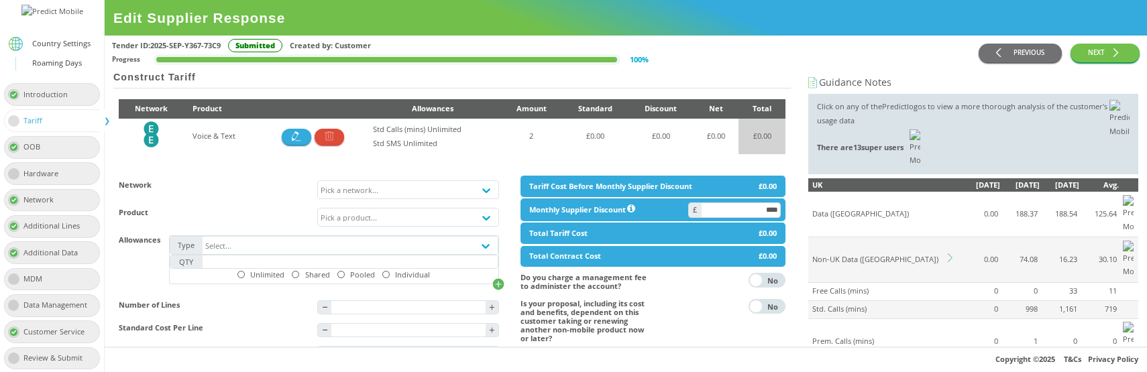
scroll to position [111, 0]
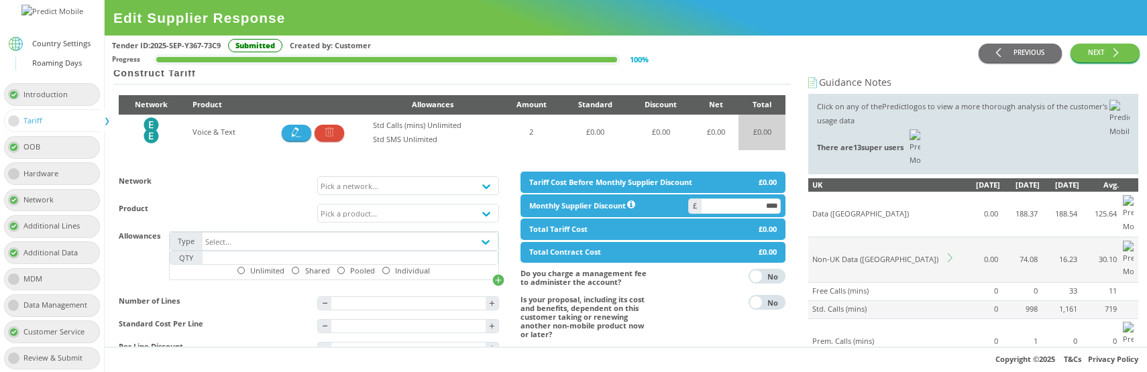
click at [949, 254] on icon at bounding box center [952, 258] width 9 height 9
click at [878, 305] on div "EE_Corporate" at bounding box center [973, 312] width 323 height 14
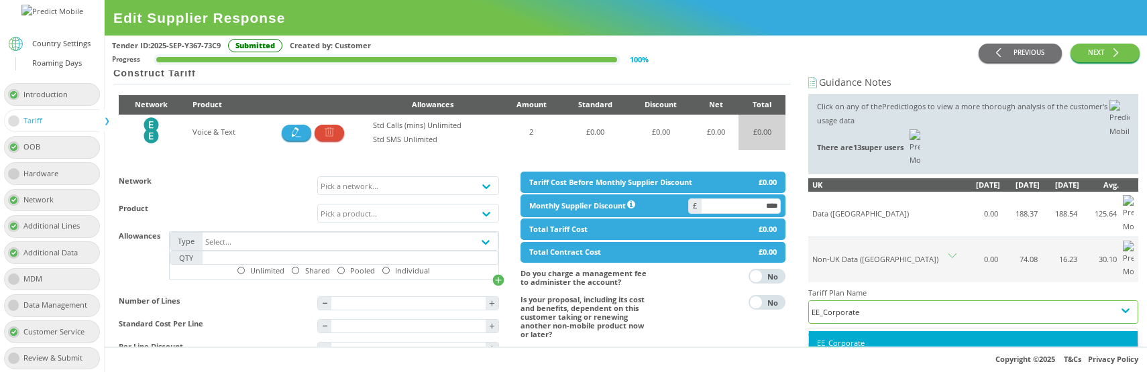
click at [878, 305] on div "EE_Corporate" at bounding box center [973, 312] width 323 height 14
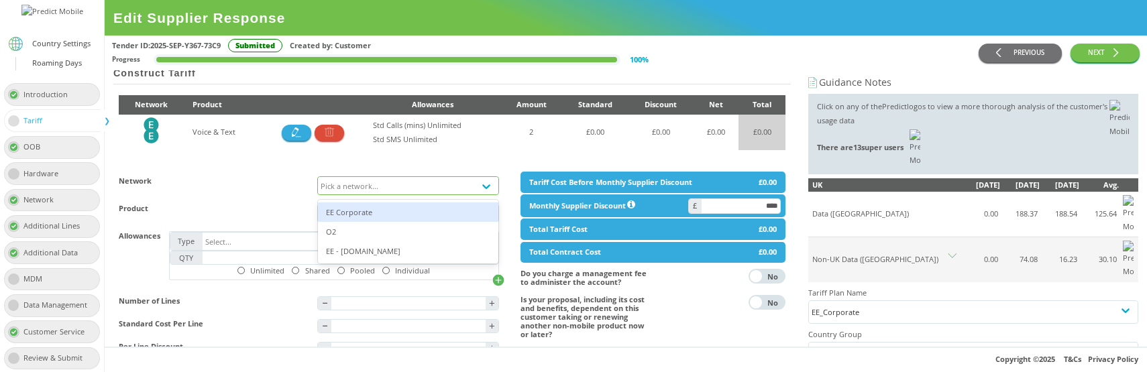
click at [360, 190] on div "Pick a network..." at bounding box center [350, 185] width 58 height 9
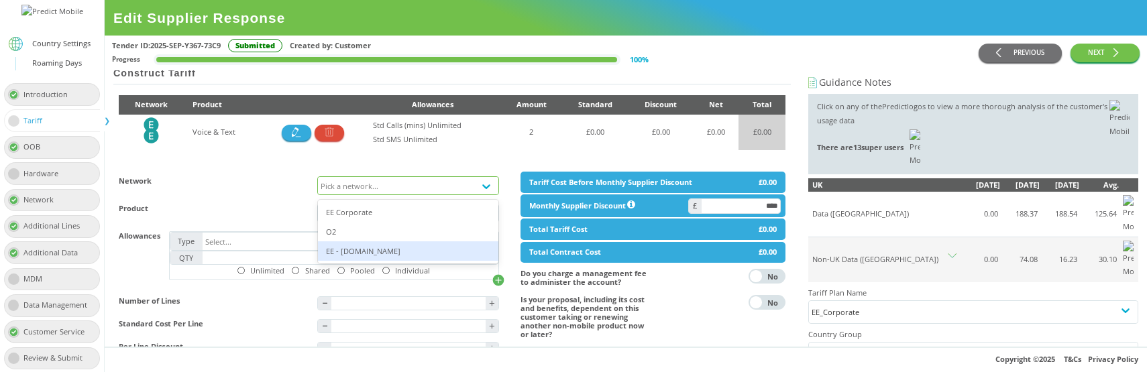
click at [364, 248] on div "EE - [DOMAIN_NAME]" at bounding box center [408, 251] width 180 height 19
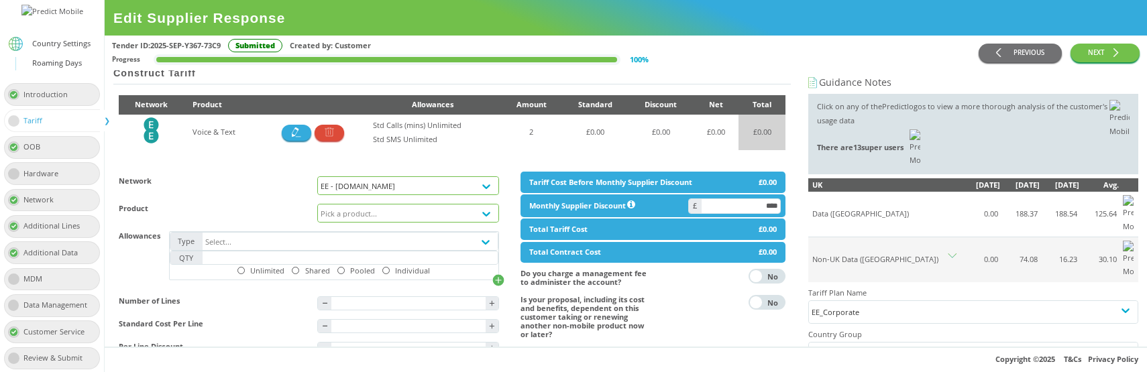
click at [391, 217] on div "Pick a product..." at bounding box center [396, 213] width 156 height 17
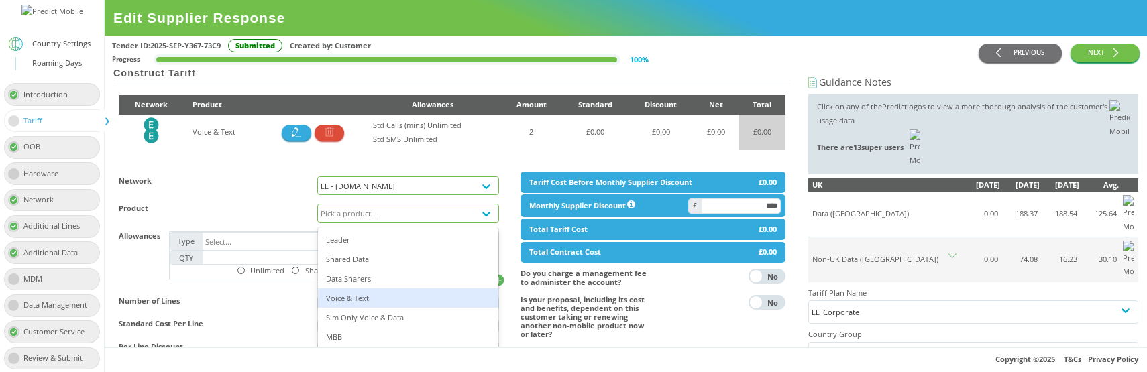
click at [372, 297] on div "Voice & Text" at bounding box center [408, 298] width 180 height 19
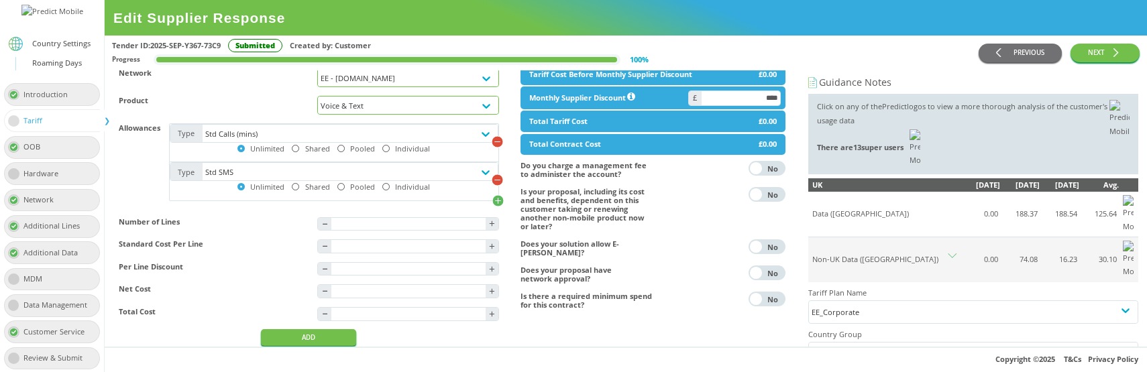
scroll to position [280, 0]
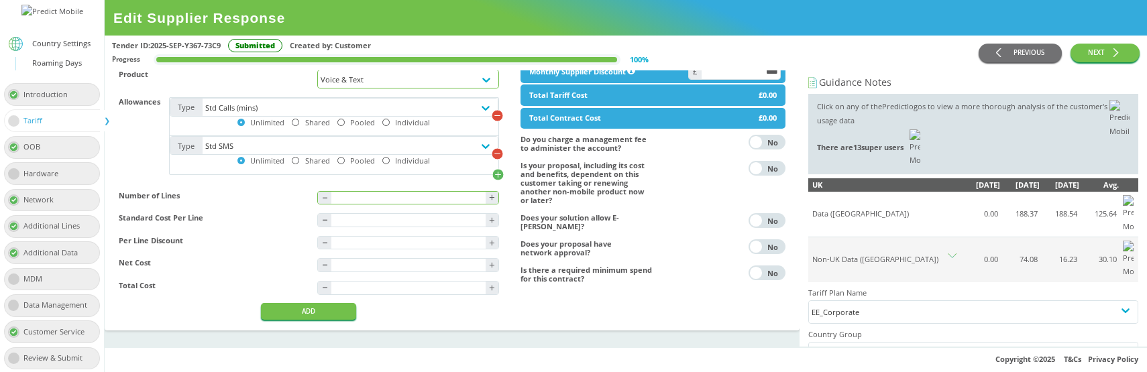
click at [365, 195] on input "text" at bounding box center [408, 198] width 154 height 13
type input "*"
type input "****"
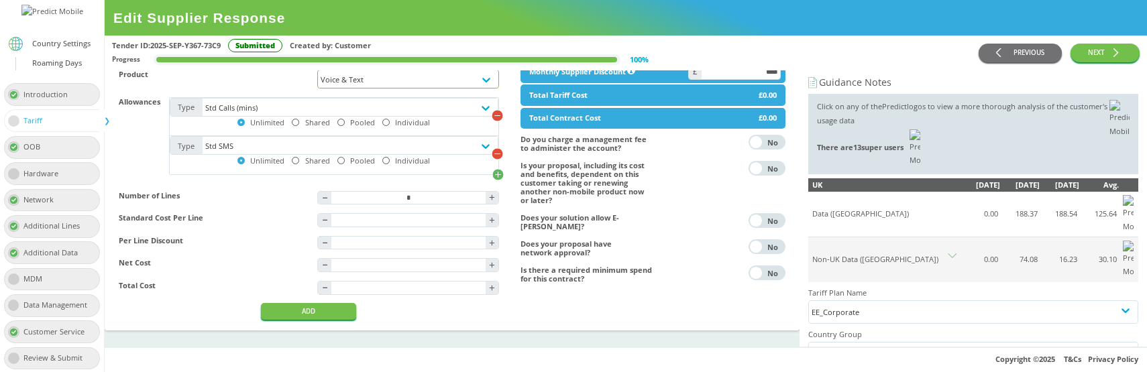
type input "****"
click at [216, 322] on div "Network EE - [DOMAIN_NAME] Product Voice & Text Allowances Type Std Calls (mins…" at bounding box center [309, 179] width 402 height 304
click at [287, 317] on button "ADD" at bounding box center [308, 311] width 95 height 17
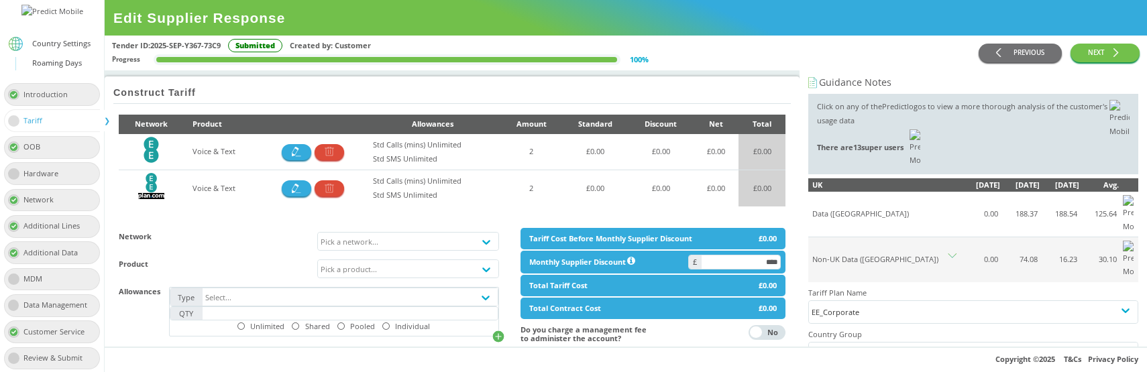
scroll to position [88, 0]
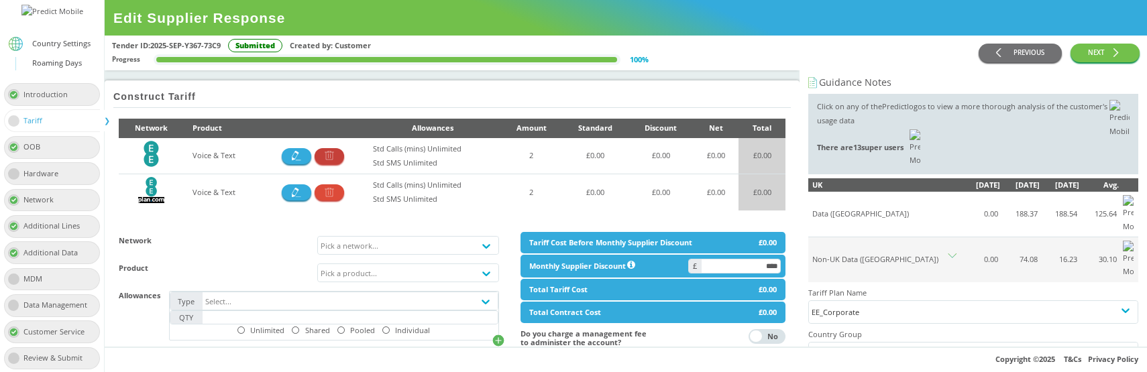
click at [332, 160] on icon "button" at bounding box center [329, 155] width 9 height 9
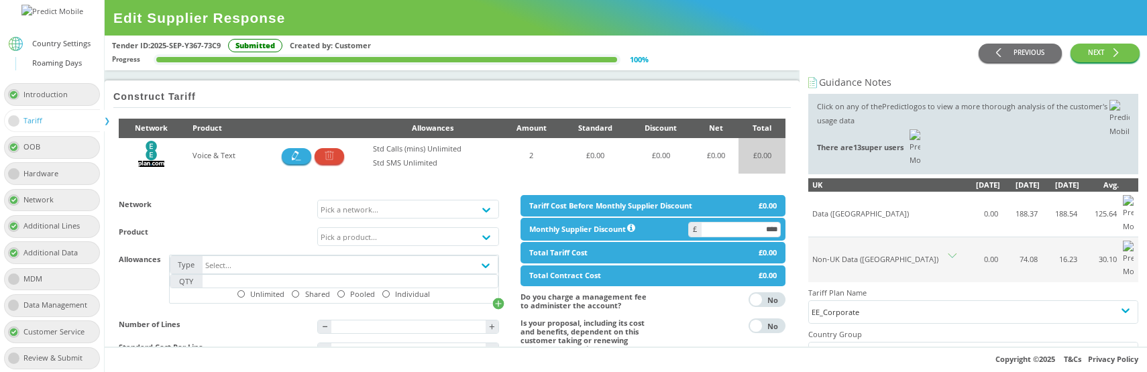
click at [952, 254] on icon at bounding box center [952, 258] width 9 height 9
click at [915, 305] on div "EE_Corporate" at bounding box center [973, 312] width 323 height 14
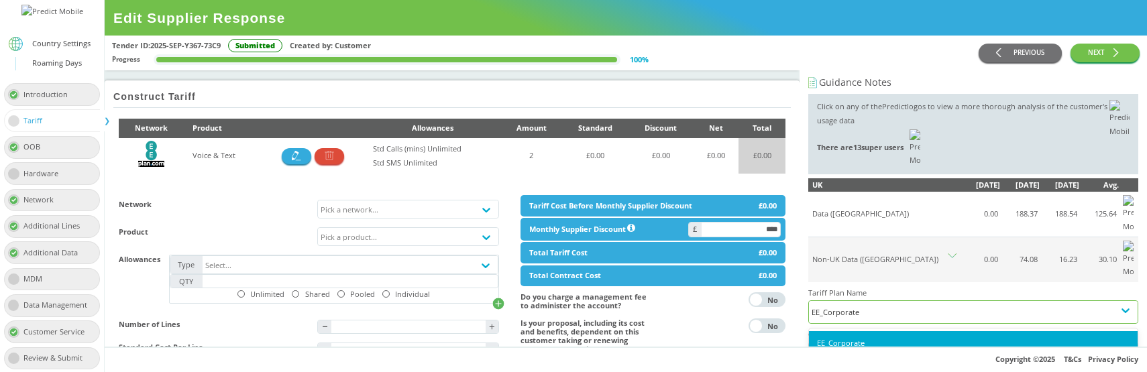
click at [915, 305] on div "EE_Corporate" at bounding box center [973, 312] width 323 height 14
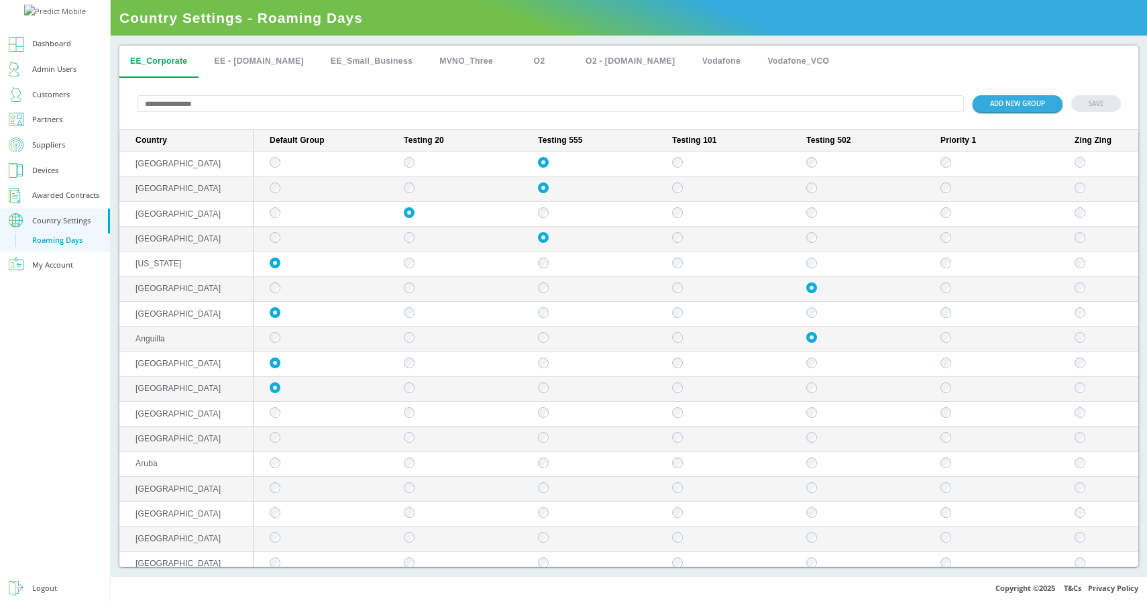
click at [247, 61] on button "EE - [DOMAIN_NAME]" at bounding box center [258, 62] width 111 height 32
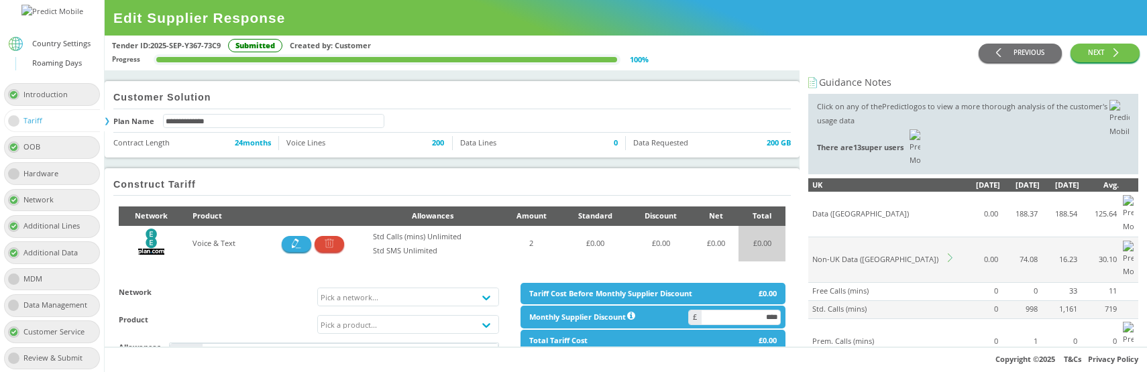
click at [953, 254] on icon at bounding box center [952, 258] width 9 height 9
click at [866, 343] on div "Select country groups" at bounding box center [961, 354] width 305 height 22
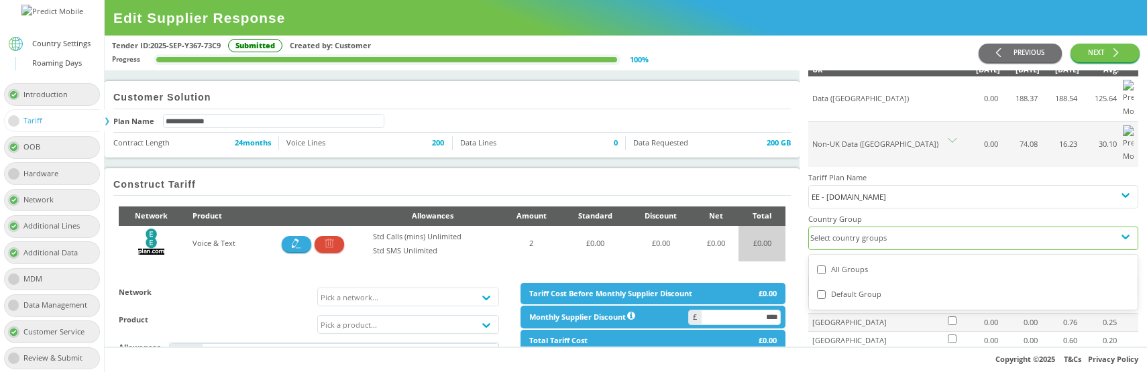
scroll to position [97, 0]
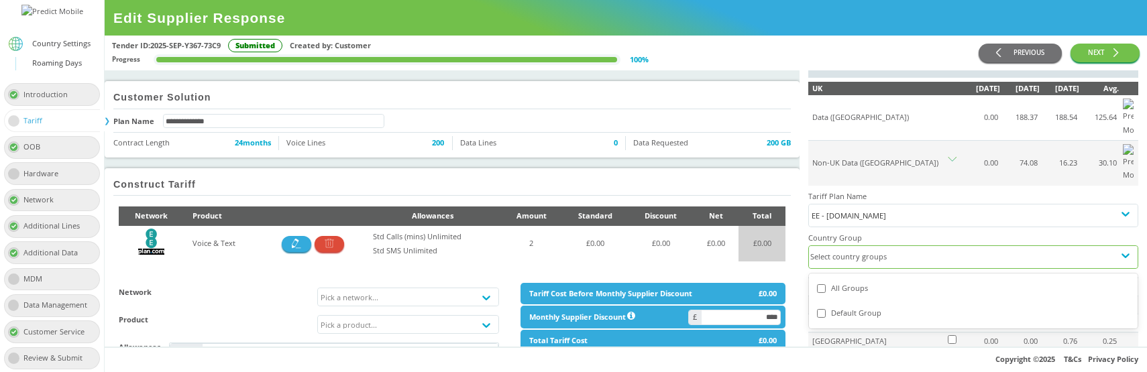
click at [867, 307] on div "Default Group" at bounding box center [973, 314] width 313 height 14
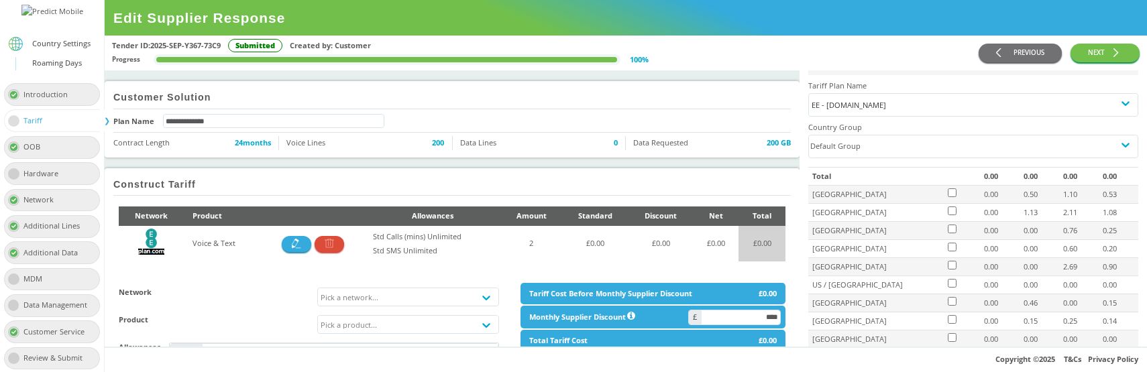
scroll to position [101, 0]
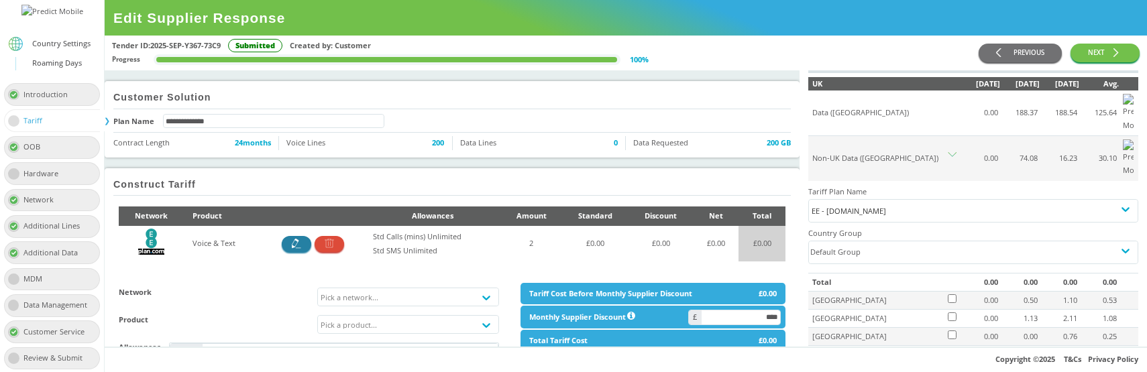
click at [291, 249] on button "button" at bounding box center [297, 244] width 30 height 16
type input "*"
type input "****"
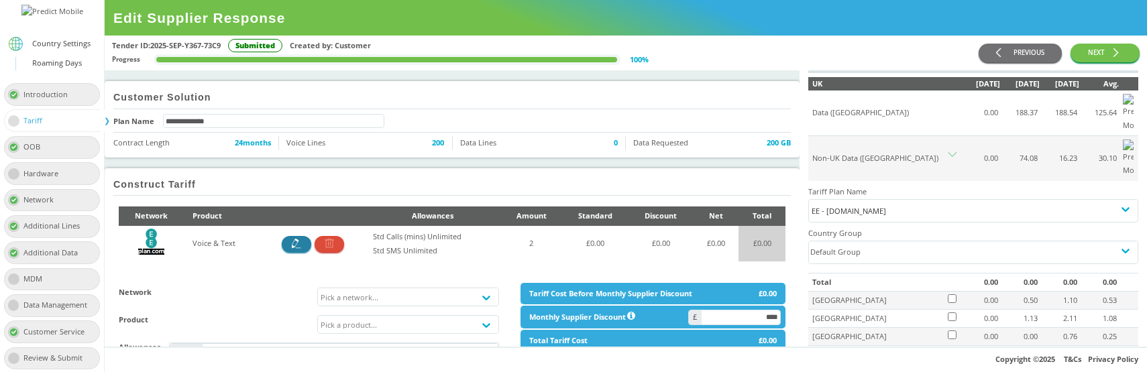
type input "****"
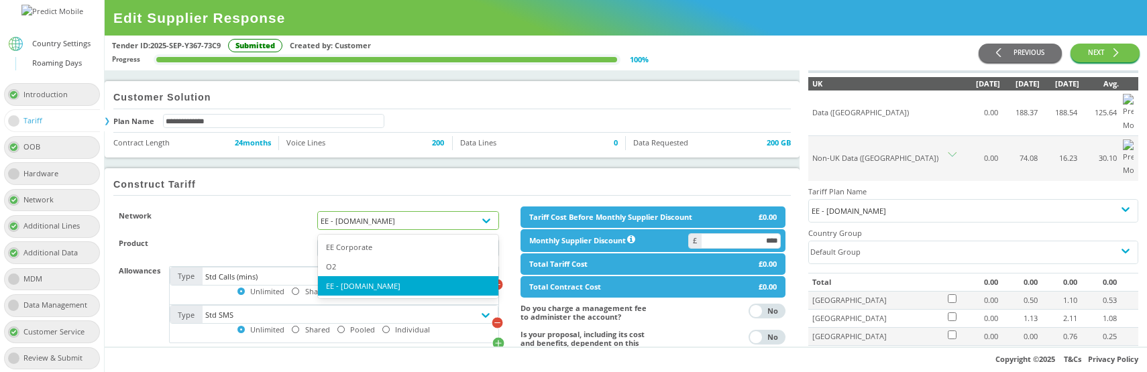
click at [376, 229] on div "EE - [DOMAIN_NAME]" at bounding box center [396, 220] width 156 height 17
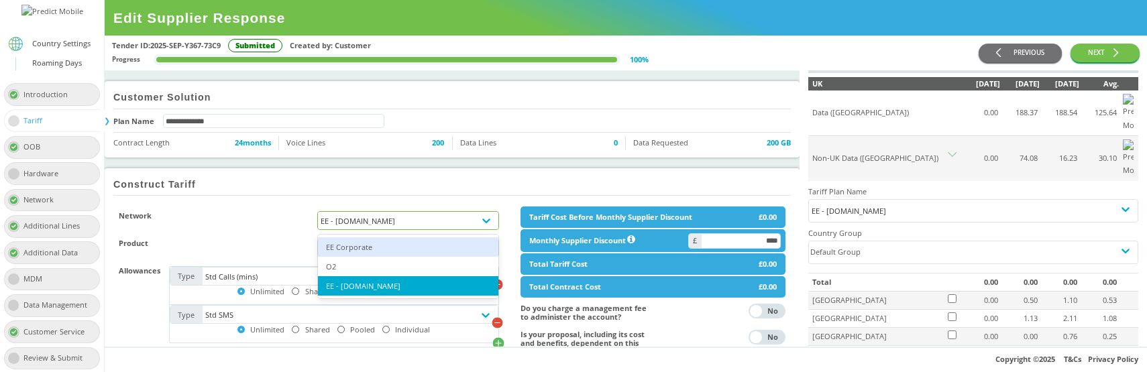
click at [366, 250] on div "EE Corporate" at bounding box center [408, 247] width 180 height 19
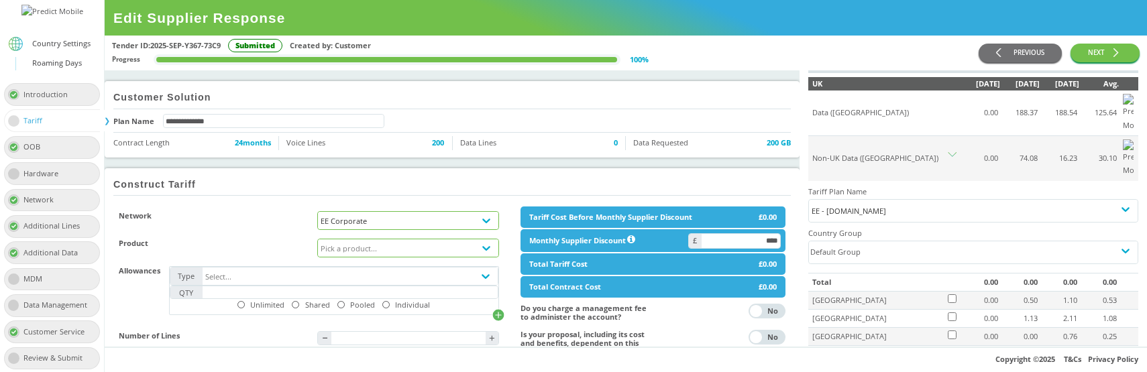
click at [339, 252] on div "Pick a product..." at bounding box center [349, 248] width 56 height 9
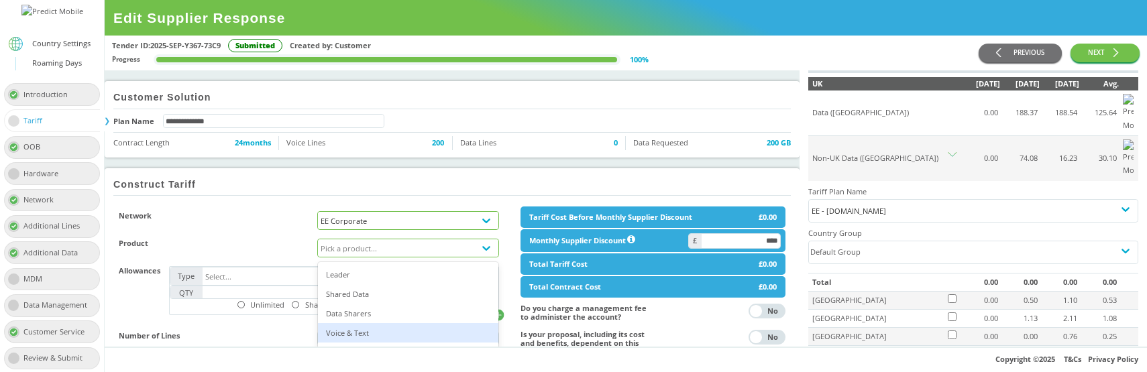
click at [362, 331] on div "Voice & Text" at bounding box center [408, 332] width 180 height 19
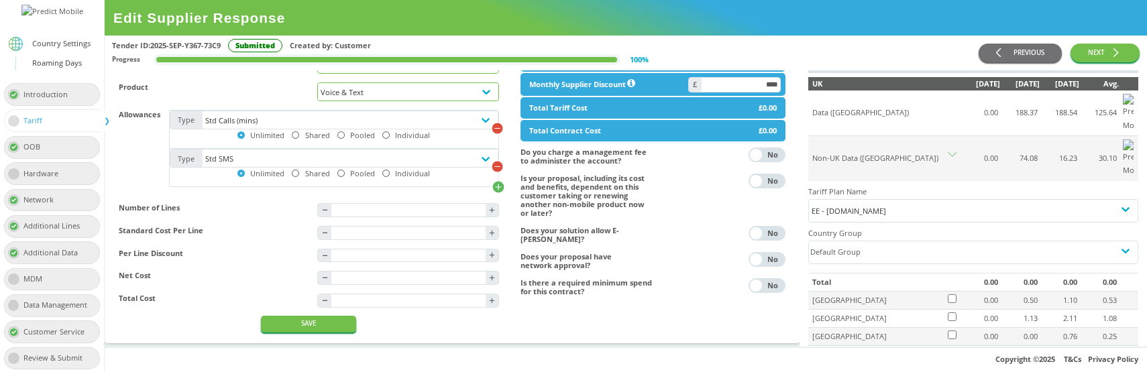
scroll to position [205, 0]
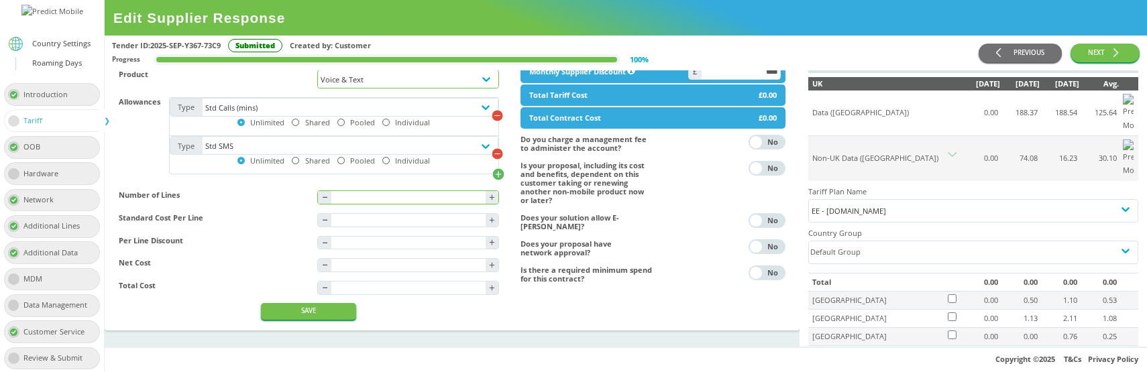
click at [360, 195] on input "text" at bounding box center [408, 197] width 154 height 13
type input "*"
type input "****"
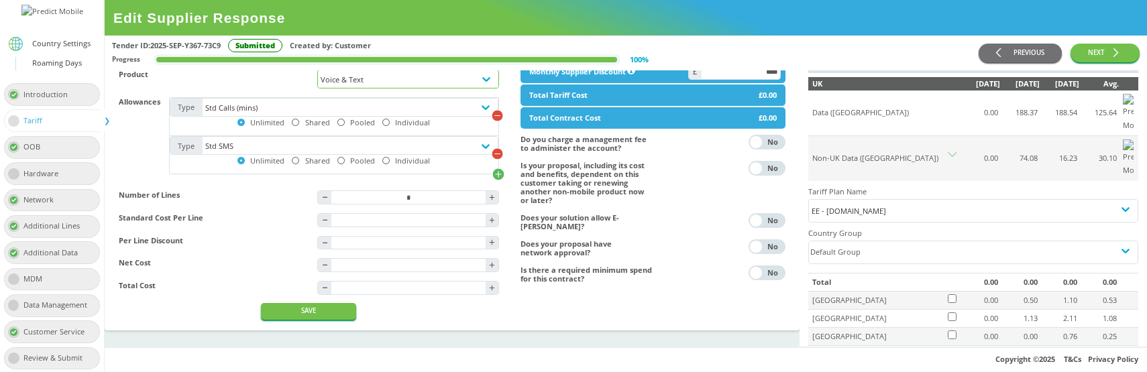
type input "****"
click at [196, 316] on div "Network EE Corporate Product Voice & Text Allowances Type Std Calls (mins) Unli…" at bounding box center [309, 179] width 380 height 282
click at [281, 318] on button "SAVE" at bounding box center [308, 311] width 95 height 17
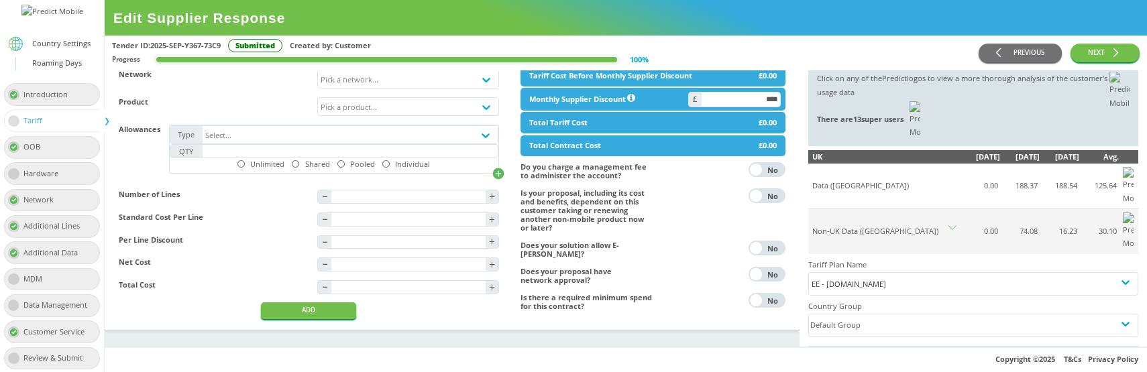
scroll to position [0, 0]
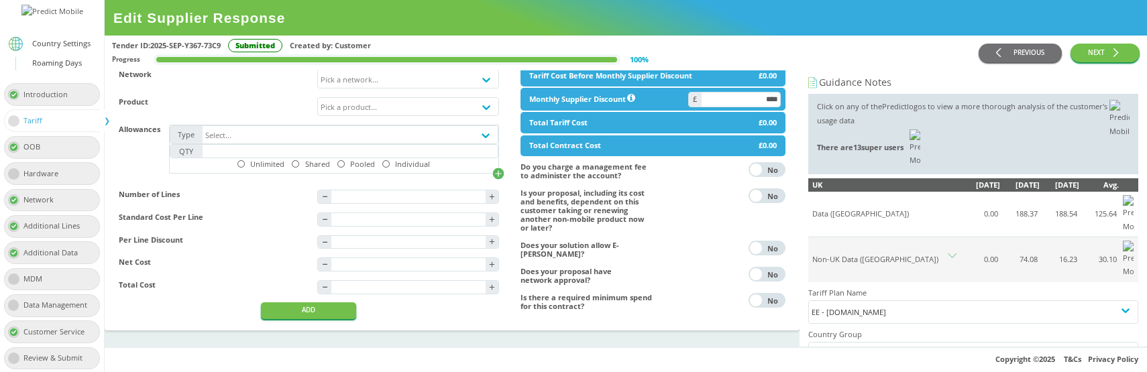
click at [954, 254] on icon at bounding box center [952, 258] width 9 height 9
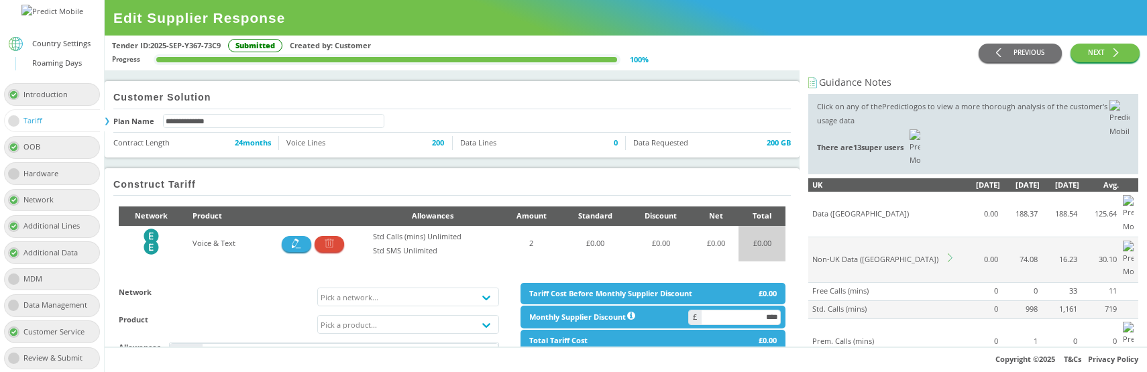
click at [951, 254] on icon at bounding box center [952, 258] width 9 height 9
click at [872, 343] on div "Select country groups" at bounding box center [961, 354] width 305 height 22
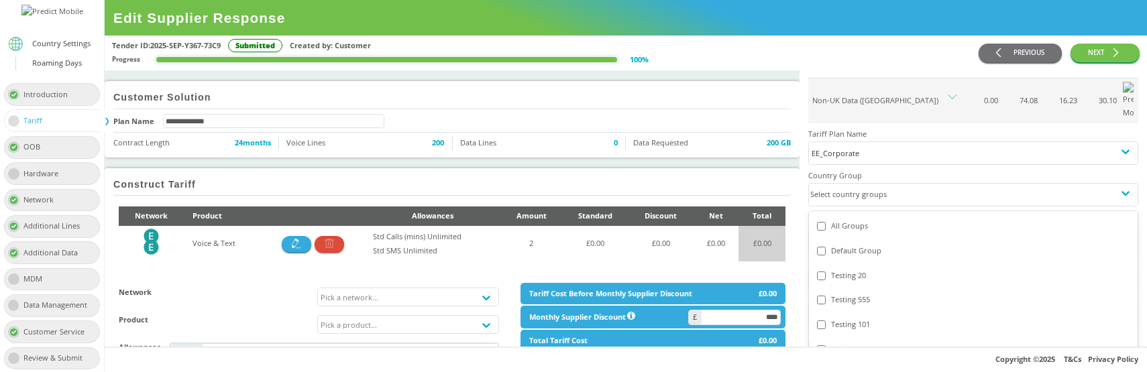
scroll to position [150, 0]
type input "*"
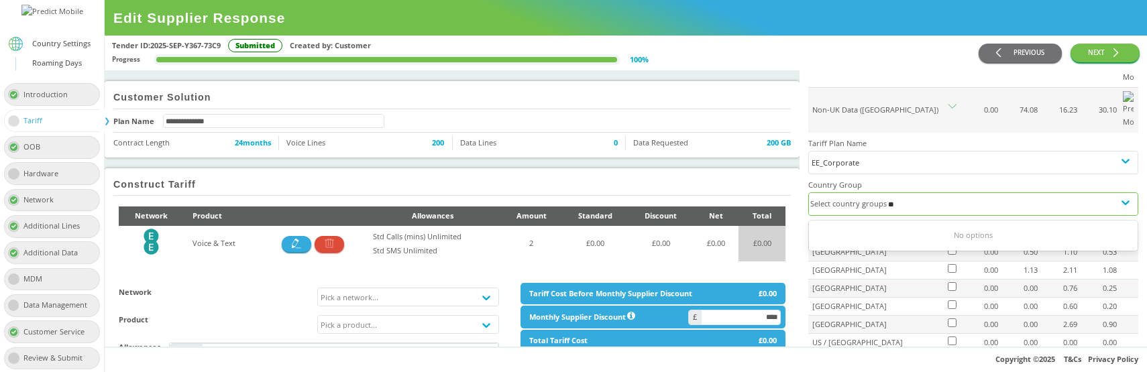
type input "*"
click at [721, 88] on div "Customer Solution" at bounding box center [452, 98] width 678 height 23
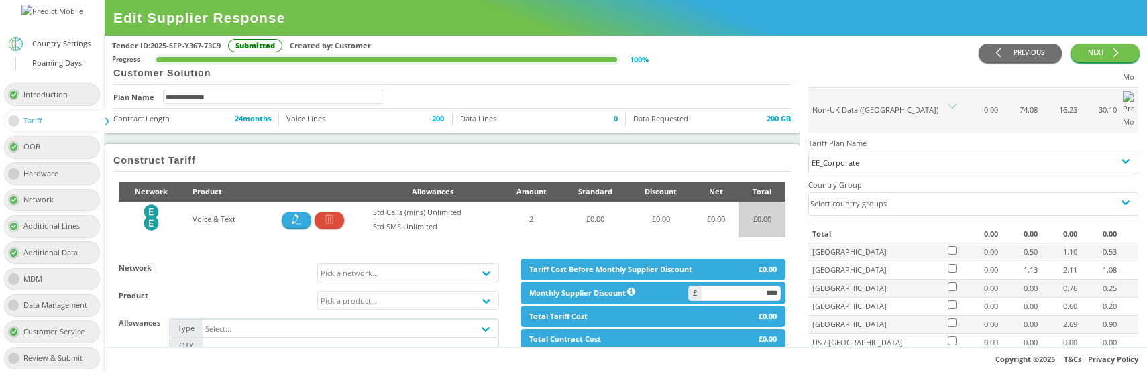
scroll to position [0, 0]
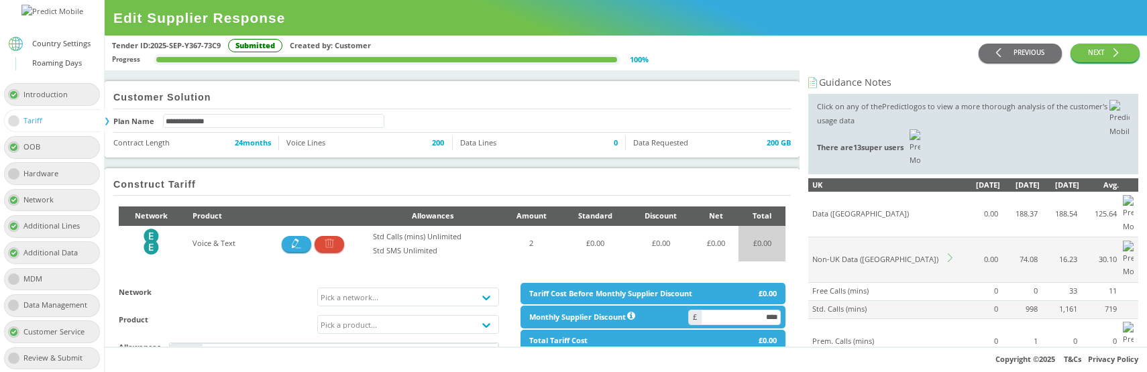
click at [947, 238] on td at bounding box center [953, 261] width 14 height 46
click at [951, 254] on icon at bounding box center [952, 258] width 9 height 9
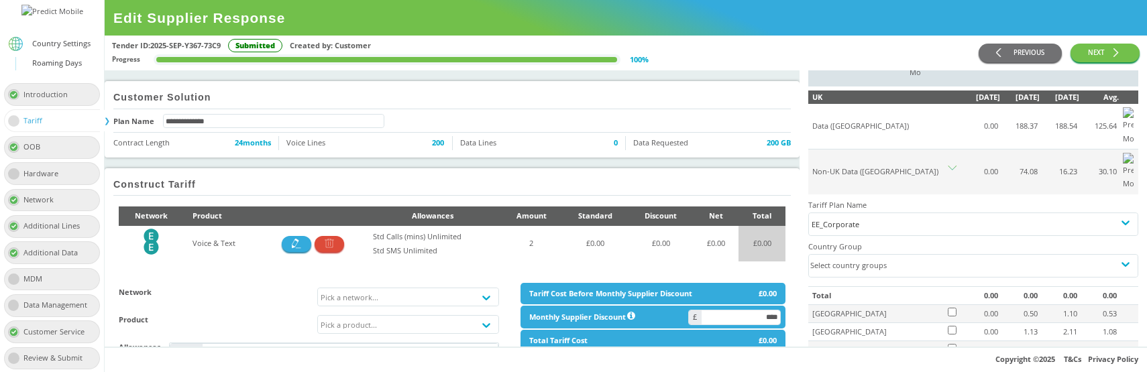
scroll to position [97, 0]
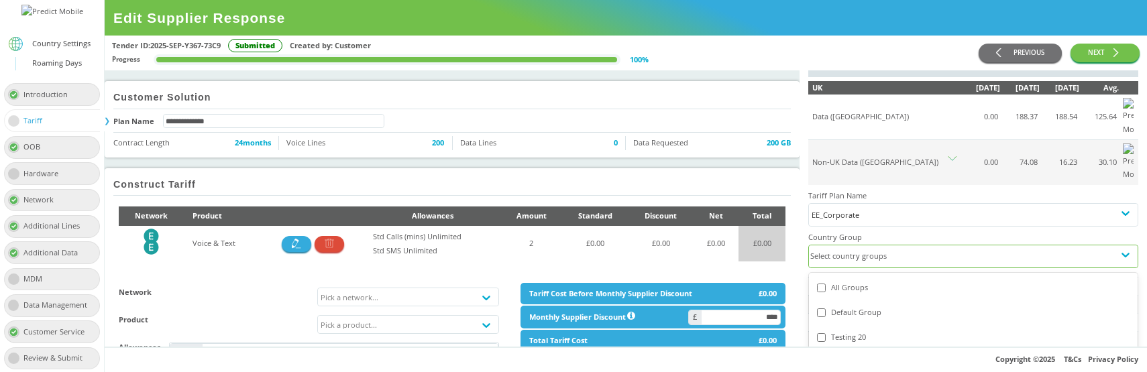
click at [888, 253] on input "text" at bounding box center [888, 257] width 1 height 8
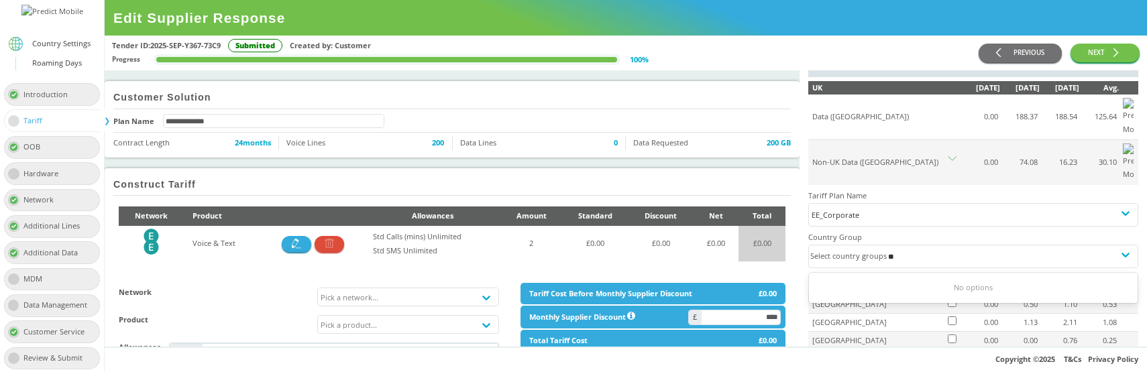
type input "*"
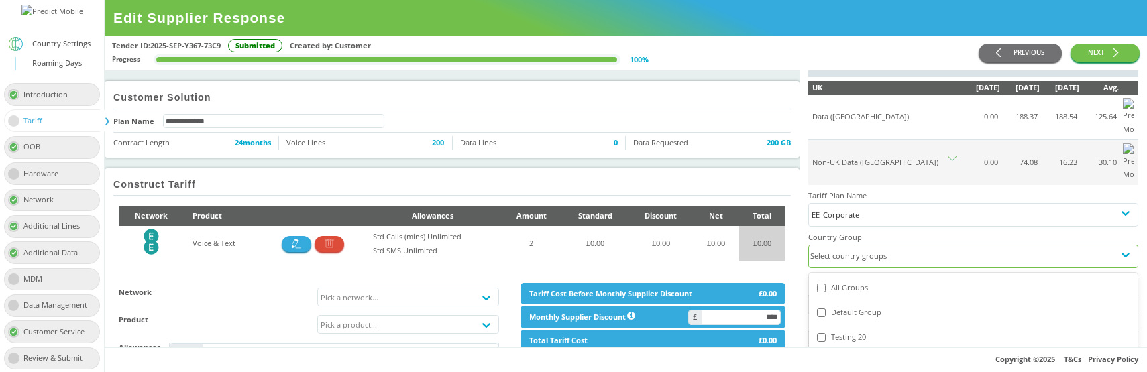
click at [871, 306] on div "Default Group" at bounding box center [973, 313] width 313 height 14
click at [856, 350] on div "Testing 555" at bounding box center [973, 362] width 329 height 25
click at [859, 331] on div "Testing 20" at bounding box center [973, 338] width 313 height 14
click at [858, 306] on div "Default Group" at bounding box center [973, 313] width 313 height 14
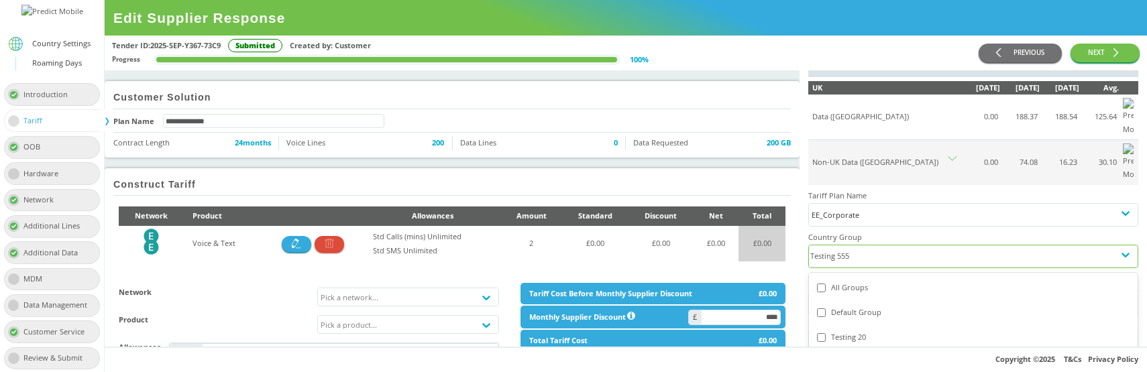
click at [851, 350] on div "Testing 555" at bounding box center [973, 362] width 329 height 25
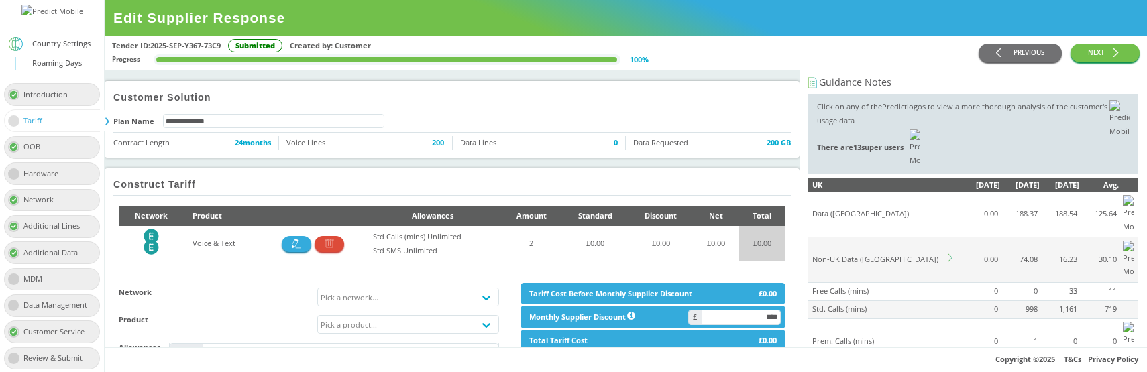
click at [951, 254] on icon at bounding box center [952, 258] width 9 height 9
click at [864, 343] on div "Select country groups" at bounding box center [961, 354] width 305 height 22
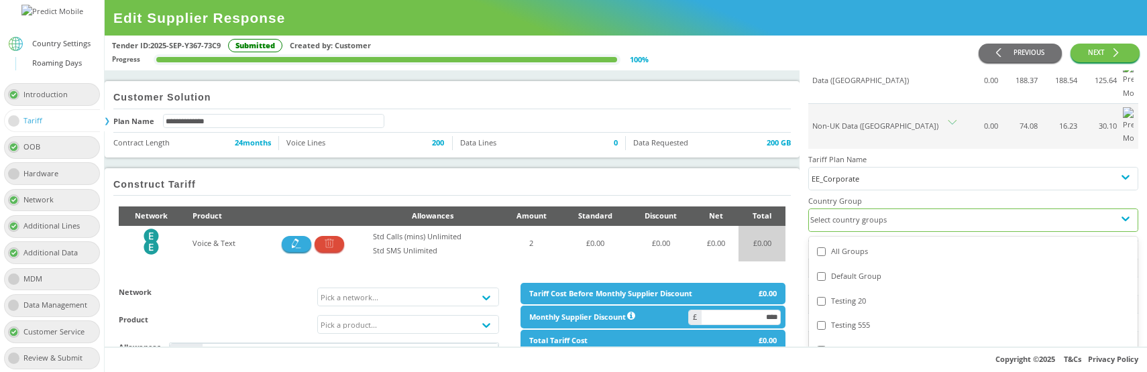
scroll to position [156, 0]
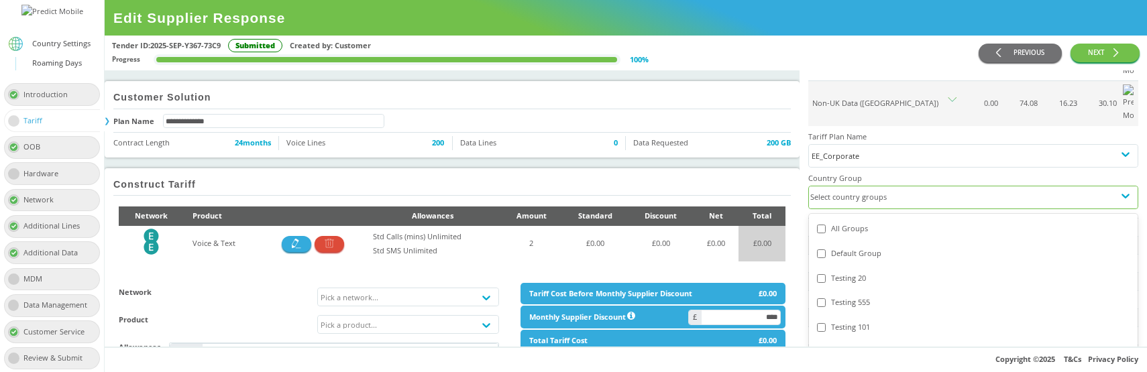
click at [860, 272] on div "Testing 20" at bounding box center [973, 279] width 313 height 14
click at [851, 272] on div "Testing 20" at bounding box center [973, 279] width 313 height 14
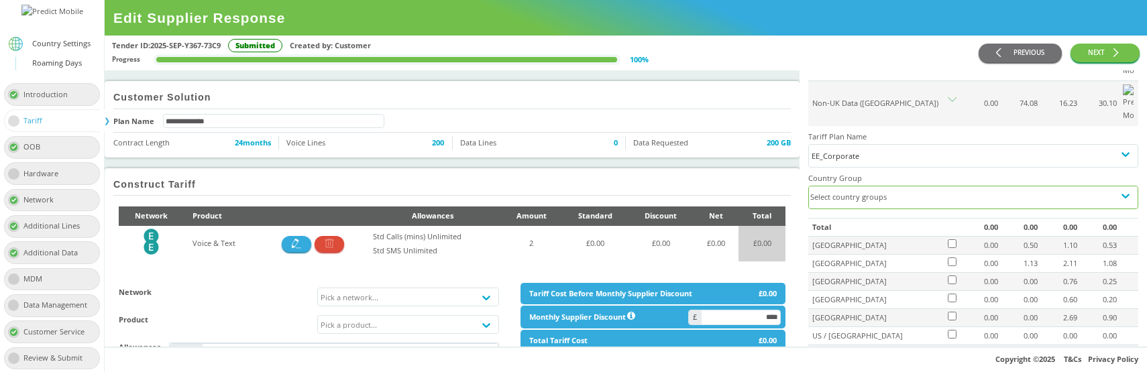
click at [900, 187] on div "Select country groups" at bounding box center [961, 198] width 305 height 22
type input "***"
